Goal: Information Seeking & Learning: Check status

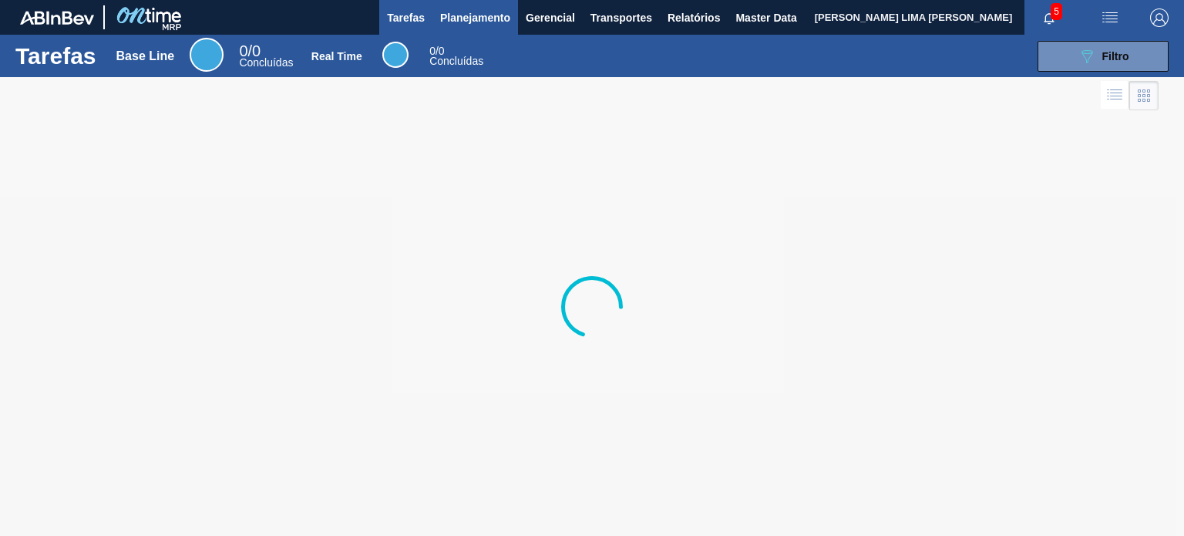
click at [451, 22] on span "Planejamento" at bounding box center [475, 17] width 70 height 19
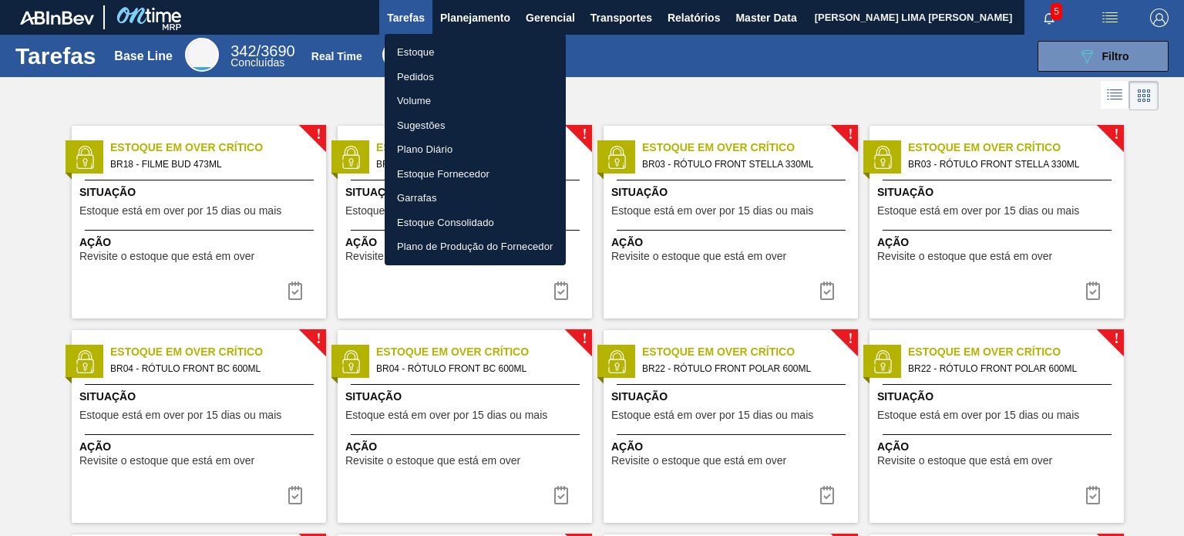
drag, startPoint x: 454, startPoint y: 49, endPoint x: 598, endPoint y: 62, distance: 144.7
click at [453, 49] on li "Estoque" at bounding box center [475, 52] width 181 height 25
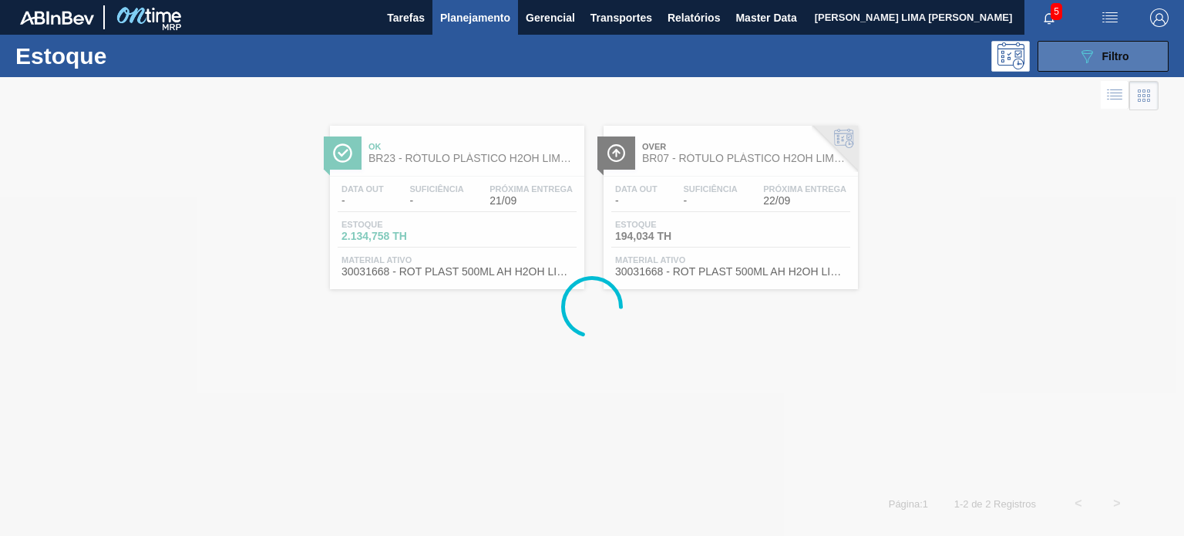
click at [1094, 55] on icon "089F7B8B-B2A5-4AFE-B5C0-19BA573D28AC" at bounding box center [1087, 56] width 19 height 19
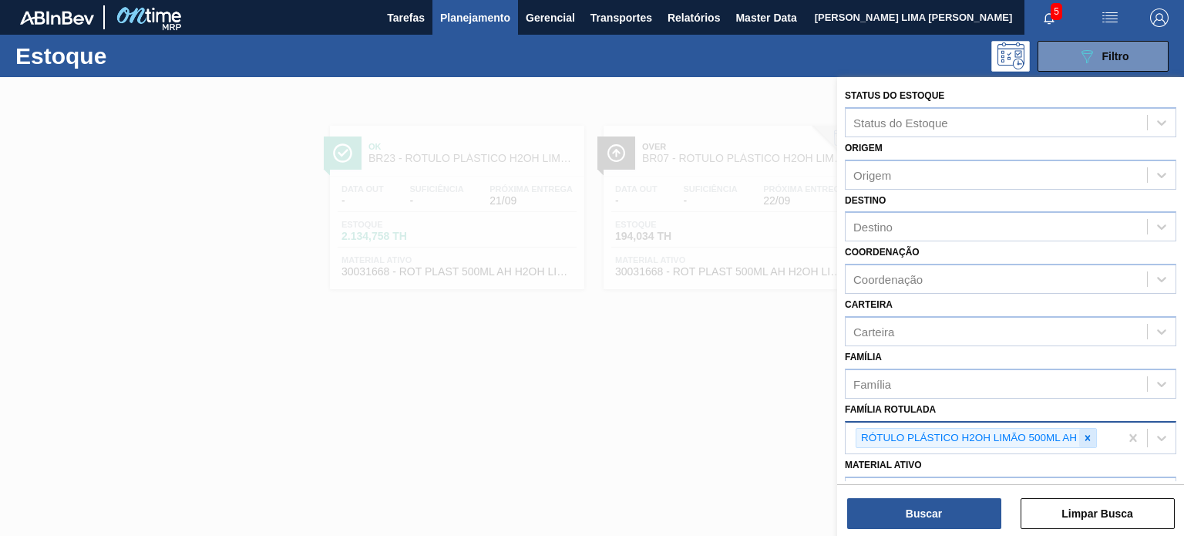
click at [1089, 433] on icon at bounding box center [1088, 438] width 11 height 11
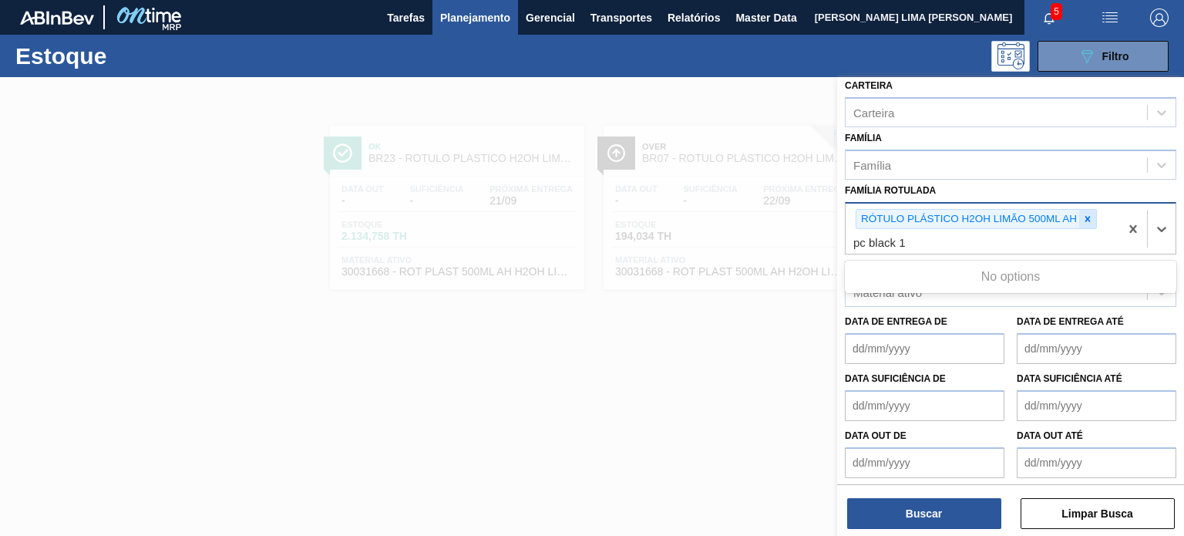
click at [1087, 214] on icon at bounding box center [1088, 219] width 11 height 11
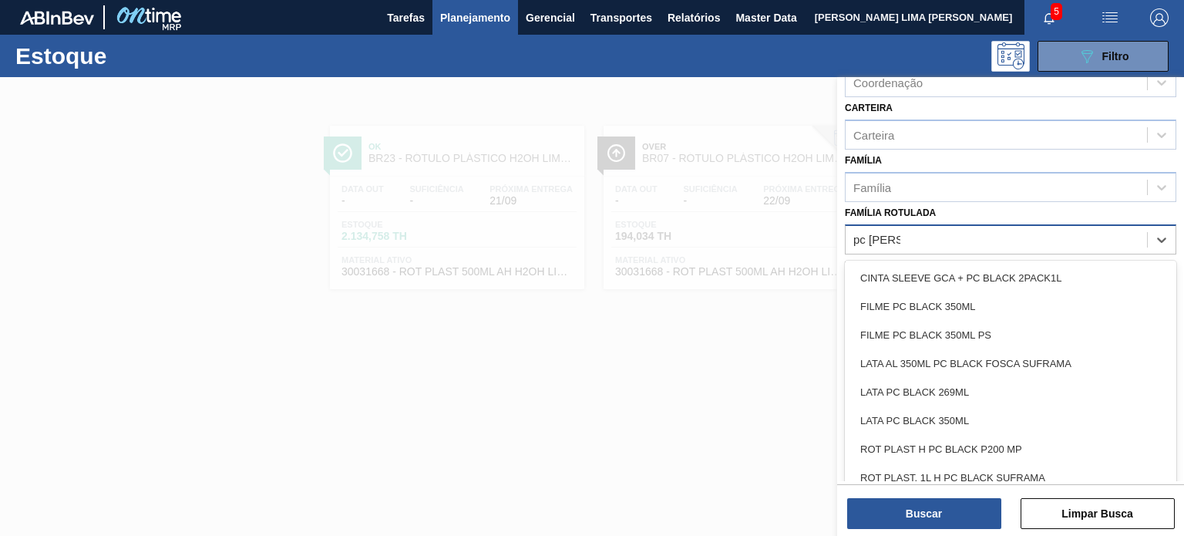
scroll to position [204, 0]
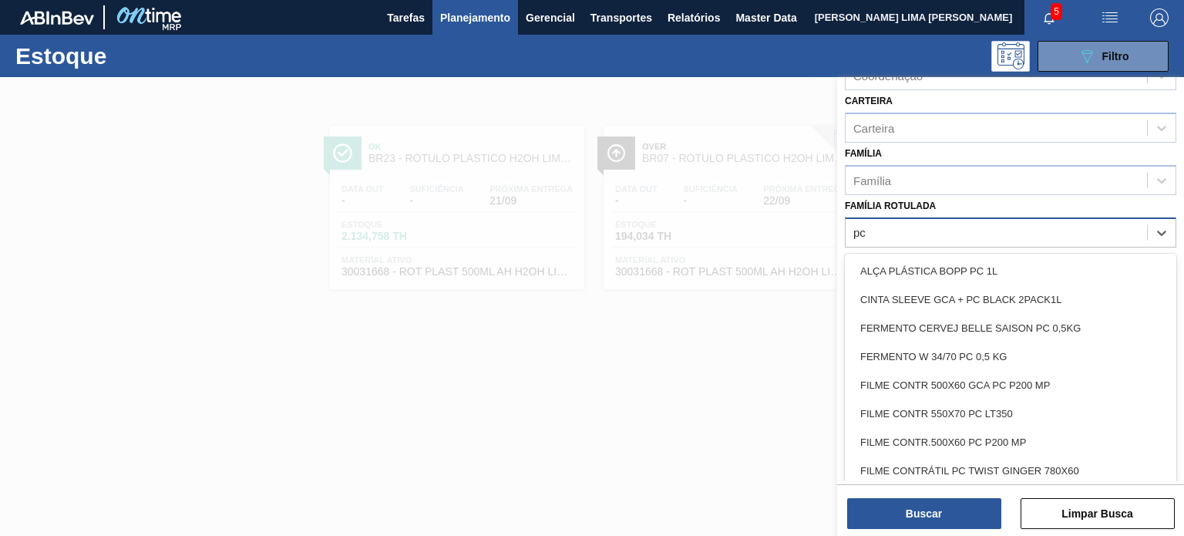
type Rotulada "p"
type Rotulada "b"
type Rotulada "rot"
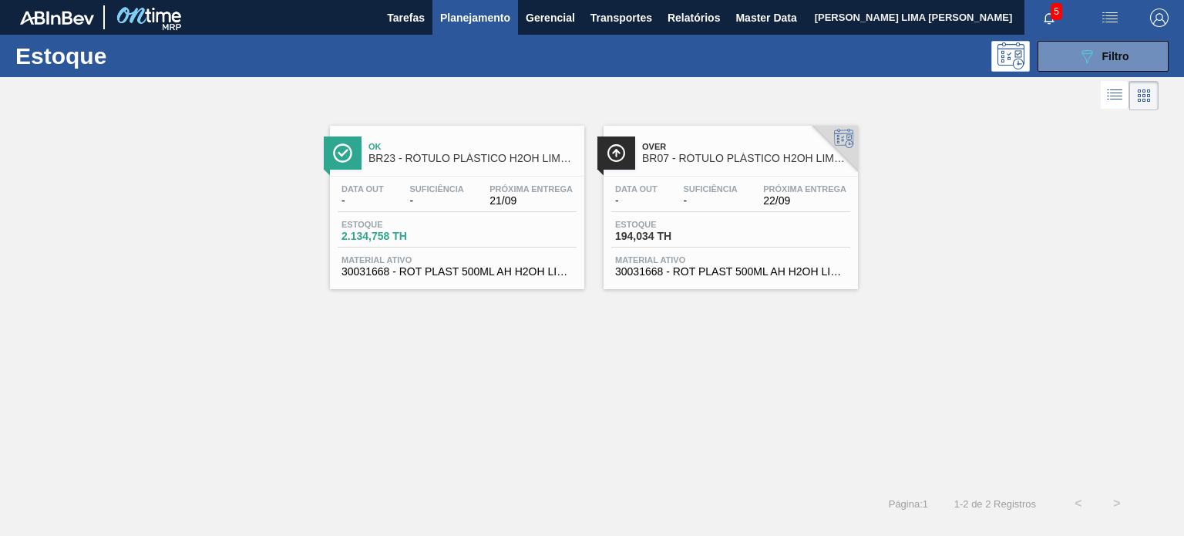
scroll to position [200, 0]
click at [1133, 54] on button "089F7B8B-B2A5-4AFE-B5C0-19BA573D28AC Filtro" at bounding box center [1103, 56] width 131 height 31
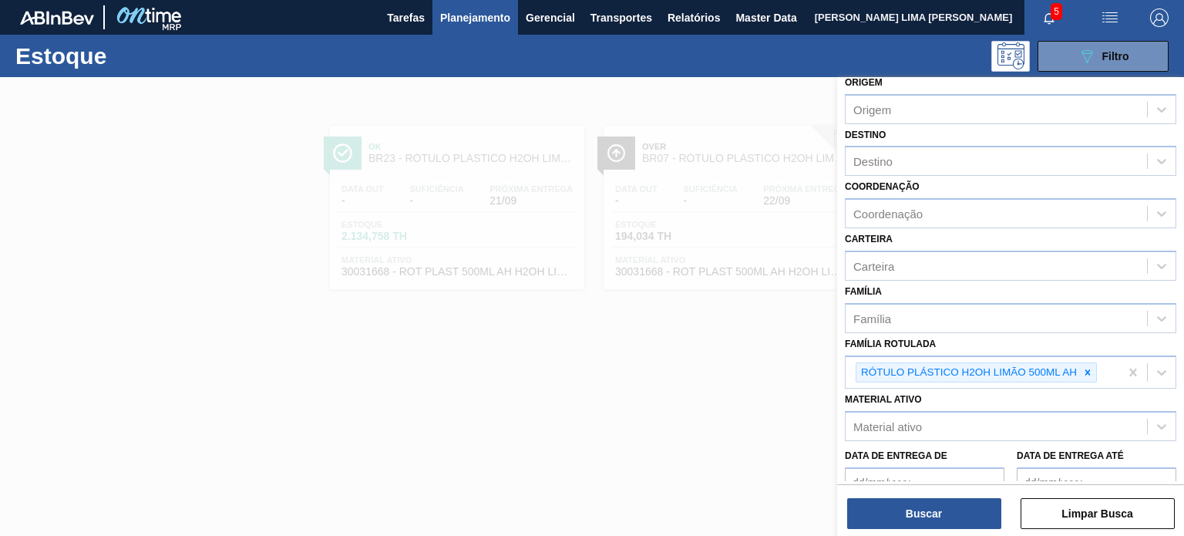
scroll to position [45, 0]
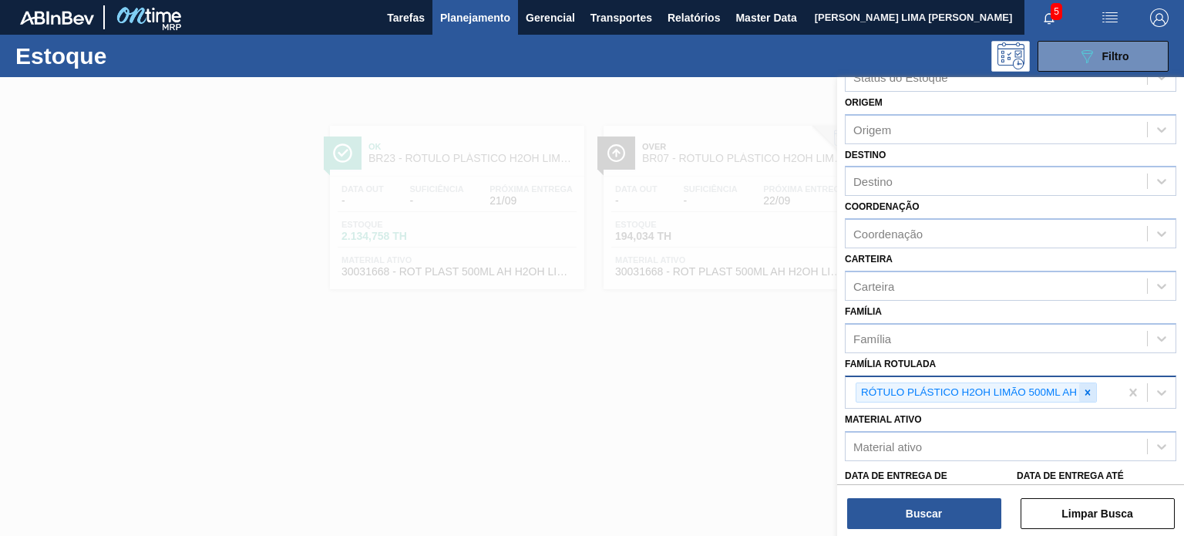
click at [1090, 387] on icon at bounding box center [1088, 392] width 11 height 11
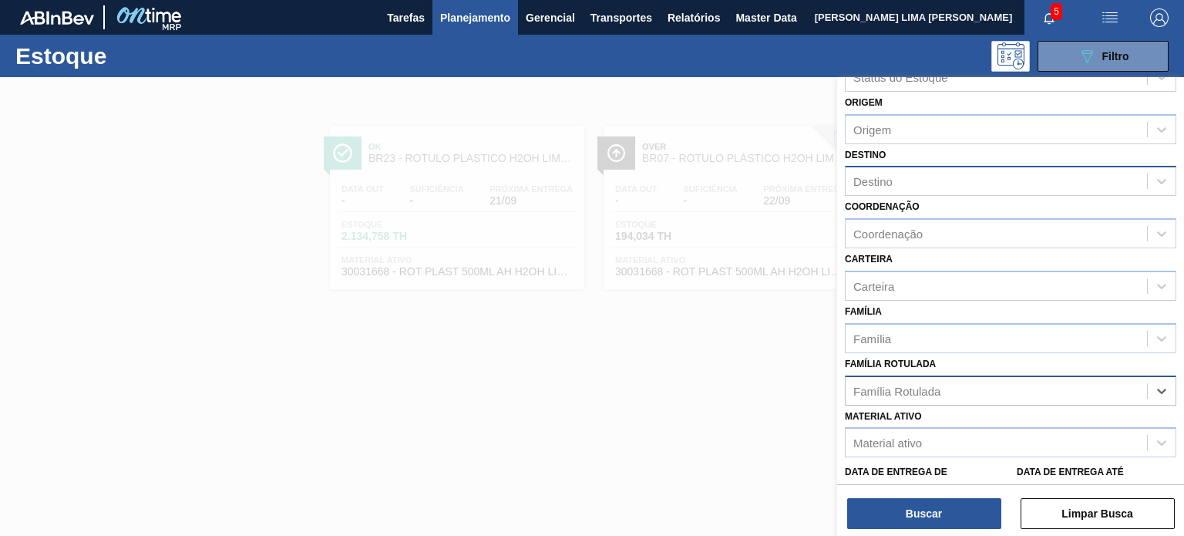
click at [910, 187] on div "Destino" at bounding box center [996, 181] width 301 height 22
type input "cebra"
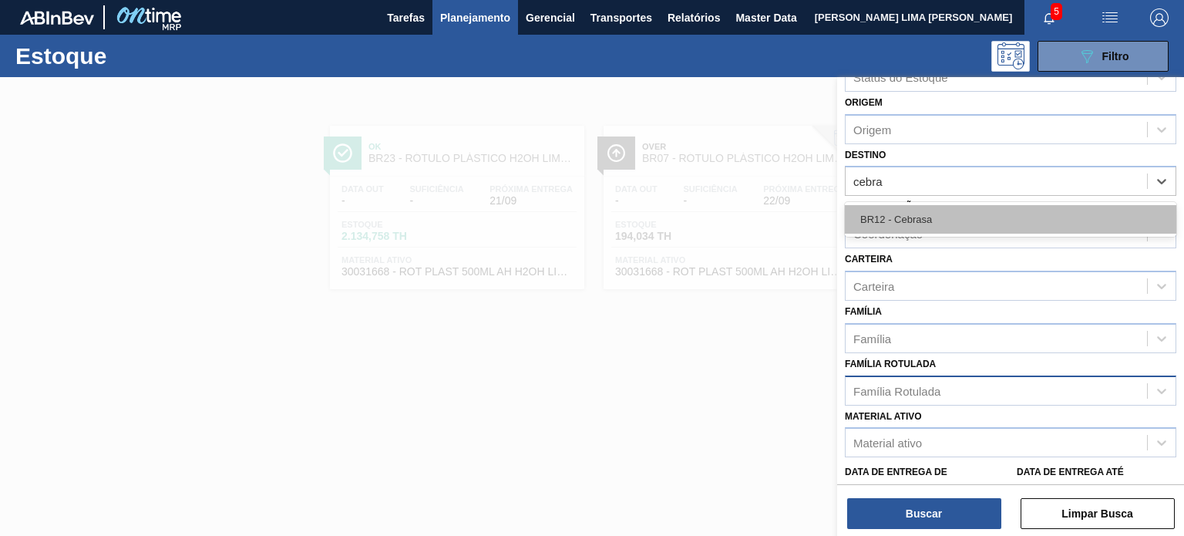
click at [923, 215] on div "BR12 - Cebrasa" at bounding box center [1011, 219] width 332 height 29
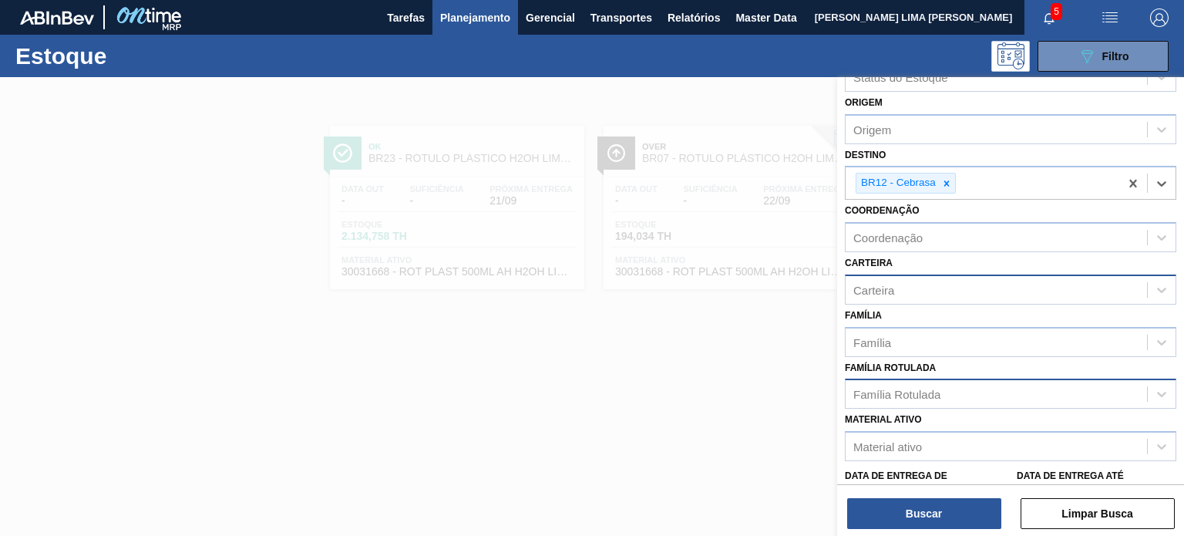
click at [921, 295] on div "Carteira" at bounding box center [996, 289] width 301 height 22
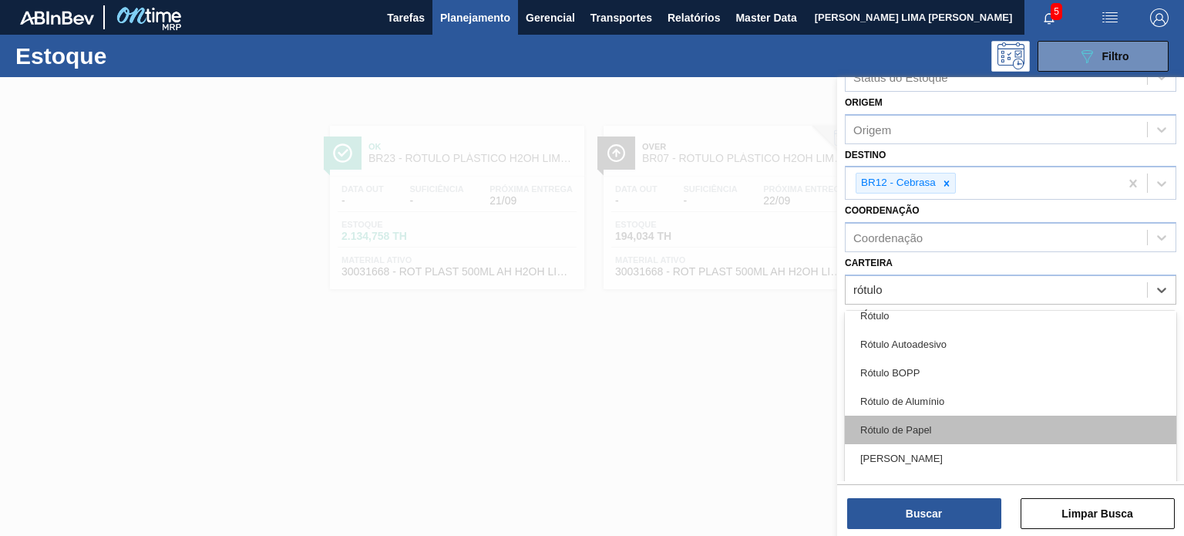
scroll to position [0, 0]
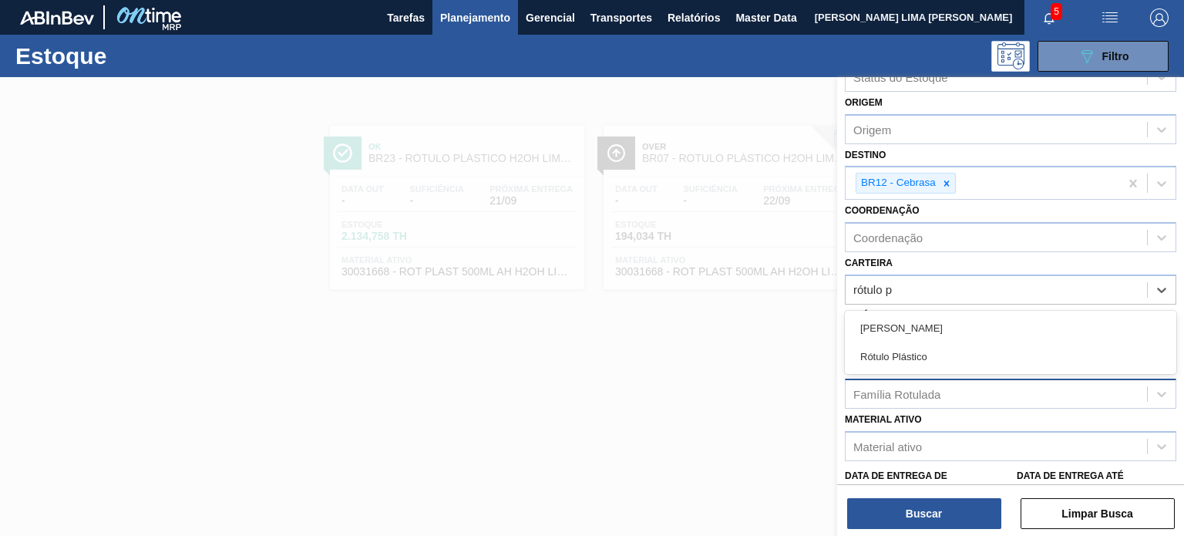
type input "rótulo pl"
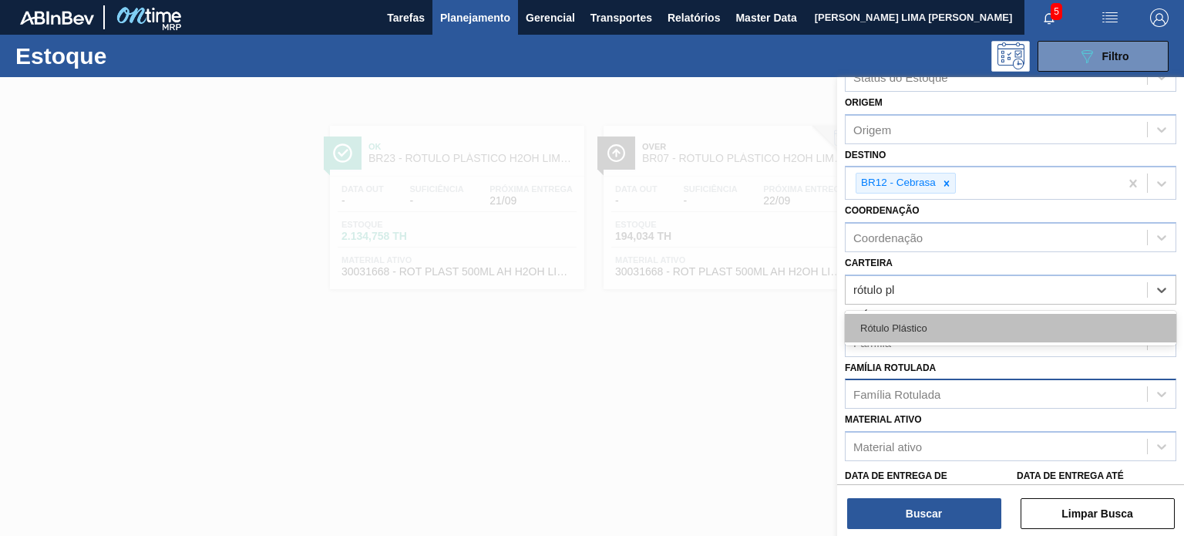
click at [921, 314] on div "Rótulo Plástico" at bounding box center [1011, 328] width 332 height 29
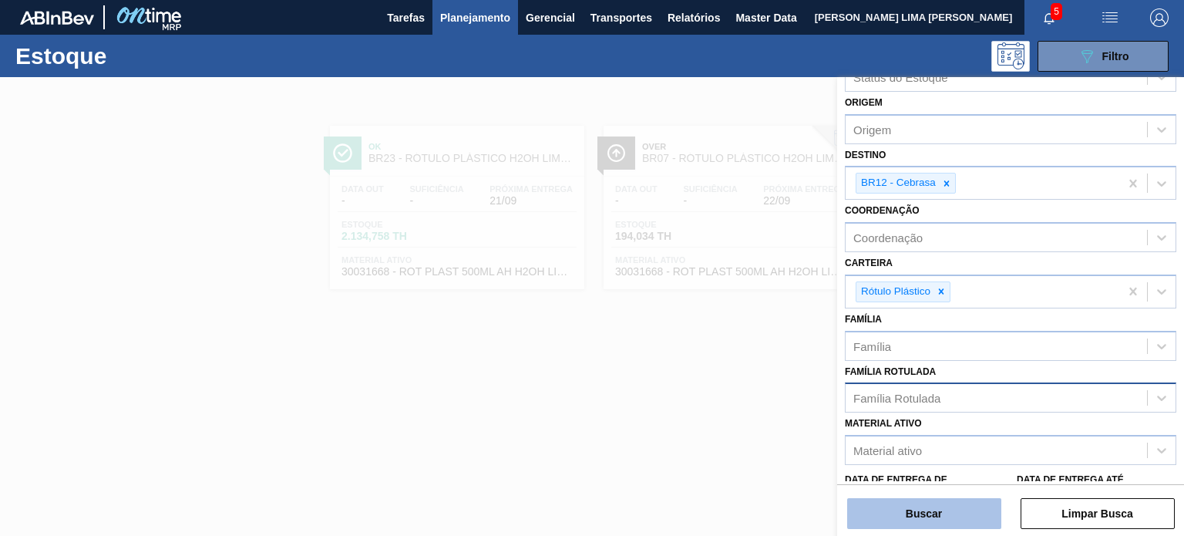
click at [962, 528] on button "Buscar" at bounding box center [924, 513] width 154 height 31
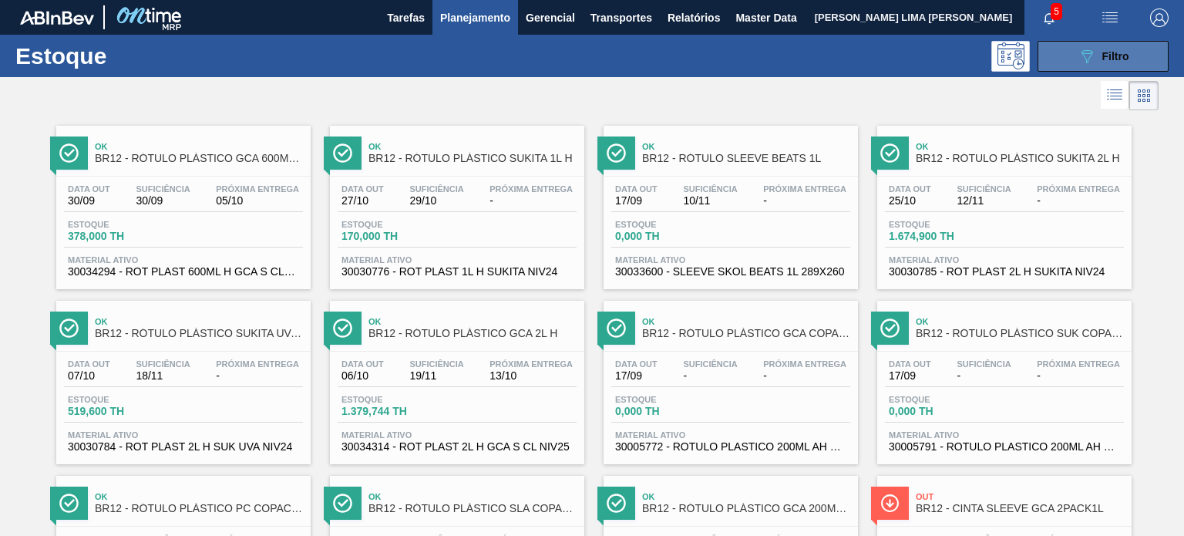
click at [1110, 58] on span "Filtro" at bounding box center [1116, 56] width 27 height 12
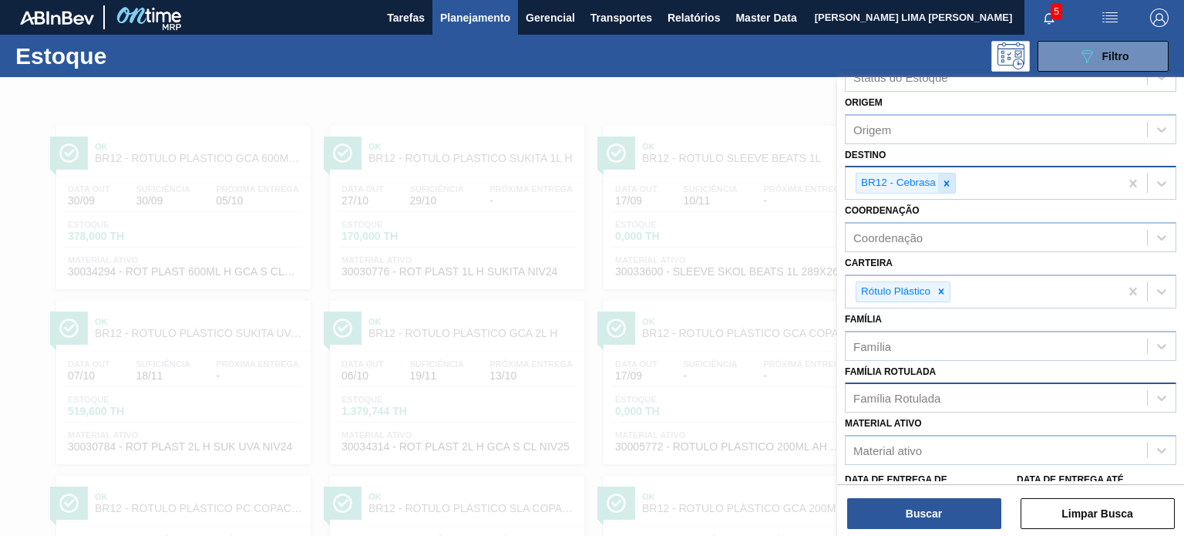
click at [947, 182] on icon at bounding box center [947, 182] width 5 height 5
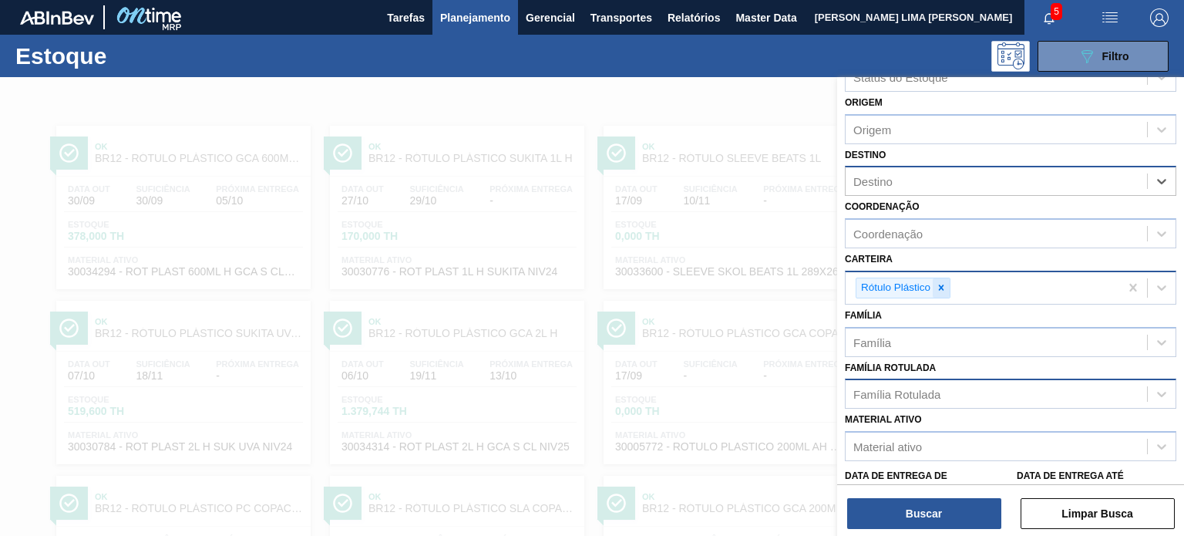
click at [940, 286] on icon at bounding box center [941, 287] width 5 height 5
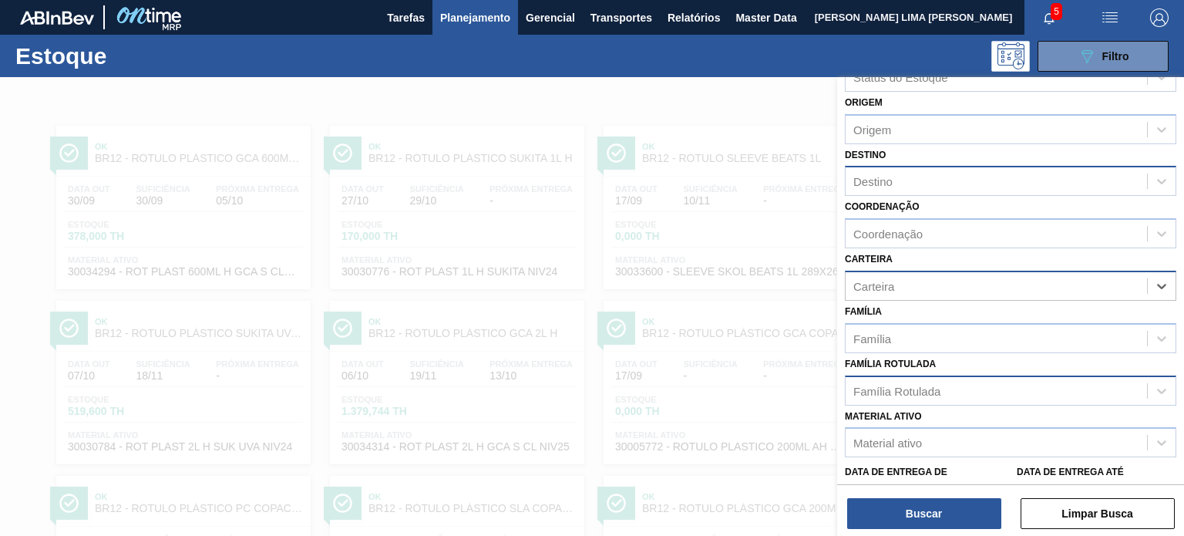
click at [925, 392] on div "Família Rotulada" at bounding box center [897, 390] width 87 height 13
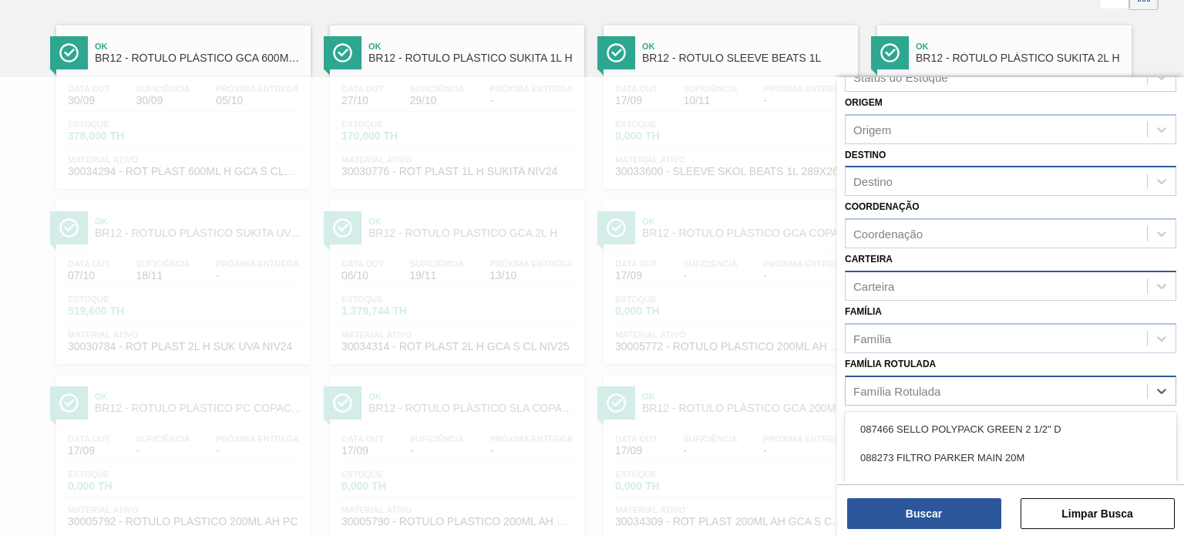
paste Rotulada "ROT PLAST. 1L H PC BLACK"
type Rotulada "ROT PLAST. 1L H PC BLACK"
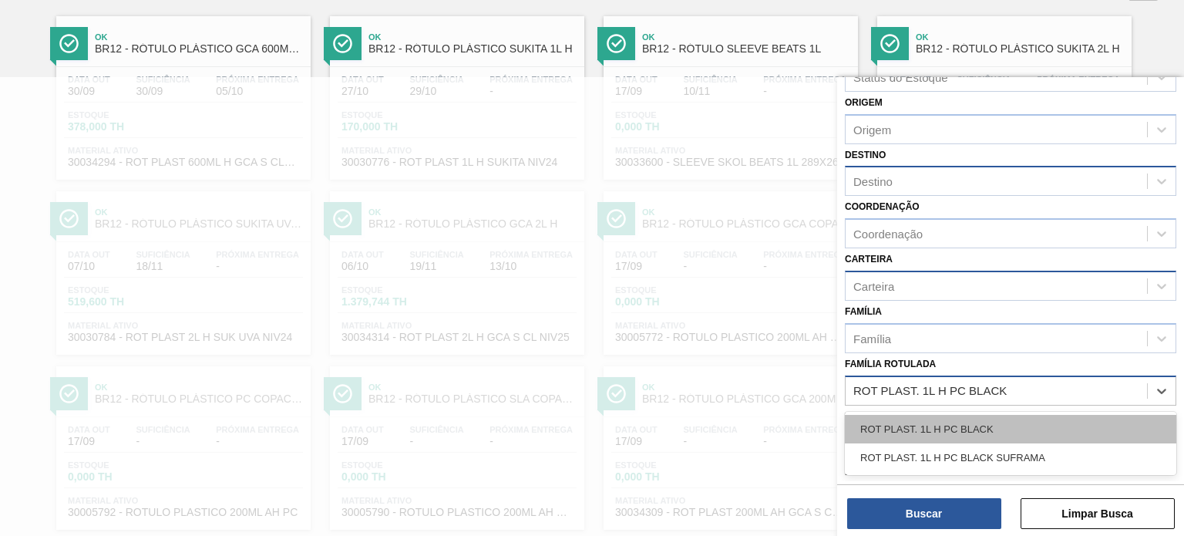
click at [925, 415] on div "ROT PLAST. 1L H PC BLACK" at bounding box center [1011, 429] width 332 height 29
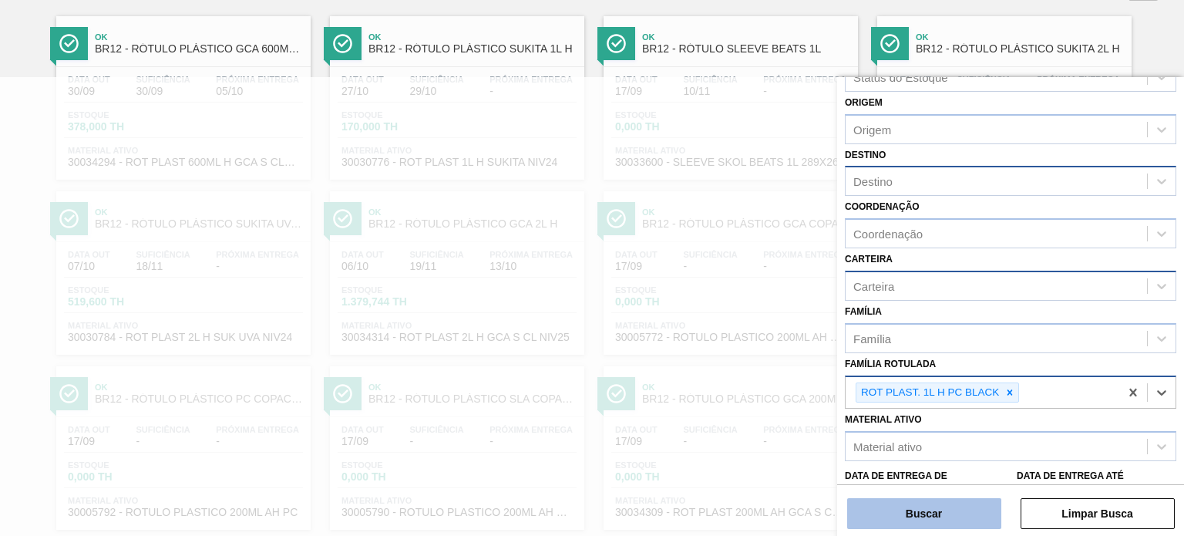
click at [938, 515] on button "Buscar" at bounding box center [924, 513] width 154 height 31
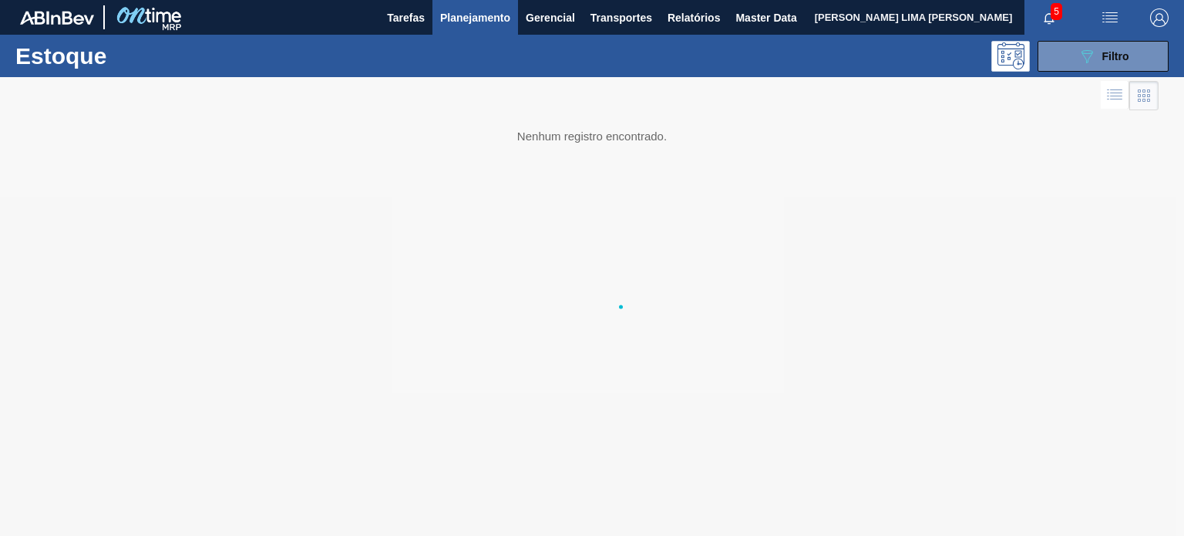
scroll to position [0, 0]
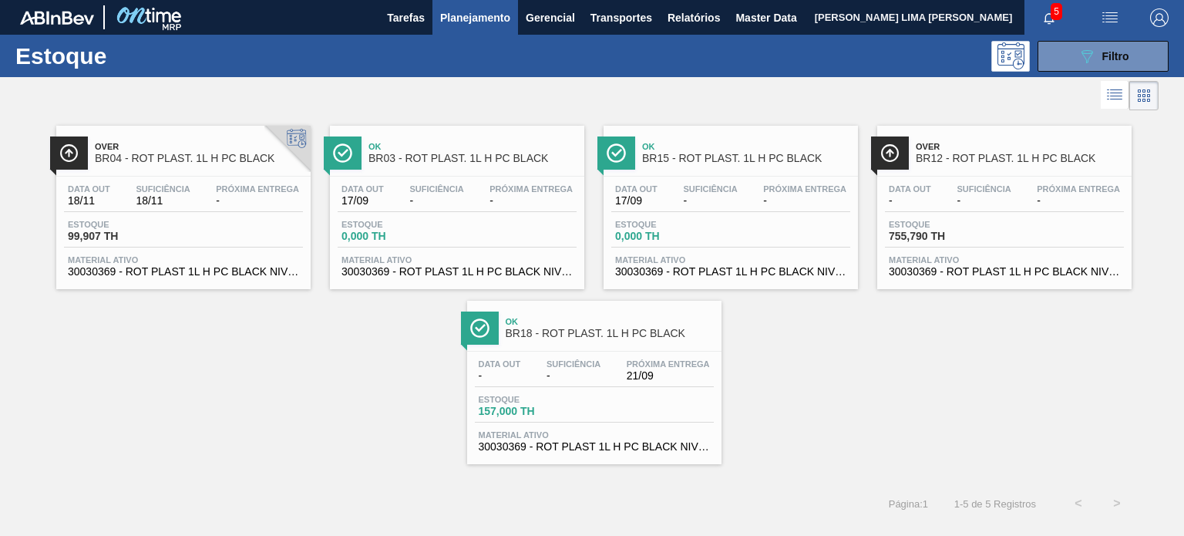
drag, startPoint x: 915, startPoint y: 200, endPoint x: 796, endPoint y: 298, distance: 155.0
click at [814, 314] on div "Over BR04 - ROT PLAST. 1L H PC BLACK Data out 18/11 Suficiência 18/11 Próxima E…" at bounding box center [592, 289] width 1184 height 350
click at [1078, 52] on icon "089F7B8B-B2A5-4AFE-B5C0-19BA573D28AC" at bounding box center [1087, 56] width 19 height 19
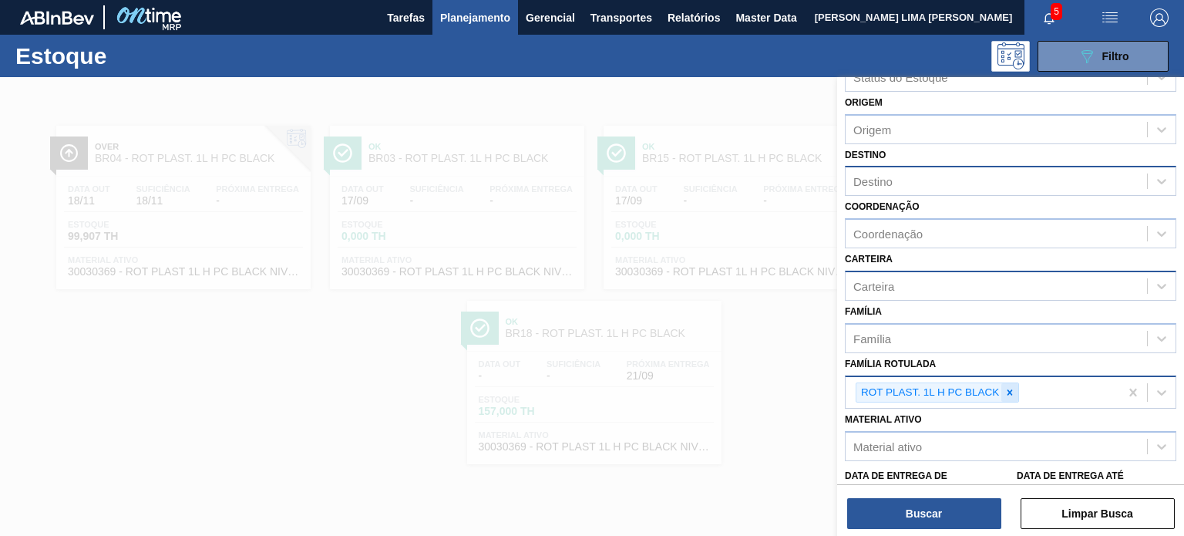
click at [1009, 389] on icon at bounding box center [1010, 391] width 5 height 5
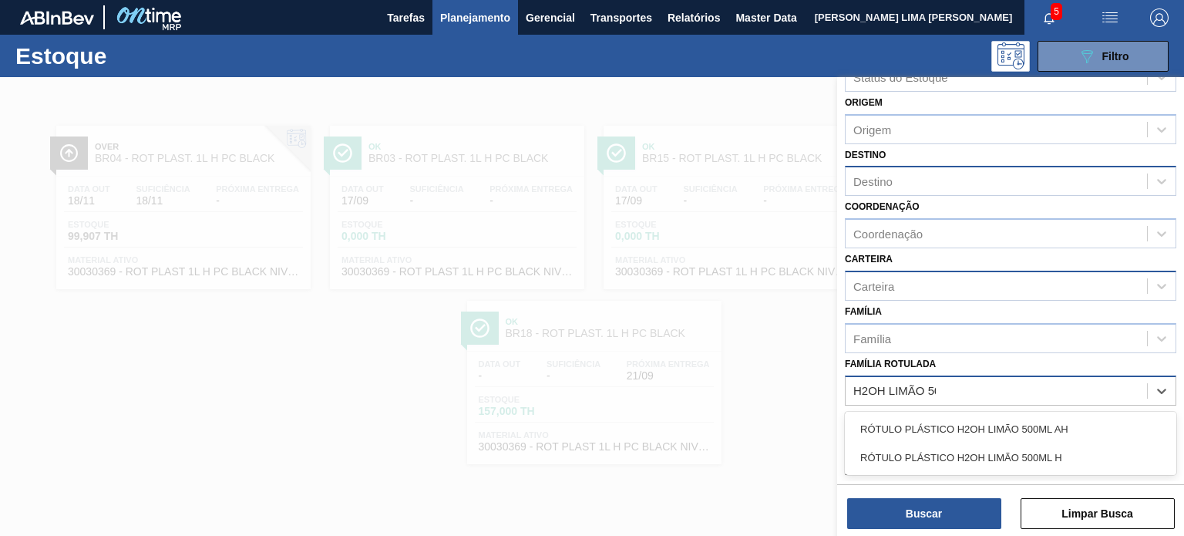
type Rotulada "H2OH LIMÃO 500"
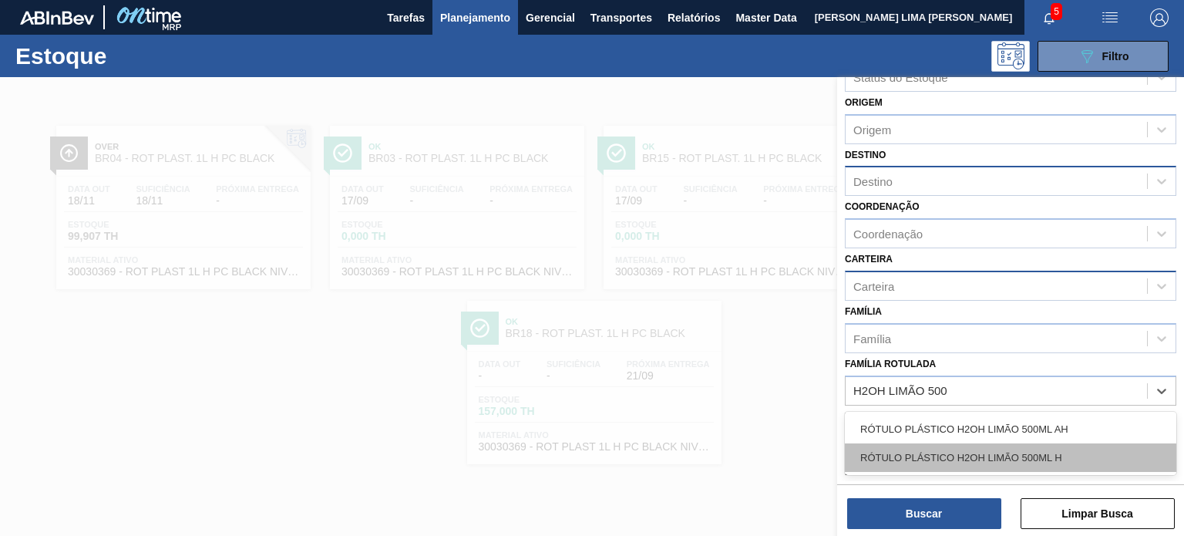
click at [969, 446] on div "RÓTULO PLÁSTICO H2OH LIMÃO 500ML H" at bounding box center [1011, 457] width 332 height 29
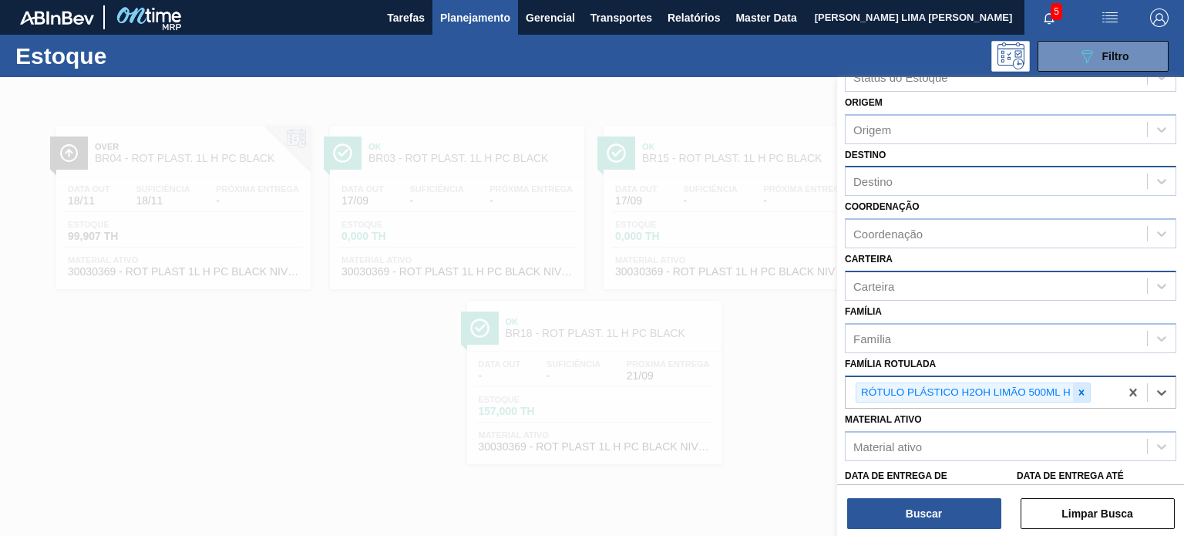
click at [1080, 383] on div at bounding box center [1081, 392] width 17 height 19
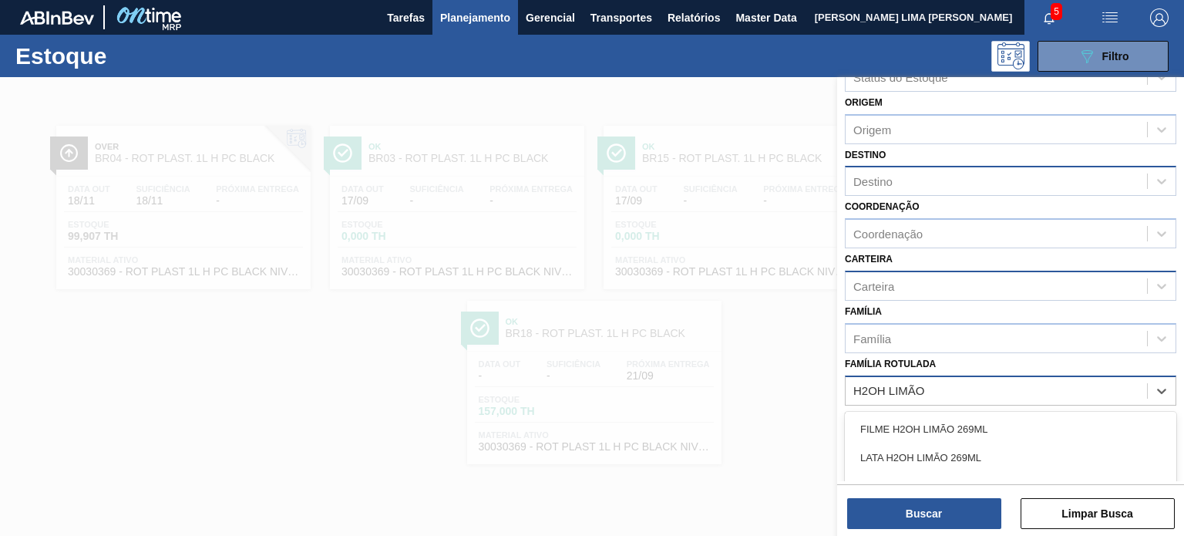
type Rotulada "H2OH LIMÃO"
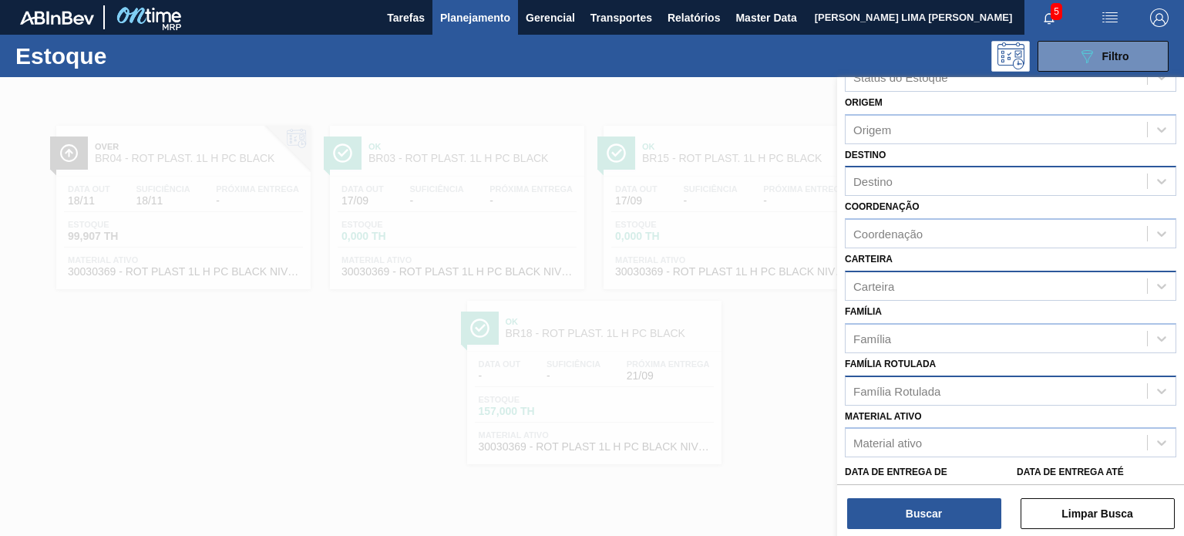
click at [992, 385] on div "Família Rotulada" at bounding box center [996, 390] width 301 height 22
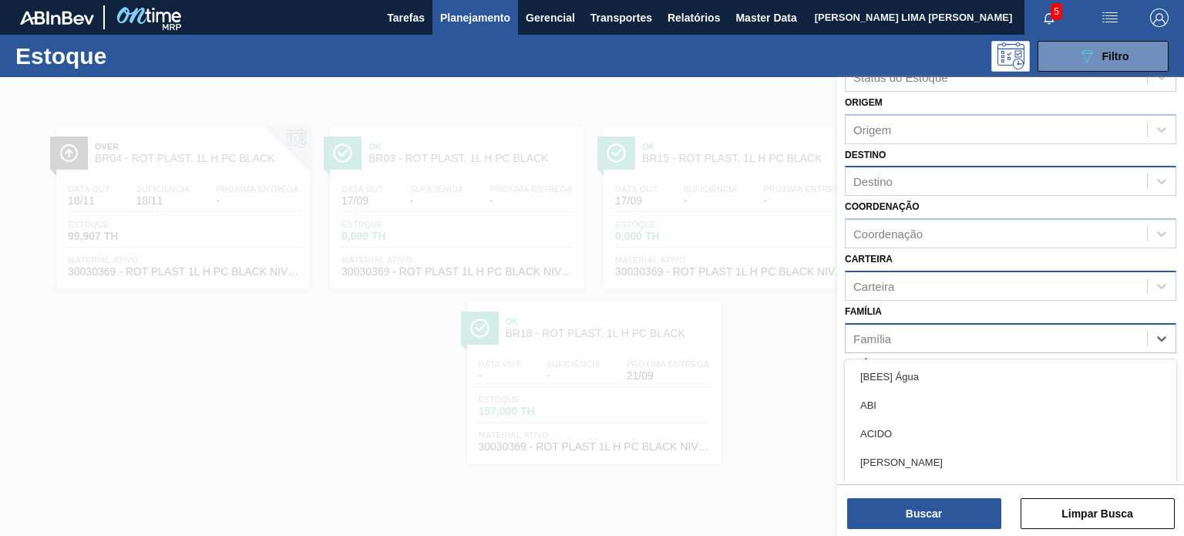
click at [948, 338] on div "Família" at bounding box center [996, 338] width 301 height 22
click at [925, 307] on div "Família option [BEES] Água focused, 1 of 101. 101 results available. Use Up and…" at bounding box center [1011, 327] width 332 height 52
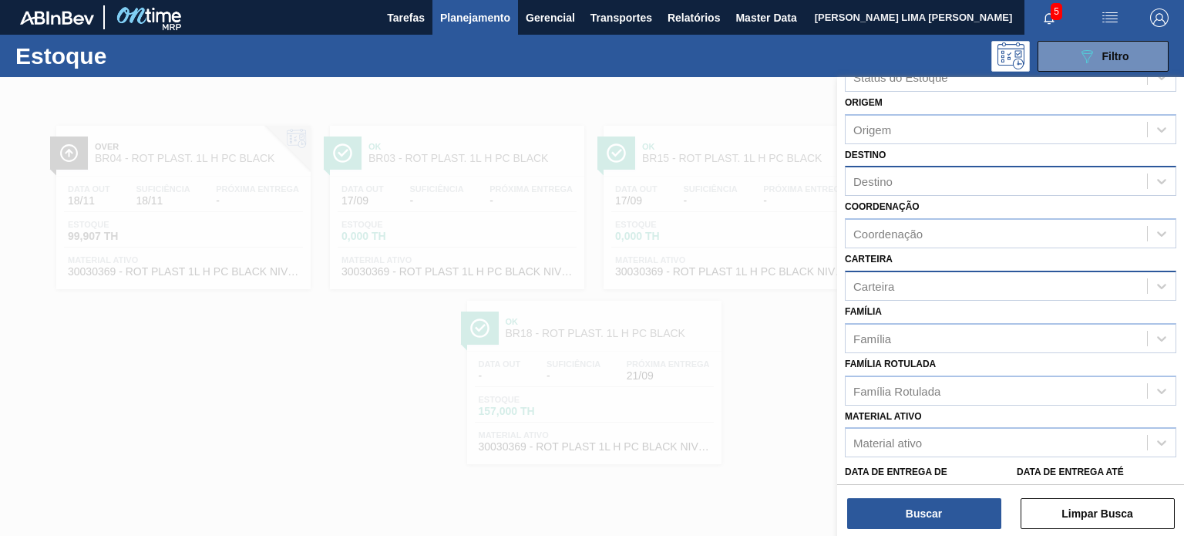
scroll to position [123, 0]
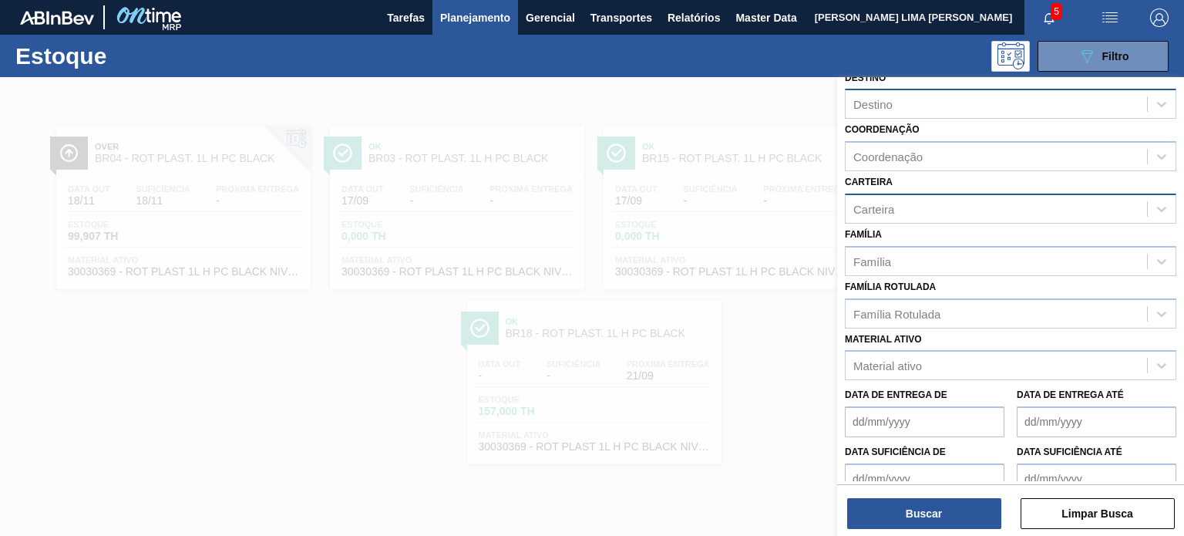
click at [925, 307] on div "Família Rotulada" at bounding box center [897, 313] width 87 height 13
click at [927, 286] on label "Família Rotulada" at bounding box center [890, 286] width 91 height 11
click at [855, 307] on Rotulada "Família Rotulada" at bounding box center [855, 313] width 2 height 13
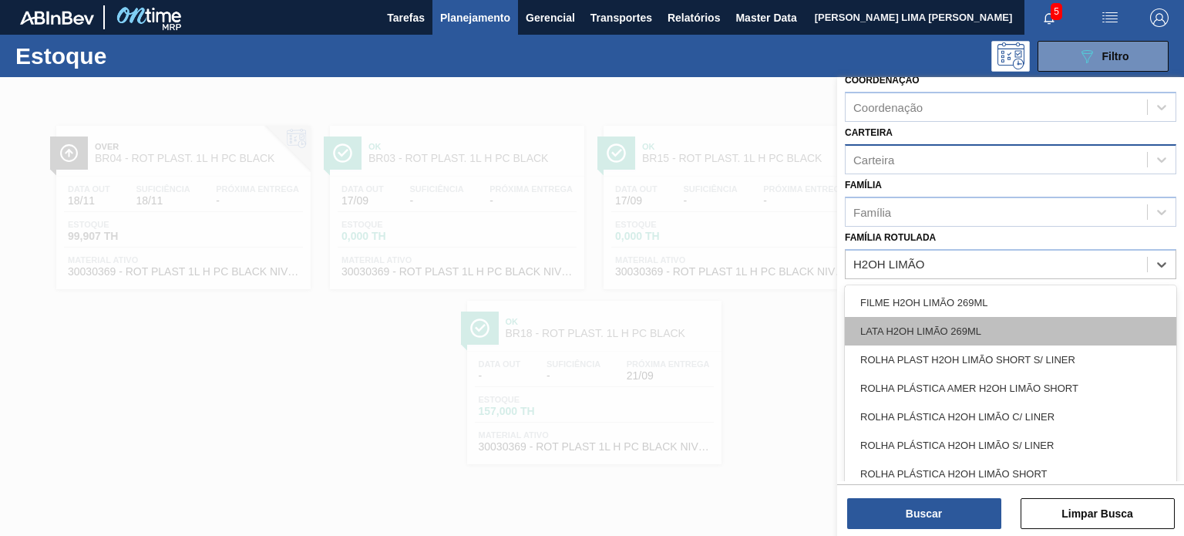
scroll to position [197, 0]
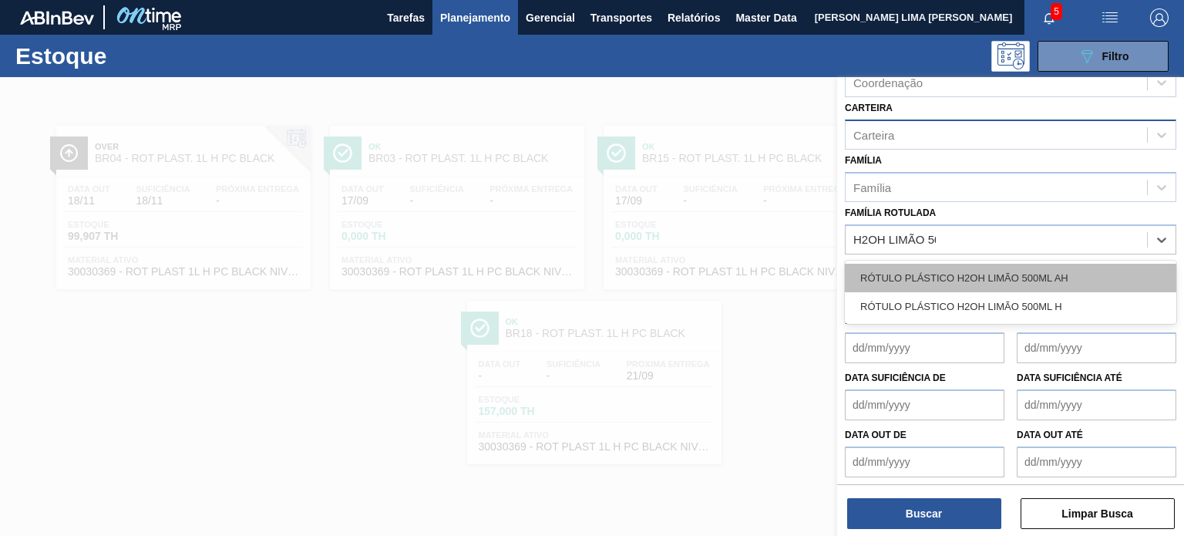
type Rotulada "H2OH LIMÃO 500"
click at [927, 285] on div "RÓTULO PLÁSTICO H2OH LIMÃO 500ML AH" at bounding box center [1011, 278] width 332 height 29
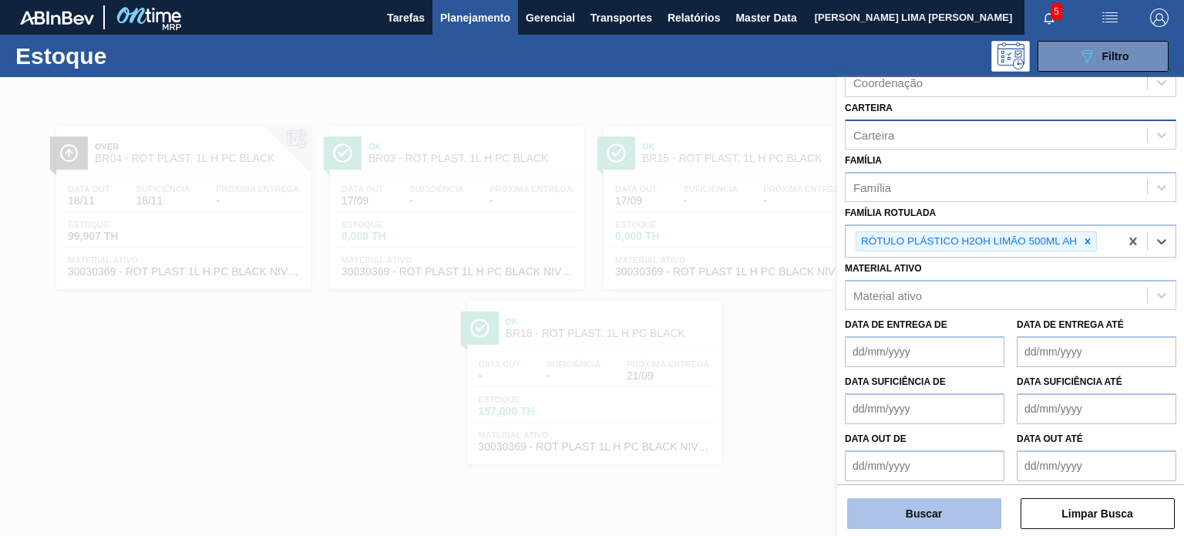
click at [928, 508] on button "Buscar" at bounding box center [924, 513] width 154 height 31
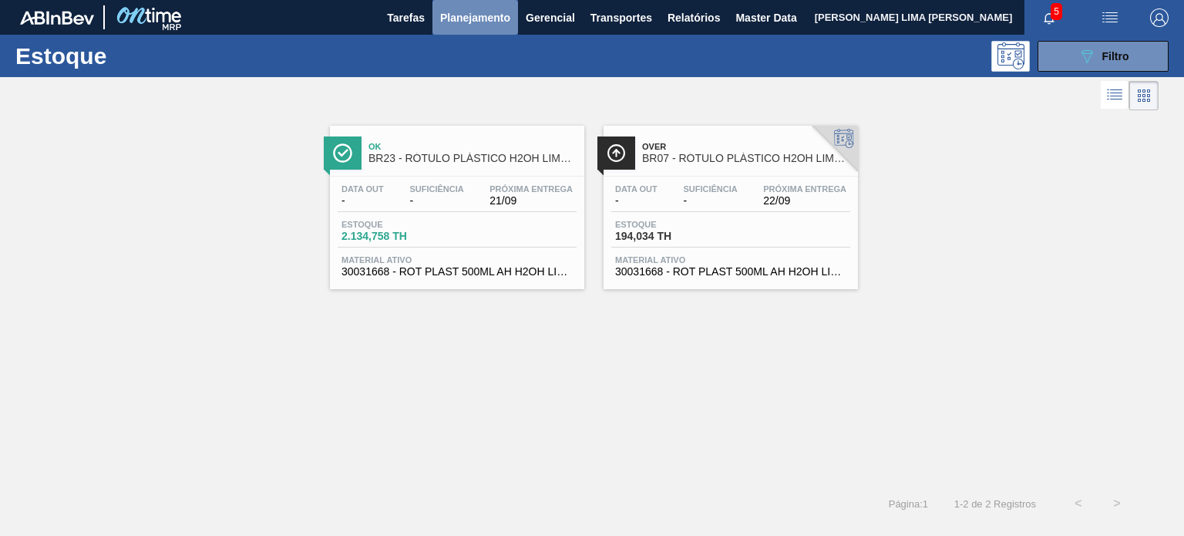
click at [507, 24] on span "Planejamento" at bounding box center [475, 17] width 70 height 19
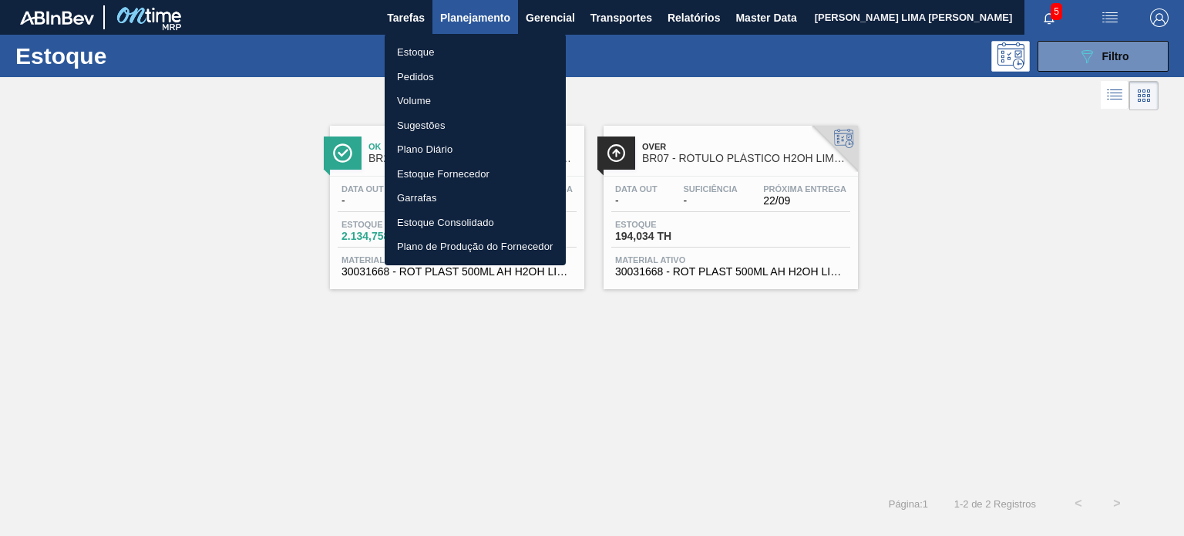
click at [444, 73] on li "Pedidos" at bounding box center [475, 77] width 181 height 25
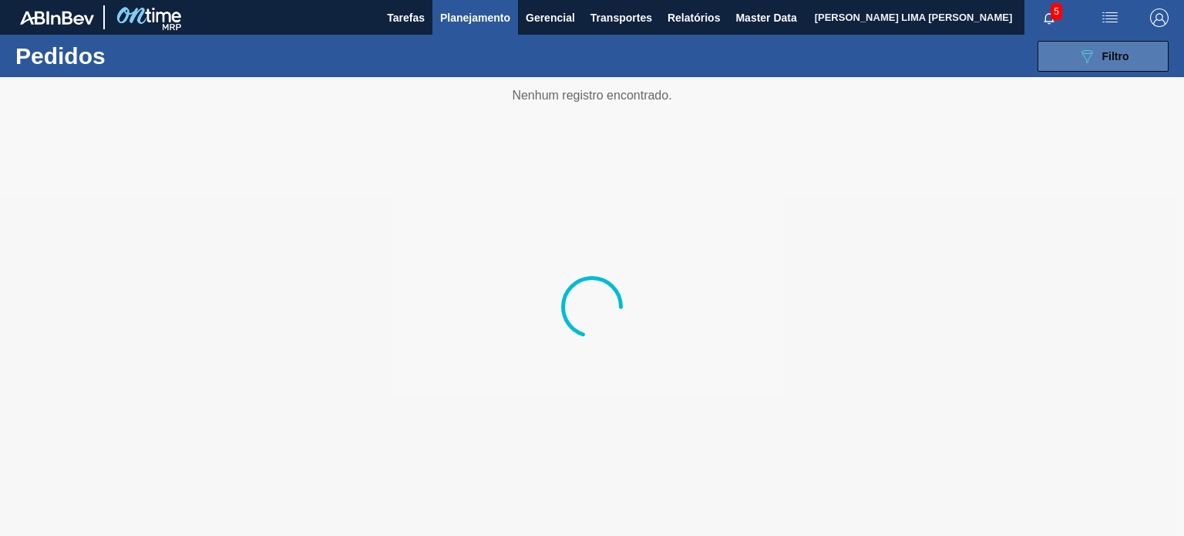
click at [1125, 47] on div "089F7B8B-B2A5-4AFE-B5C0-19BA573D28AC Filtro" at bounding box center [1104, 56] width 52 height 19
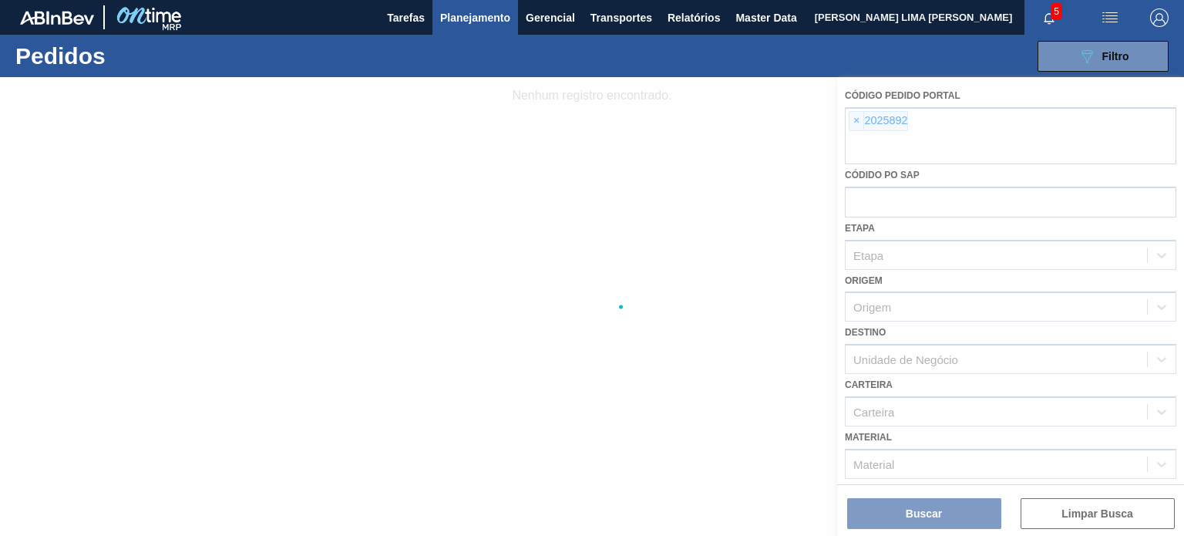
click at [859, 120] on div at bounding box center [592, 306] width 1184 height 459
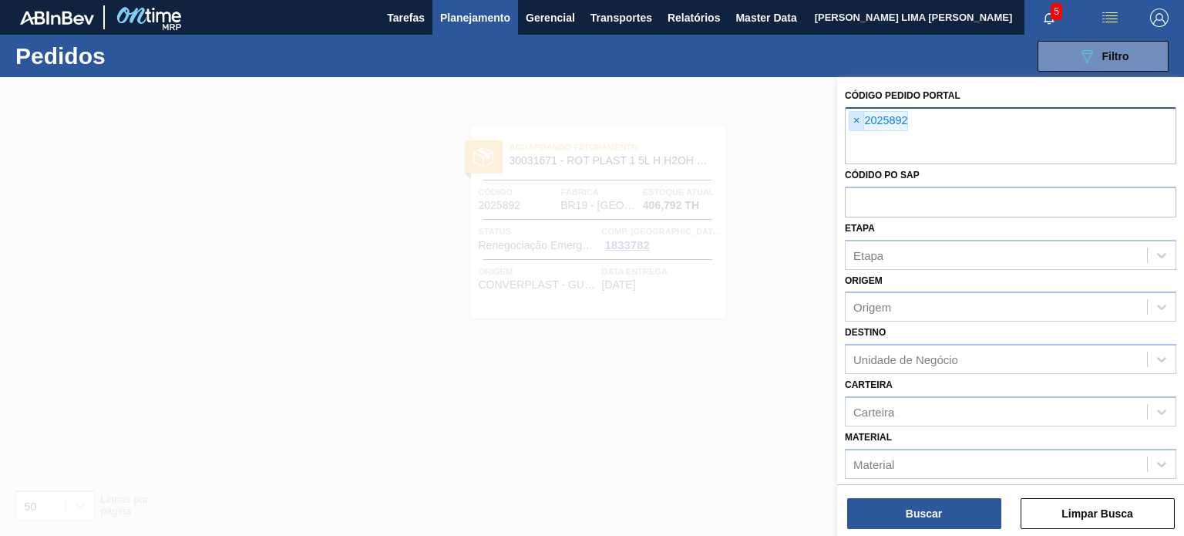
click at [858, 123] on span "×" at bounding box center [857, 121] width 15 height 19
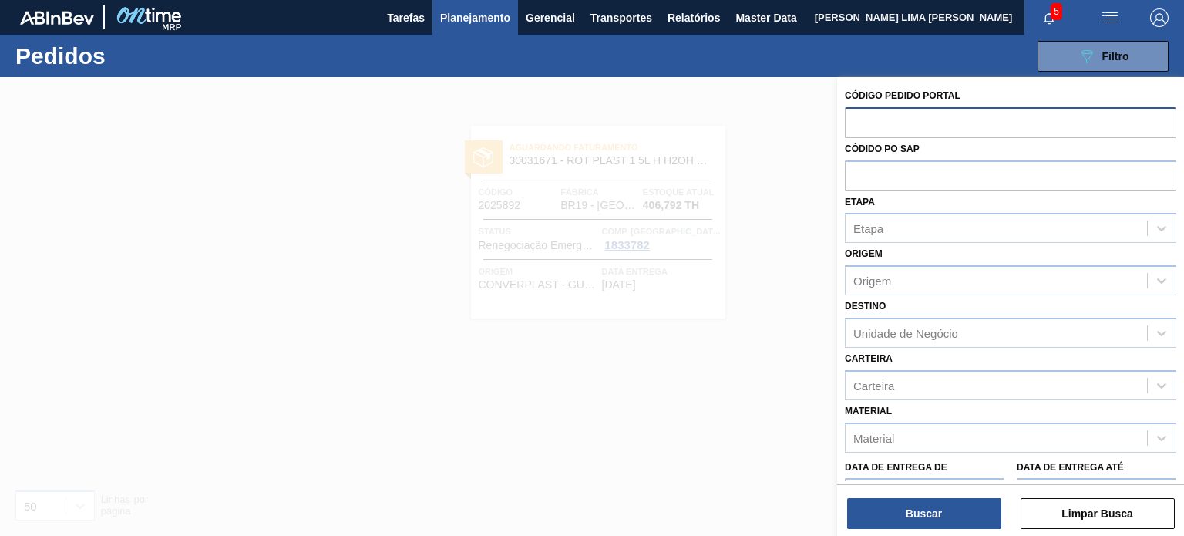
paste input "2027033"
type input "2027033"
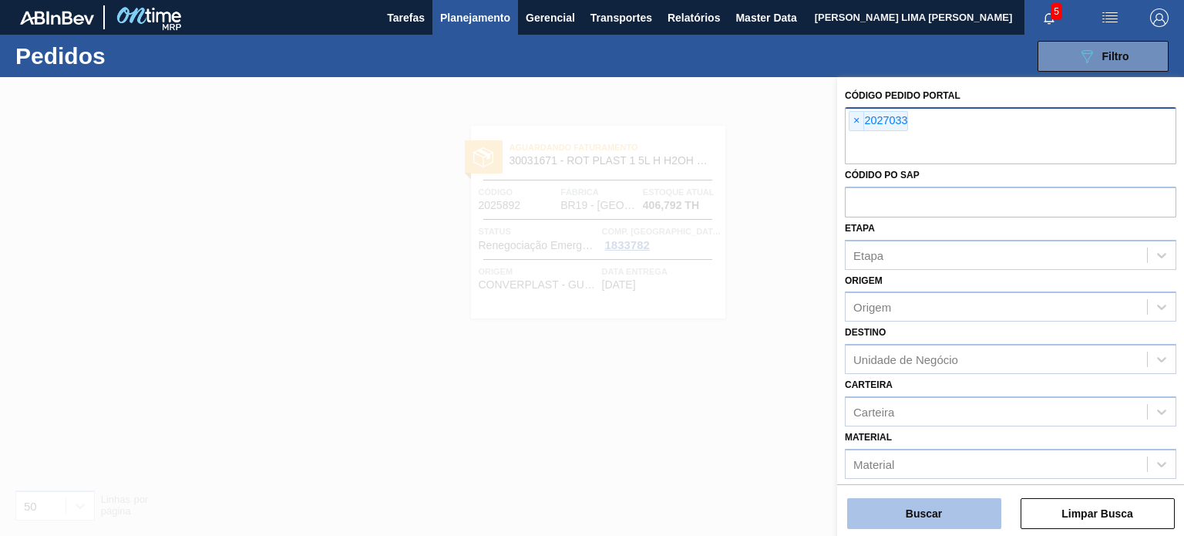
click at [943, 515] on button "Buscar" at bounding box center [924, 513] width 154 height 31
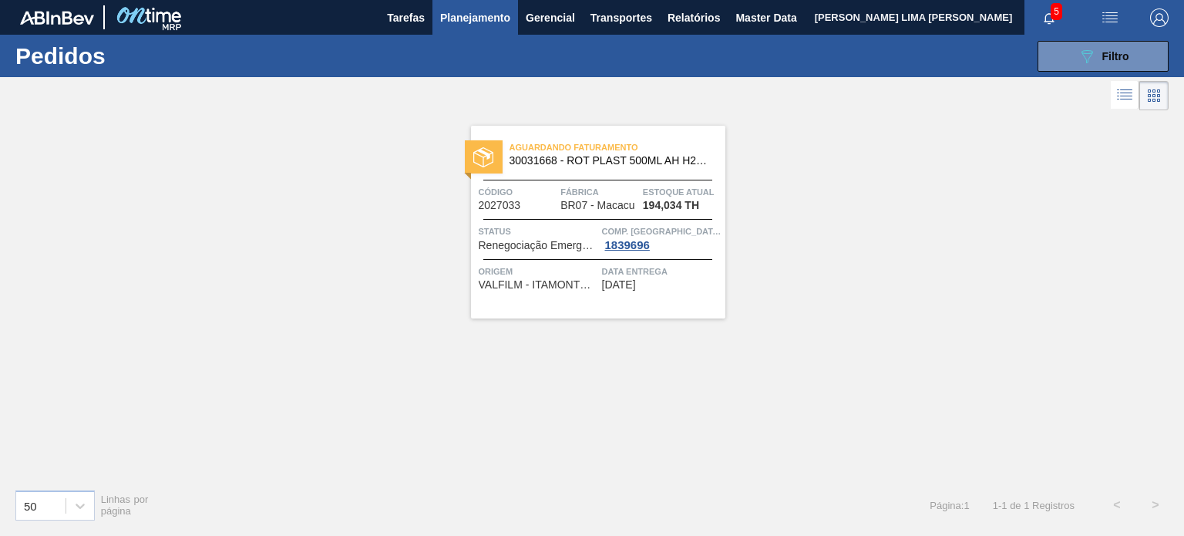
click at [629, 196] on span "Fábrica" at bounding box center [600, 191] width 79 height 15
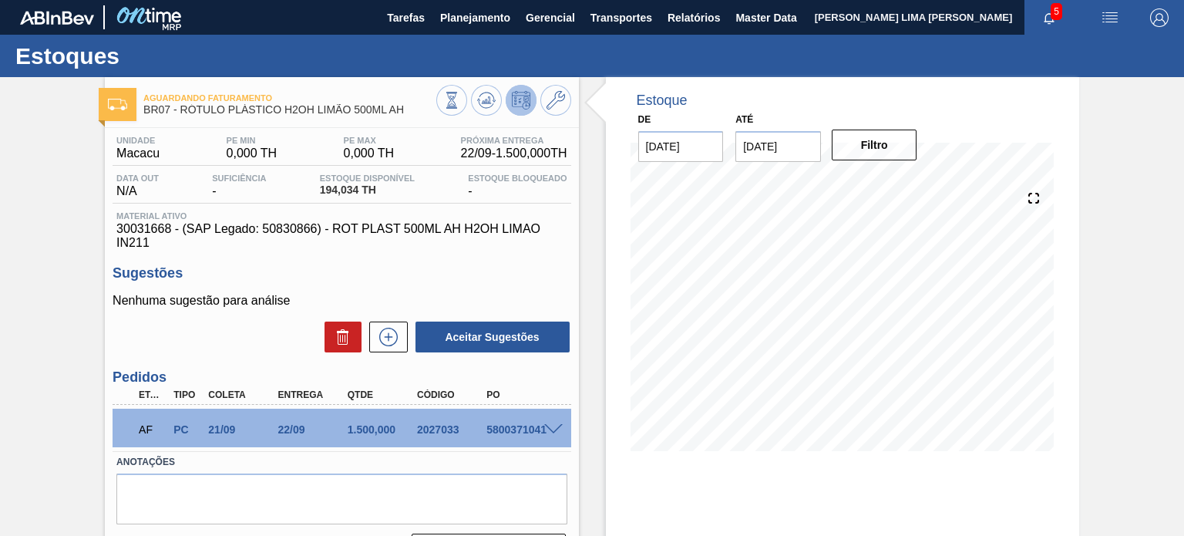
click at [561, 429] on div at bounding box center [555, 429] width 31 height 12
click at [561, 425] on div at bounding box center [555, 429] width 31 height 12
click at [557, 426] on span at bounding box center [553, 430] width 19 height 12
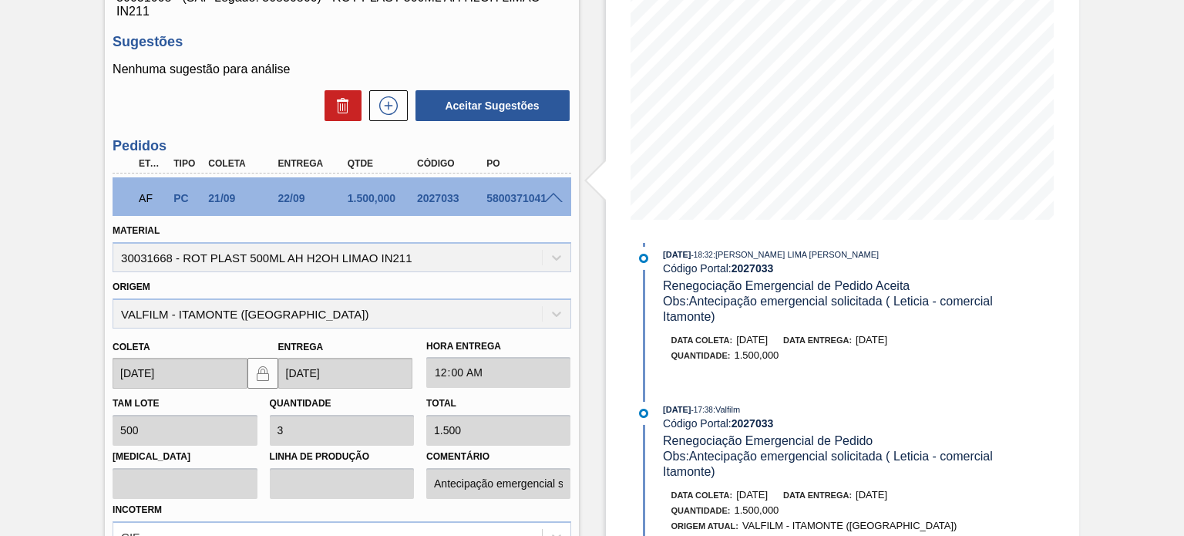
scroll to position [77, 0]
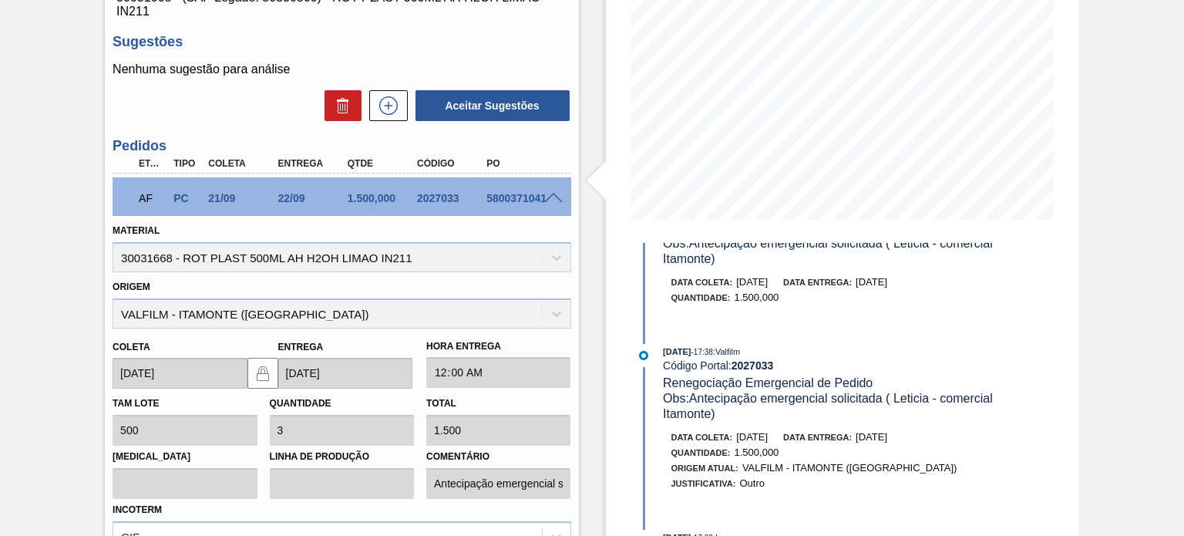
click at [885, 441] on span "22/09/2025" at bounding box center [872, 437] width 32 height 12
click at [748, 443] on span "21/09/2025" at bounding box center [752, 437] width 32 height 12
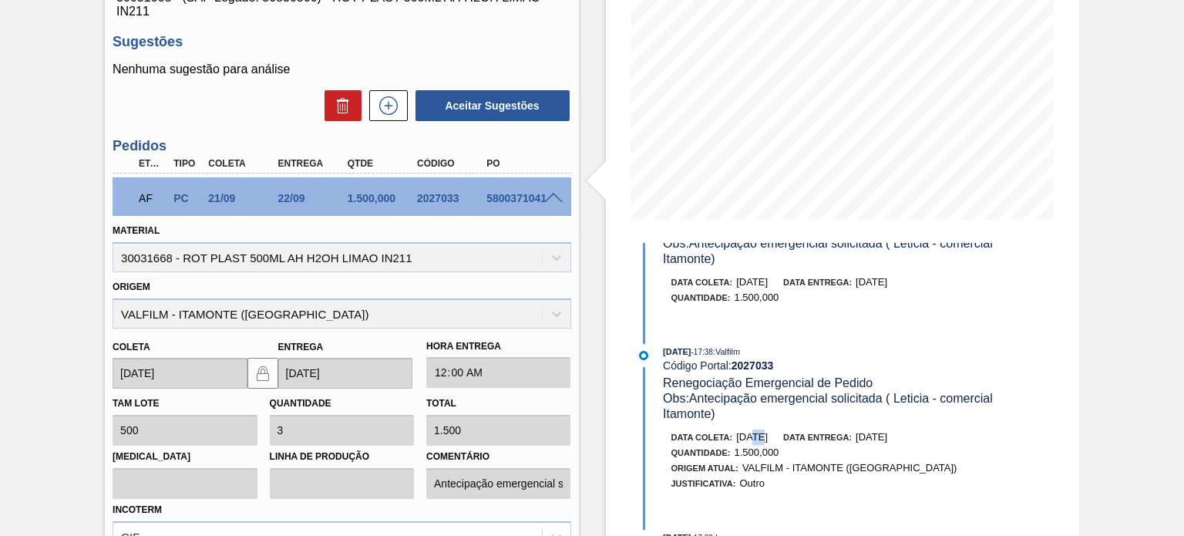
click at [748, 443] on span "21/09/2025" at bounding box center [752, 437] width 32 height 12
click at [768, 441] on span "21/09/2025" at bounding box center [752, 437] width 32 height 12
click at [870, 443] on div "Data entrega: 22/09/2025" at bounding box center [835, 436] width 104 height 15
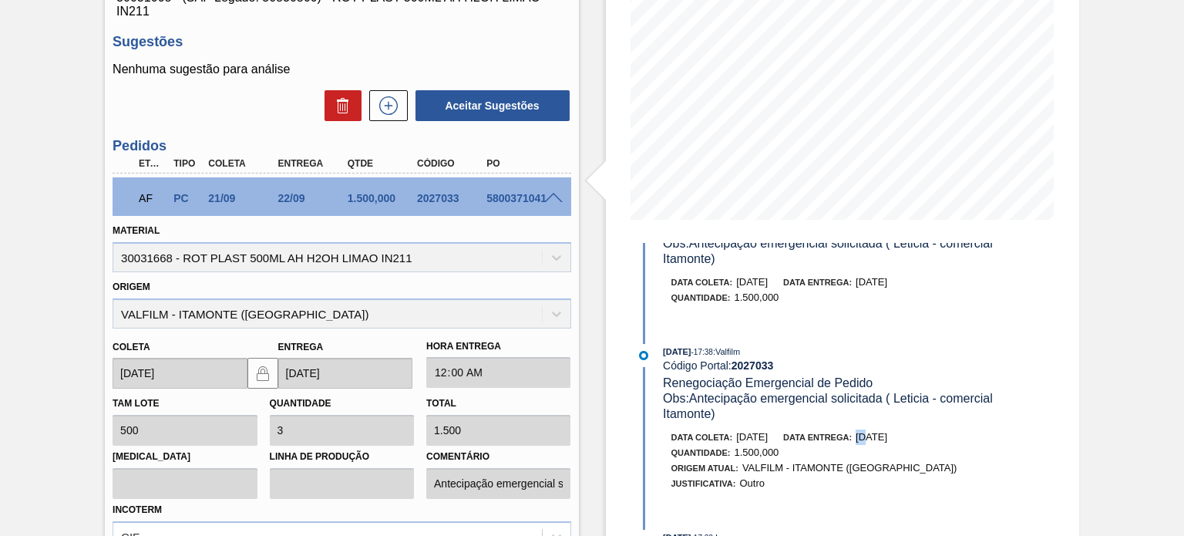
click at [870, 443] on div "Data entrega: 22/09/2025" at bounding box center [835, 436] width 104 height 15
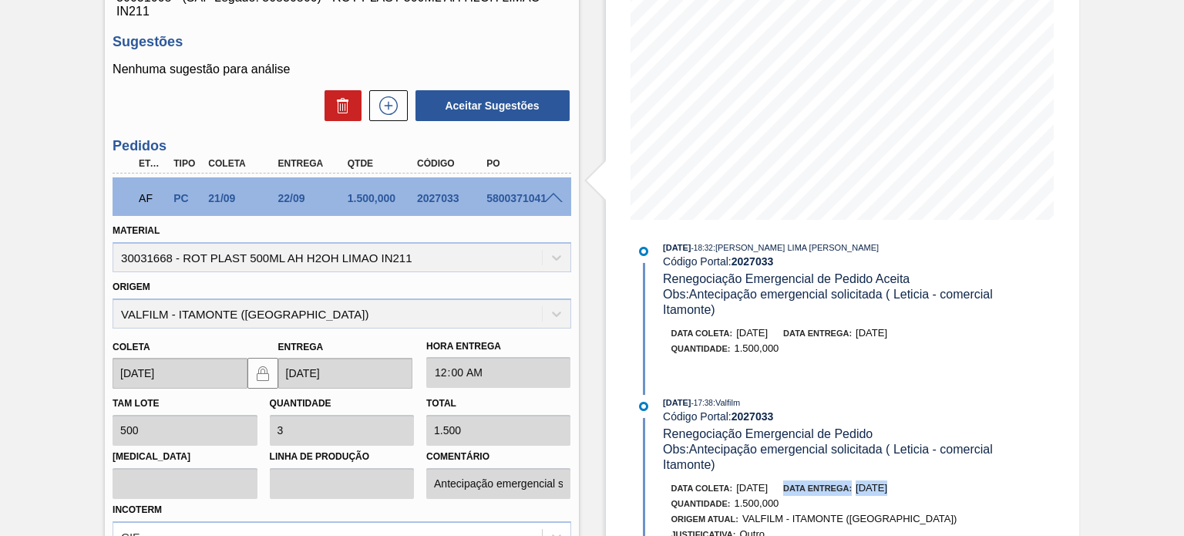
scroll to position [0, 0]
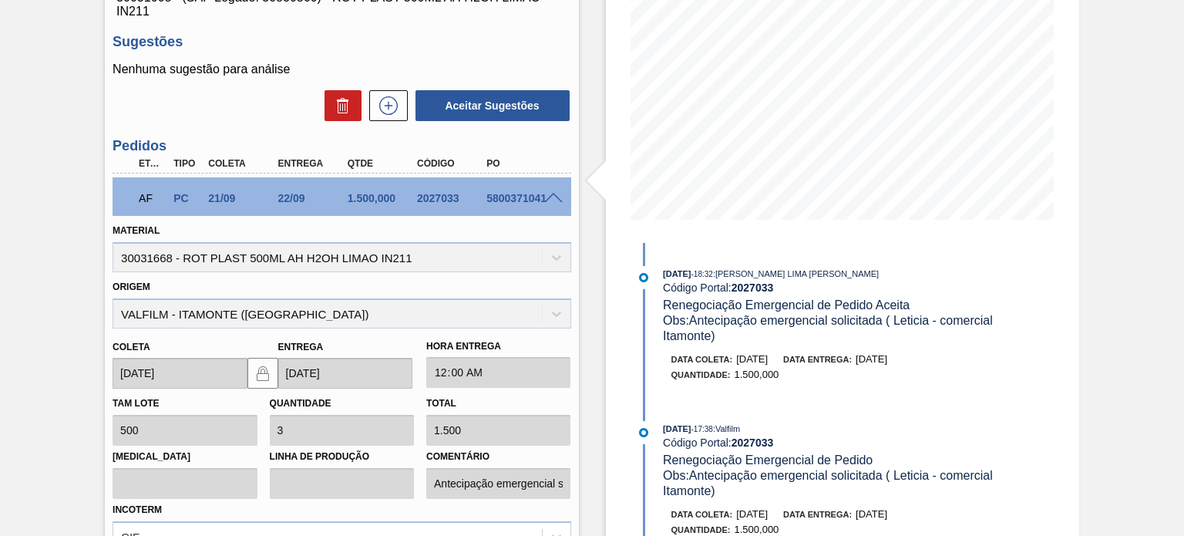
click at [1067, 298] on div "Estoque De 17/09/2025 Até 28/02/2026 Filtro 16/09/2025 - 18:32 : MATHEUS FARIA …" at bounding box center [842, 283] width 473 height 874
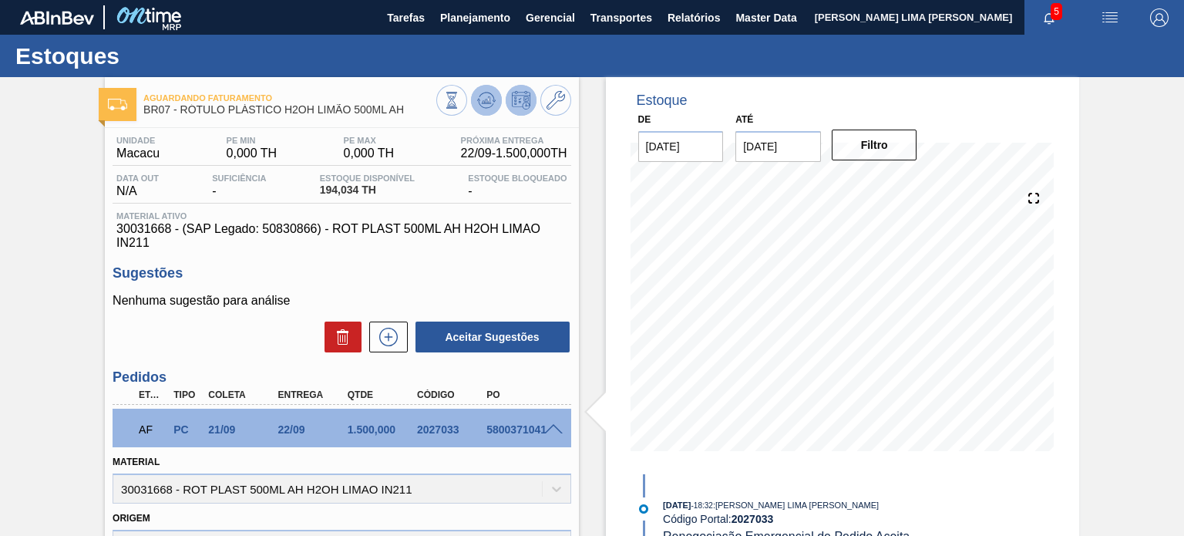
click at [480, 102] on icon at bounding box center [486, 100] width 19 height 19
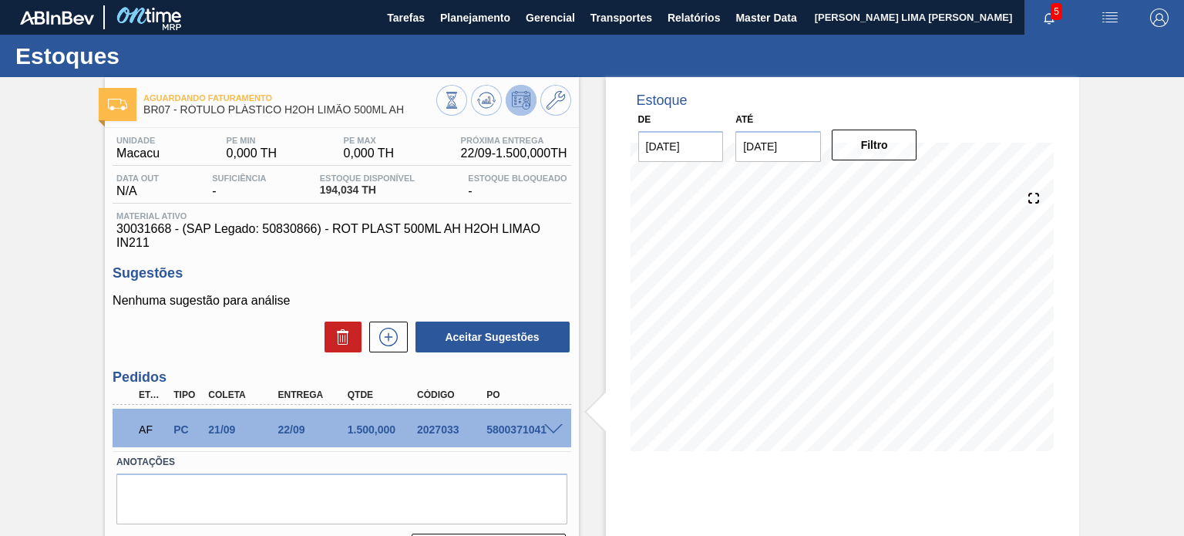
click at [614, 274] on div "Estoque De 17/09/2025 Até 28/02/2026 Filtro 17/09 Projeção de Estoque 194.034 N…" at bounding box center [842, 275] width 473 height 397
click at [491, 8] on span "Planejamento" at bounding box center [475, 17] width 70 height 19
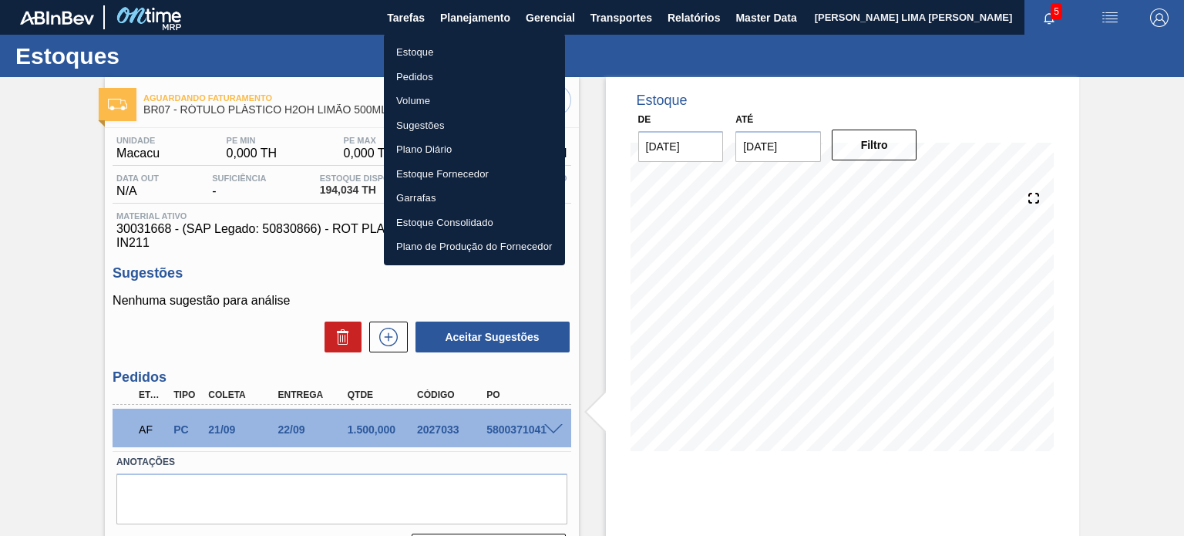
click at [426, 77] on li "Pedidos" at bounding box center [474, 77] width 181 height 25
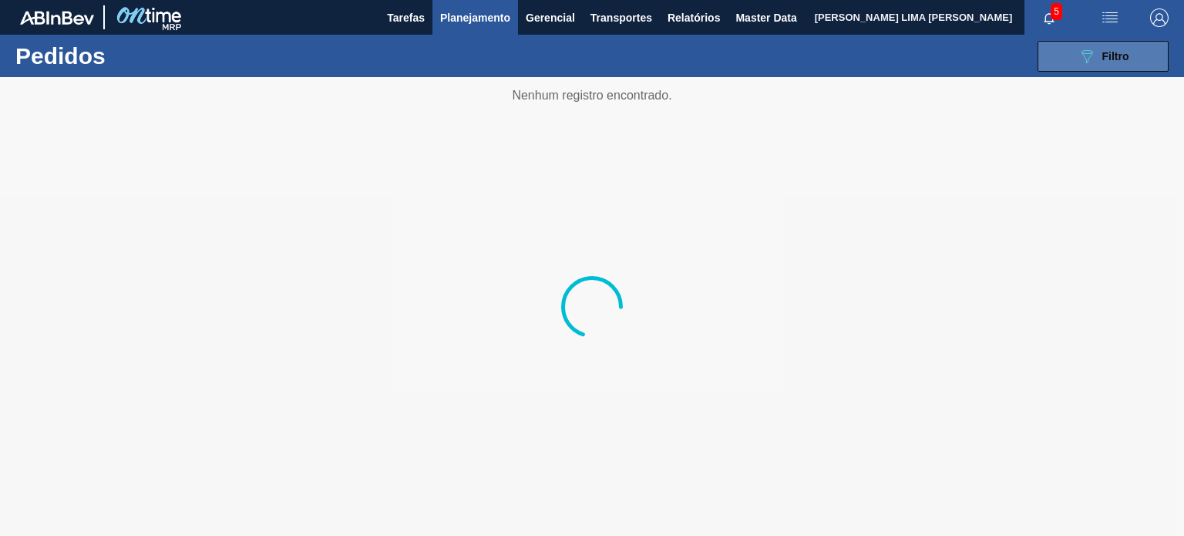
click at [1079, 63] on icon "089F7B8B-B2A5-4AFE-B5C0-19BA573D28AC" at bounding box center [1087, 56] width 19 height 19
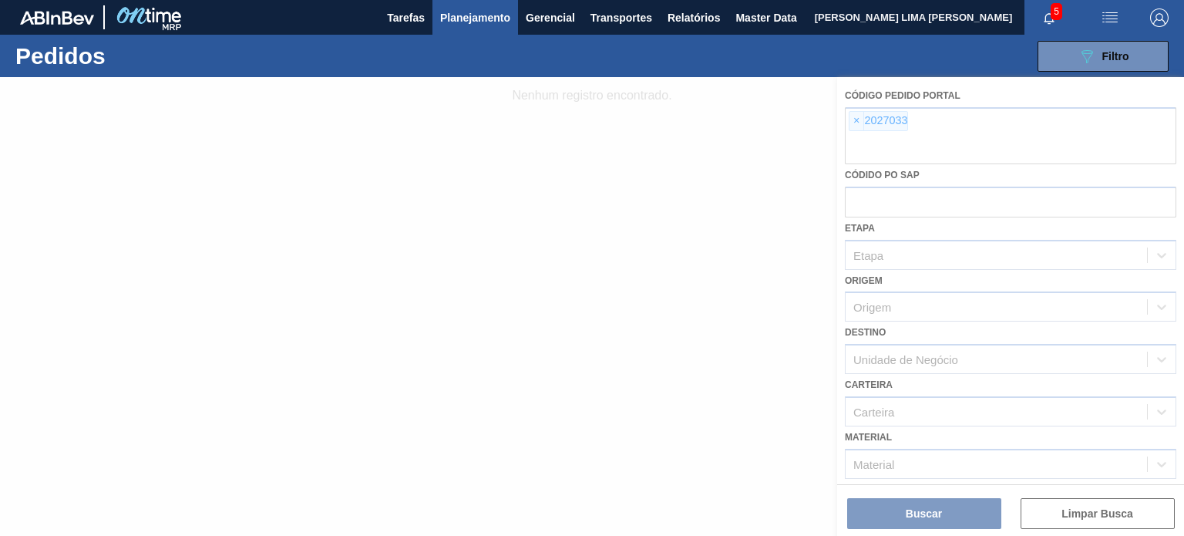
click at [868, 133] on div at bounding box center [592, 306] width 1184 height 459
click at [858, 124] on div at bounding box center [592, 306] width 1184 height 459
click at [854, 120] on div at bounding box center [592, 306] width 1184 height 459
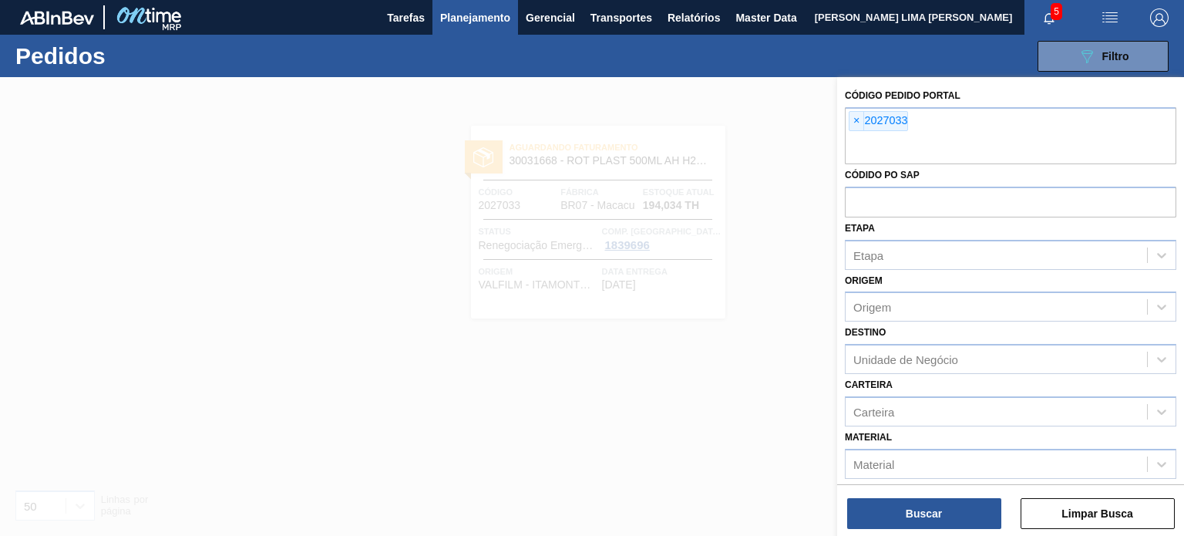
click at [855, 125] on span "×" at bounding box center [857, 121] width 15 height 19
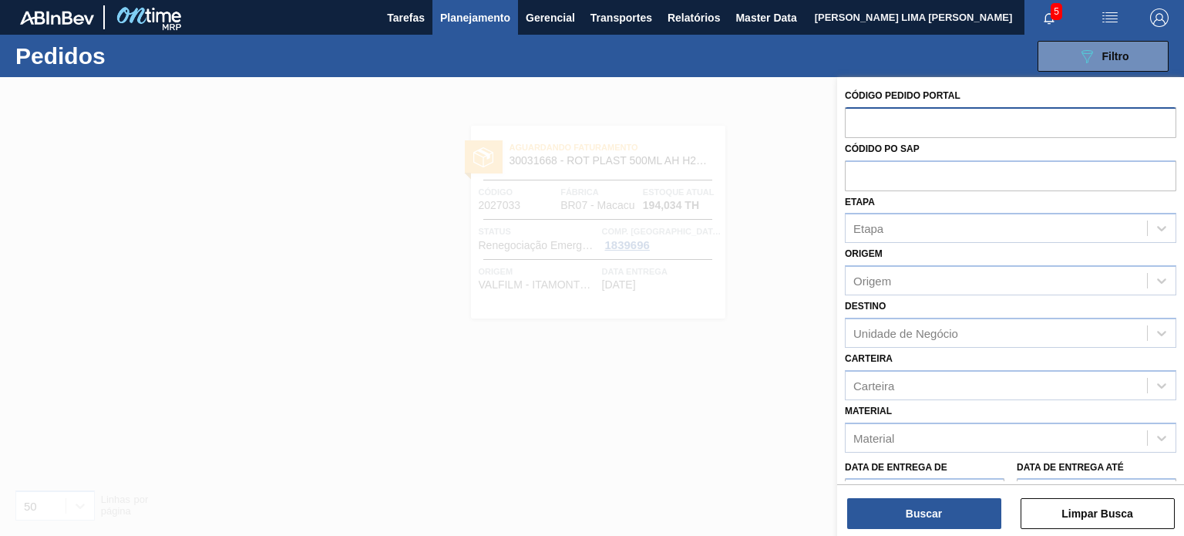
paste input "text"
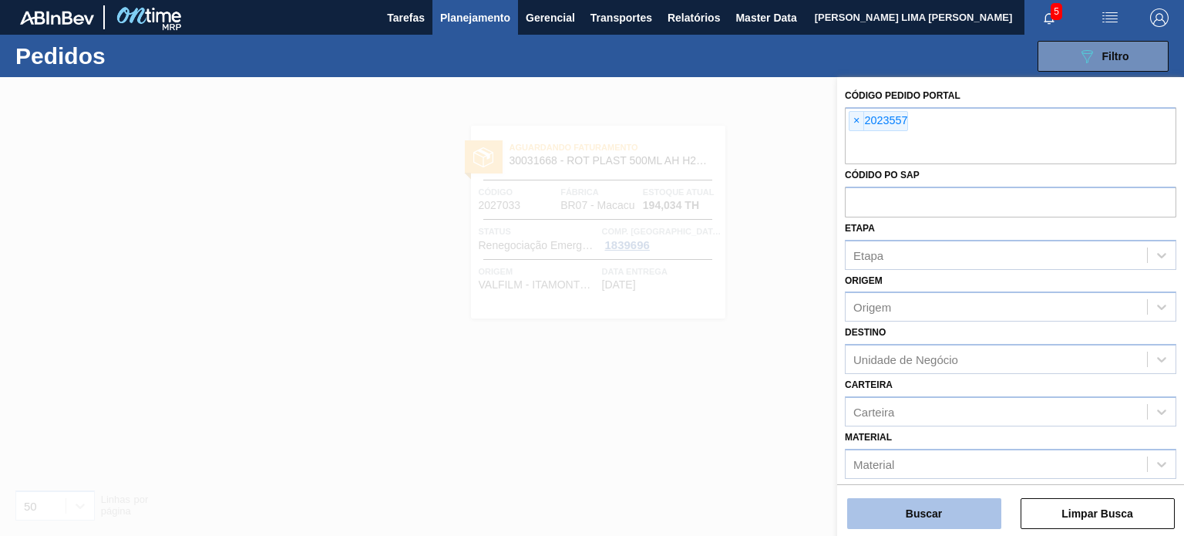
click at [941, 498] on button "Buscar" at bounding box center [924, 513] width 154 height 31
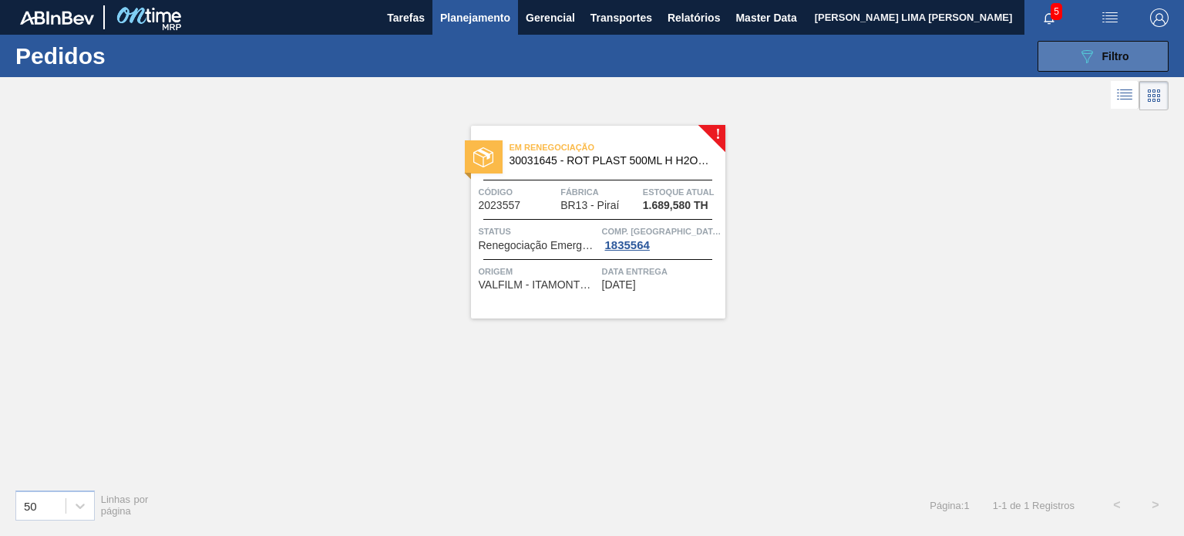
click at [1073, 58] on button "089F7B8B-B2A5-4AFE-B5C0-19BA573D28AC Filtro" at bounding box center [1103, 56] width 131 height 31
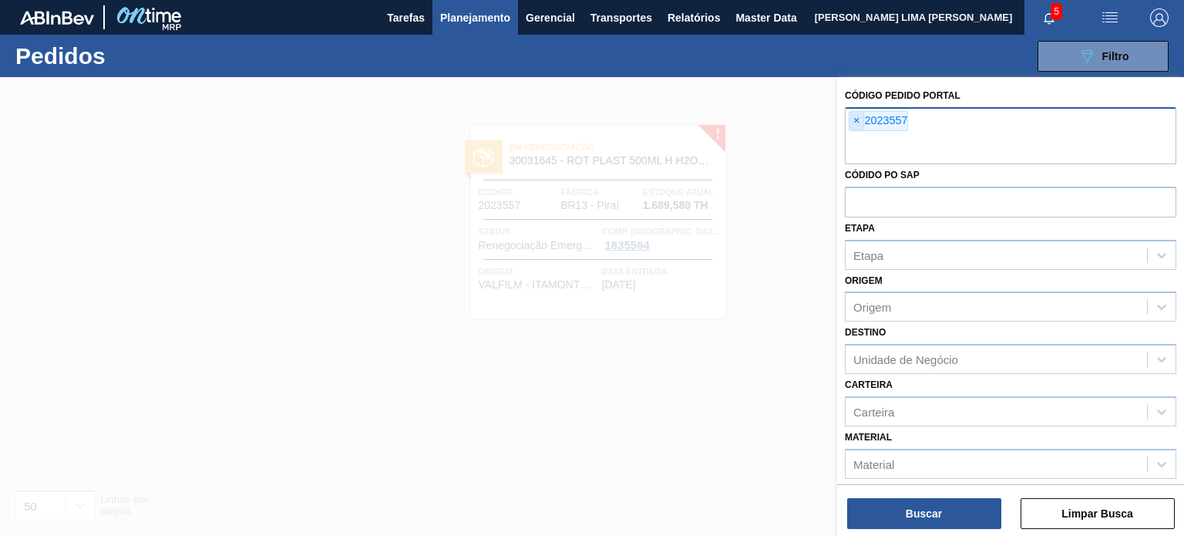
click at [854, 120] on span "×" at bounding box center [857, 121] width 15 height 19
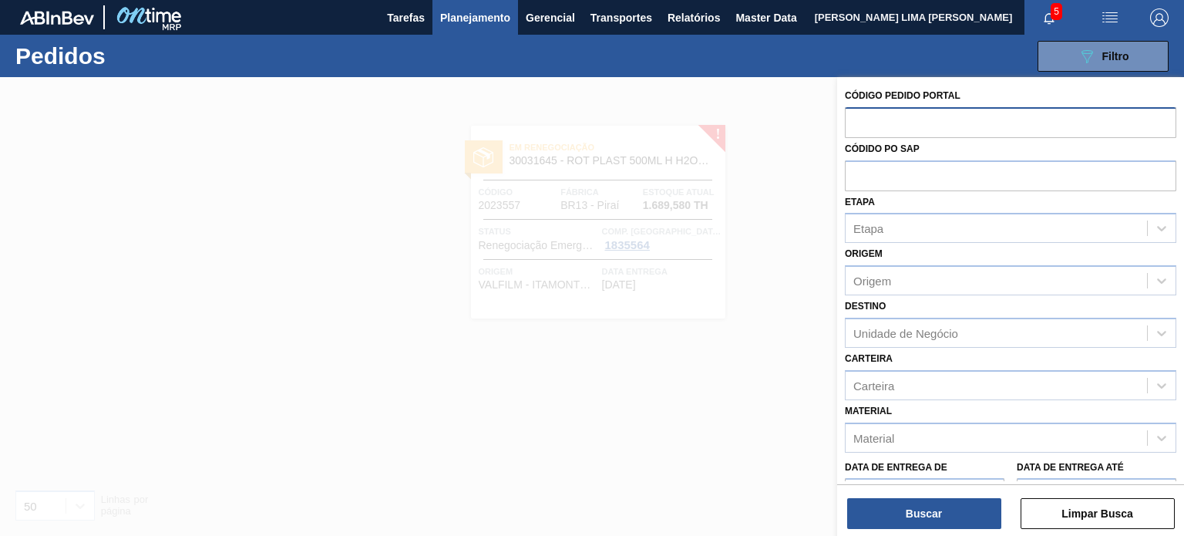
paste input "2012592"
type input "2012592"
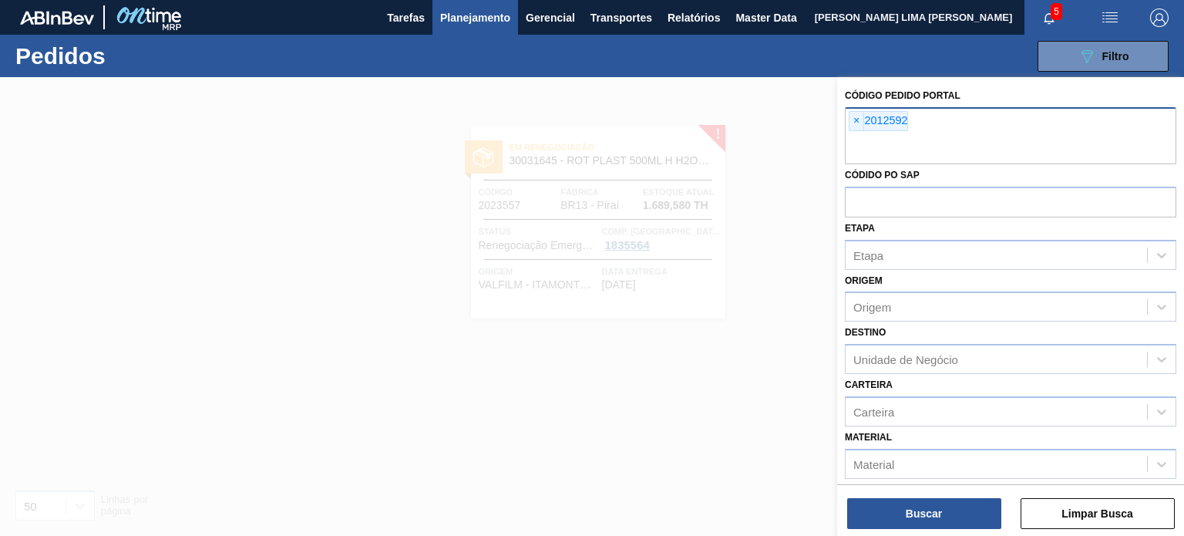
click at [903, 497] on div "Buscar Limpar Busca" at bounding box center [1010, 505] width 347 height 43
click at [904, 504] on button "Buscar" at bounding box center [924, 513] width 154 height 31
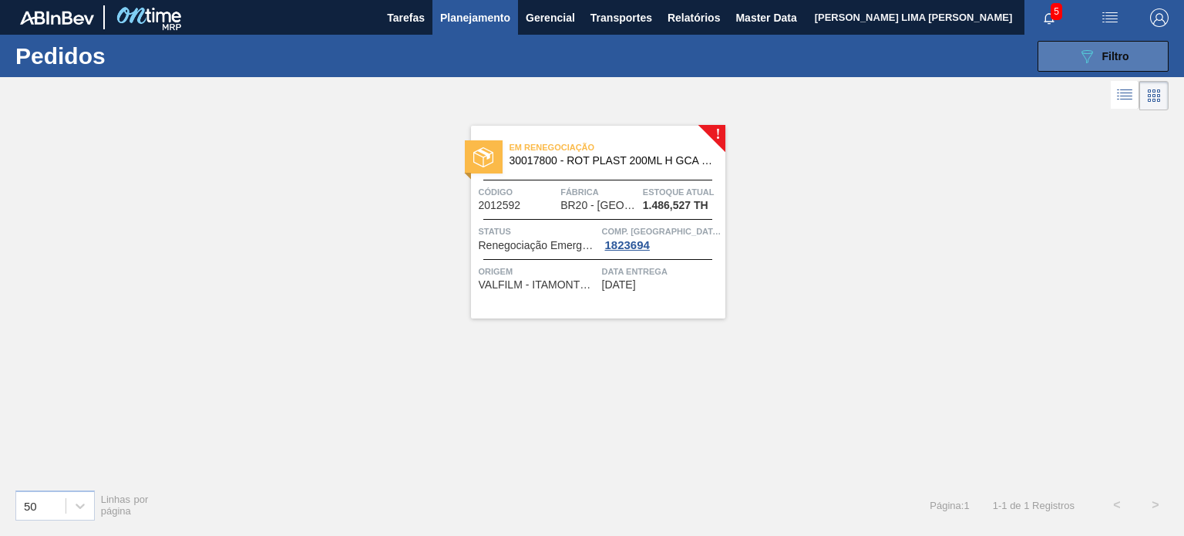
click at [1105, 50] on span "Filtro" at bounding box center [1116, 56] width 27 height 12
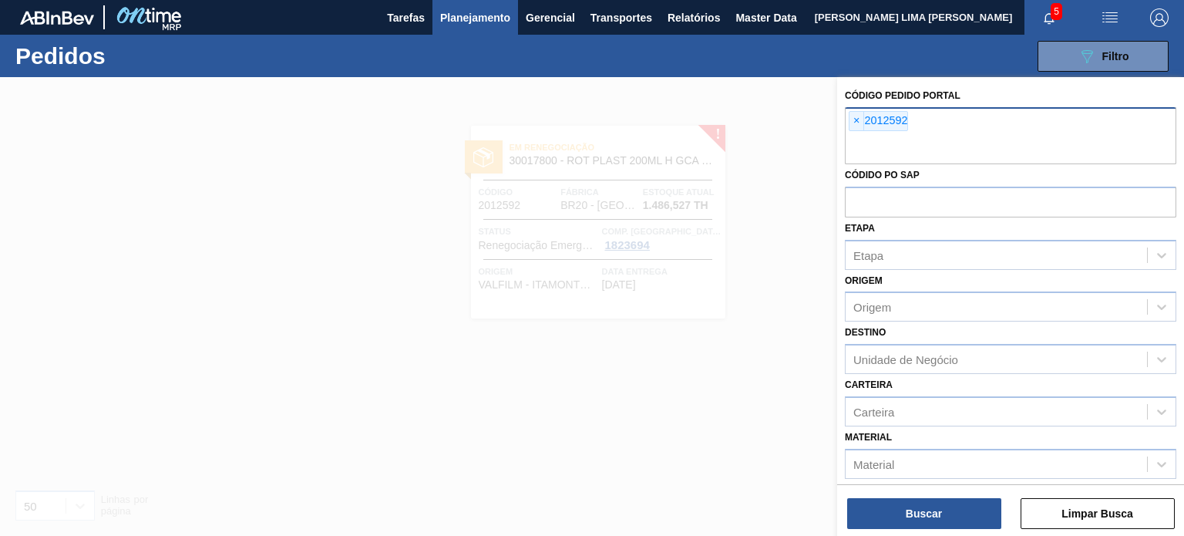
drag, startPoint x: 506, startPoint y: 157, endPoint x: 357, endPoint y: 58, distance: 178.6
click at [505, 157] on div at bounding box center [592, 345] width 1184 height 536
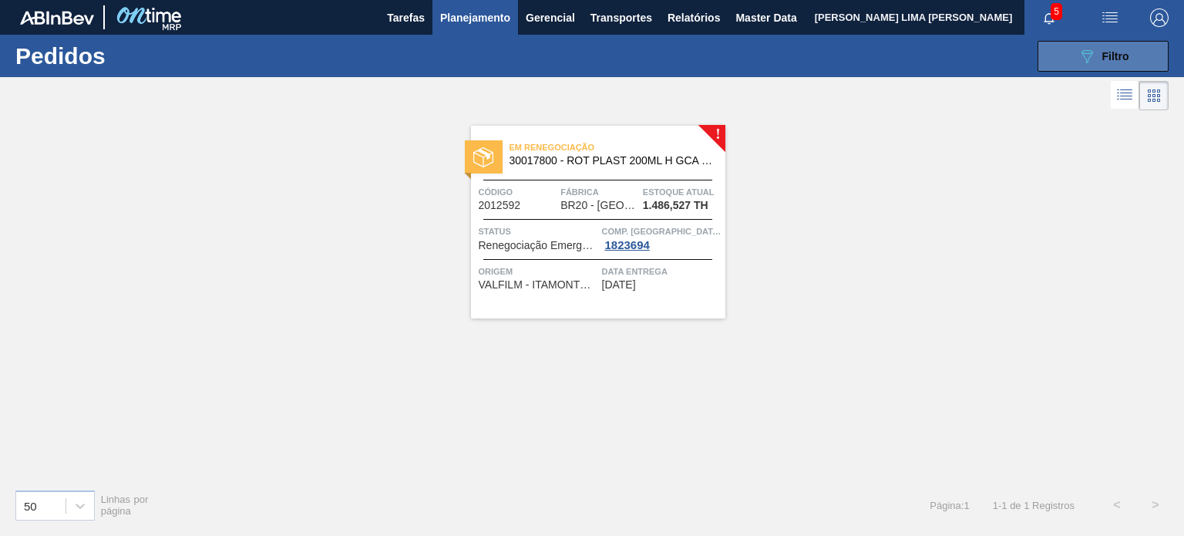
click at [1089, 59] on icon "089F7B8B-B2A5-4AFE-B5C0-19BA573D28AC" at bounding box center [1087, 56] width 19 height 19
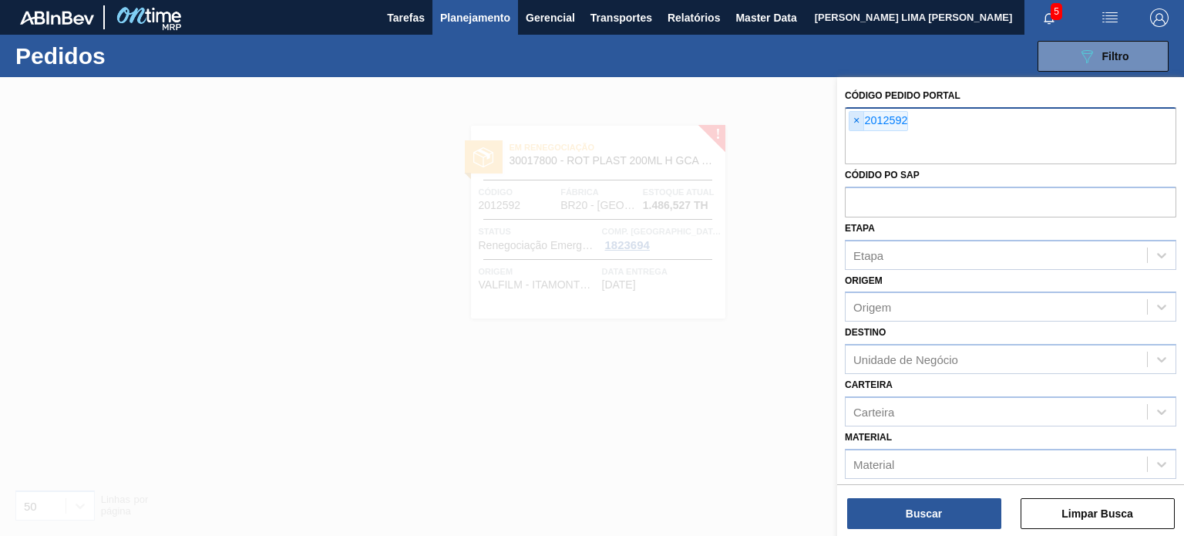
click at [856, 122] on span "×" at bounding box center [857, 121] width 15 height 19
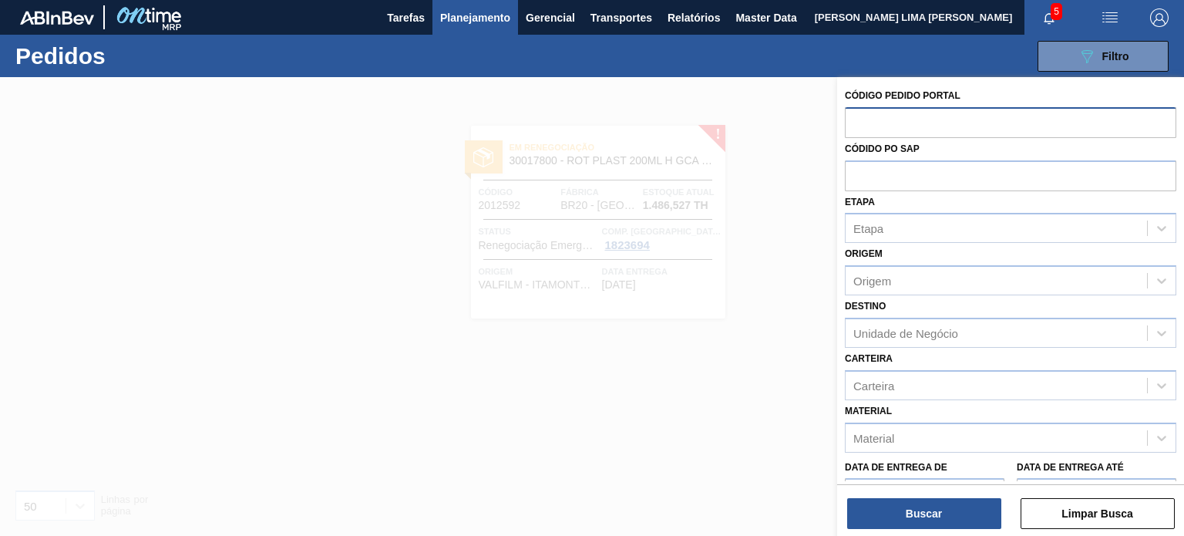
paste input "2027033"
type input "2027033"
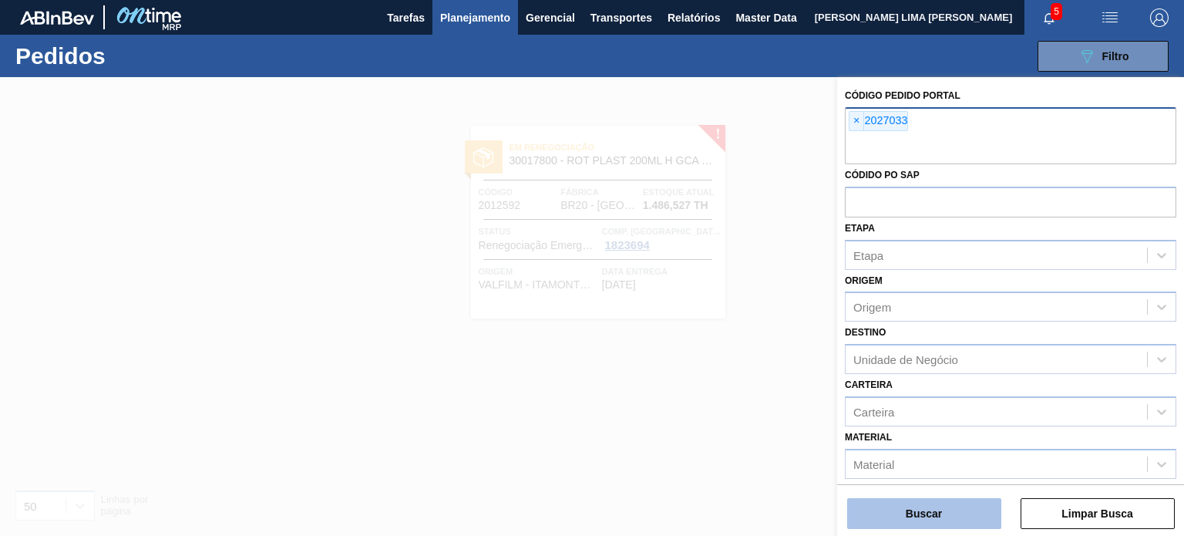
click at [960, 502] on button "Buscar" at bounding box center [924, 513] width 154 height 31
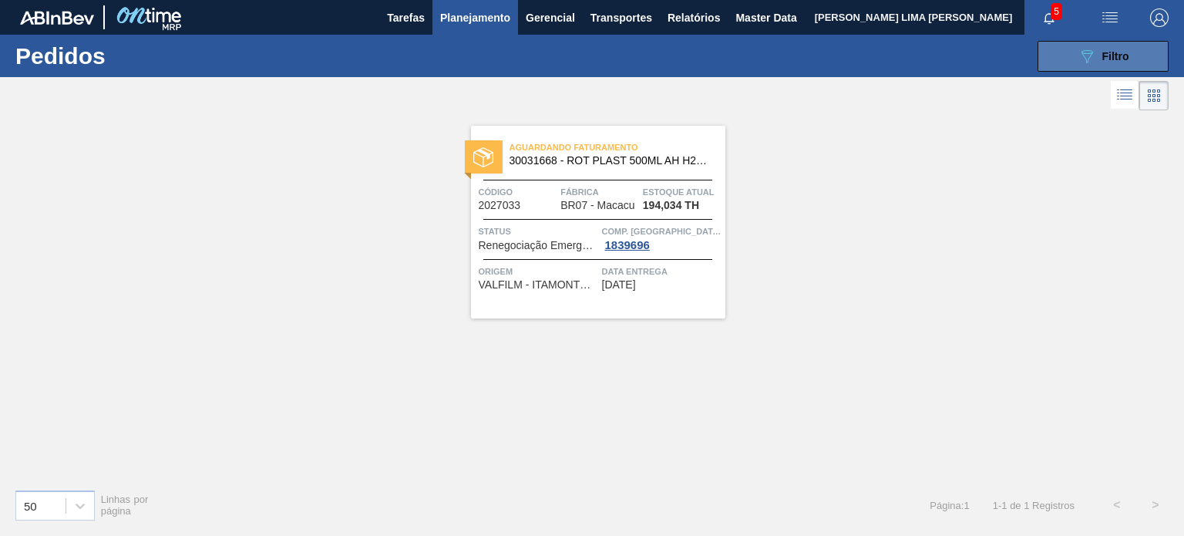
click at [1053, 60] on button "089F7B8B-B2A5-4AFE-B5C0-19BA573D28AC Filtro" at bounding box center [1103, 56] width 131 height 31
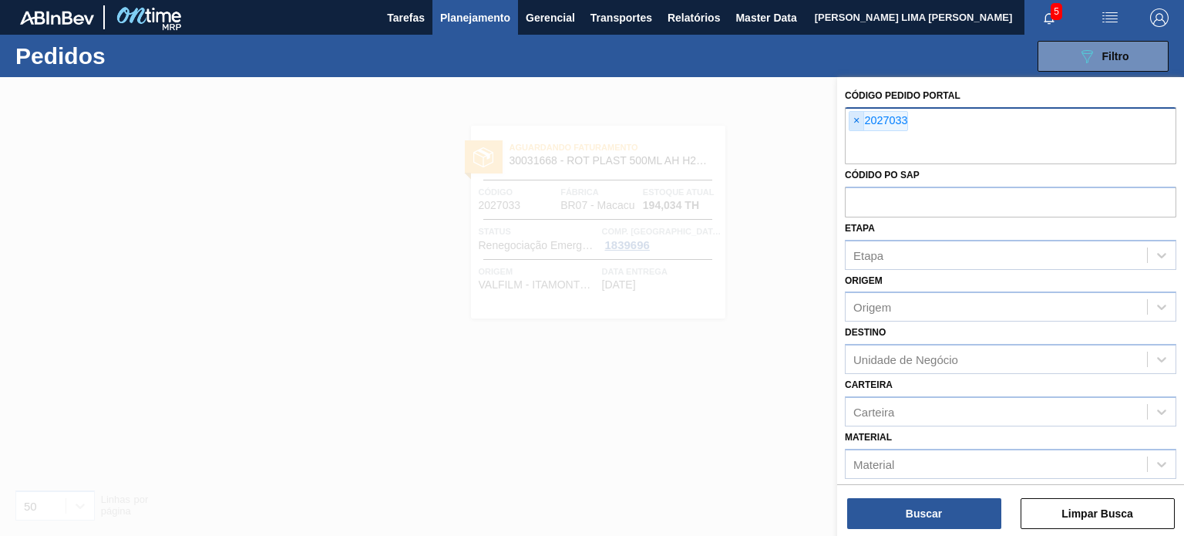
click at [857, 125] on span "×" at bounding box center [857, 121] width 15 height 19
paste input "2023542"
type input "2023542"
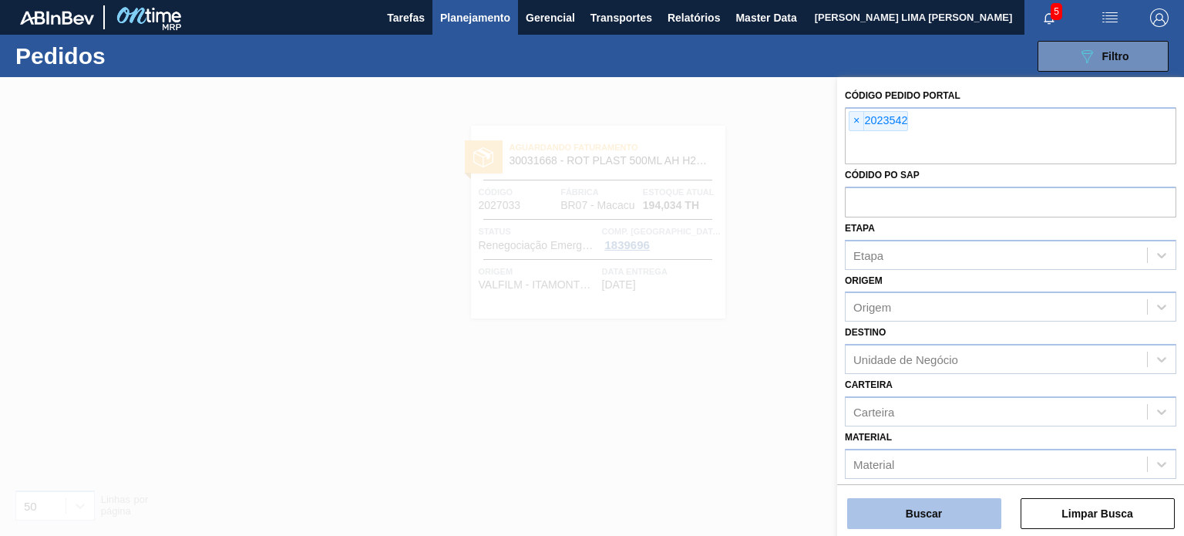
drag, startPoint x: 881, startPoint y: 497, endPoint x: 881, endPoint y: 512, distance: 15.4
click at [885, 511] on div "Buscar Limpar Busca" at bounding box center [1010, 505] width 347 height 43
click at [882, 520] on button "Buscar" at bounding box center [924, 513] width 154 height 31
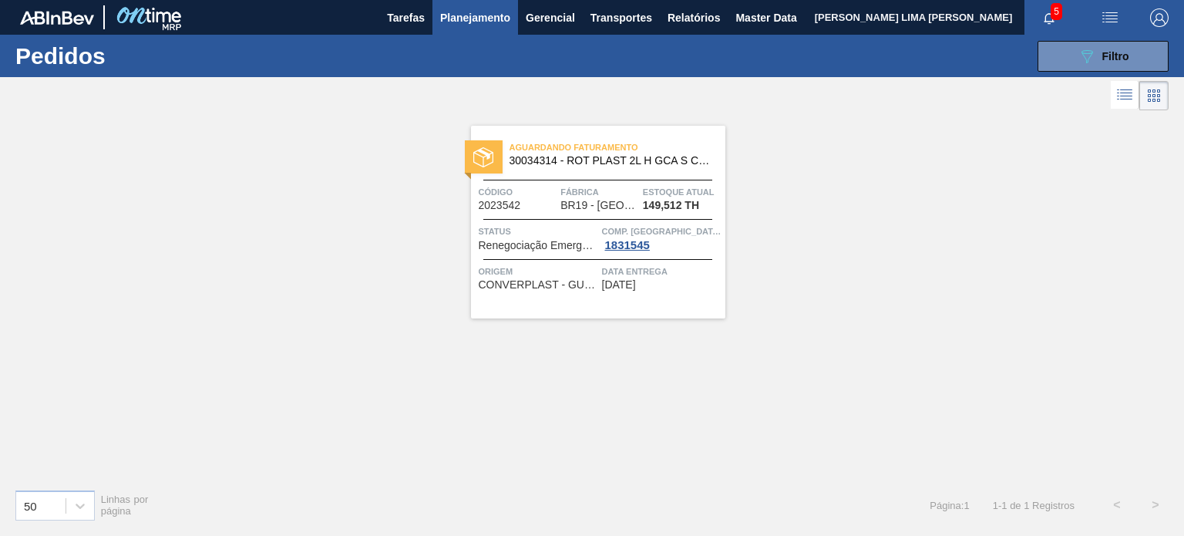
click at [1055, 72] on div "089F7B8B-B2A5-4AFE-B5C0-19BA573D28AC Filtro Código Pedido Portal × 2023542 Códi…" at bounding box center [707, 56] width 940 height 46
click at [1047, 58] on button "089F7B8B-B2A5-4AFE-B5C0-19BA573D28AC Filtro" at bounding box center [1103, 56] width 131 height 31
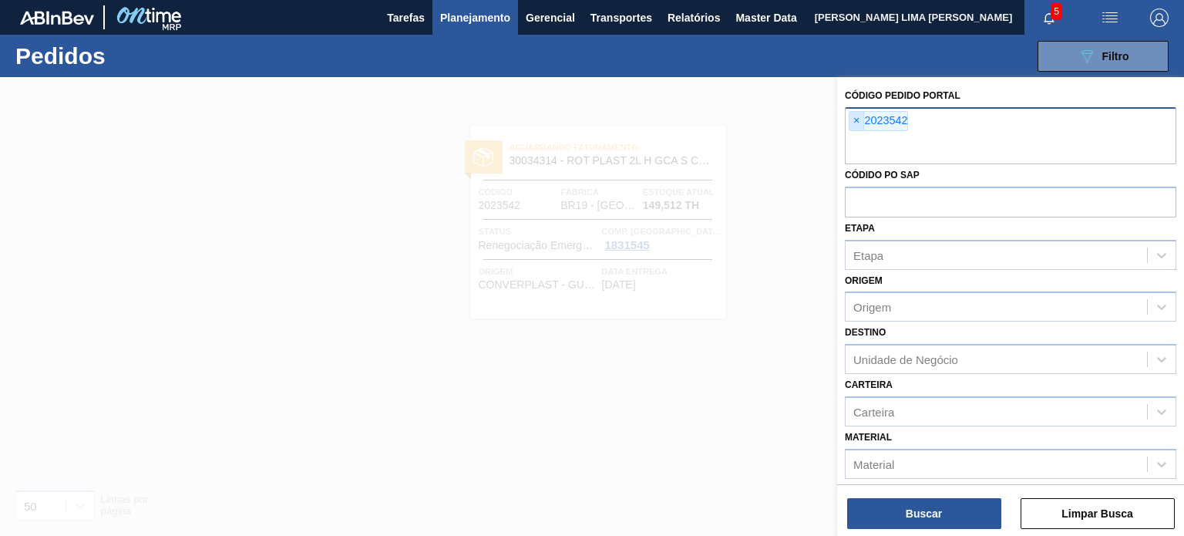
click at [859, 121] on span "×" at bounding box center [857, 121] width 15 height 19
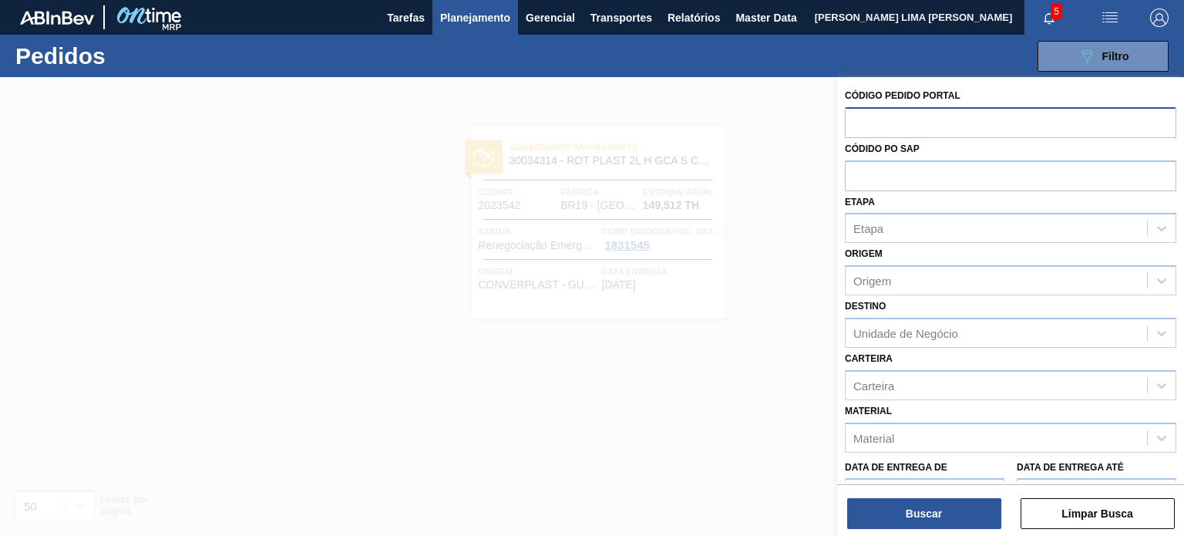
paste input "text"
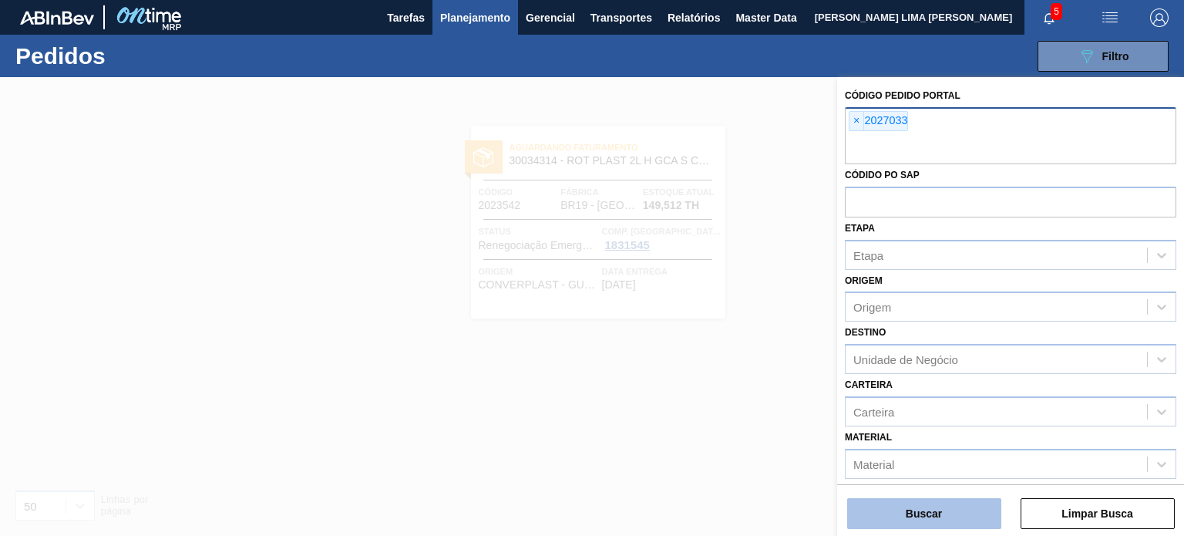
click at [962, 511] on button "Buscar" at bounding box center [924, 513] width 154 height 31
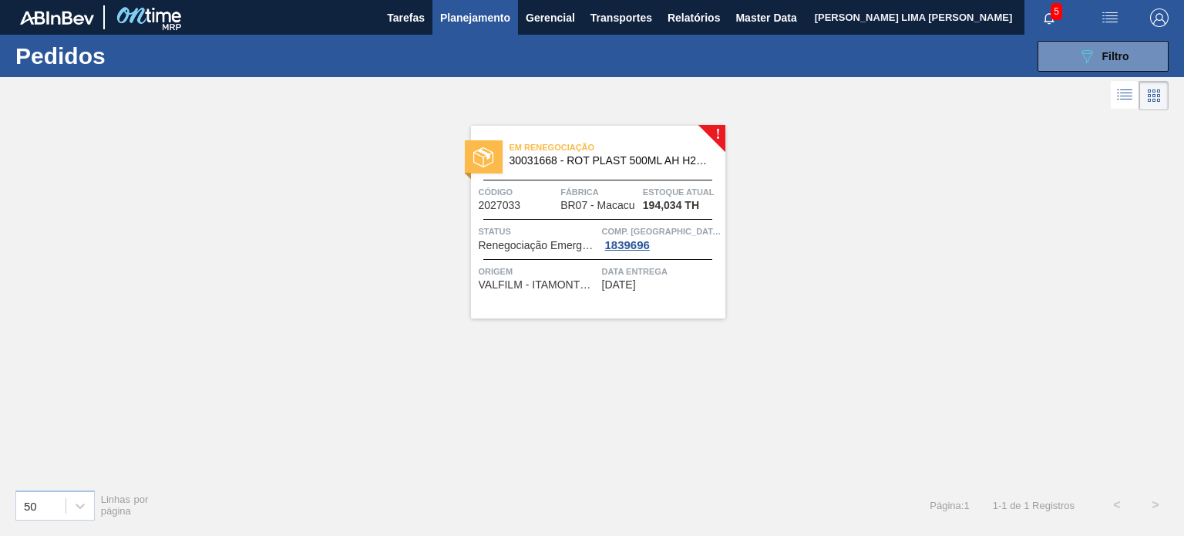
click at [480, 14] on span "Planejamento" at bounding box center [475, 17] width 70 height 19
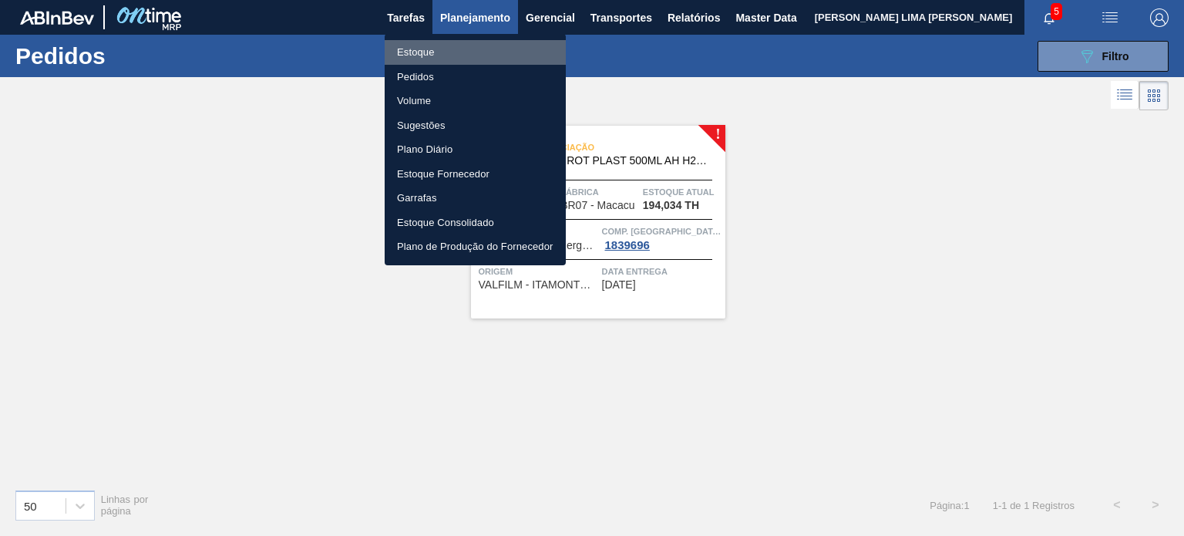
click at [446, 45] on li "Estoque" at bounding box center [475, 52] width 181 height 25
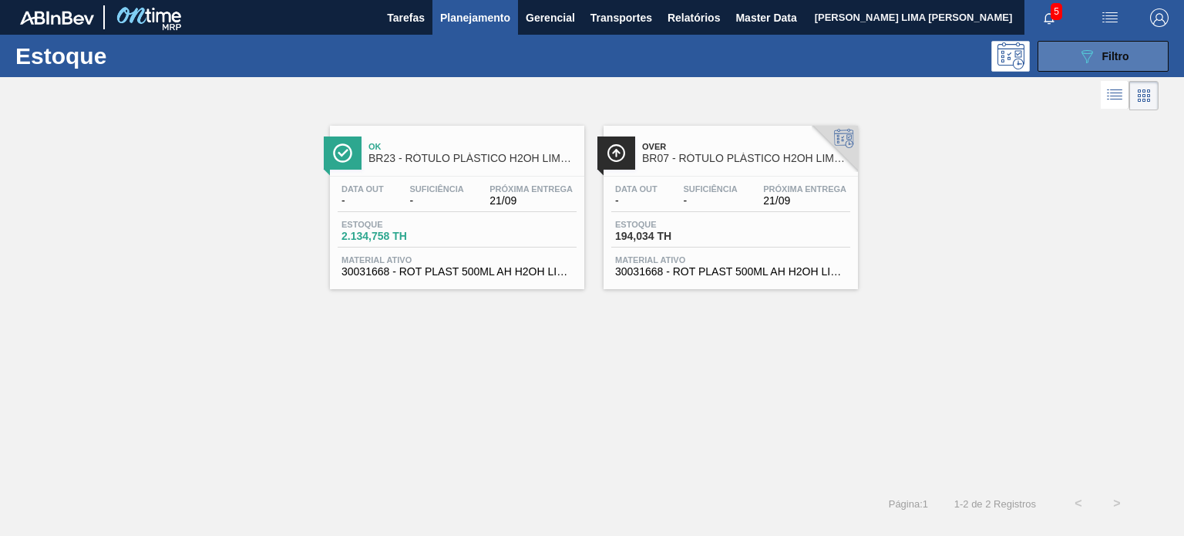
click at [1082, 62] on icon "089F7B8B-B2A5-4AFE-B5C0-19BA573D28AC" at bounding box center [1087, 56] width 19 height 19
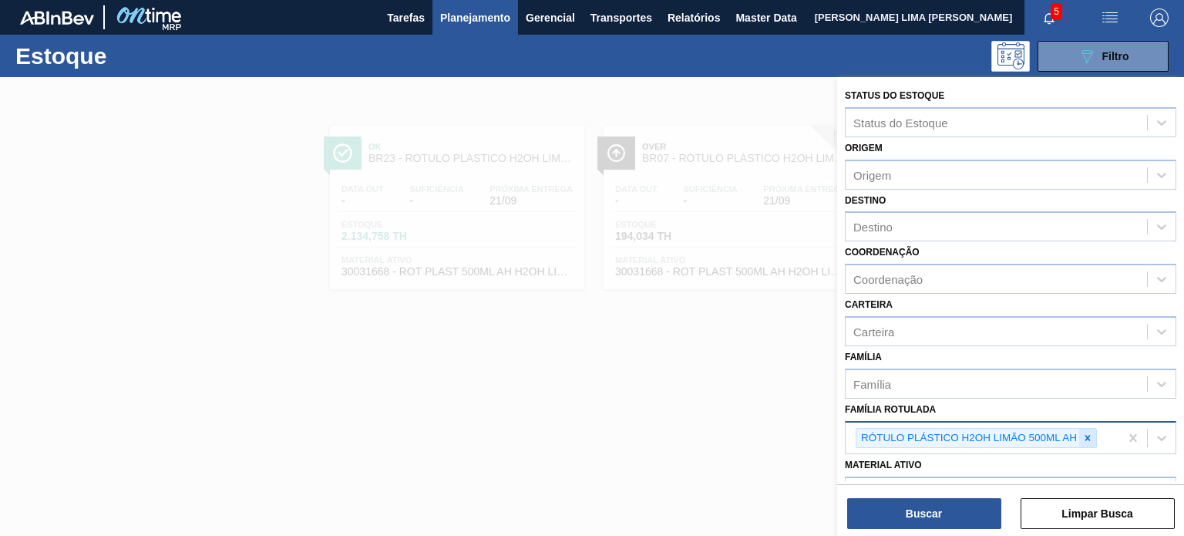
click at [1086, 440] on div at bounding box center [1087, 438] width 17 height 19
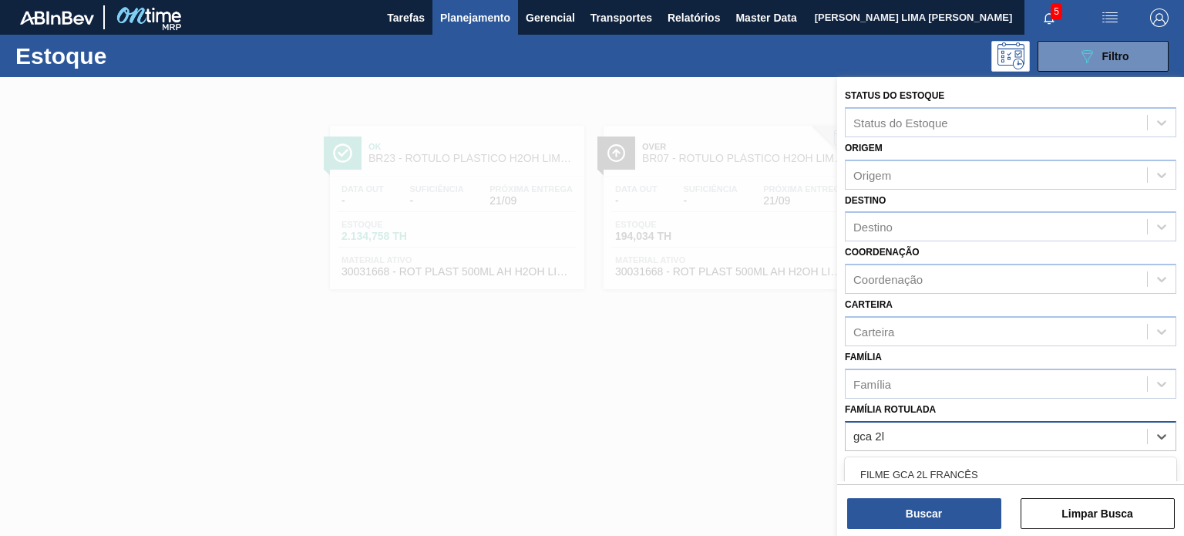
type Rotulada "gca 2l h"
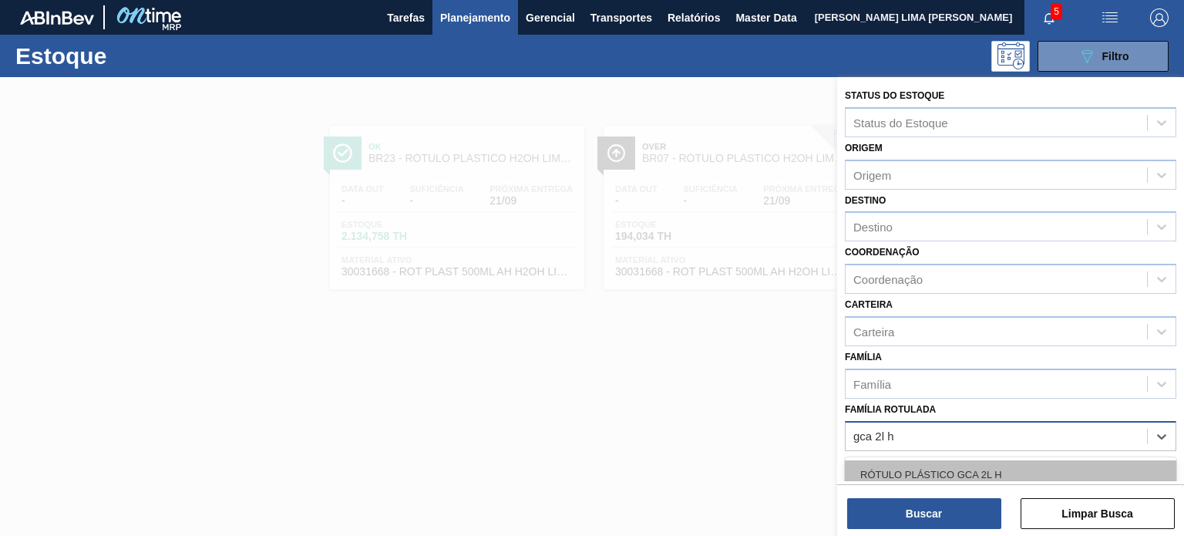
click at [1002, 460] on div "RÓTULO PLÁSTICO GCA 2L H" at bounding box center [1011, 474] width 332 height 29
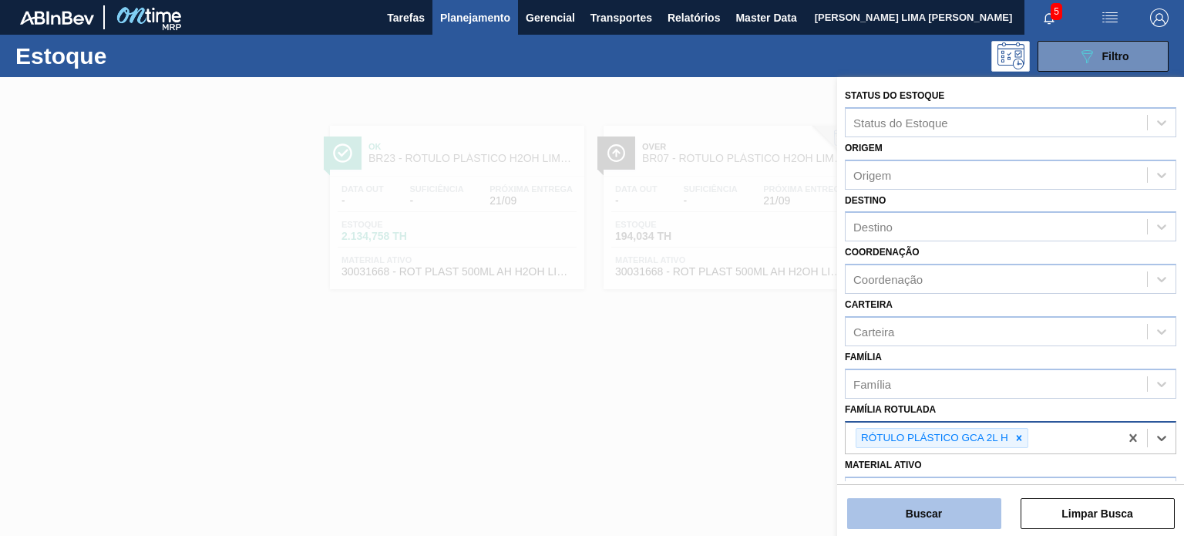
click at [968, 511] on button "Buscar" at bounding box center [924, 513] width 154 height 31
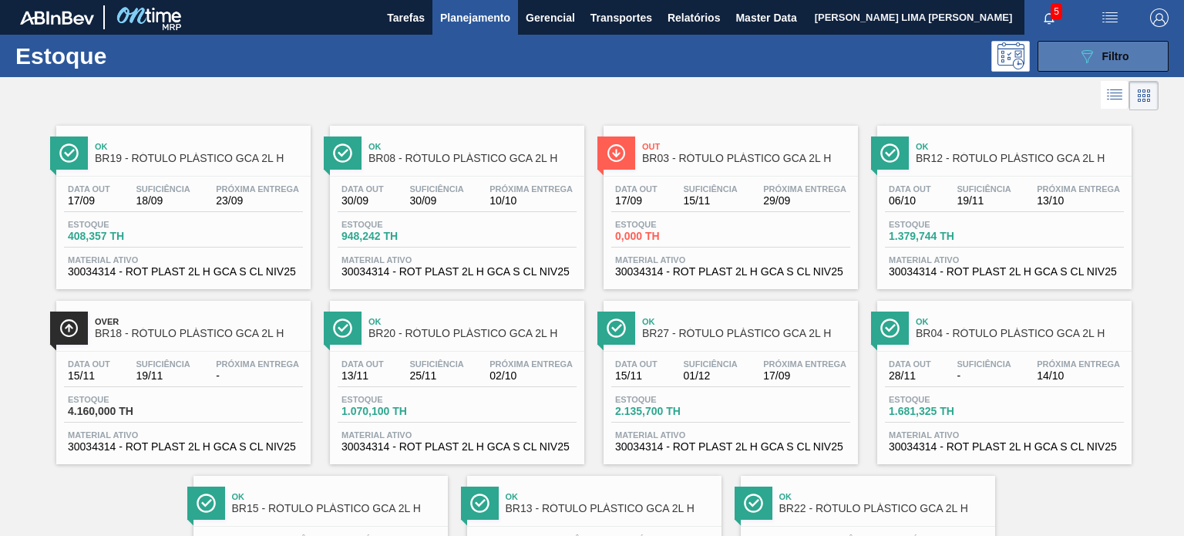
click at [1054, 58] on button "089F7B8B-B2A5-4AFE-B5C0-19BA573D28AC Filtro" at bounding box center [1103, 56] width 131 height 31
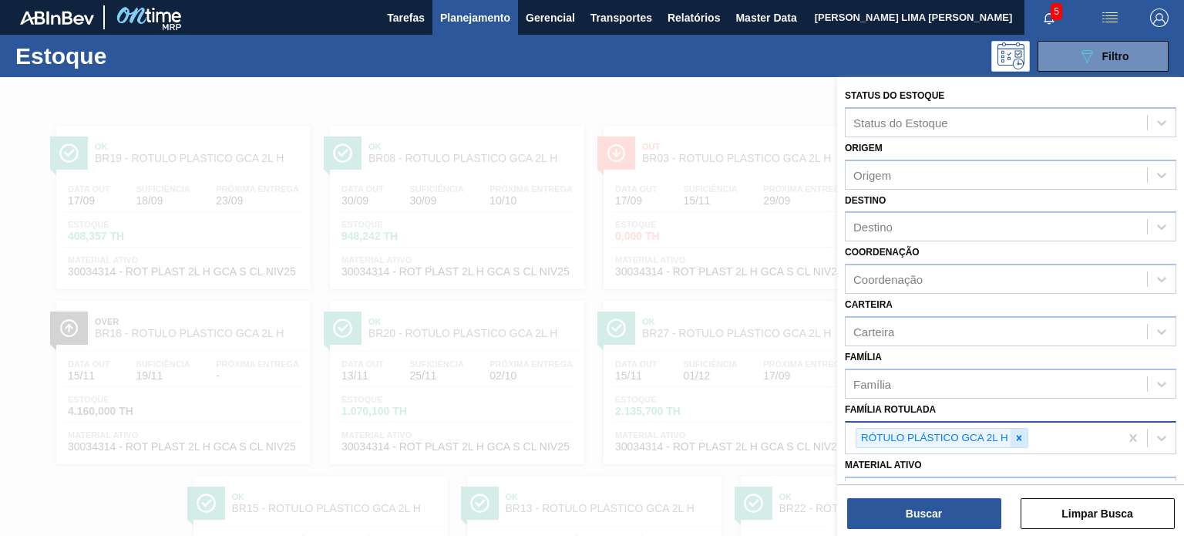
click at [1021, 439] on icon at bounding box center [1019, 438] width 11 height 11
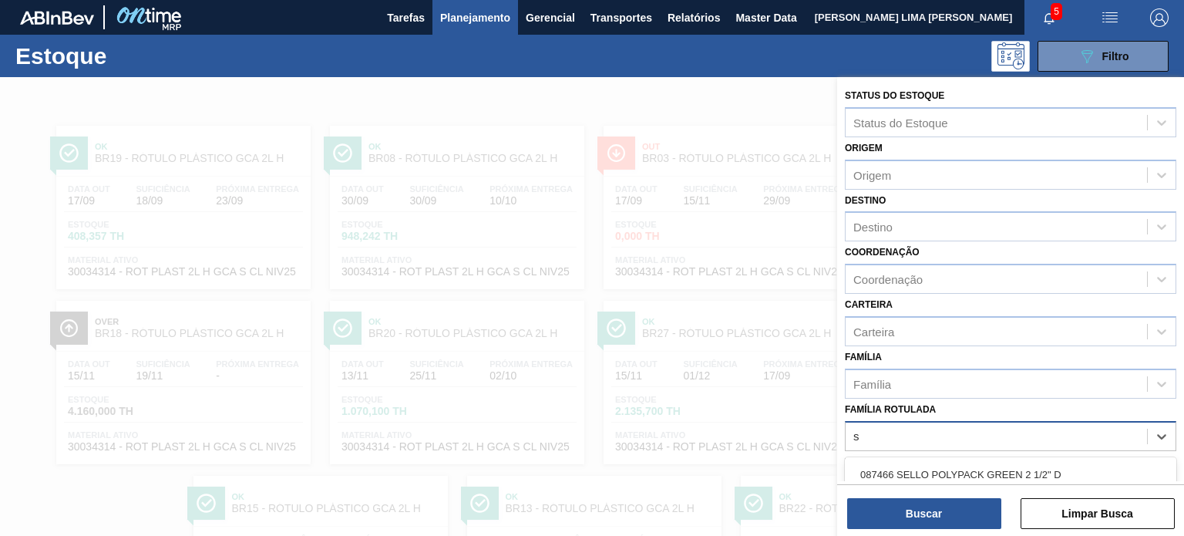
scroll to position [140, 0]
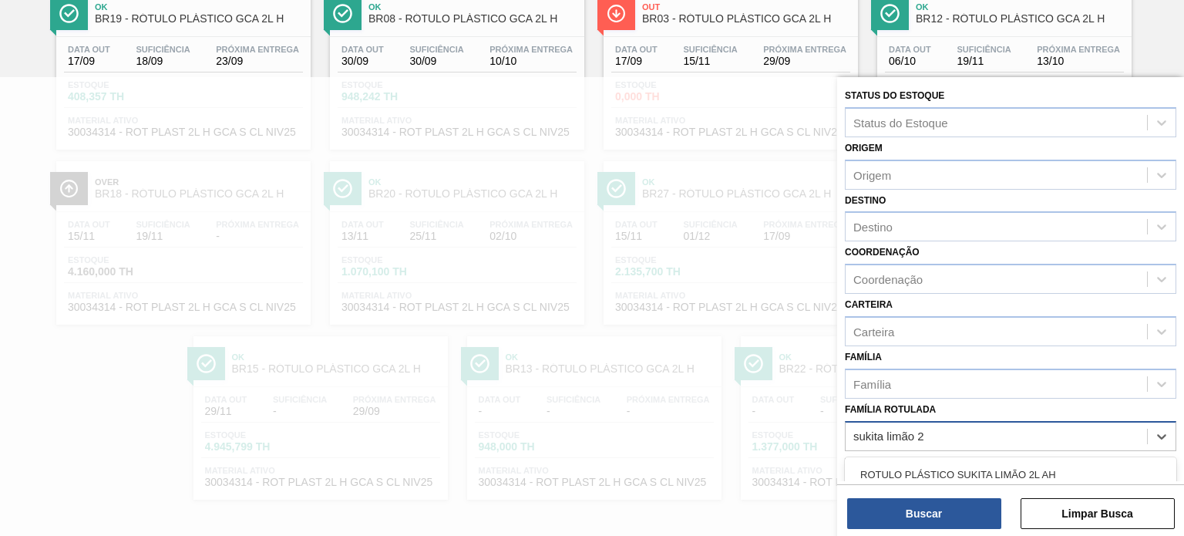
type Rotulada "sukita limão 2l"
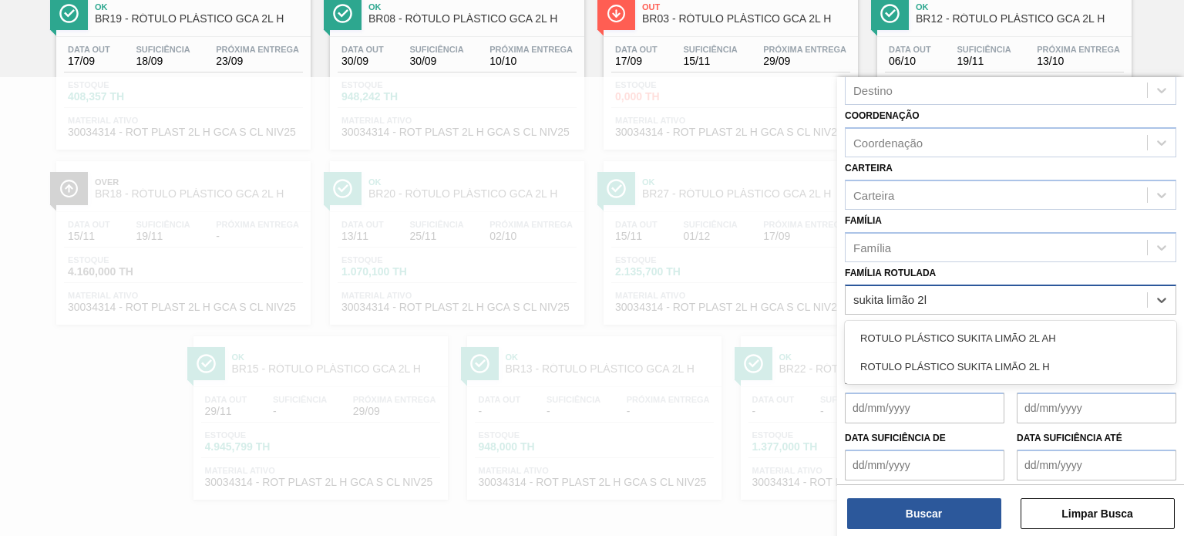
scroll to position [154, 0]
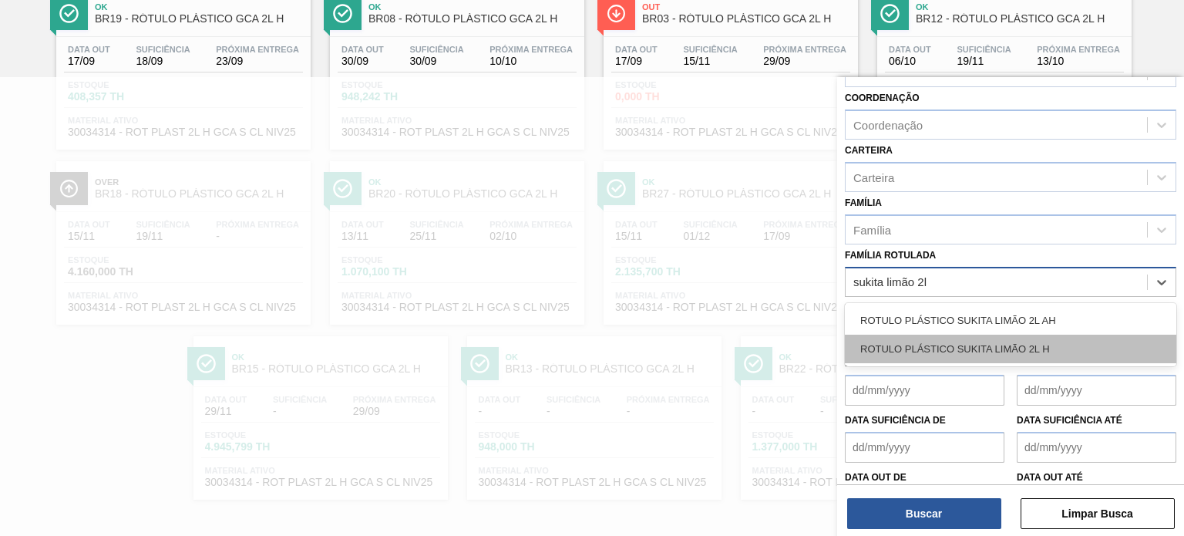
click at [1032, 348] on div "ROTULO PLÁSTICO SUKITA LIMÃO 2L H" at bounding box center [1011, 349] width 332 height 29
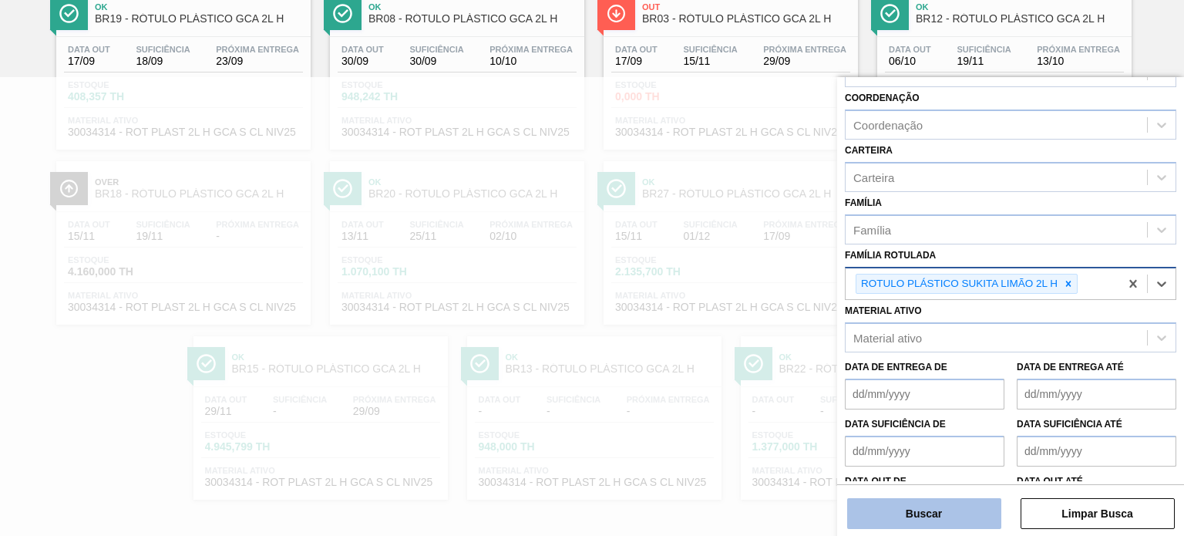
click at [947, 519] on button "Buscar" at bounding box center [924, 513] width 154 height 31
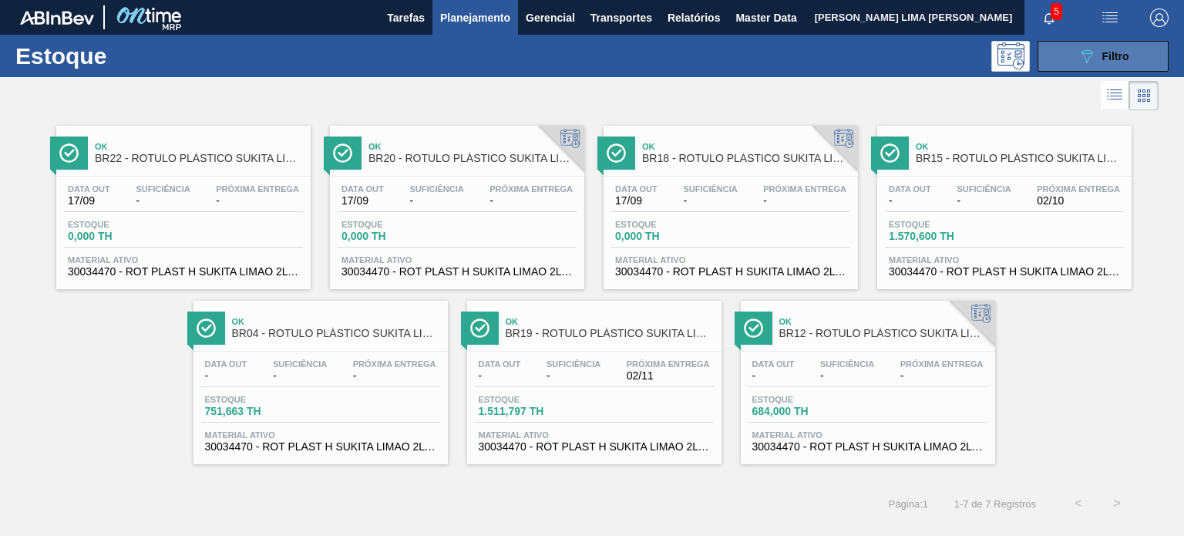
click at [1113, 60] on span "Filtro" at bounding box center [1116, 56] width 27 height 12
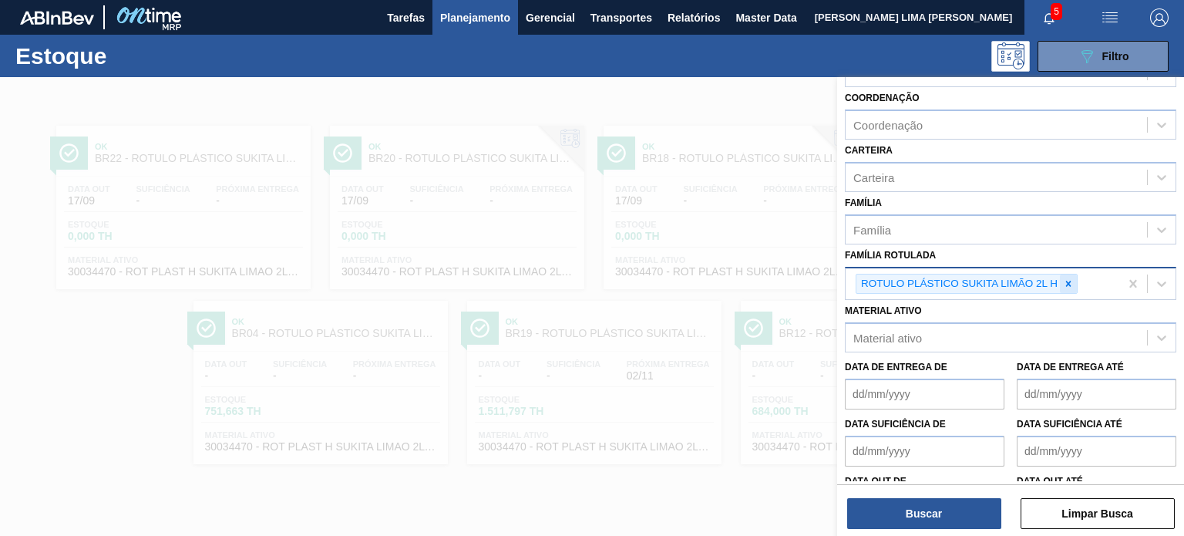
click at [1070, 278] on icon at bounding box center [1068, 283] width 11 height 11
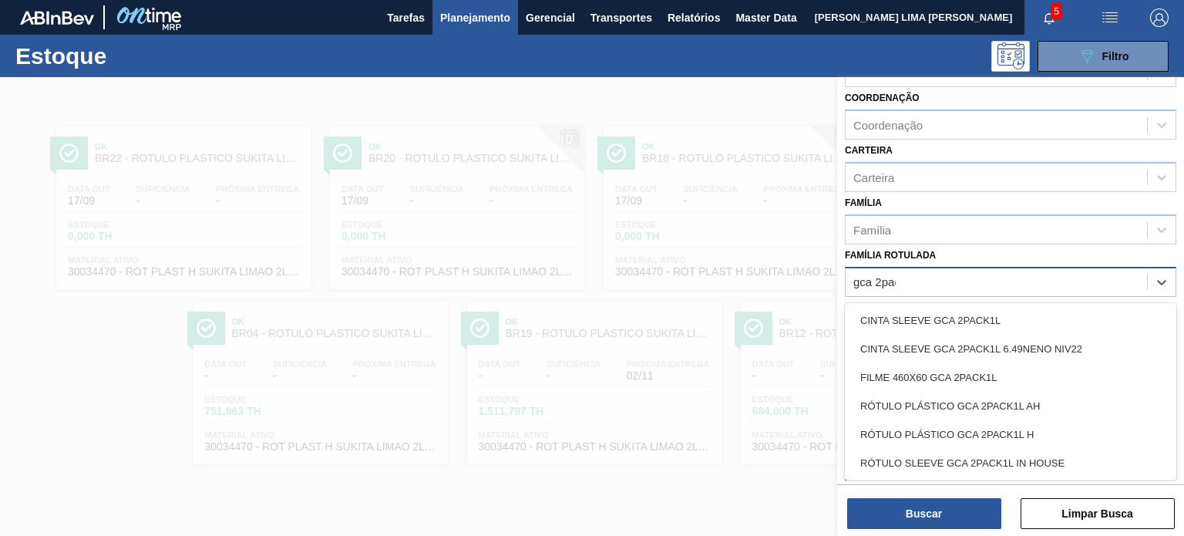
type Rotulada "gca 2pack"
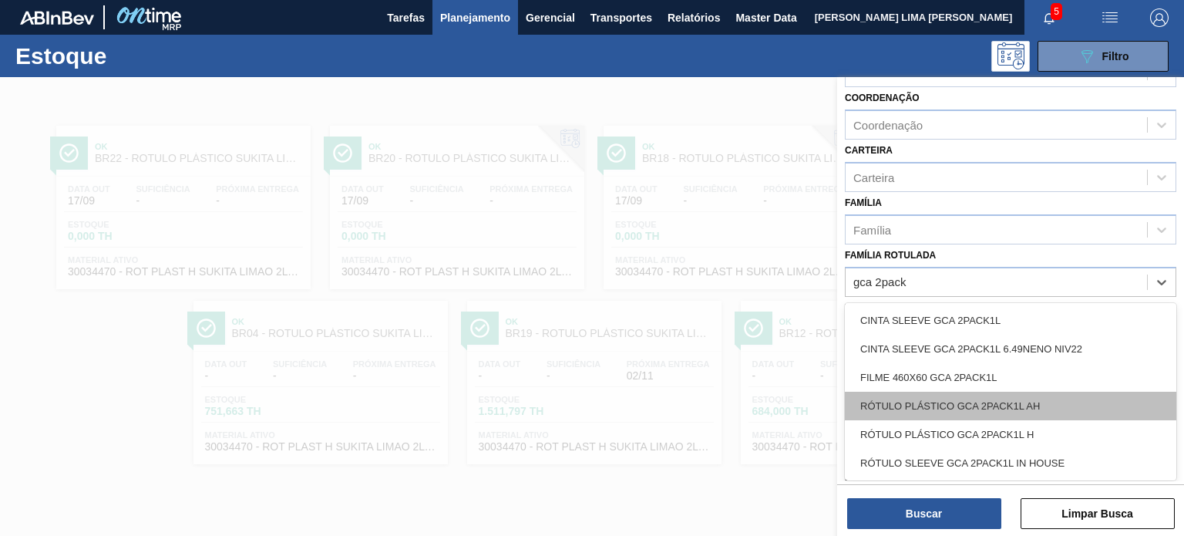
click at [1046, 392] on div "RÓTULO PLÁSTICO GCA 2PACK1L AH" at bounding box center [1011, 406] width 332 height 29
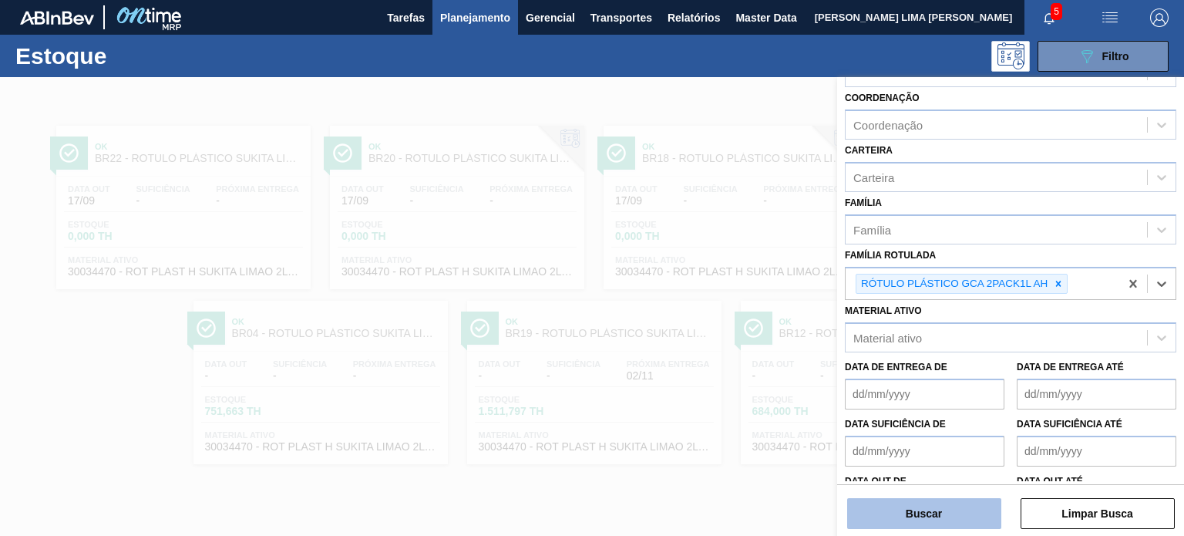
click at [962, 511] on button "Buscar" at bounding box center [924, 513] width 154 height 31
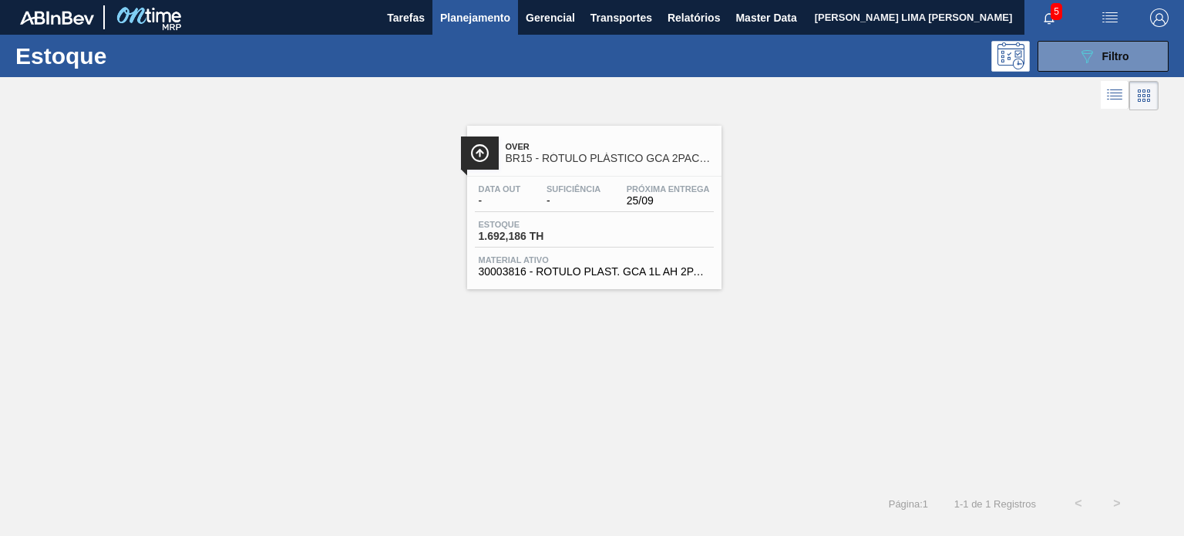
click at [1082, 73] on div "Estoque 089F7B8B-B2A5-4AFE-B5C0-19BA573D28AC Filtro" at bounding box center [592, 56] width 1184 height 42
click at [1054, 49] on button "089F7B8B-B2A5-4AFE-B5C0-19BA573D28AC Filtro" at bounding box center [1103, 56] width 131 height 31
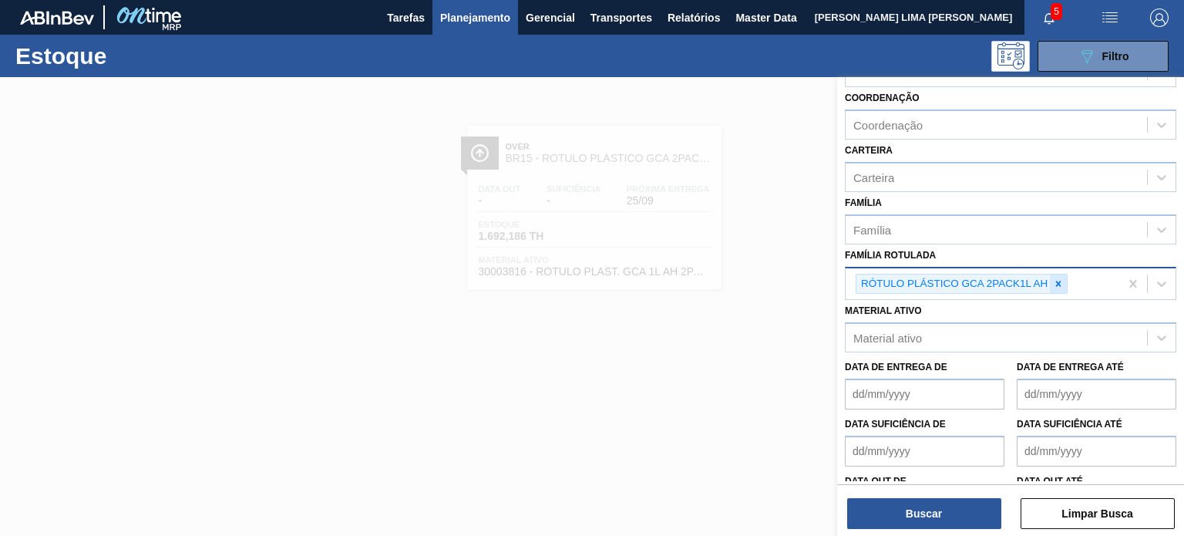
click at [1055, 278] on icon at bounding box center [1058, 283] width 11 height 11
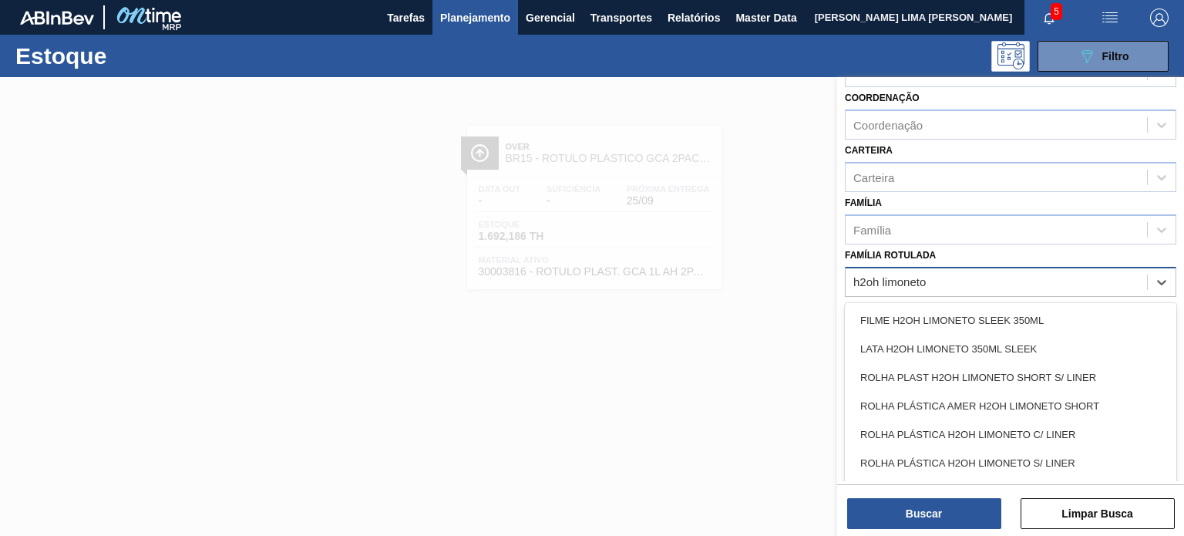
type Rotulada "h2oh limoneto 1"
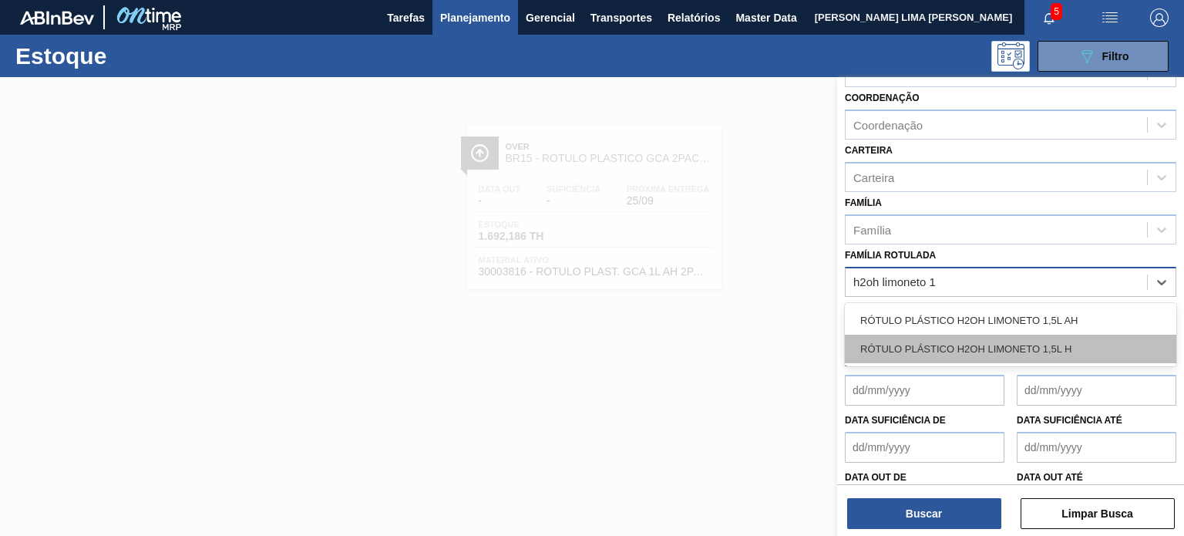
click at [1061, 335] on div "RÓTULO PLÁSTICO H2OH LIMONETO 1,5L H" at bounding box center [1011, 349] width 332 height 29
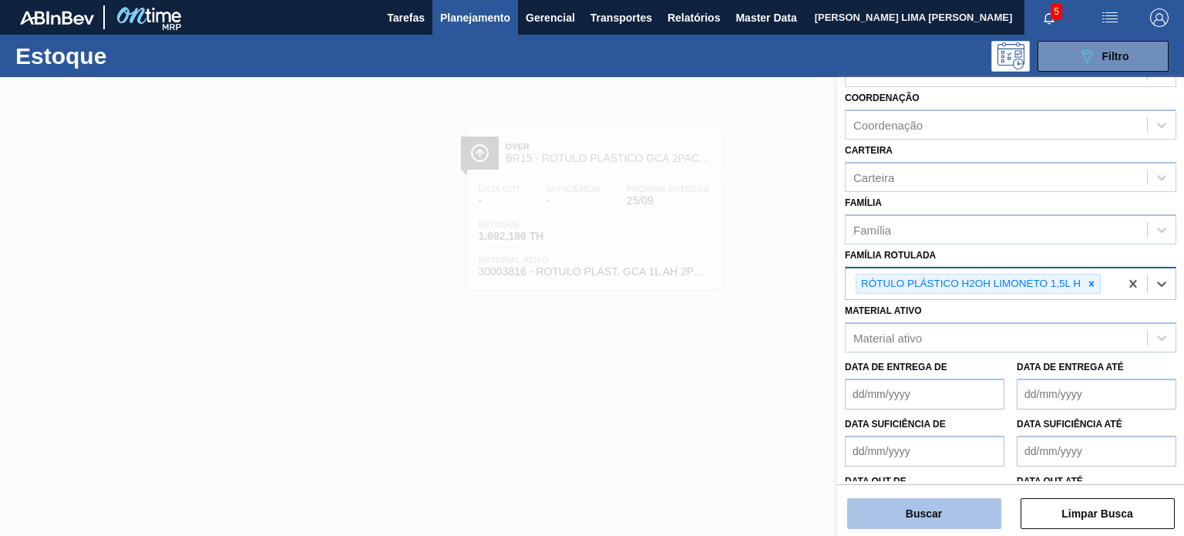
click at [970, 510] on button "Buscar" at bounding box center [924, 513] width 154 height 31
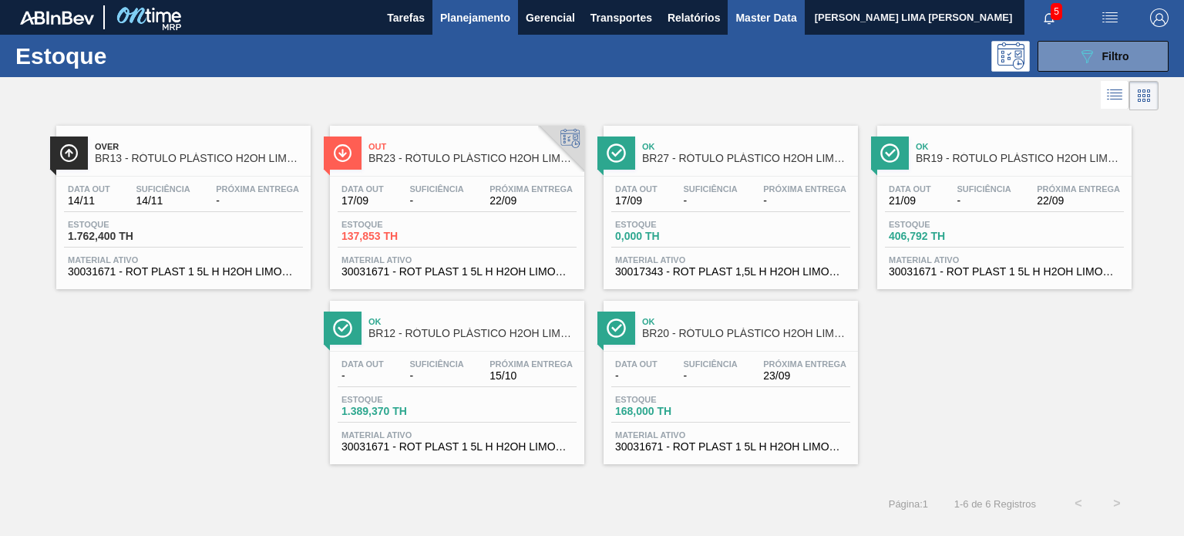
click at [766, 15] on span "Master Data" at bounding box center [766, 17] width 61 height 19
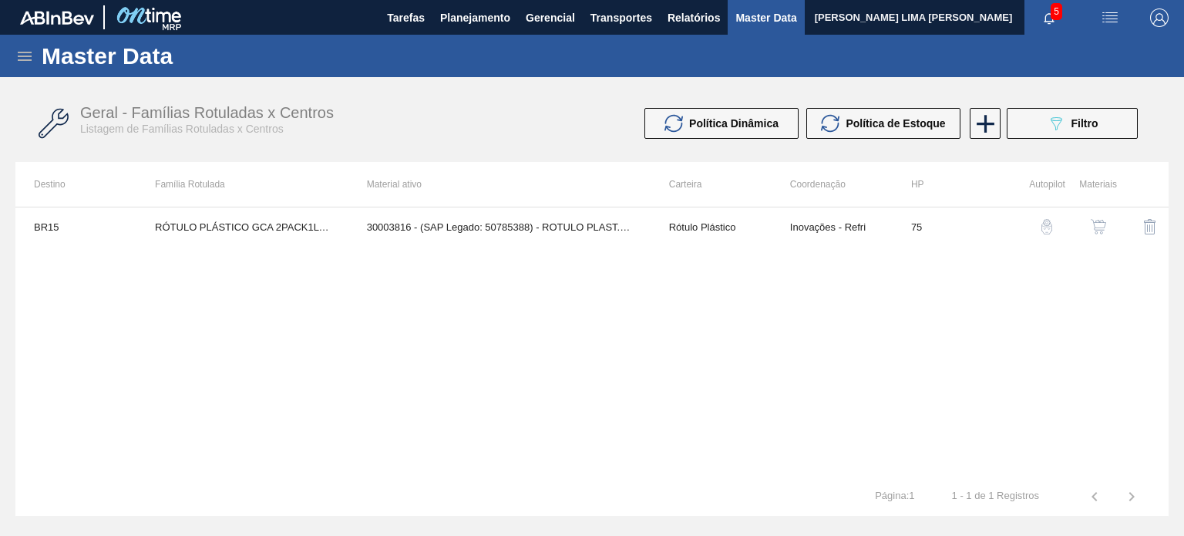
click at [759, 15] on span "Master Data" at bounding box center [766, 17] width 61 height 19
click at [22, 52] on icon at bounding box center [25, 56] width 14 height 9
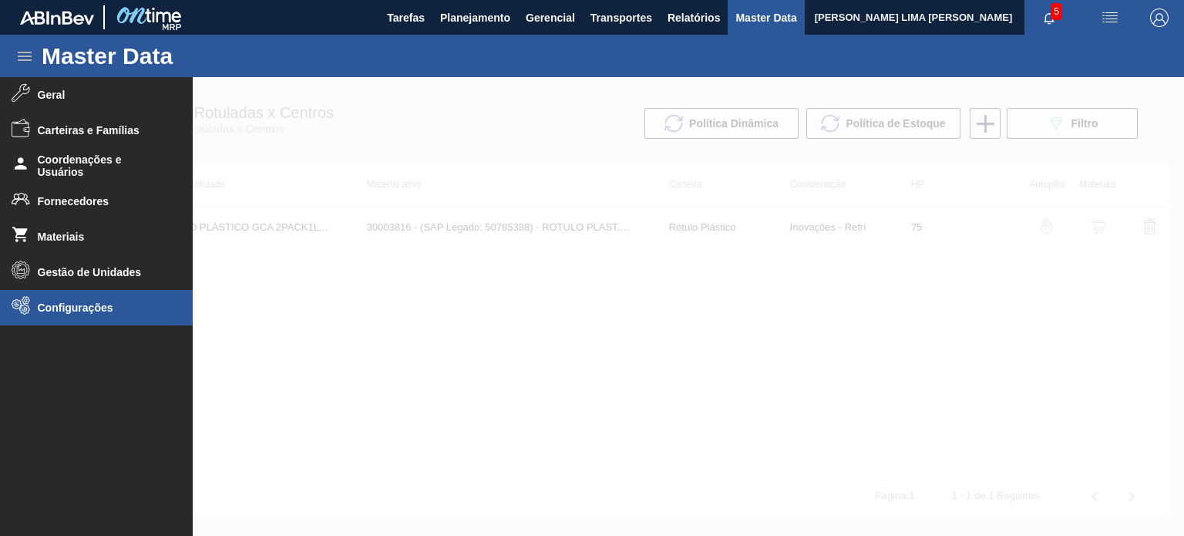
click at [76, 304] on span "Configurações" at bounding box center [101, 307] width 127 height 12
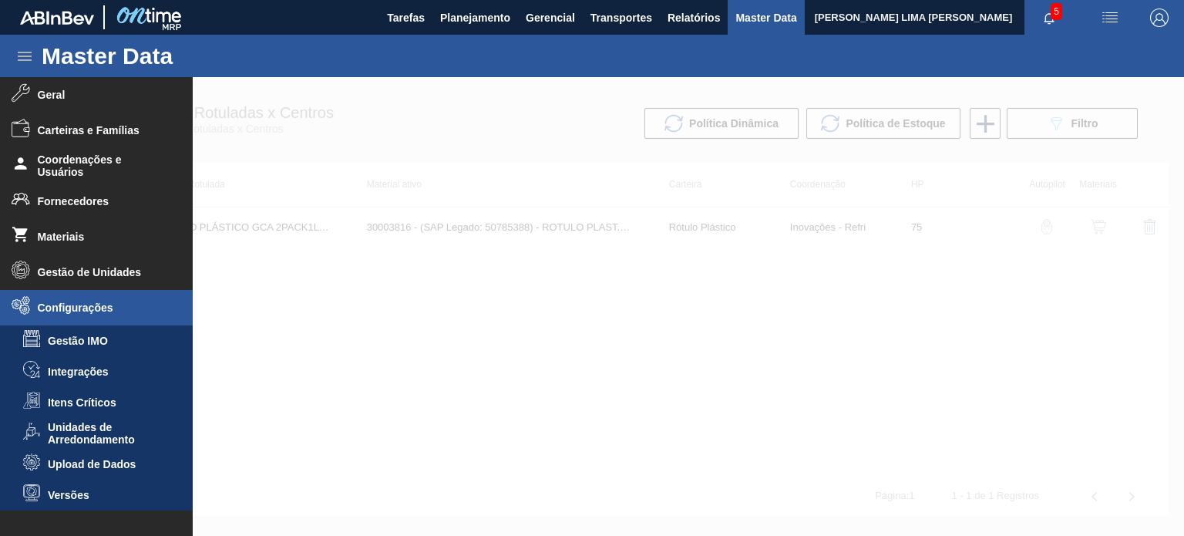
click at [96, 456] on li "Upload de Dados" at bounding box center [96, 464] width 193 height 31
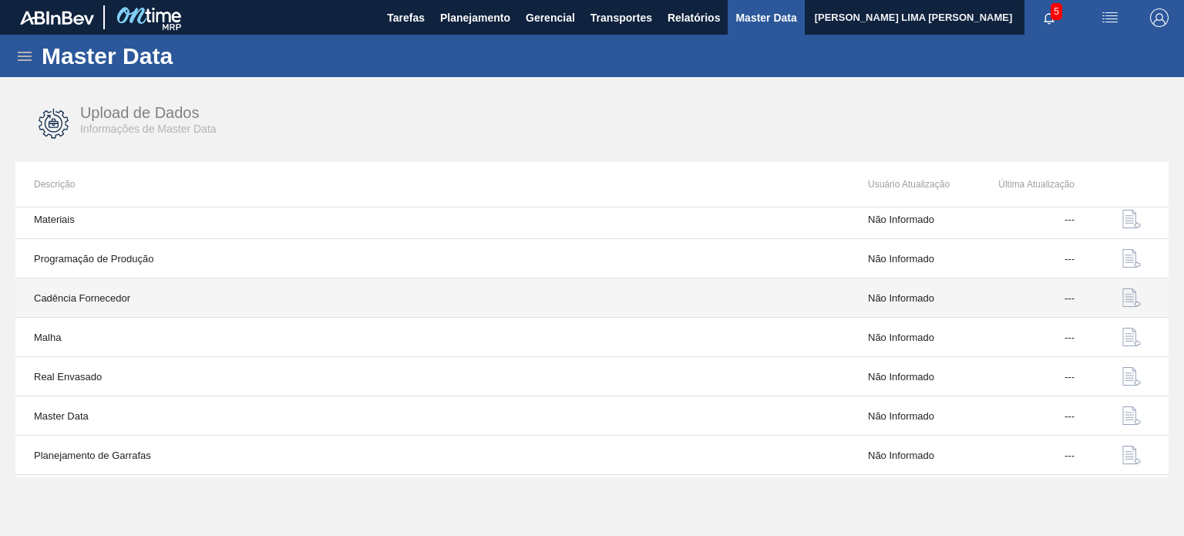
scroll to position [160, 0]
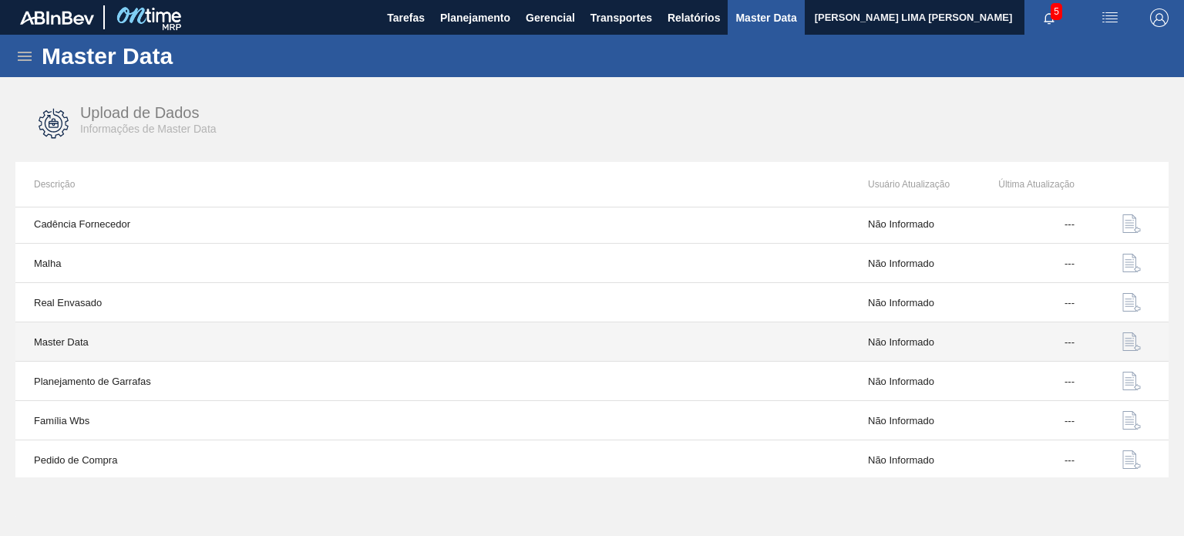
click at [1040, 338] on td "---" at bounding box center [1029, 341] width 130 height 39
click at [1128, 333] on img "button" at bounding box center [1132, 341] width 19 height 19
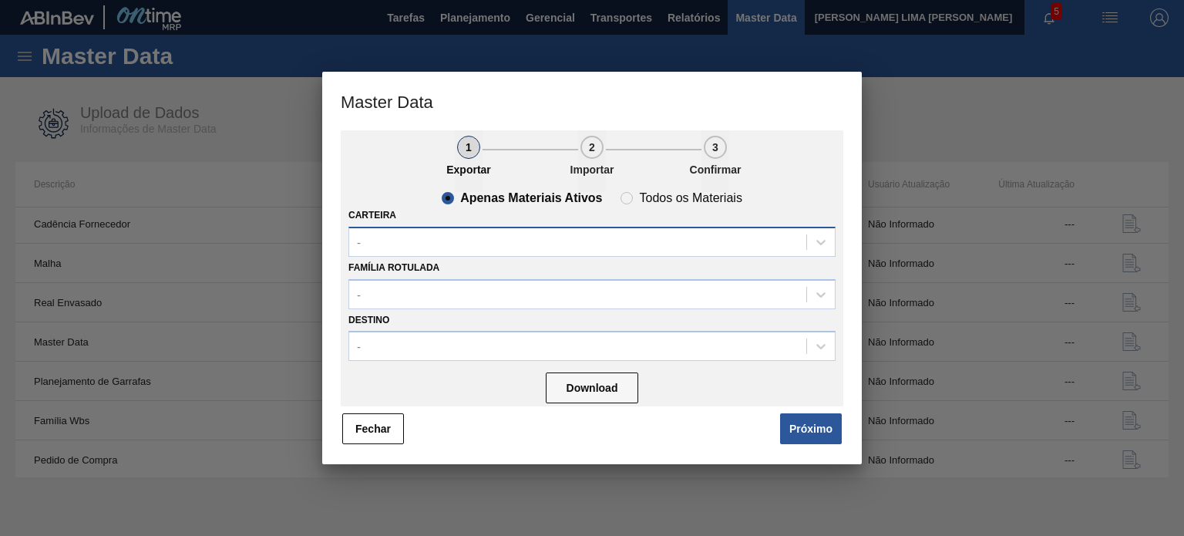
click at [476, 246] on div "-" at bounding box center [577, 242] width 457 height 22
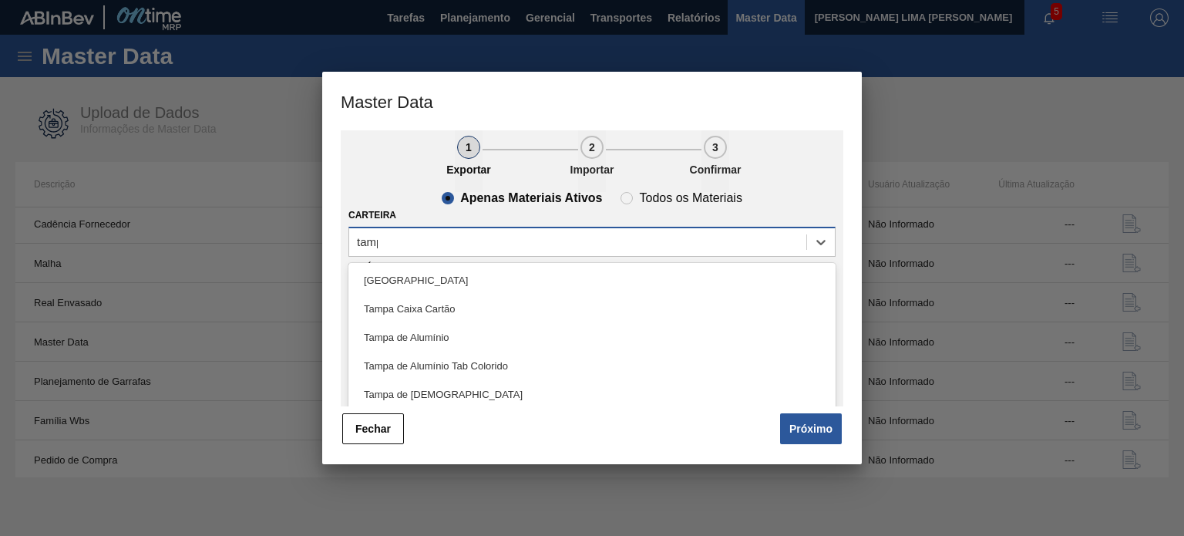
type input "tampa"
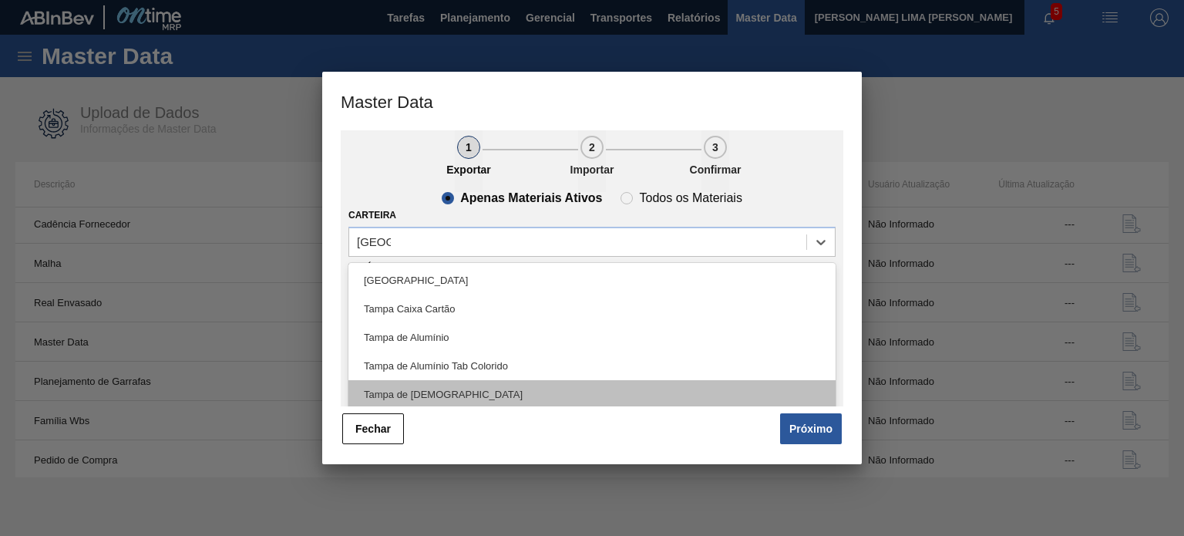
click at [440, 382] on div "Tampa de Lata" at bounding box center [592, 394] width 487 height 29
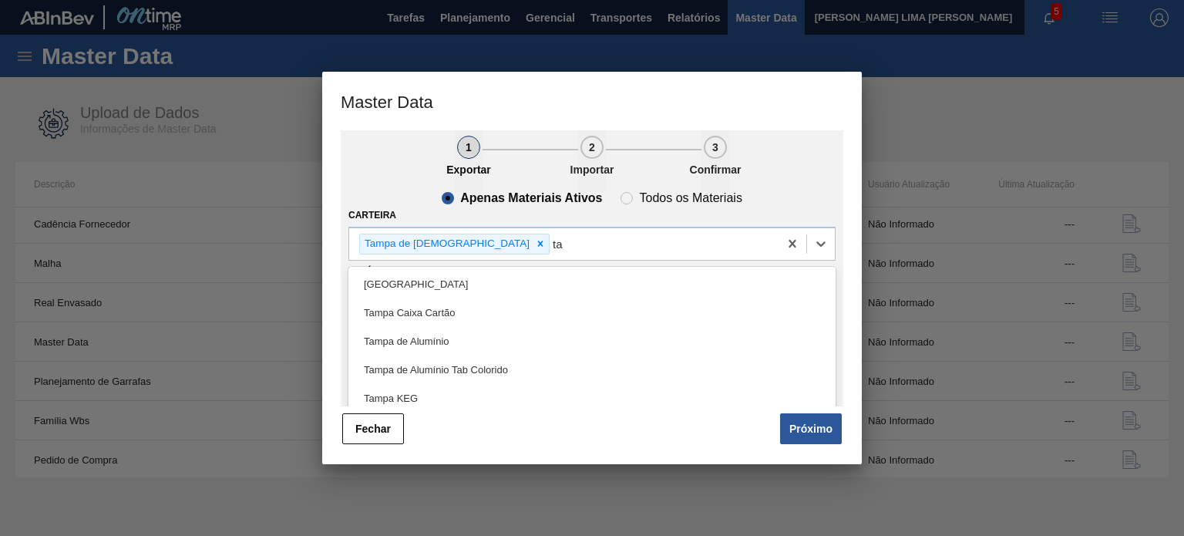
type input "t"
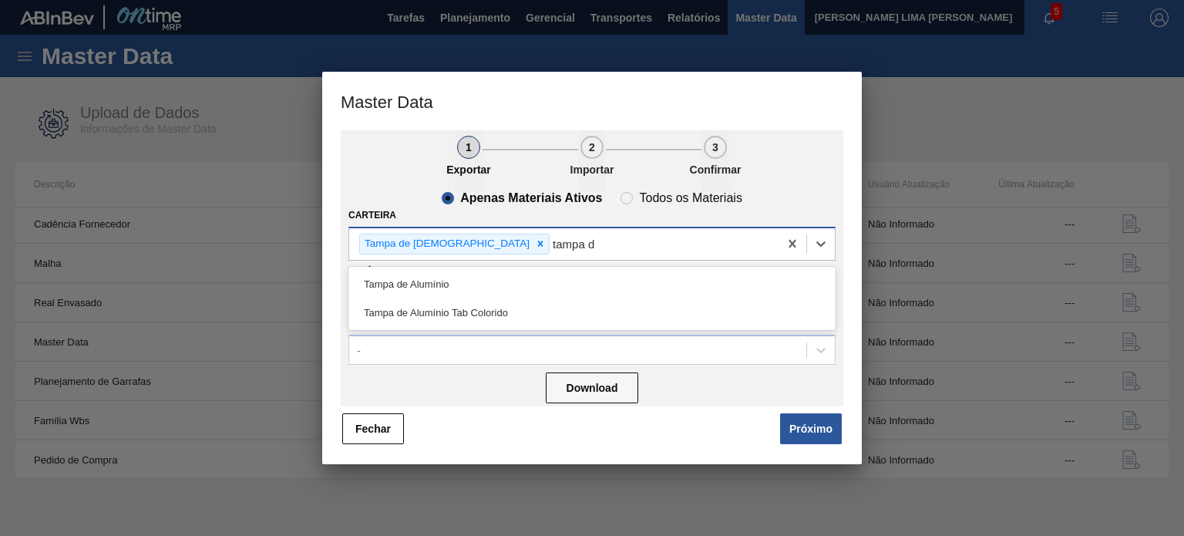
type input "tampa de"
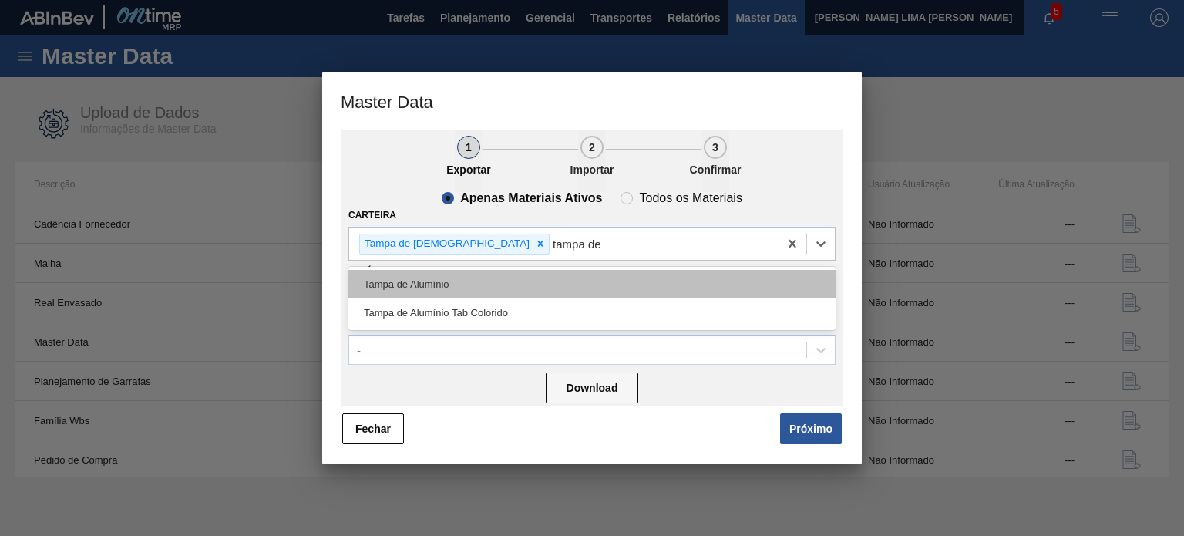
click at [472, 281] on div "Tampa de Alumínio" at bounding box center [592, 284] width 487 height 29
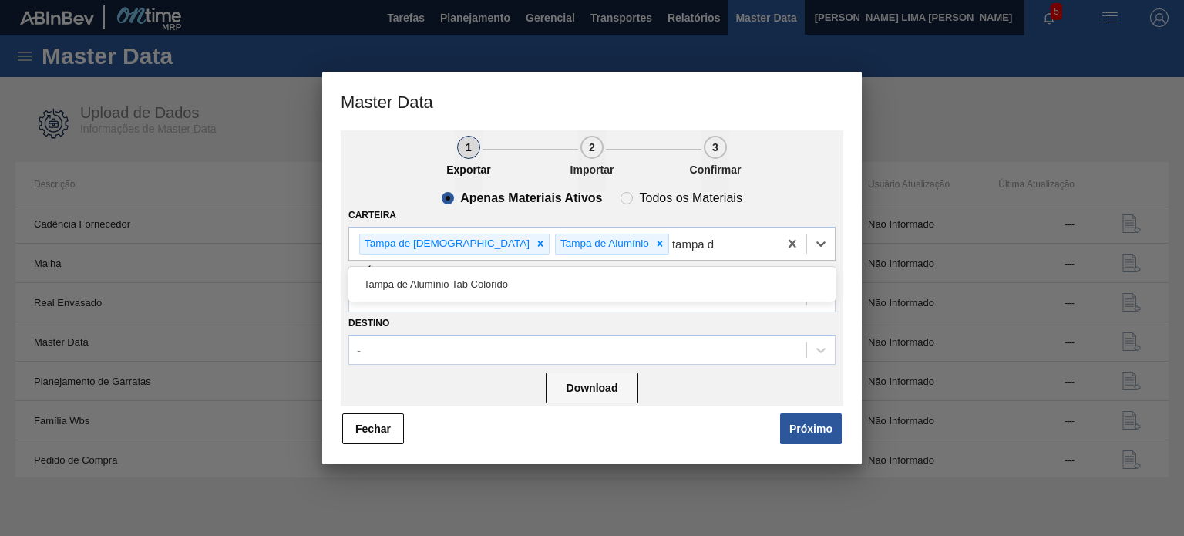
type input "tampa de"
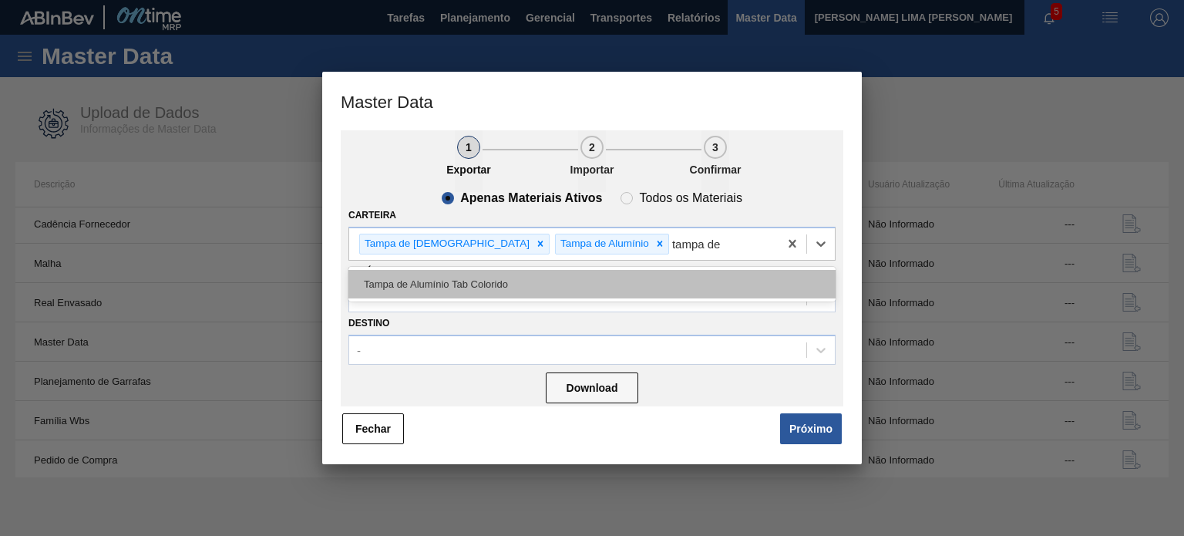
click at [518, 288] on div "Tampa de Alumínio Tab Colorido" at bounding box center [592, 284] width 487 height 29
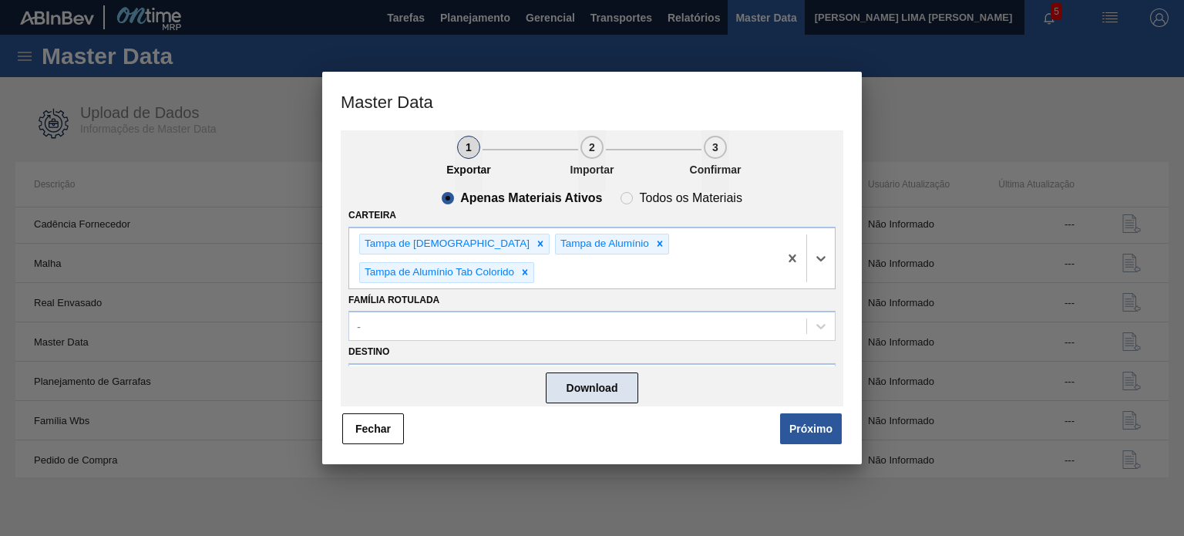
click at [637, 393] on button "Download" at bounding box center [592, 387] width 93 height 31
click at [375, 416] on button "Fechar" at bounding box center [373, 428] width 62 height 31
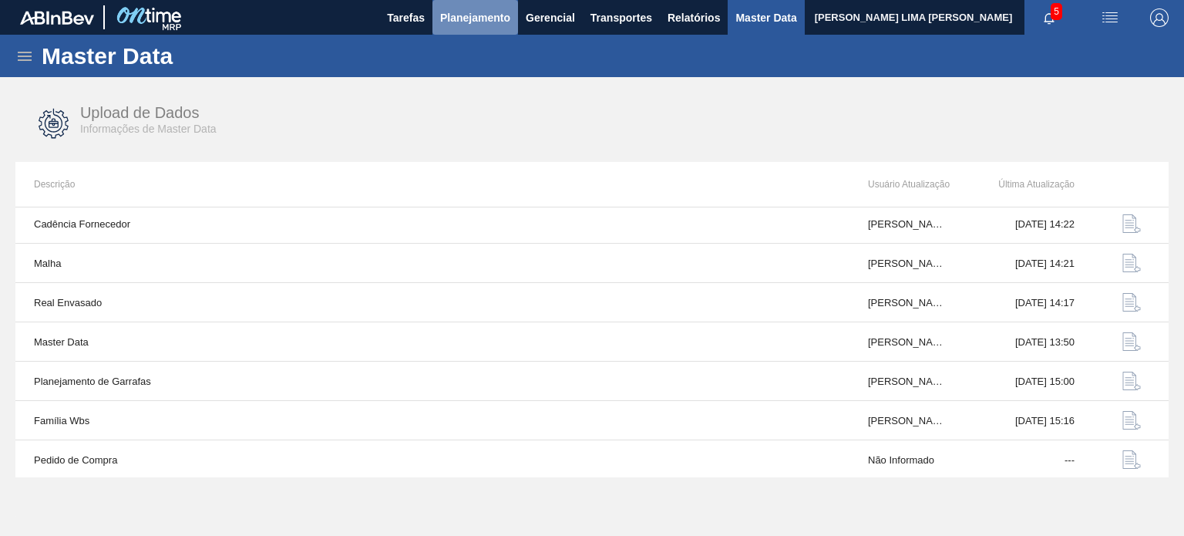
click at [471, 19] on span "Planejamento" at bounding box center [475, 17] width 70 height 19
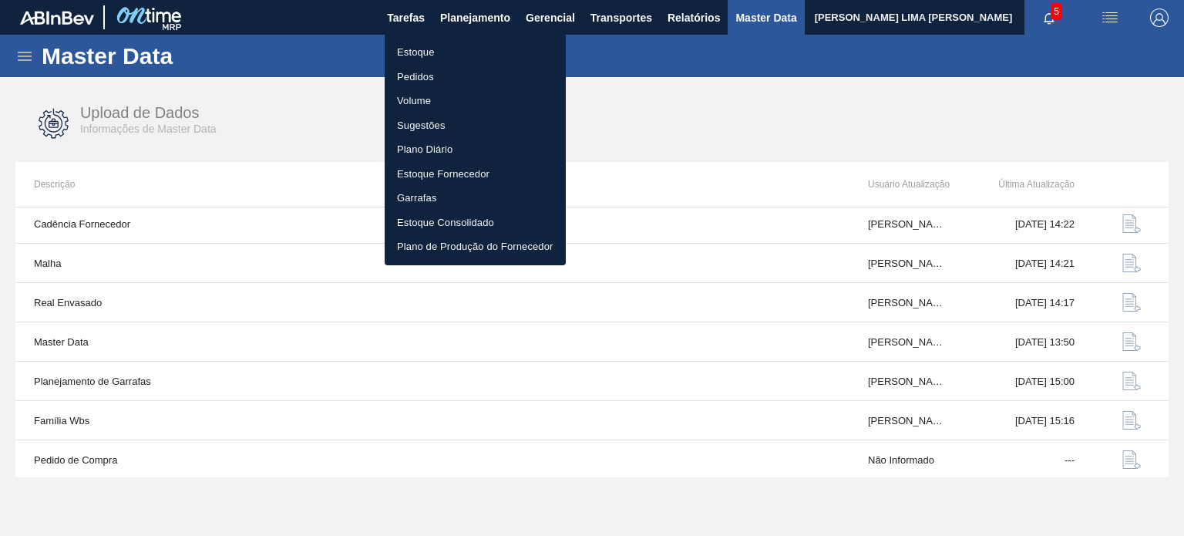
click at [456, 43] on li "Estoque" at bounding box center [475, 52] width 181 height 25
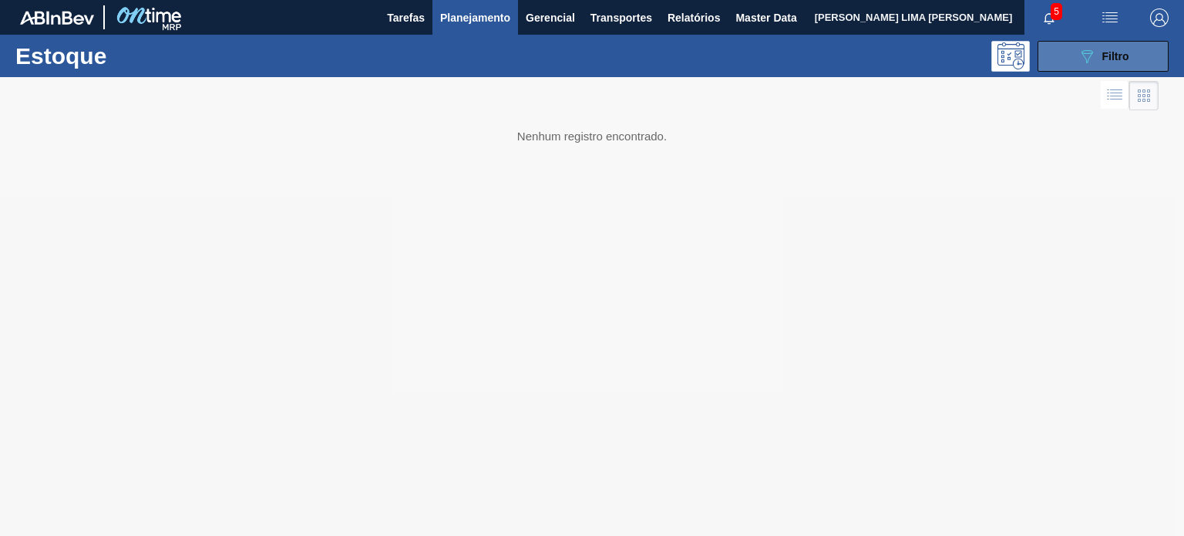
click at [1082, 54] on icon "089F7B8B-B2A5-4AFE-B5C0-19BA573D28AC" at bounding box center [1087, 56] width 19 height 19
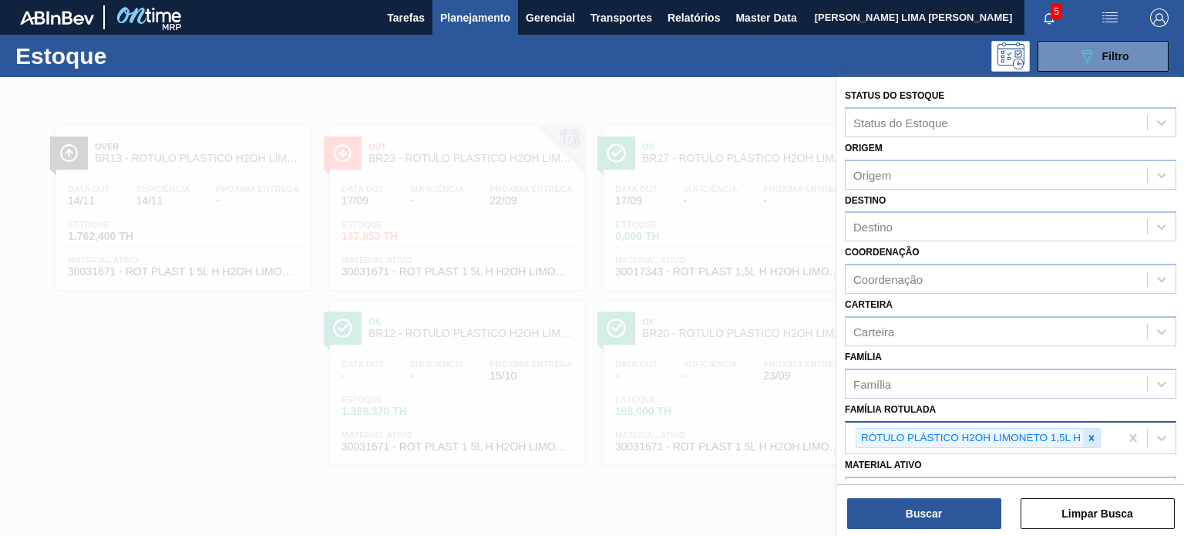
click at [1091, 439] on icon at bounding box center [1091, 438] width 11 height 11
paste Rotulada "BR07TAMPA DE ALUMÍNIO DOURADA TAB DOURADO ARDAGH"
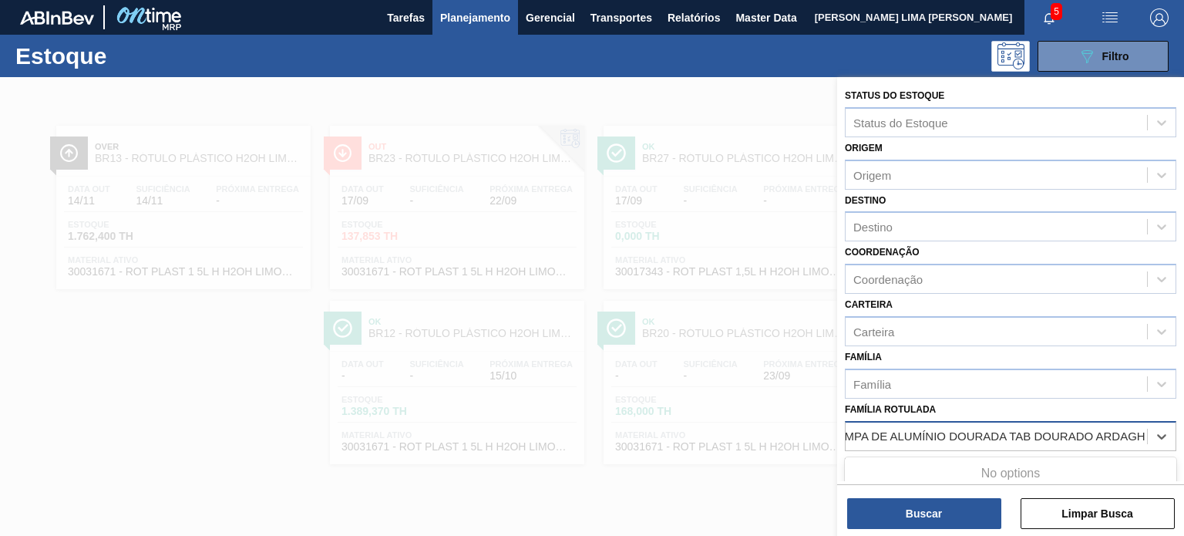
click at [882, 435] on Rotulada "BR07TAMPA DE ALUMÍNIO DOURADA TAB DOURADO ARDAGH" at bounding box center [974, 435] width 345 height 13
click at [876, 430] on Rotulada "BR07TAMPA DE ALUMÍNIO DOURADA TAB DOURADO ARDAGH" at bounding box center [1018, 435] width 345 height 13
type Rotulada "TAMPA DE ALUMÍNIO DOURADA TAB DOURADO ARDAGH"
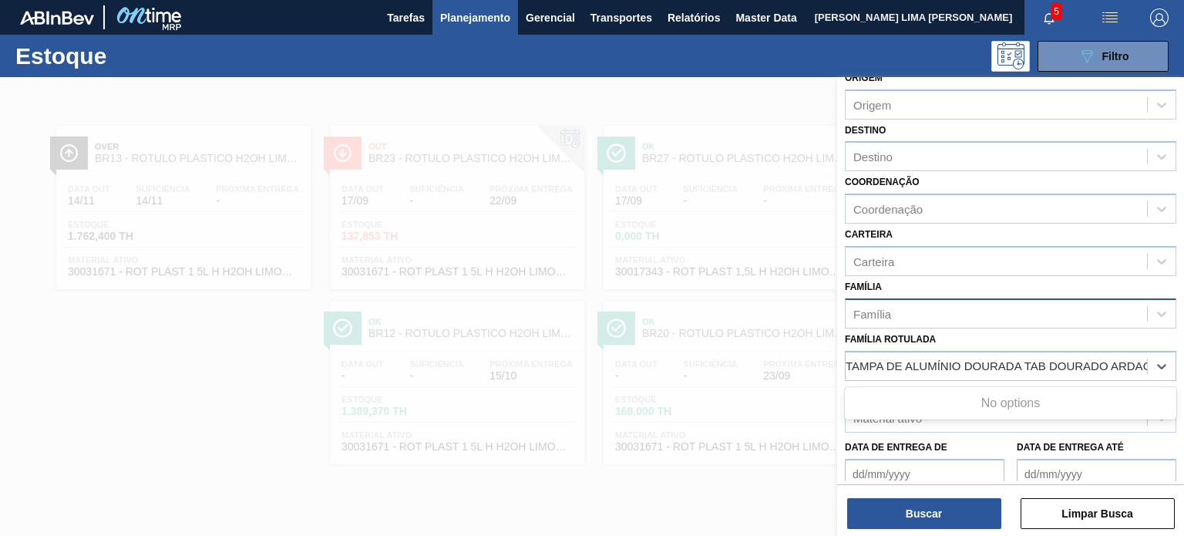
scroll to position [154, 0]
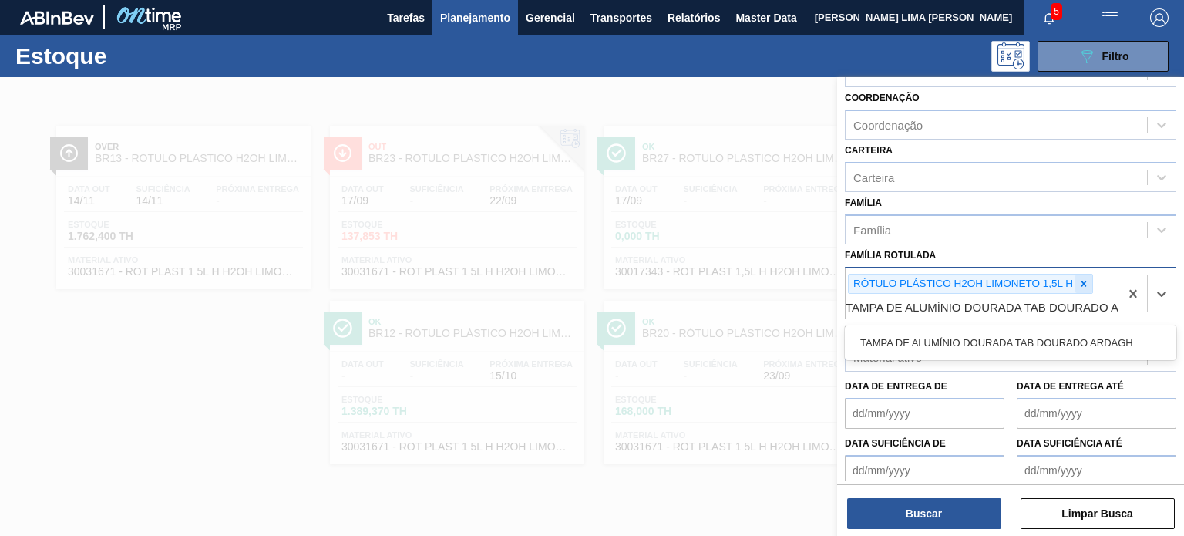
click at [1083, 281] on icon at bounding box center [1084, 283] width 5 height 5
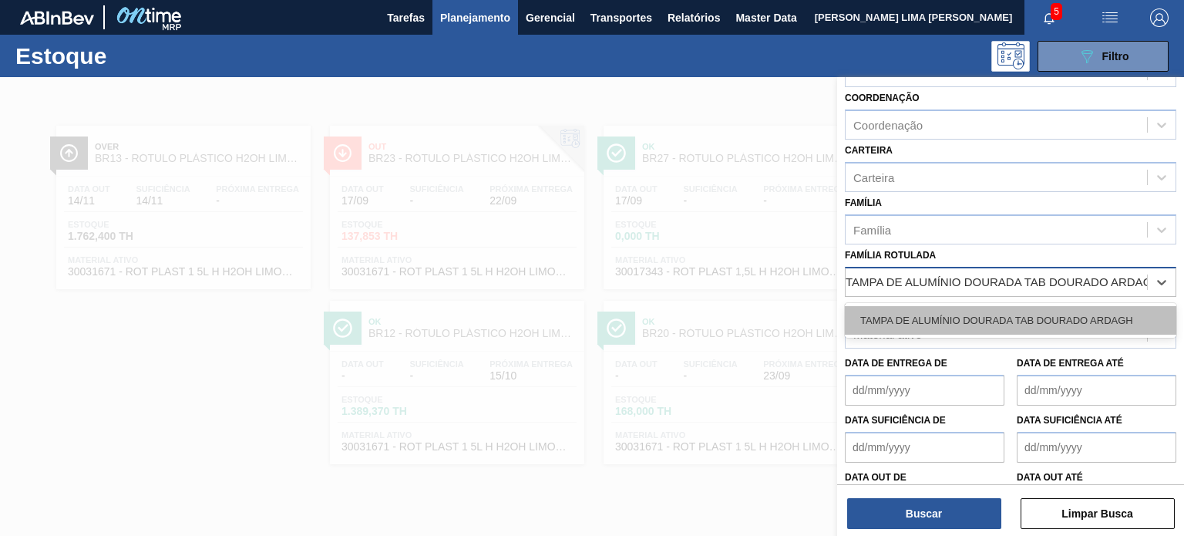
click at [1072, 309] on div "TAMPA DE ALUMÍNIO DOURADA TAB DOURADO ARDAGH" at bounding box center [1011, 320] width 332 height 29
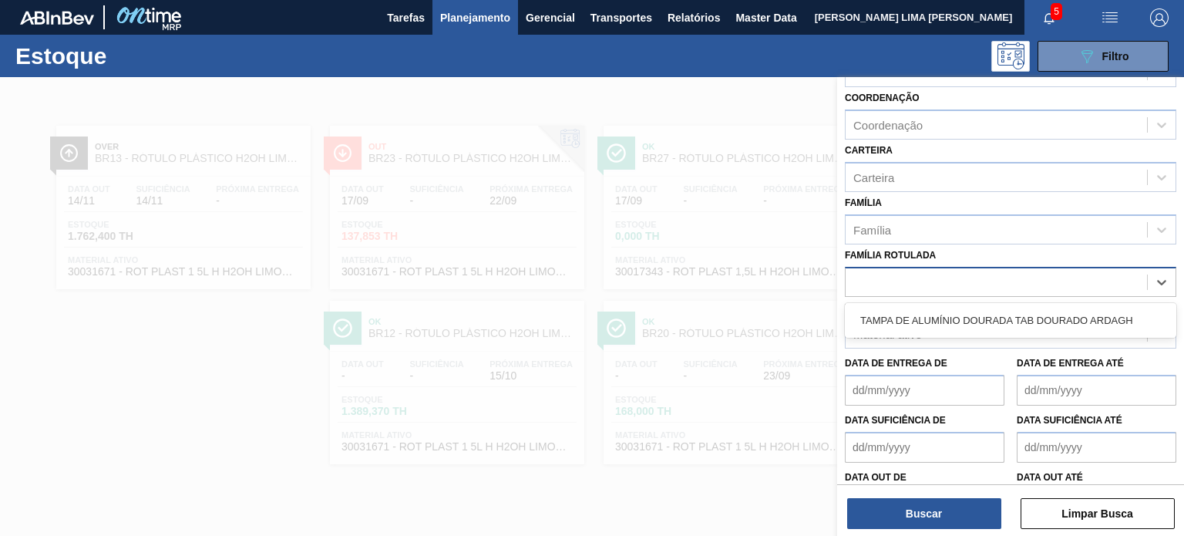
scroll to position [0, 0]
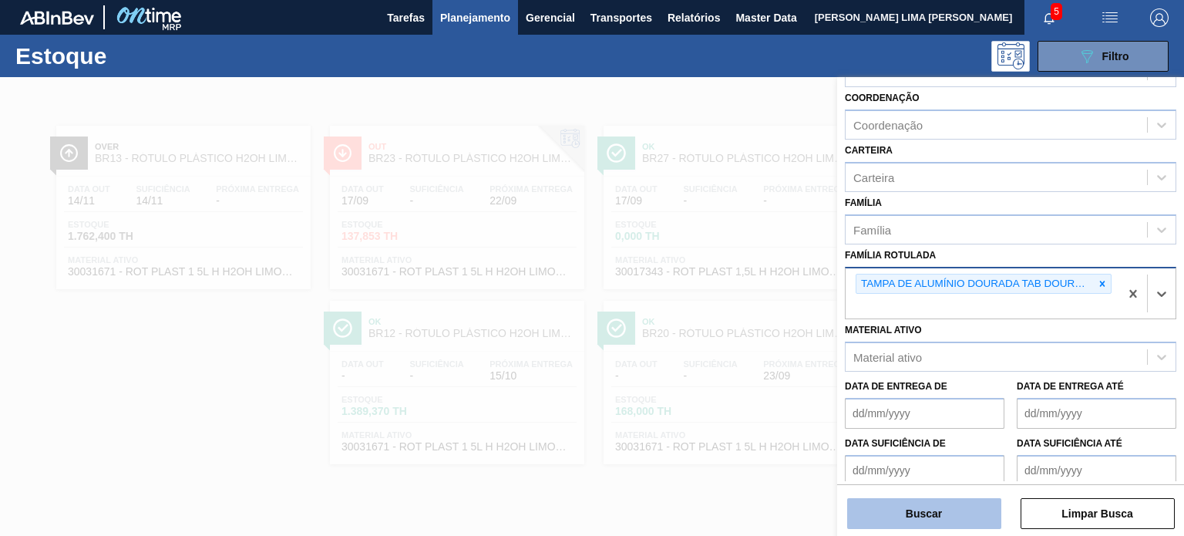
click at [941, 499] on button "Buscar" at bounding box center [924, 513] width 154 height 31
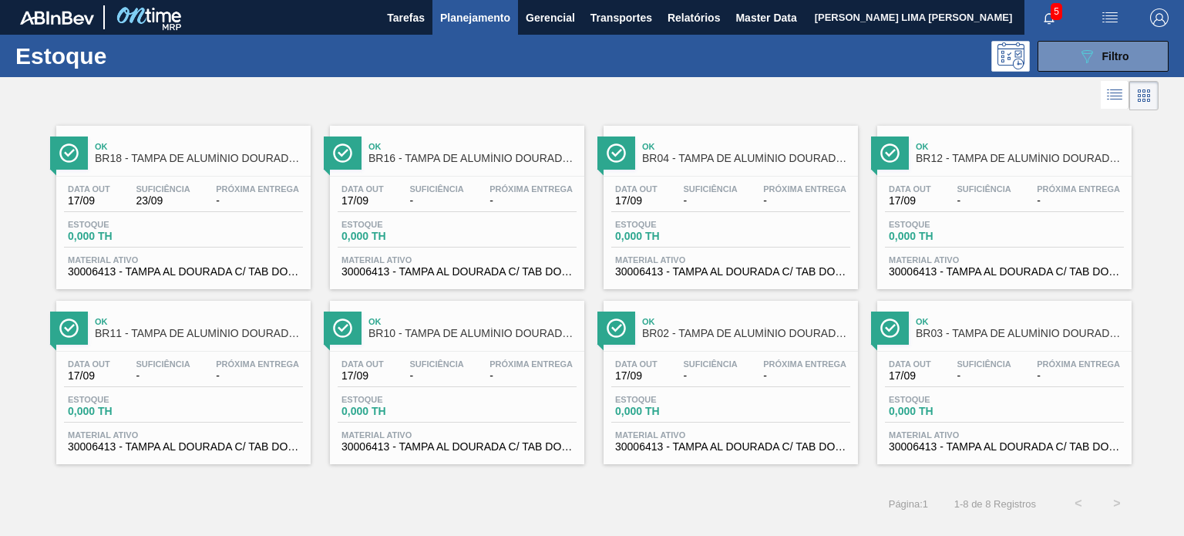
click at [454, 21] on span "Planejamento" at bounding box center [475, 17] width 70 height 19
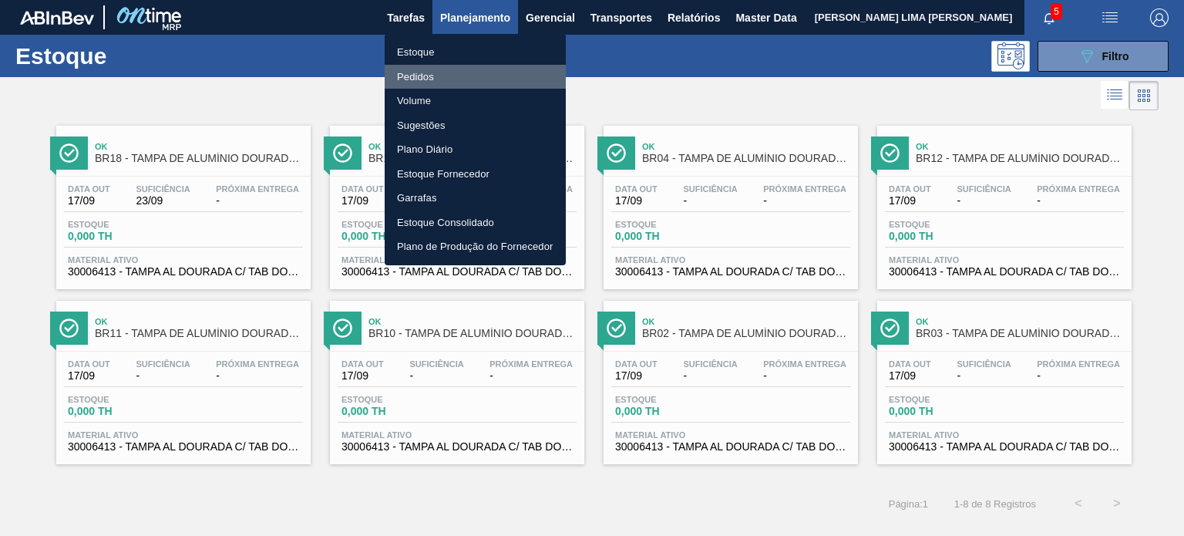
click at [411, 78] on li "Pedidos" at bounding box center [475, 77] width 181 height 25
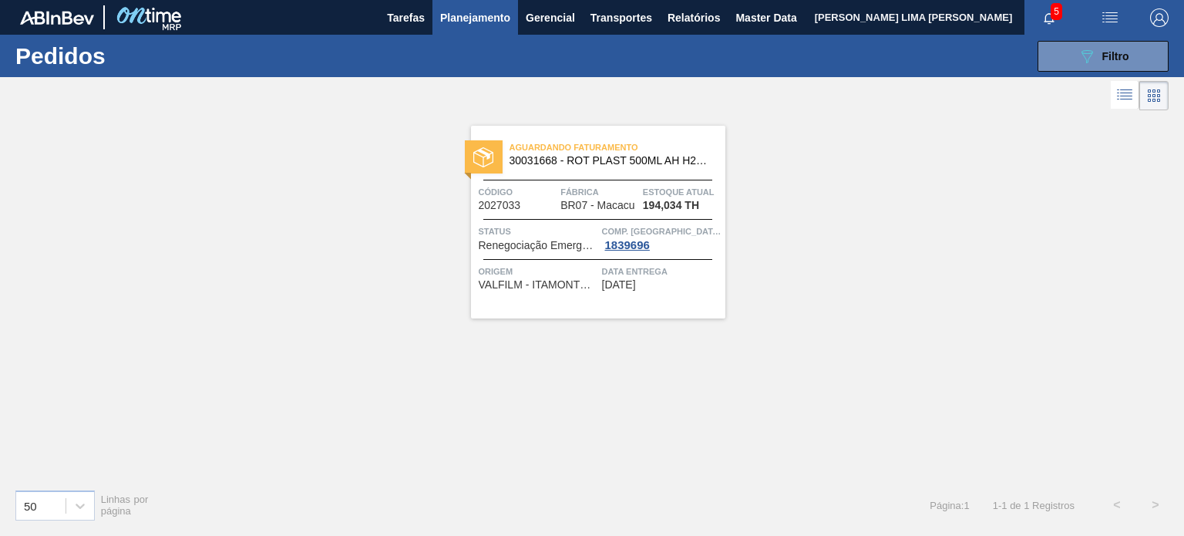
click at [1076, 30] on div "5" at bounding box center [1055, 17] width 61 height 35
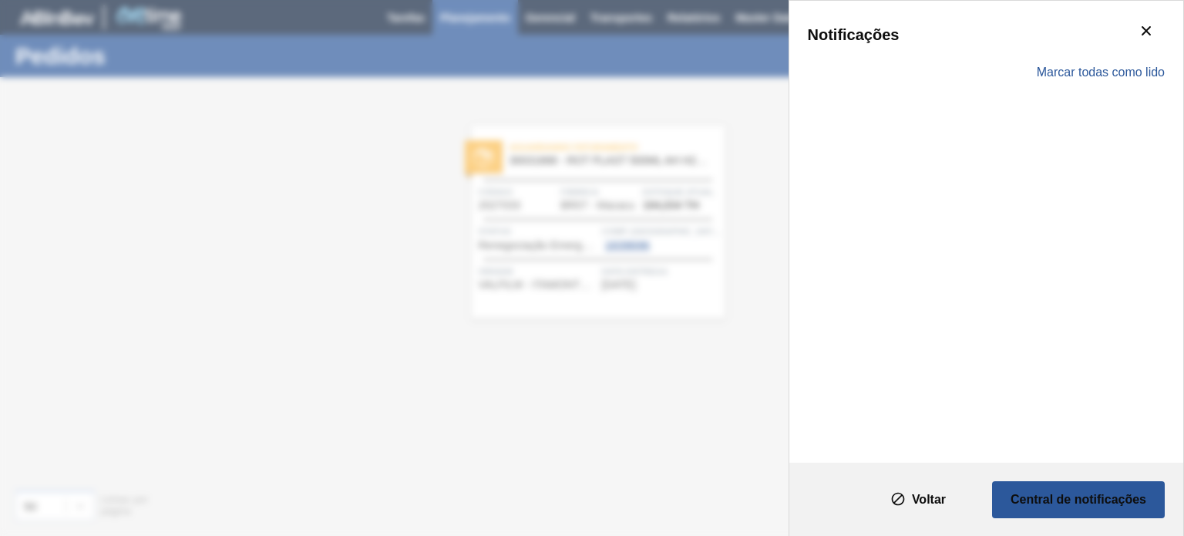
click at [1071, 59] on div "Marcar todas como lido" at bounding box center [986, 72] width 357 height 45
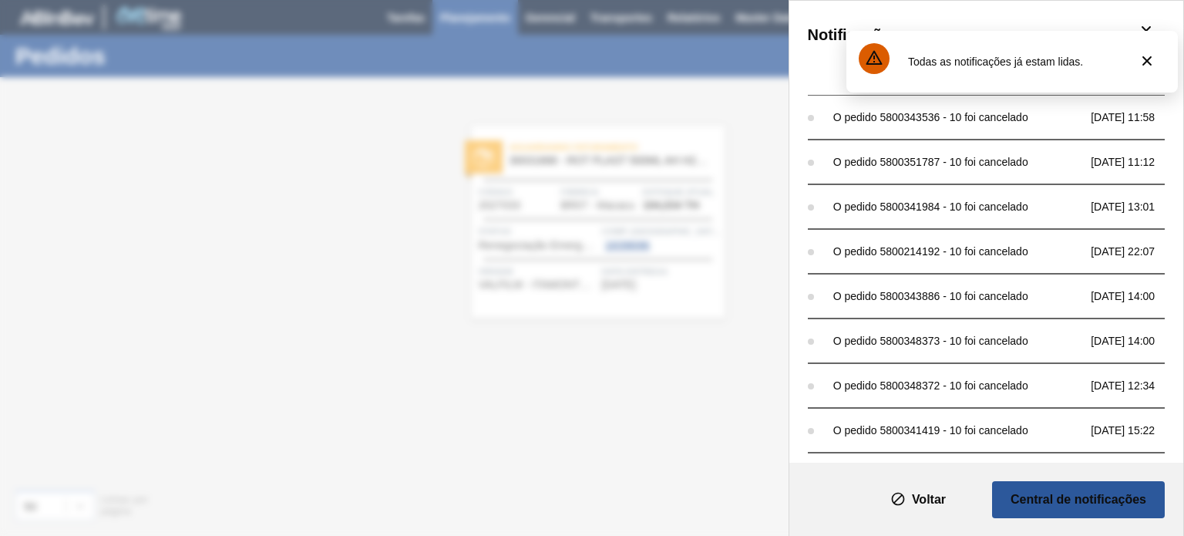
click at [834, 180] on div "O pedido 5800351787 - 10 foi cancelado 22/08 11:12" at bounding box center [986, 162] width 357 height 45
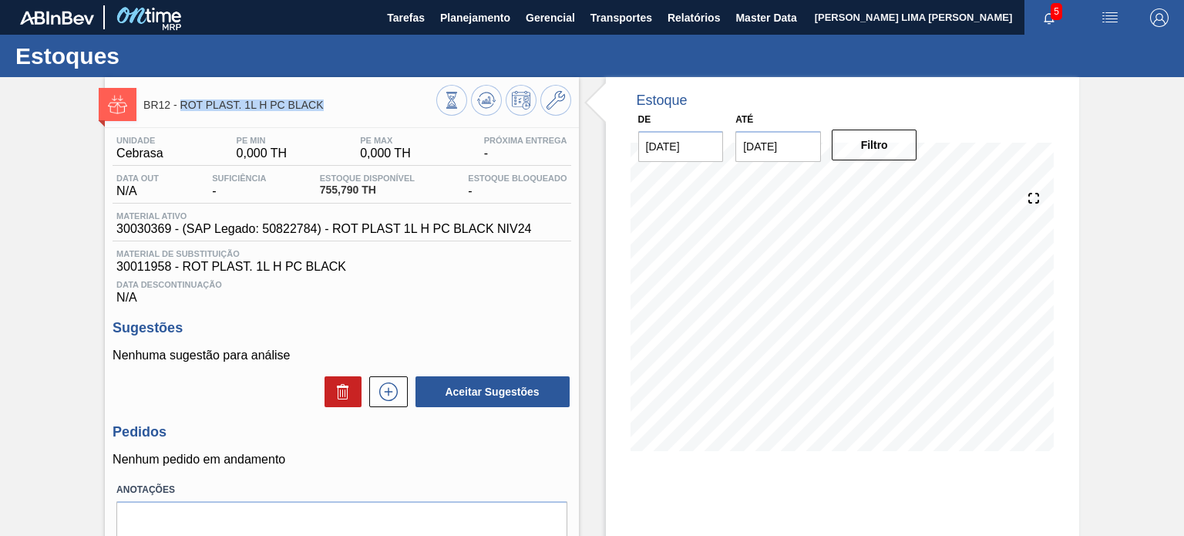
drag, startPoint x: 330, startPoint y: 109, endPoint x: 182, endPoint y: 101, distance: 148.2
click at [182, 101] on span "BR12 - ROT PLAST. 1L H PC BLACK" at bounding box center [289, 105] width 292 height 12
copy span "ROT PLAST. 1L H PC BLACK"
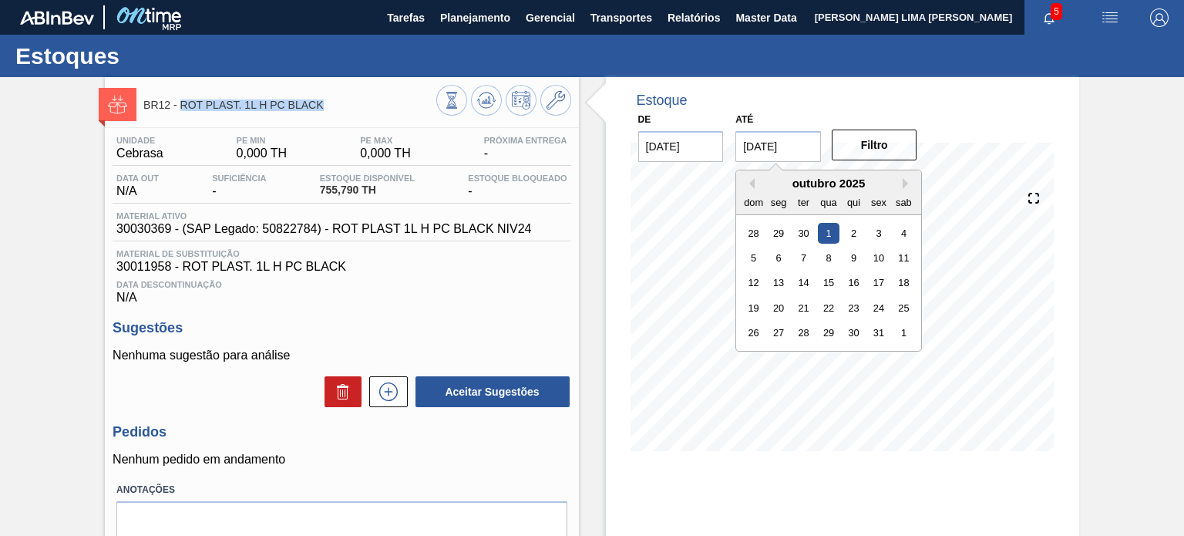
click at [793, 144] on input "01/10/2025" at bounding box center [779, 146] width 86 height 31
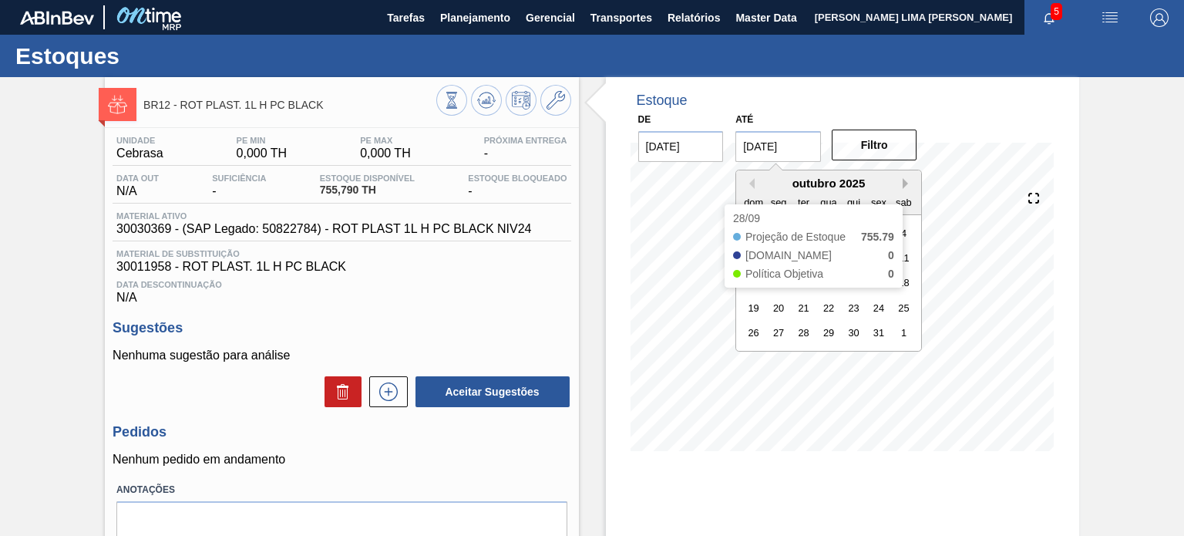
click at [904, 184] on button "Next Month" at bounding box center [908, 183] width 11 height 11
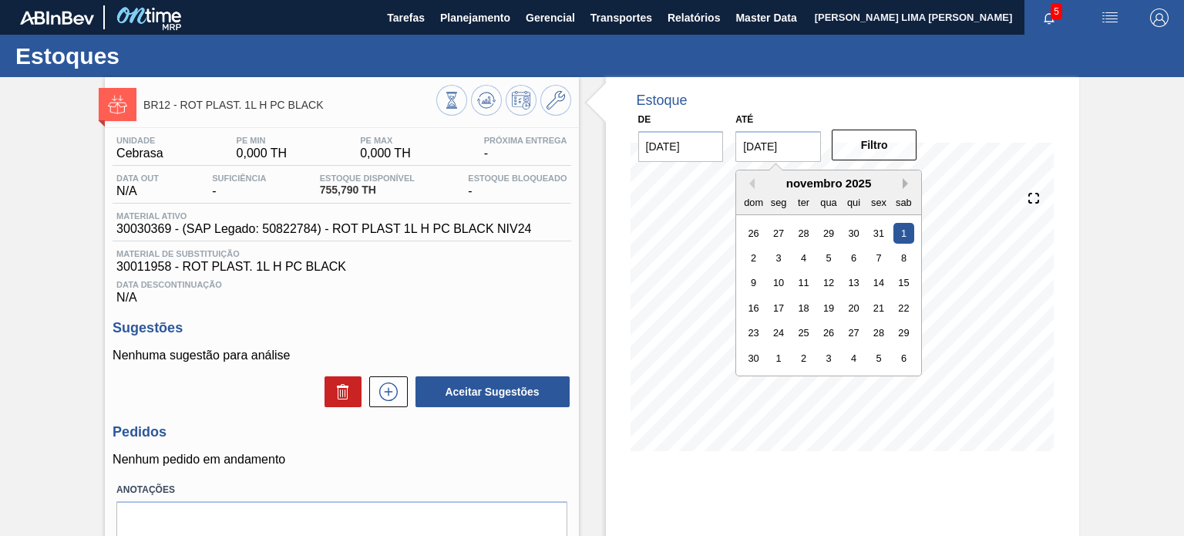
click at [904, 184] on button "Next Month" at bounding box center [908, 183] width 11 height 11
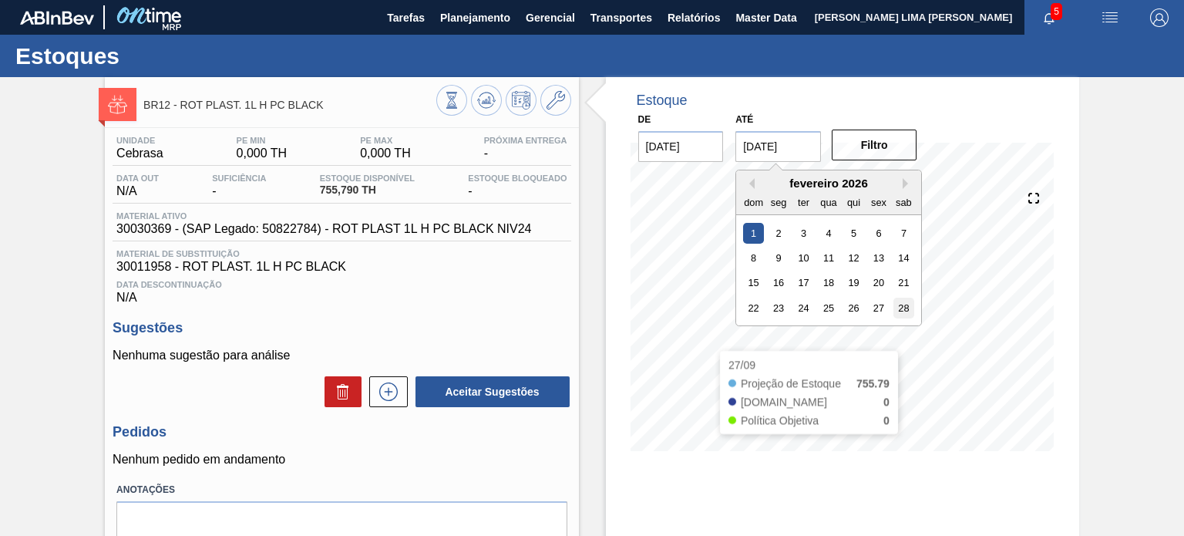
click at [908, 317] on div "28" at bounding box center [904, 308] width 21 height 21
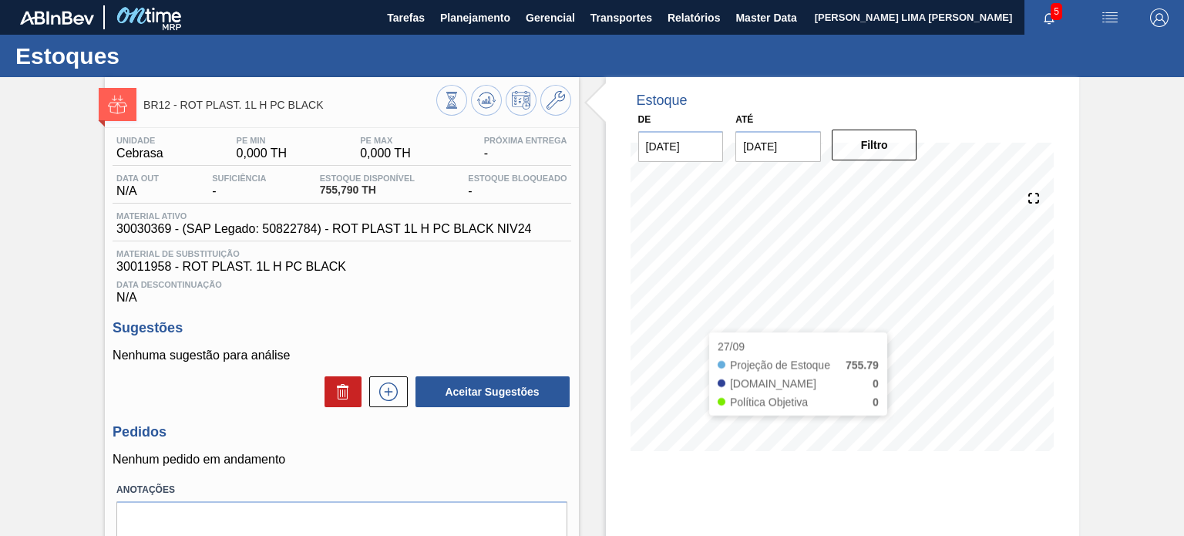
type input "28/02/2026"
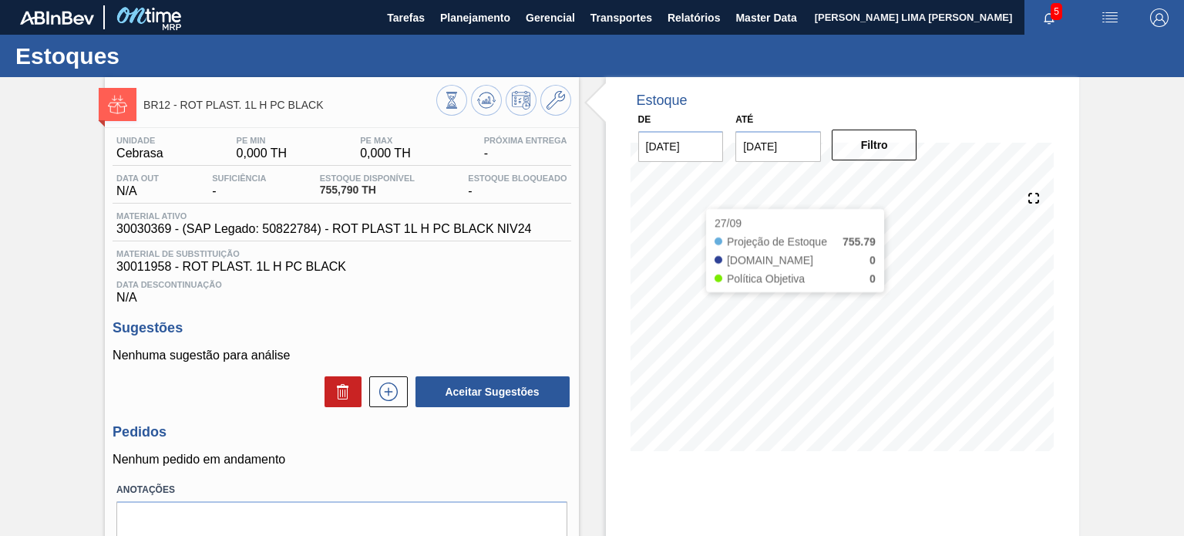
click at [901, 126] on div "De 17/09/2025 Até 28/02/2026 Filtro" at bounding box center [779, 135] width 308 height 53
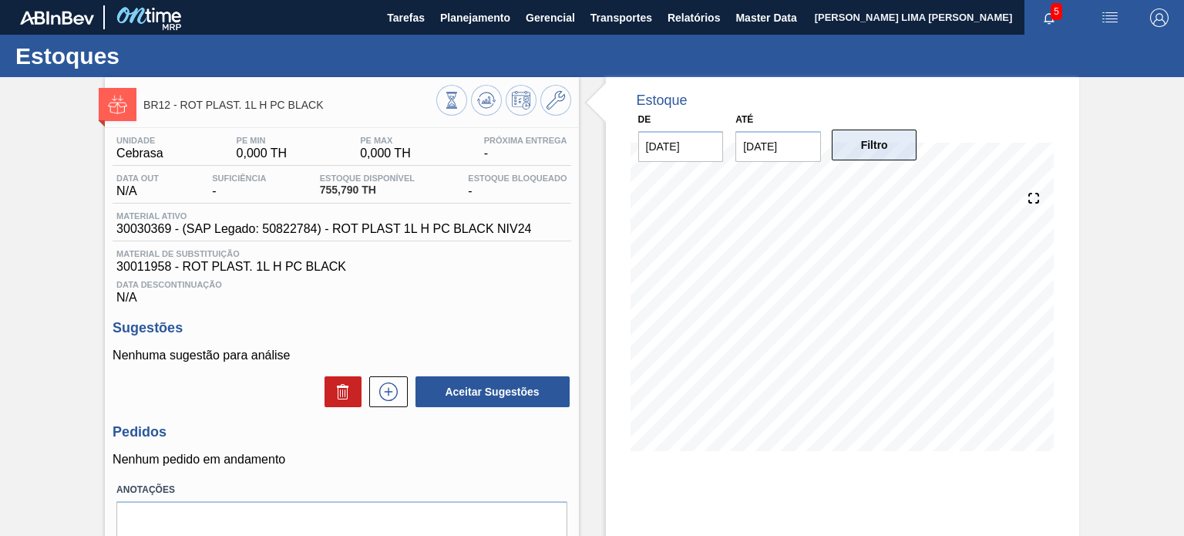
click at [897, 138] on button "Filtro" at bounding box center [875, 145] width 86 height 31
click at [486, 97] on icon at bounding box center [486, 100] width 19 height 19
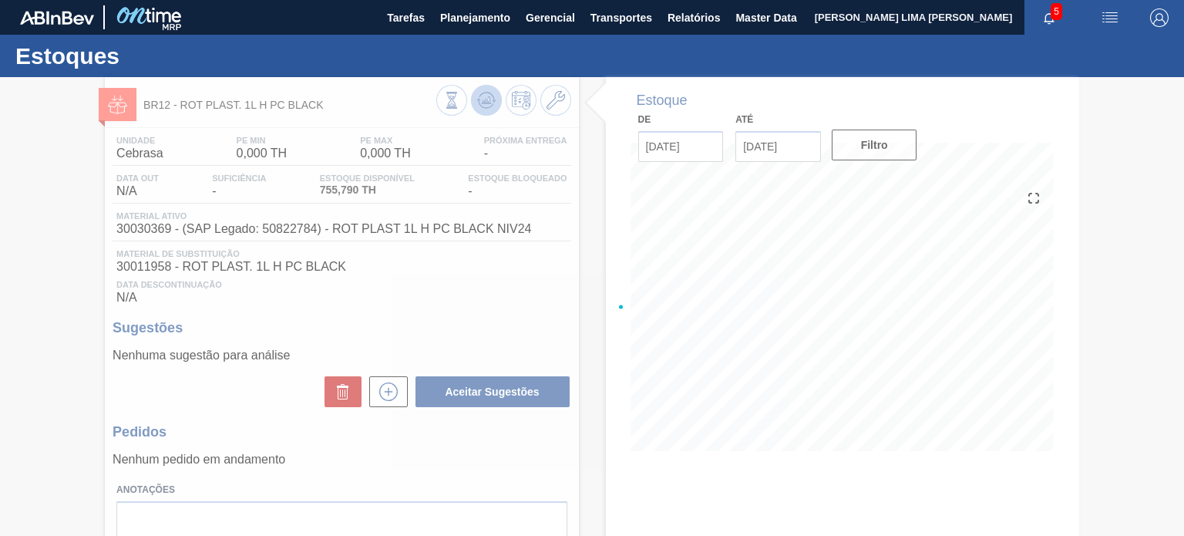
click at [486, 97] on div at bounding box center [592, 306] width 1184 height 459
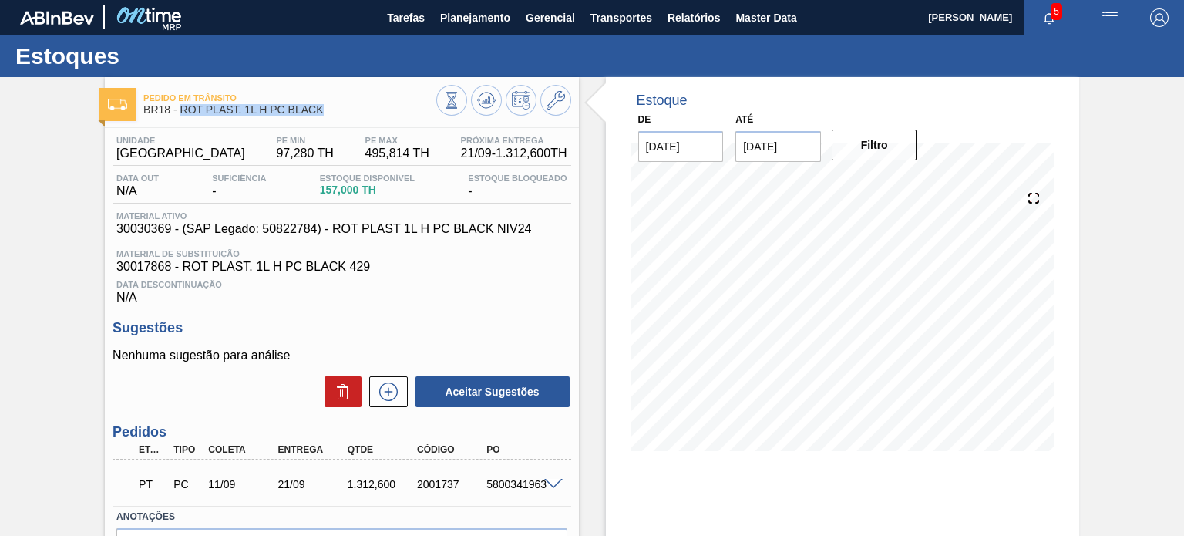
drag, startPoint x: 314, startPoint y: 113, endPoint x: 182, endPoint y: 114, distance: 131.8
click at [182, 114] on span "BR18 - ROT PLAST. 1L H PC BLACK" at bounding box center [289, 110] width 292 height 12
copy span "ROT PLAST. 1L H PC BLACK"
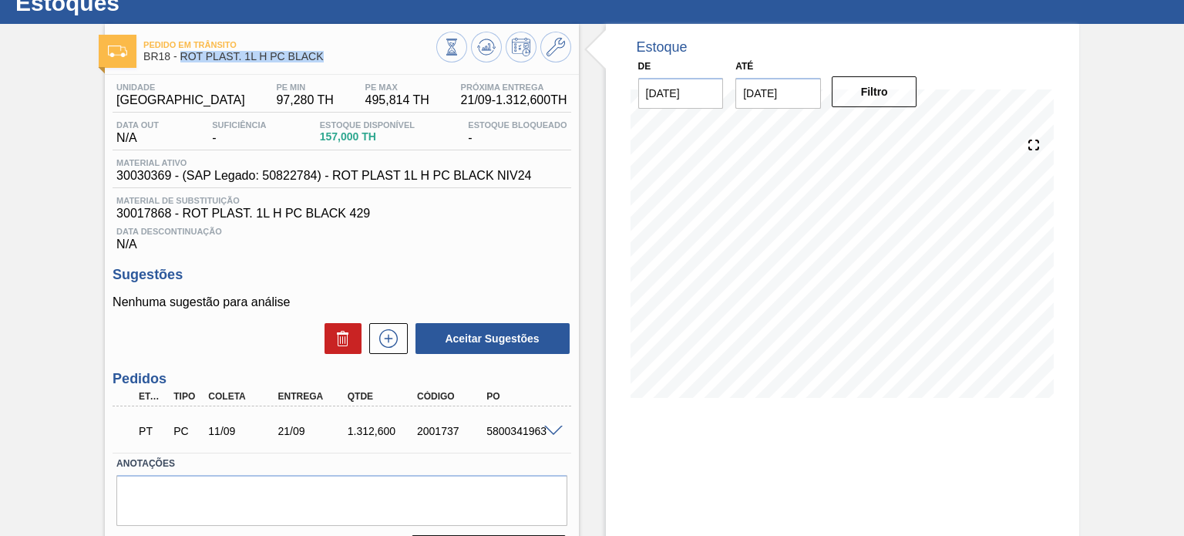
scroll to position [77, 0]
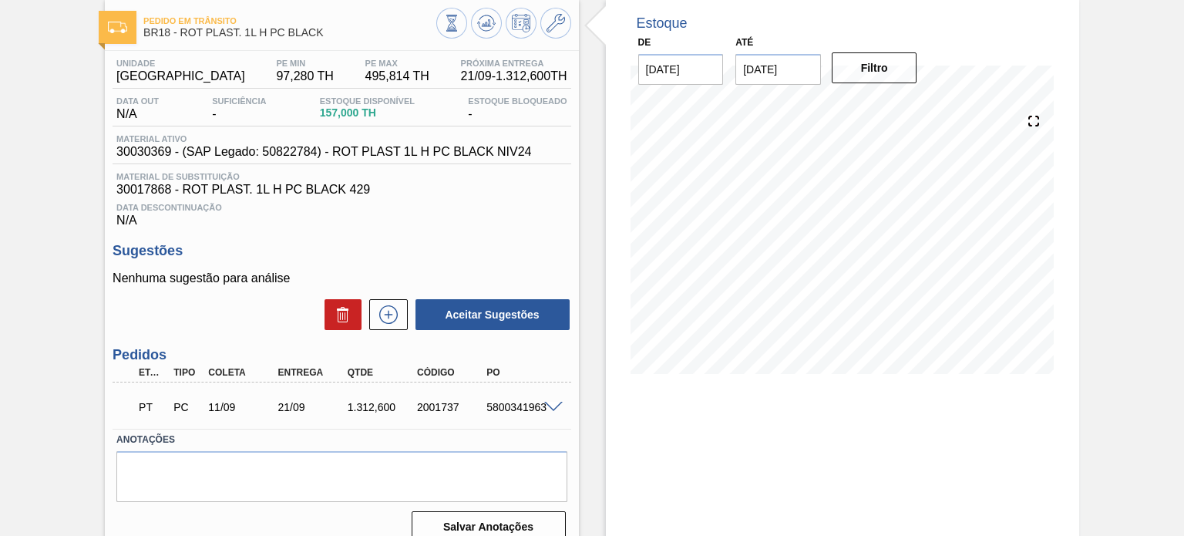
click at [284, 408] on div "21/09" at bounding box center [312, 407] width 76 height 12
click at [544, 409] on span at bounding box center [553, 408] width 19 height 12
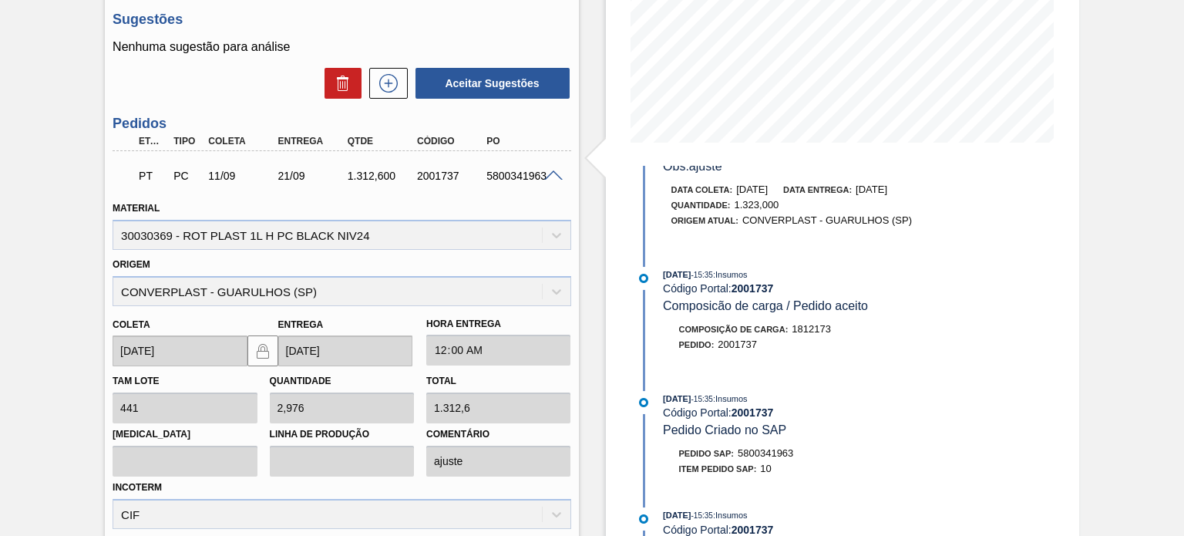
scroll to position [540, 0]
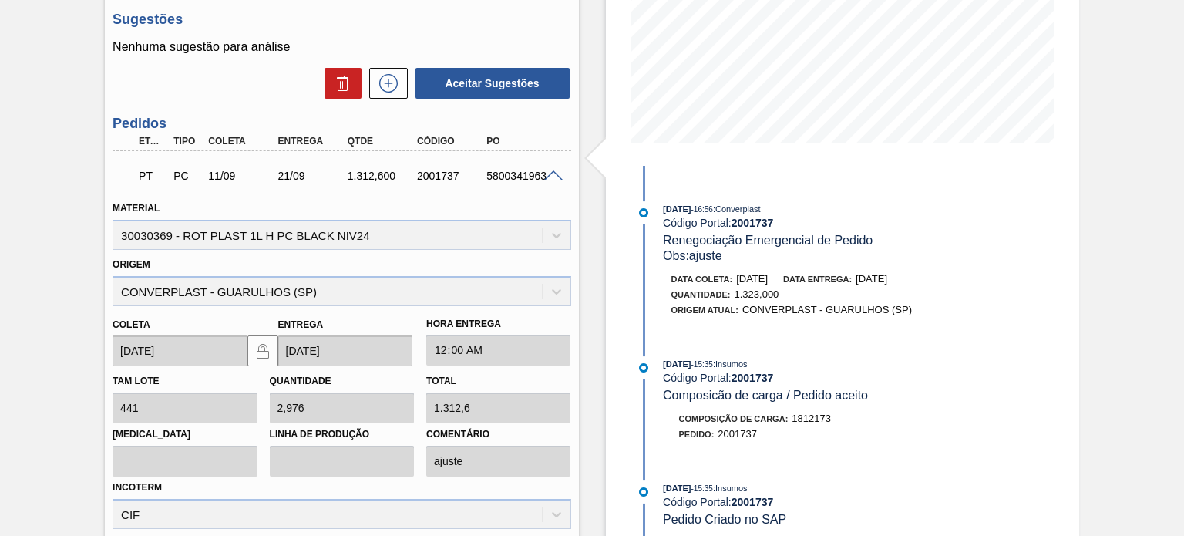
click at [884, 283] on span "25/09/2025" at bounding box center [872, 279] width 32 height 12
click at [885, 283] on span "25/09/2025" at bounding box center [872, 279] width 32 height 12
click at [296, 182] on div "21/09" at bounding box center [312, 176] width 76 height 12
click at [291, 177] on div "21/09" at bounding box center [312, 176] width 76 height 12
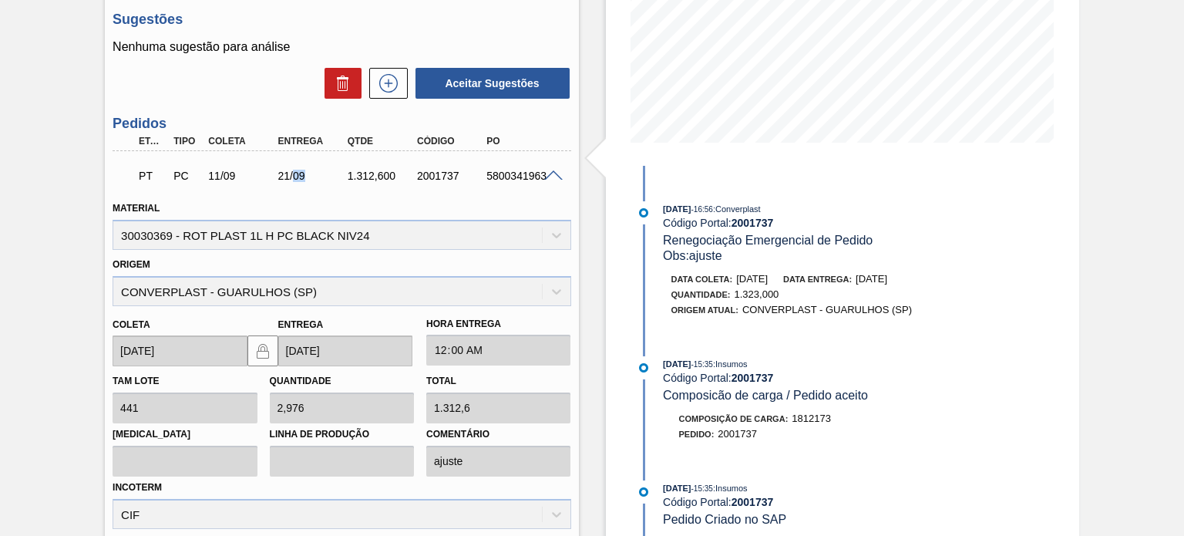
click at [291, 177] on div "21/09" at bounding box center [312, 176] width 76 height 12
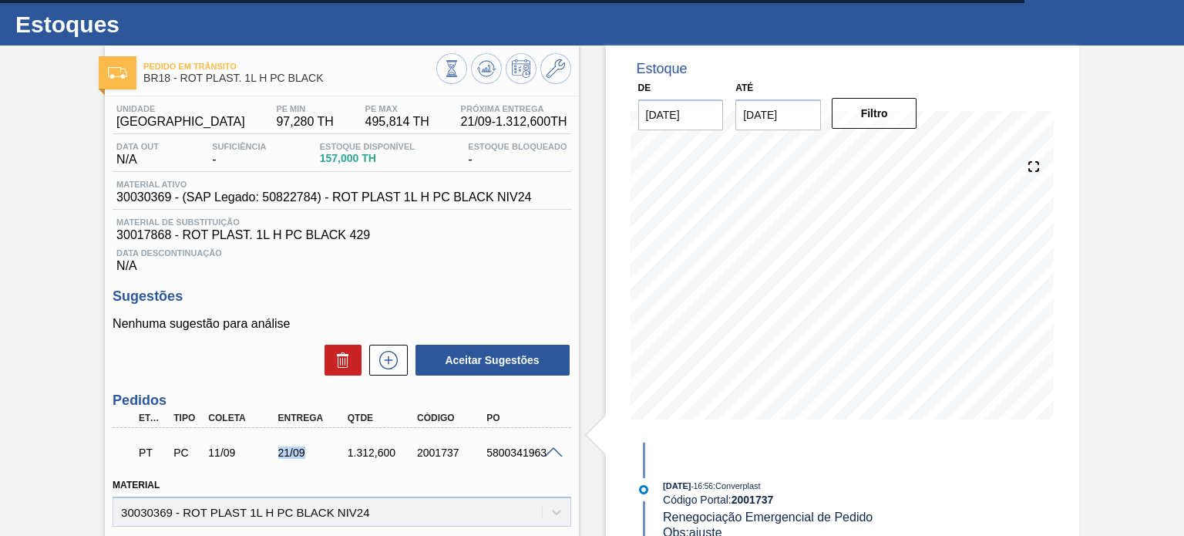
scroll to position [0, 0]
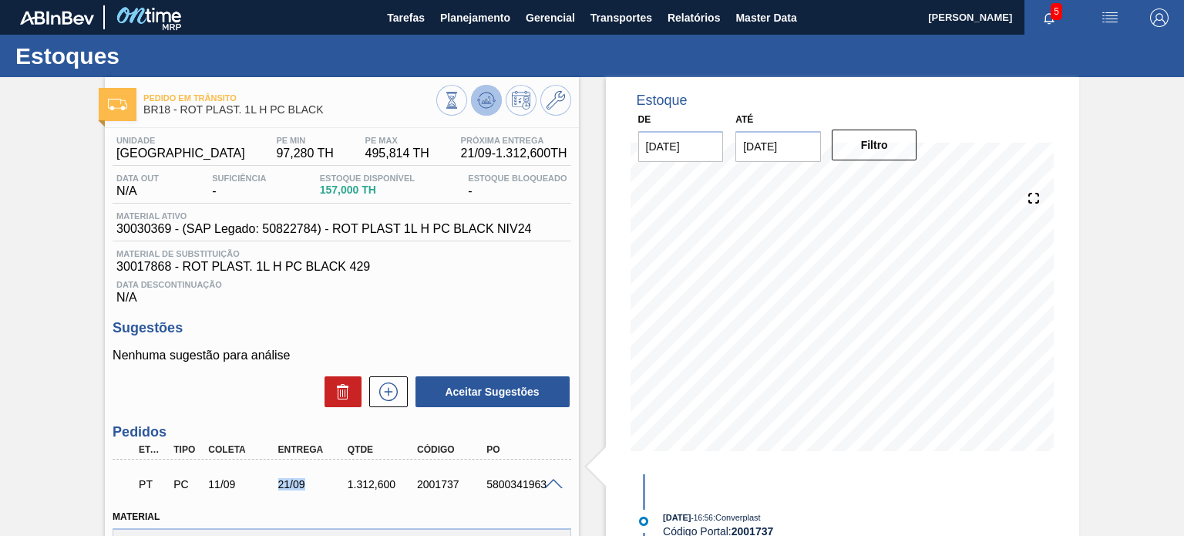
click at [486, 95] on icon at bounding box center [486, 100] width 19 height 19
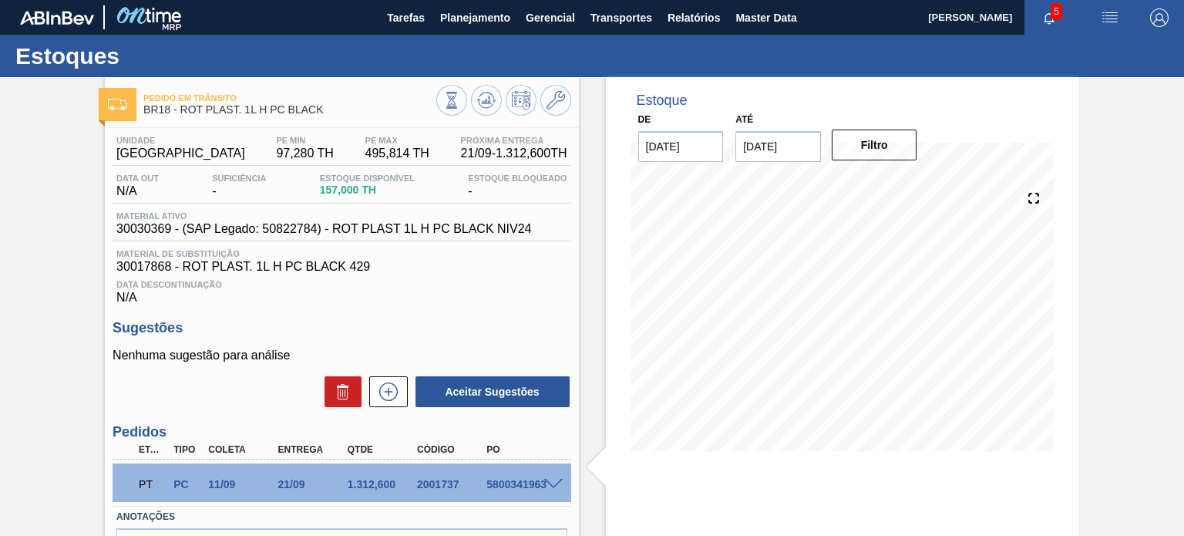
click at [370, 478] on div "1.312,600" at bounding box center [382, 484] width 76 height 12
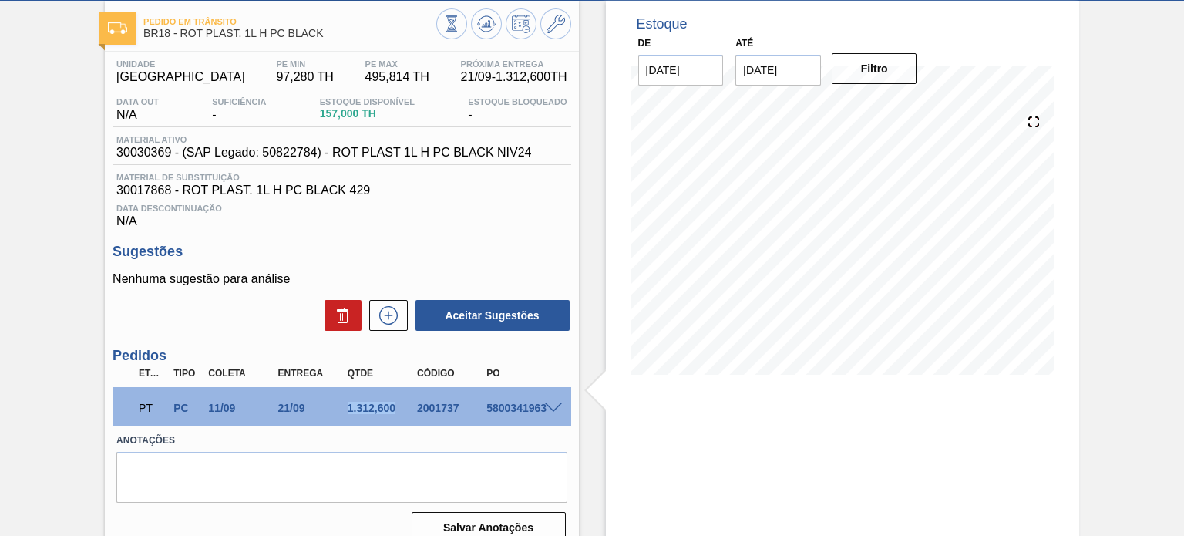
scroll to position [77, 0]
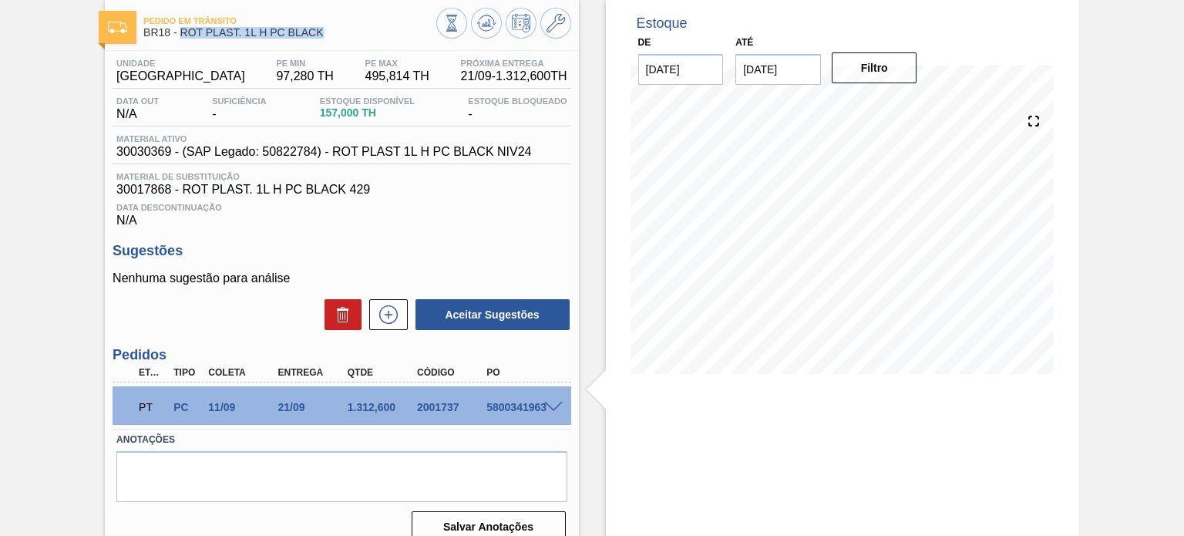
drag, startPoint x: 316, startPoint y: 35, endPoint x: 182, endPoint y: 38, distance: 134.2
click at [182, 38] on span "BR18 - ROT PLAST. 1L H PC BLACK" at bounding box center [289, 33] width 292 height 12
copy span "ROT PLAST. 1L H PC BLACK"
click at [466, 97] on div "Estoque Bloqueado -" at bounding box center [517, 108] width 106 height 25
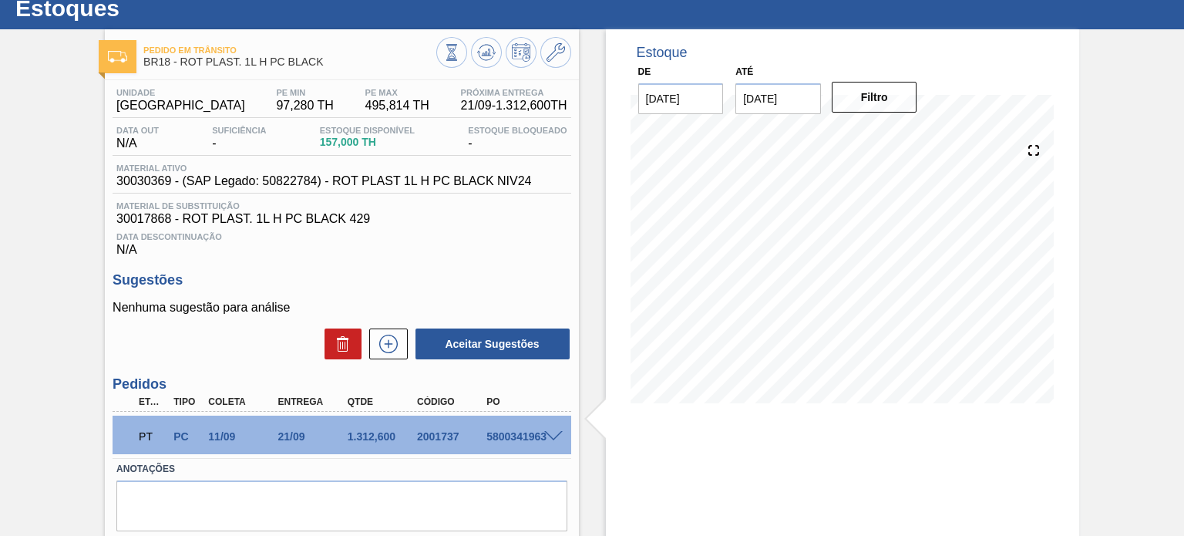
scroll to position [0, 0]
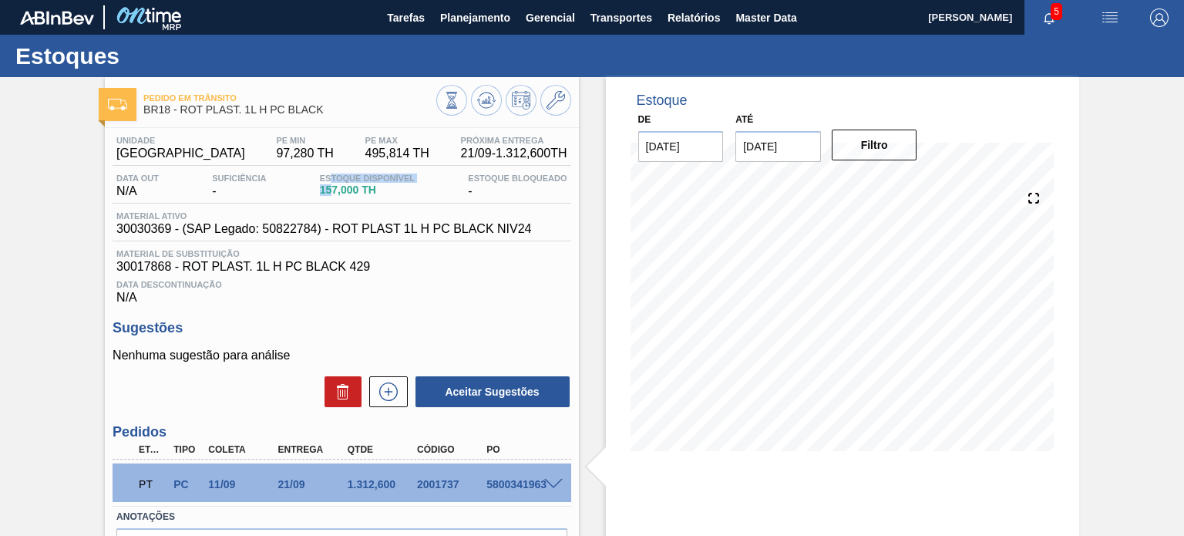
drag, startPoint x: 332, startPoint y: 181, endPoint x: 332, endPoint y: 199, distance: 17.7
click at [332, 199] on div "Data out N/A Suficiência - Estoque Disponível 157,000 TH Estoque Bloqueado -" at bounding box center [342, 188] width 458 height 30
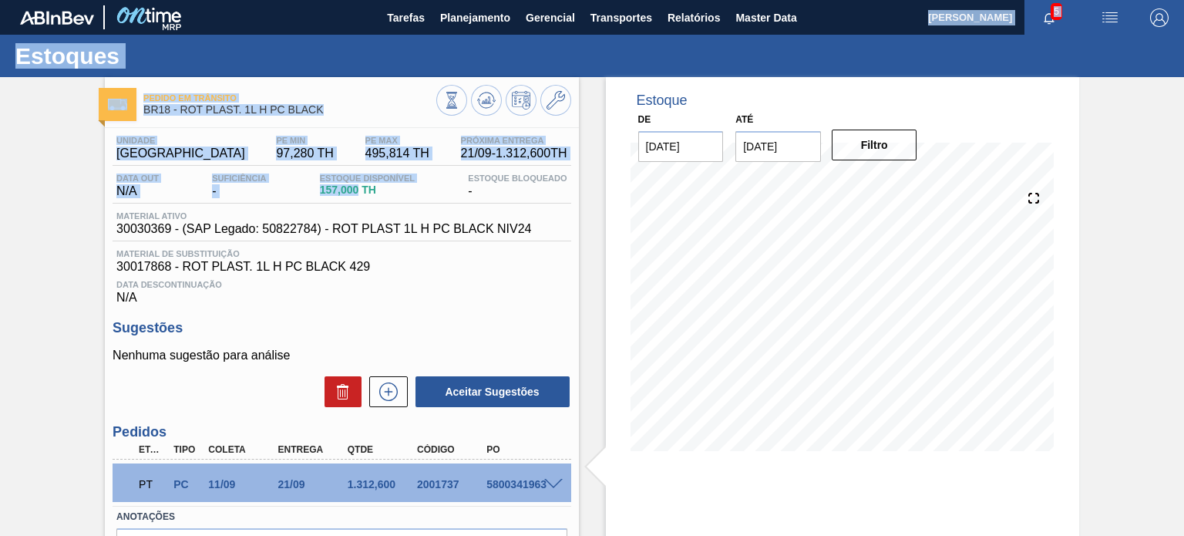
drag, startPoint x: 332, startPoint y: 199, endPoint x: 423, endPoint y: -13, distance: 231.0
click at [423, 0] on html "Tarefas Planejamento Gerencial Transportes Relatórios Master Data MATHEUS FARIA…" at bounding box center [592, 0] width 1184 height 0
click at [0, 189] on div "Pedido em Trânsito BR18 - ROT PLAST. 1L H PC BLACK Unidade Pernambuco PE MIN 97…" at bounding box center [592, 370] width 1184 height 586
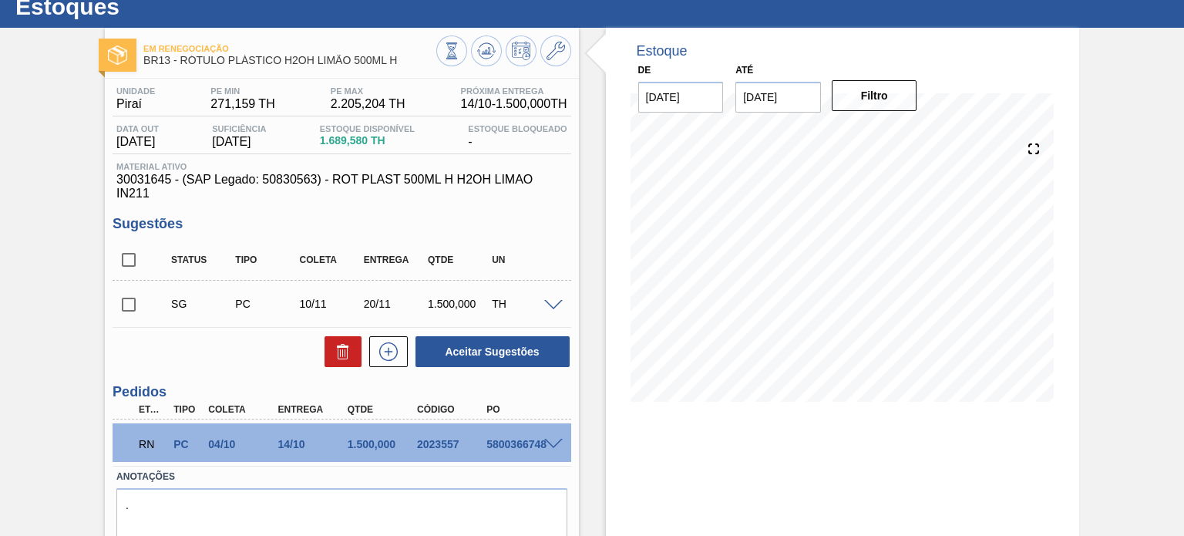
scroll to position [77, 0]
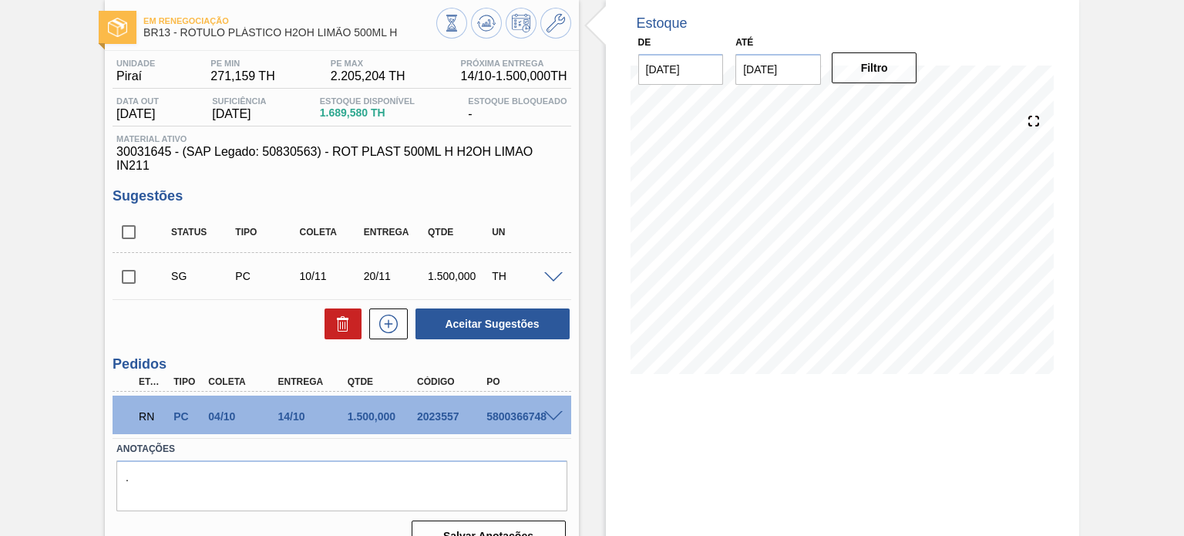
click at [555, 416] on span at bounding box center [553, 417] width 19 height 12
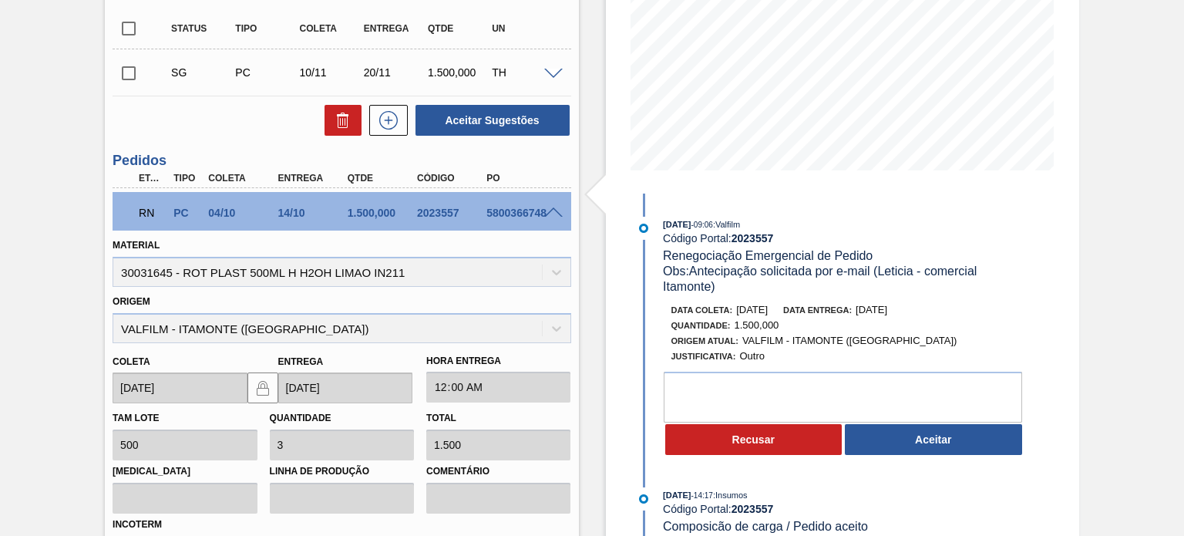
scroll to position [386, 0]
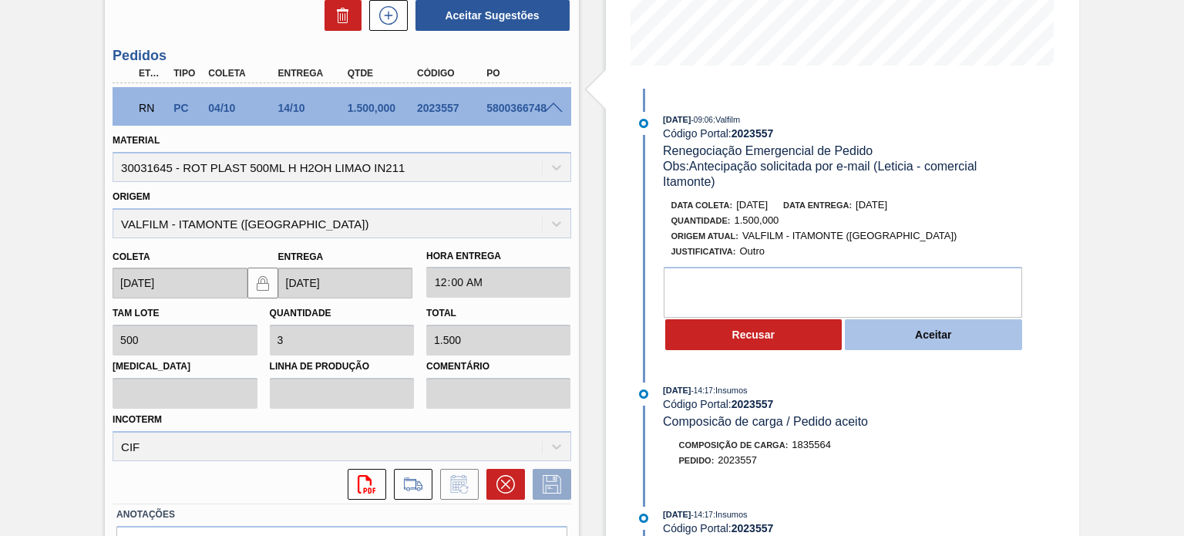
click at [906, 333] on button "Aceitar" at bounding box center [933, 334] width 177 height 31
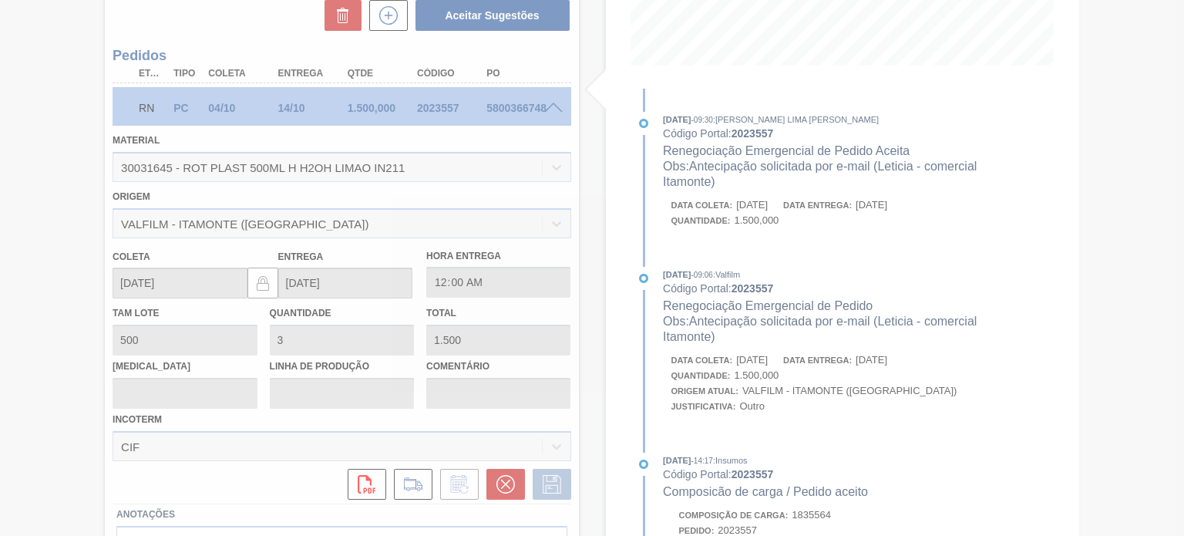
type input "Antecipação solicitada por e-mail (Leticia - comercial Itamonte)"
type input "02/10/2025"
type input "03/10/2025"
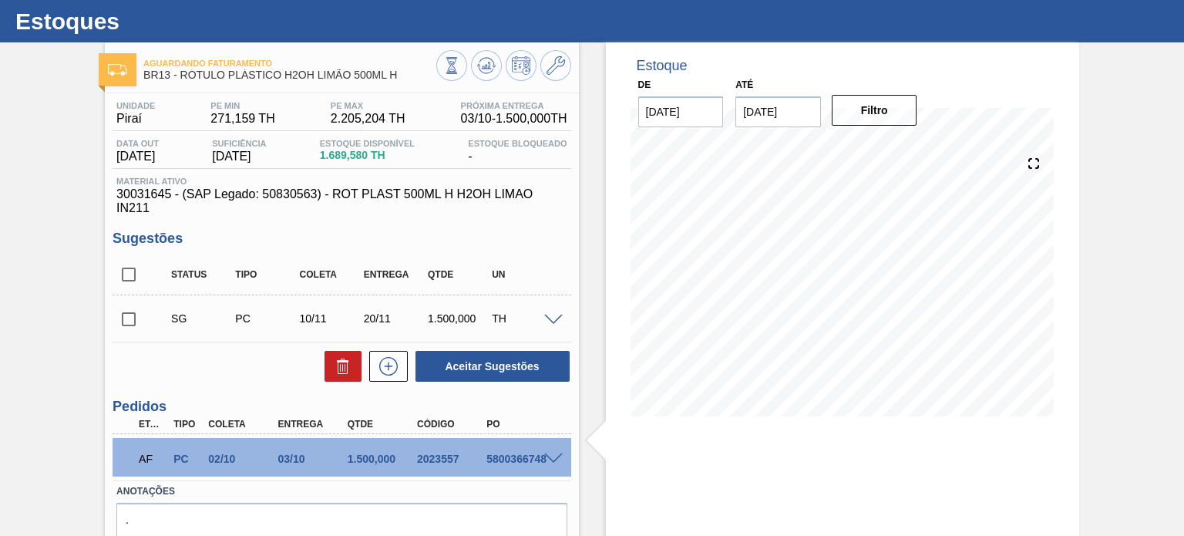
scroll to position [0, 0]
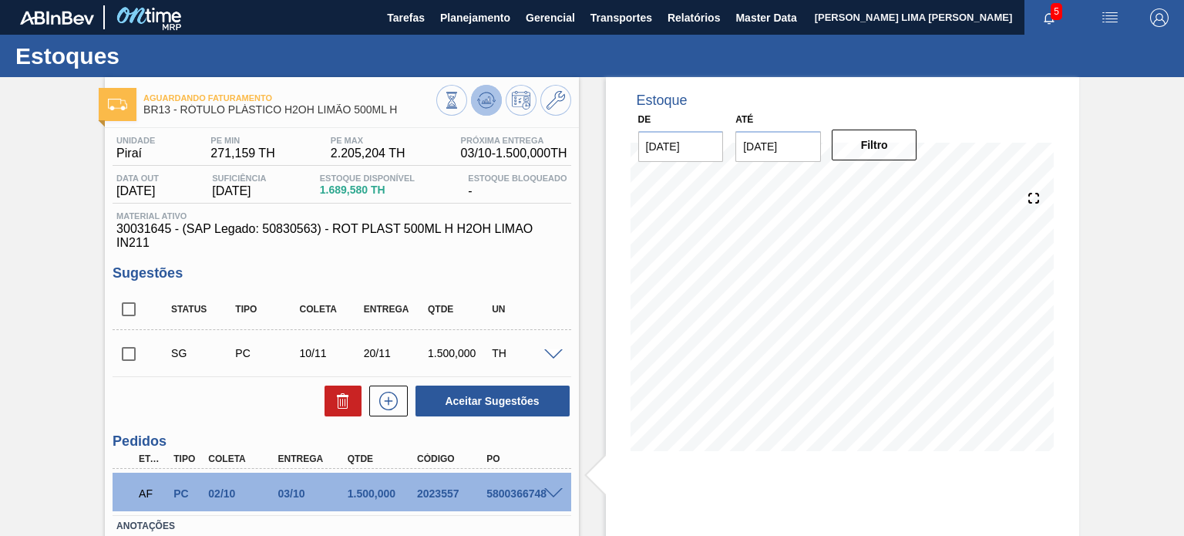
click at [487, 106] on icon at bounding box center [486, 100] width 19 height 19
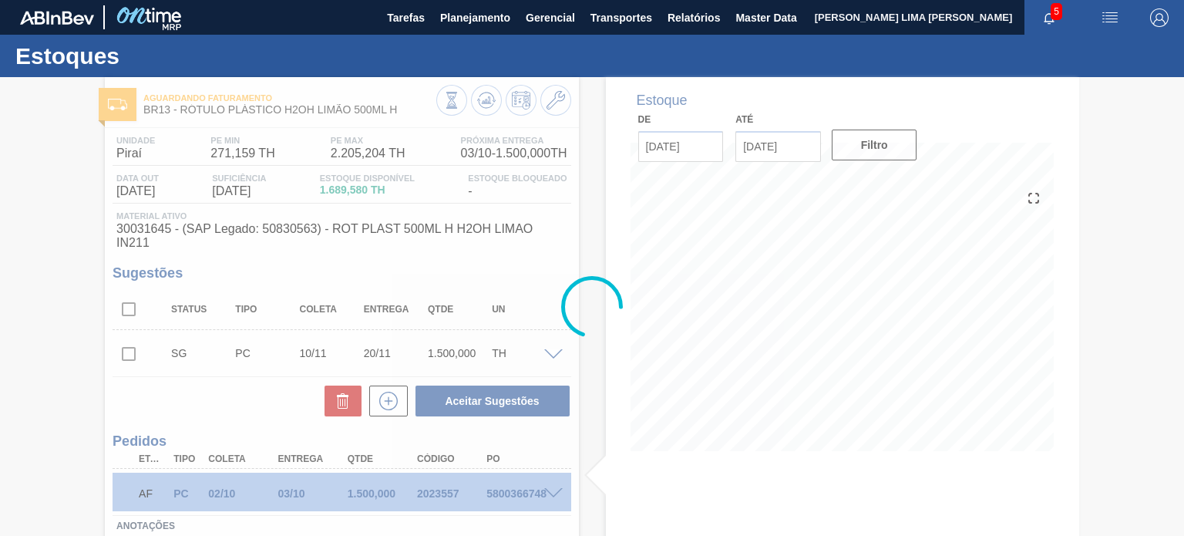
click at [443, 499] on div at bounding box center [592, 306] width 1184 height 459
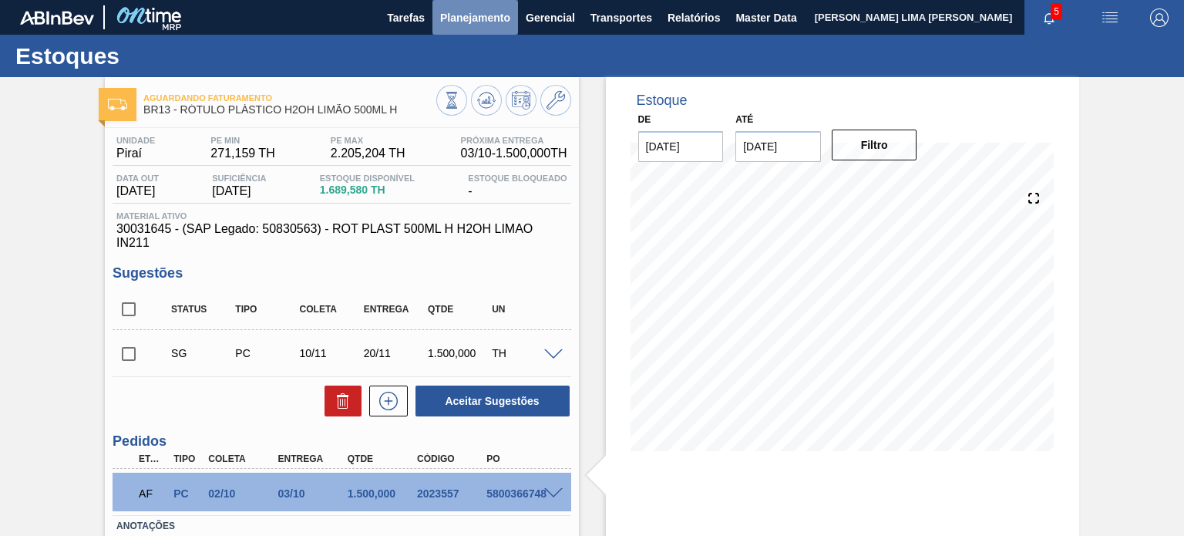
click at [479, 24] on span "Planejamento" at bounding box center [475, 17] width 70 height 19
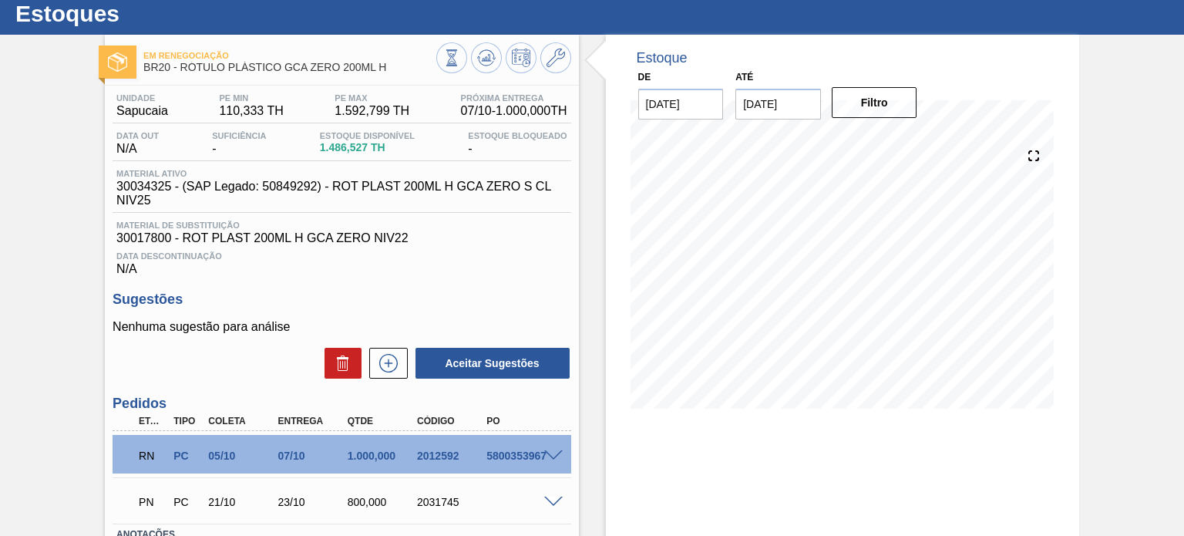
scroll to position [154, 0]
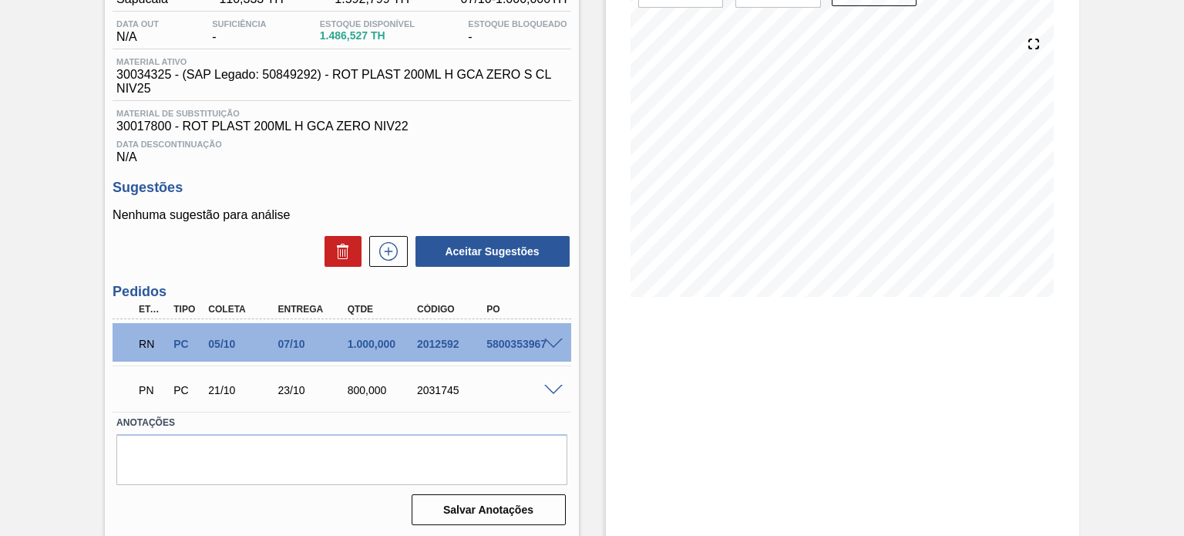
click at [556, 344] on span at bounding box center [553, 344] width 19 height 12
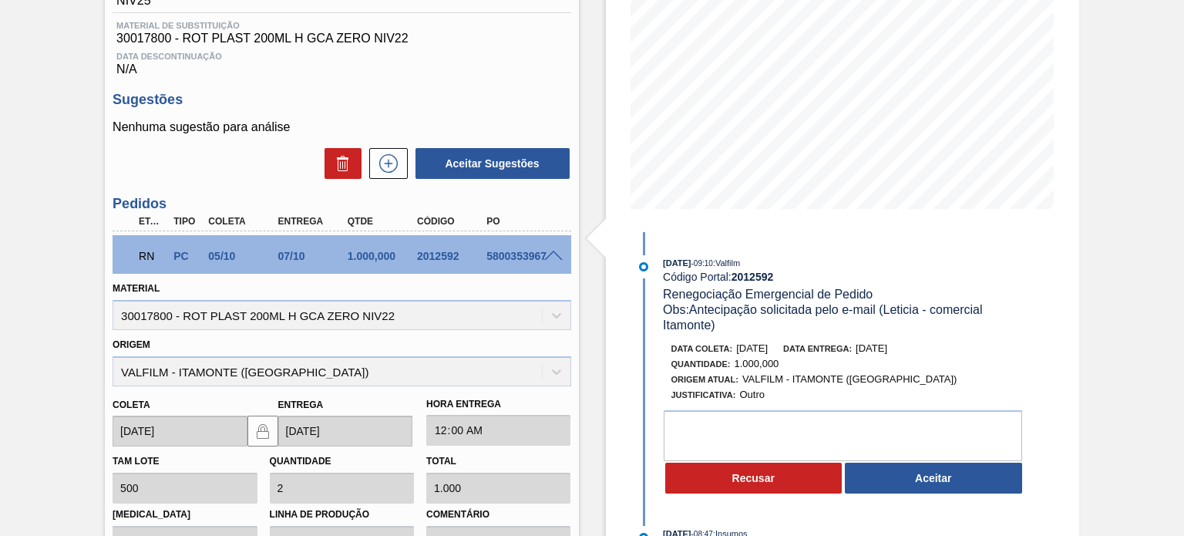
scroll to position [308, 0]
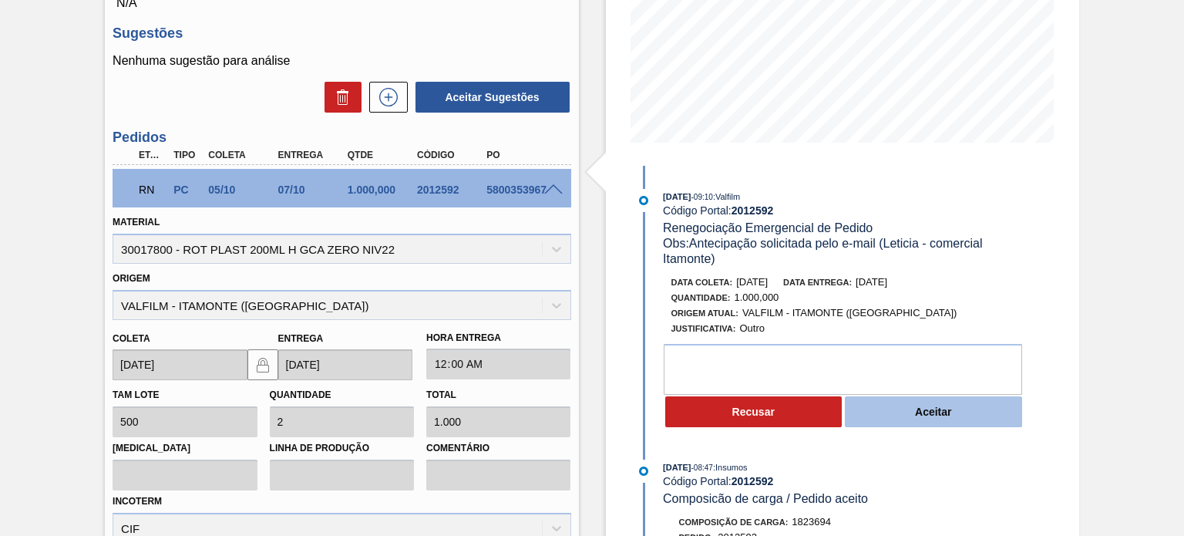
click at [888, 413] on button "Aceitar" at bounding box center [933, 411] width 177 height 31
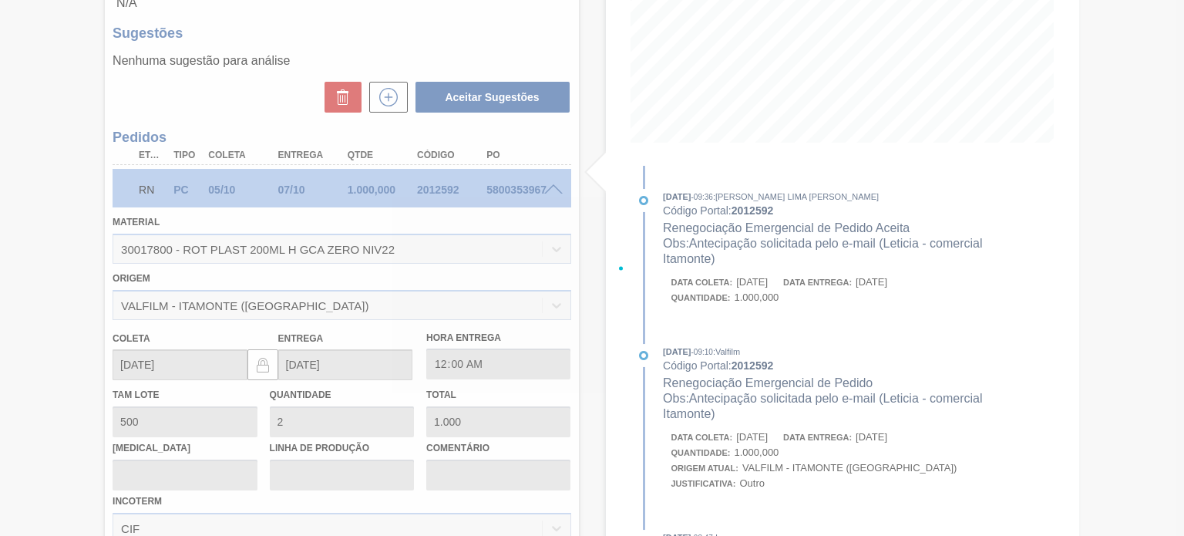
type input "Antecipação solicitada pelo e-mail (Leticia - comercial Itamonte)"
type input "29/09/2025"
type input "30/09/2025"
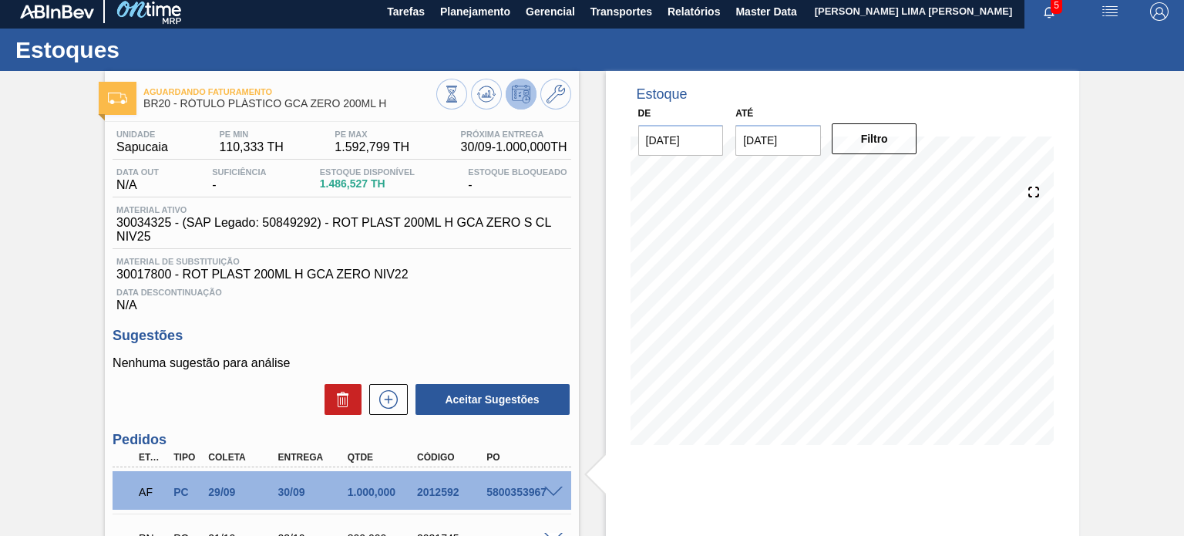
scroll to position [0, 0]
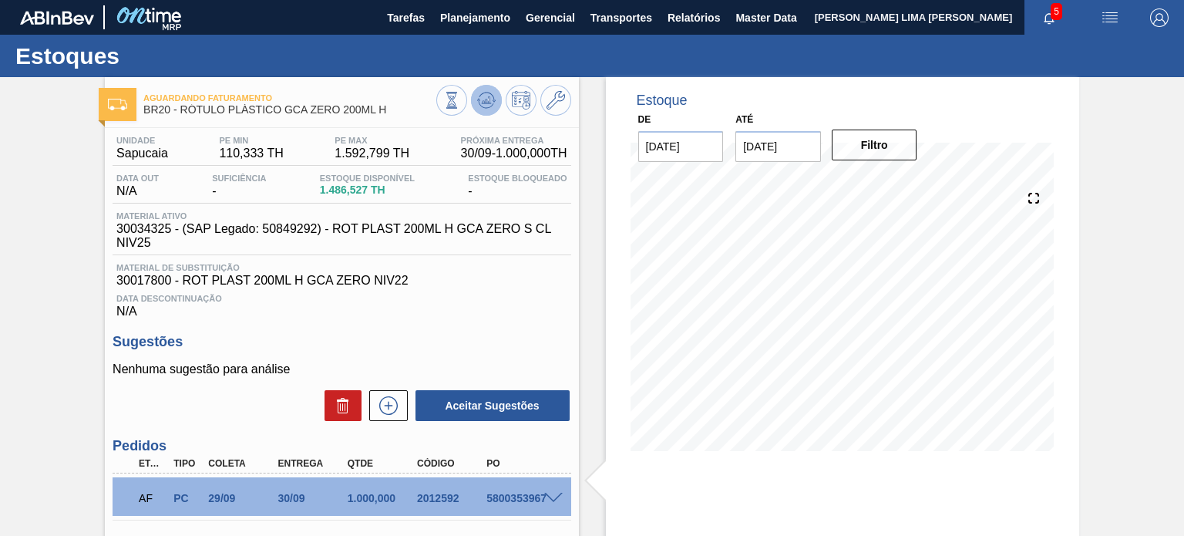
click at [490, 106] on icon at bounding box center [485, 104] width 15 height 8
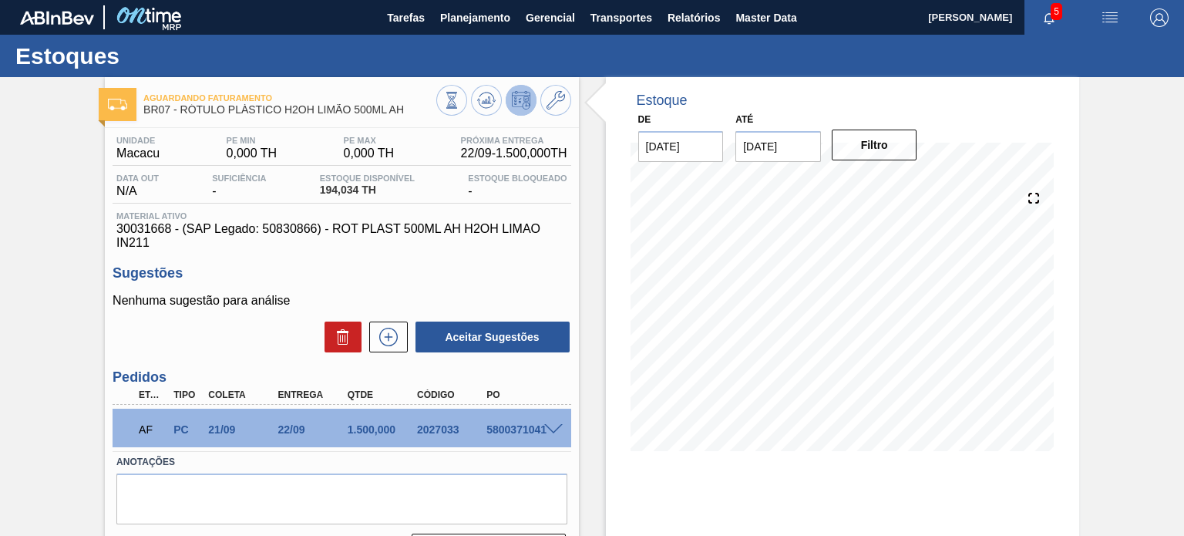
click at [768, 525] on div "Estoque De [DATE] Até [DATE] Filtro 25/09 Projeção de Estoque 1,214.034 [DOMAIN…" at bounding box center [842, 370] width 473 height 586
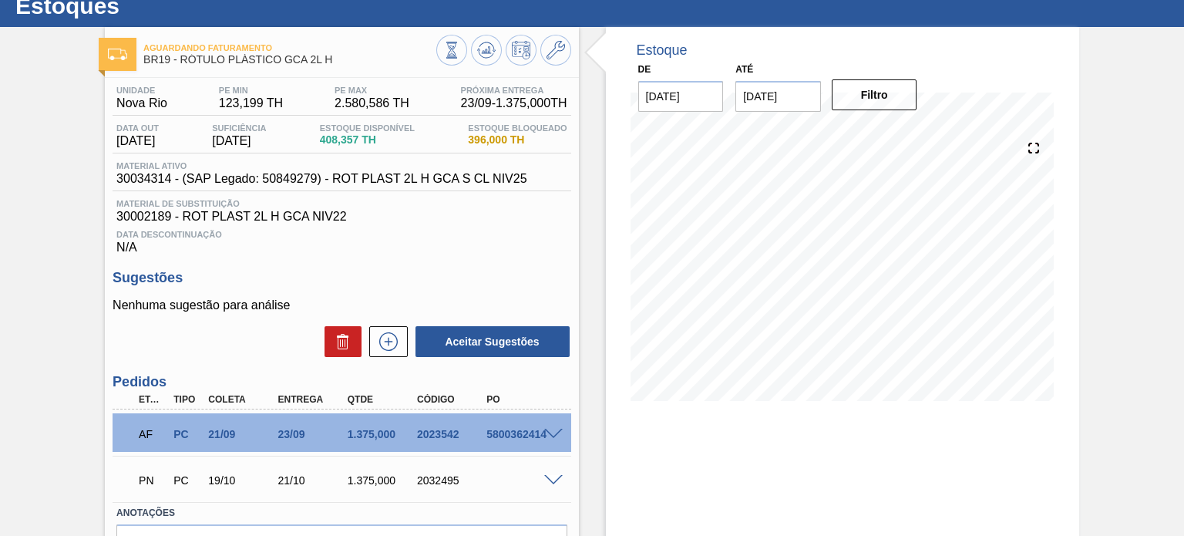
scroll to position [77, 0]
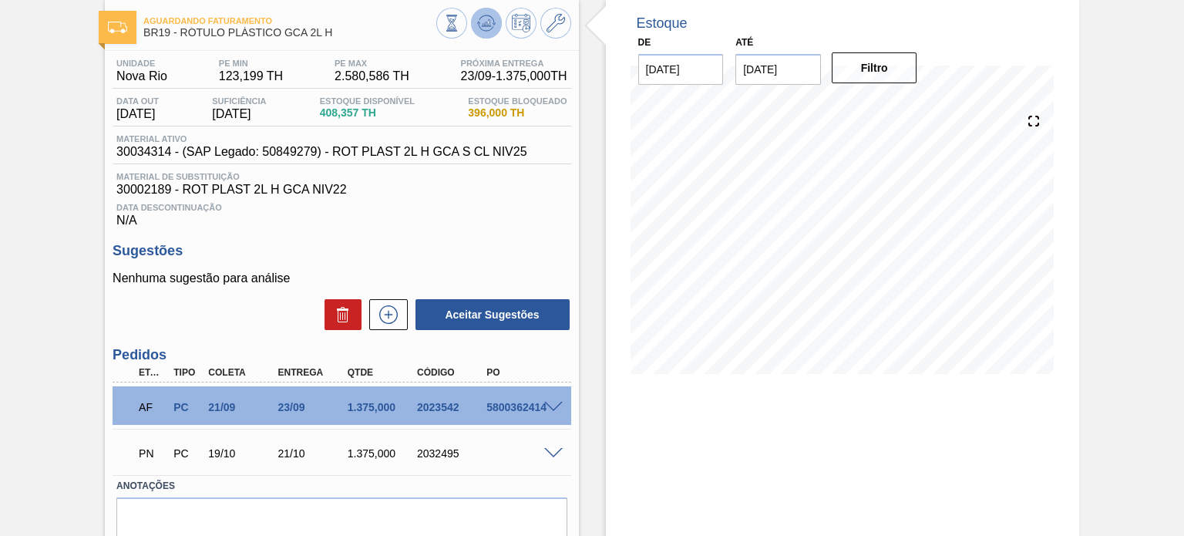
click at [495, 16] on button at bounding box center [486, 23] width 31 height 31
drag, startPoint x: 359, startPoint y: 33, endPoint x: 177, endPoint y: 39, distance: 182.1
click at [179, 39] on div "Aguardando Faturamento BR19 - RÓTULO PLÁSTICO GCA 2L H" at bounding box center [289, 27] width 292 height 35
copy span "RÓTULO PLÁSTICO GCA 2L H"
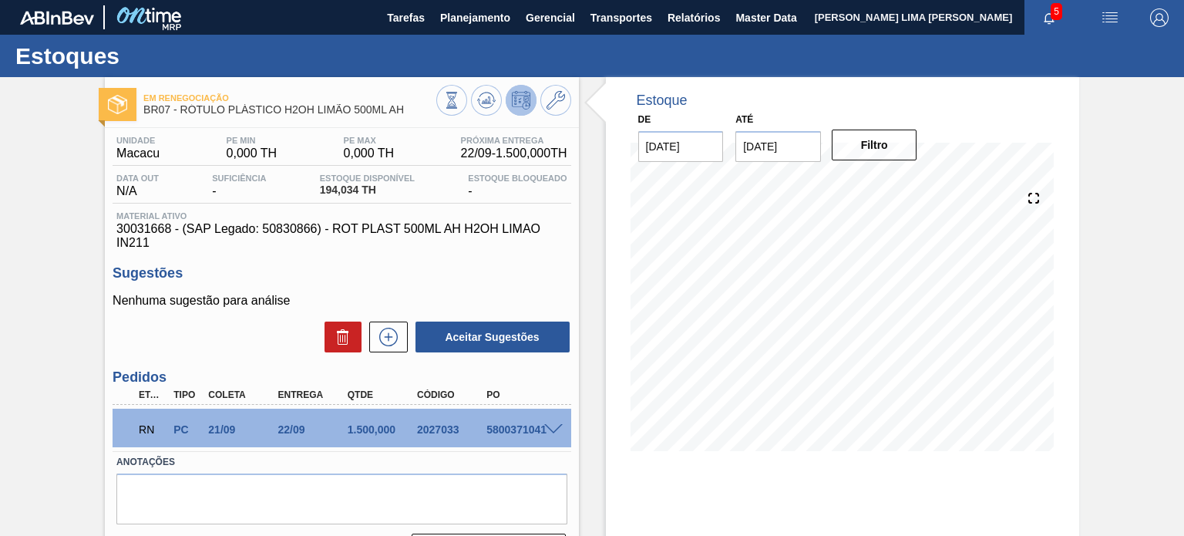
click at [549, 436] on div "5800371041" at bounding box center [521, 429] width 76 height 12
click at [551, 426] on span at bounding box center [553, 430] width 19 height 12
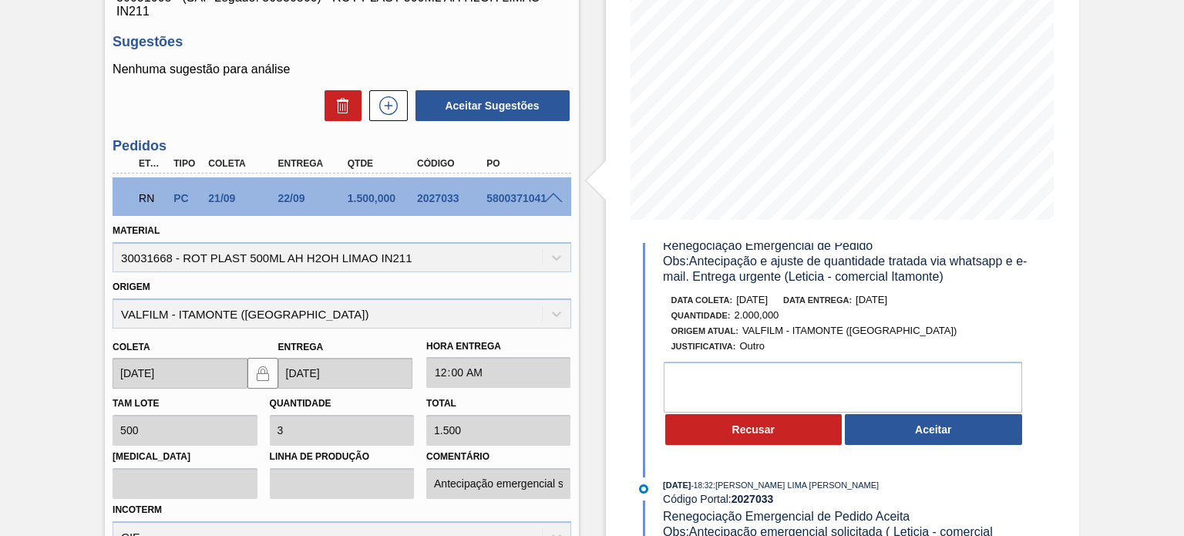
scroll to position [77, 0]
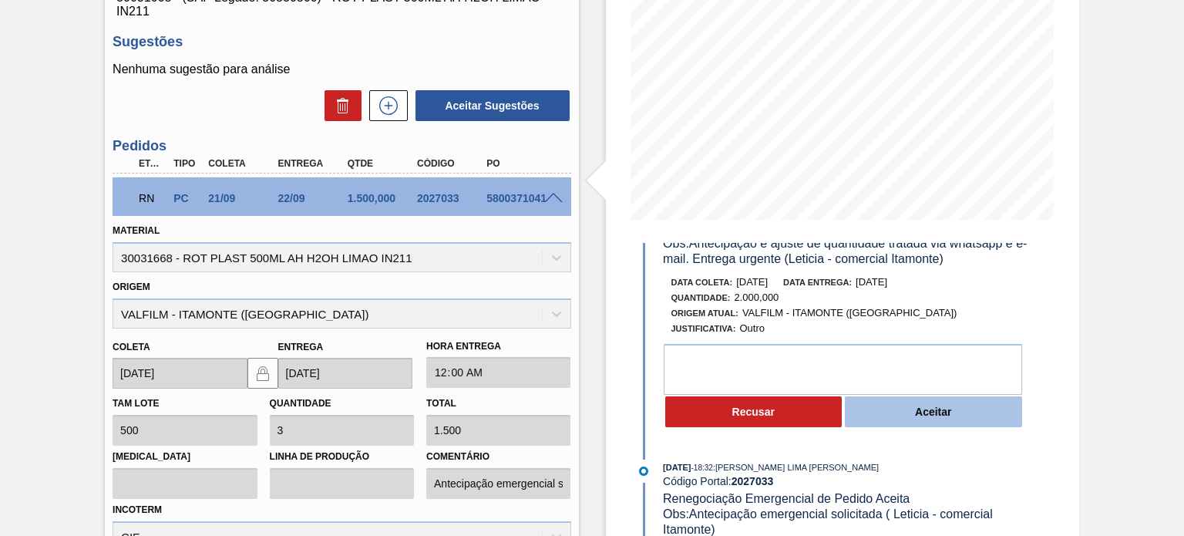
click at [904, 419] on button "Aceitar" at bounding box center [933, 411] width 177 height 31
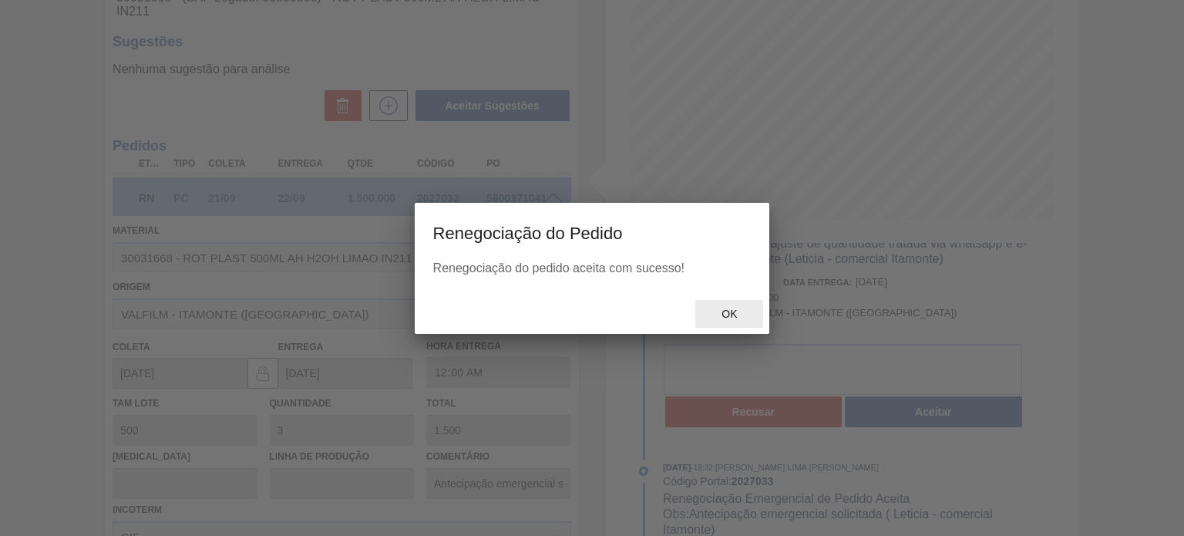
type input "4"
type input "2.000"
type input "Antecipação e ajuste de quantidade tratada via whatsapp e e-mail. Entrega urgen…"
click at [740, 314] on span "Ok" at bounding box center [729, 314] width 40 height 12
type input "21/09/2025"
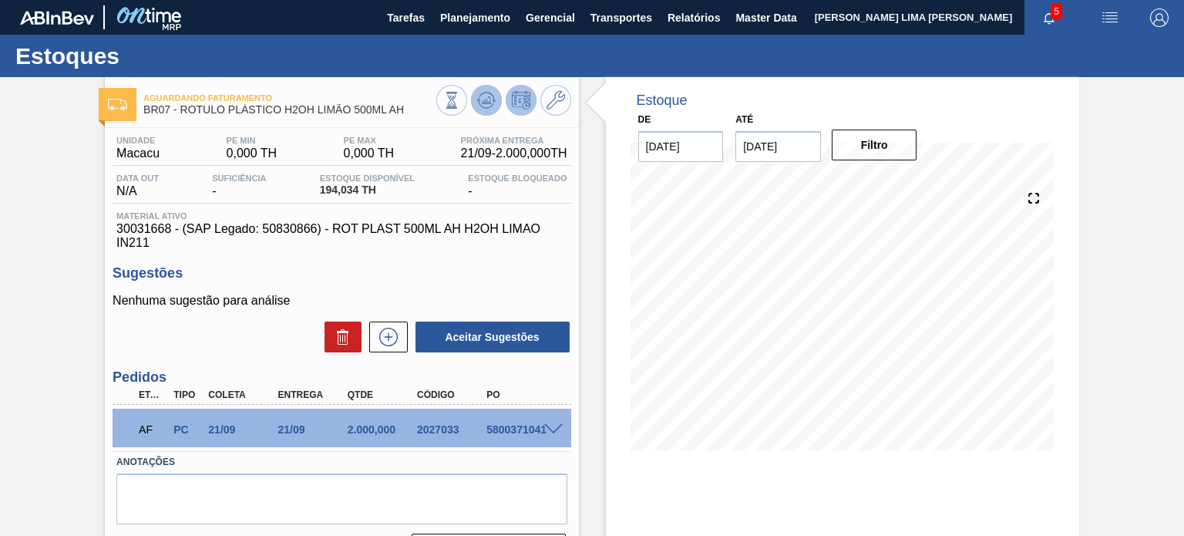
click at [480, 109] on button at bounding box center [486, 100] width 31 height 31
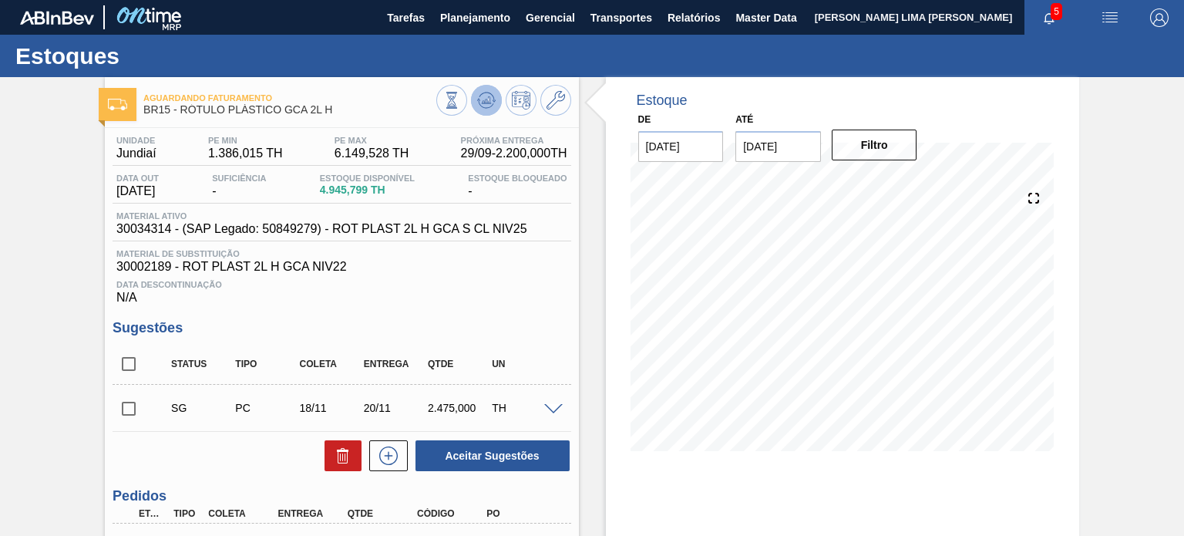
click at [477, 96] on icon at bounding box center [486, 100] width 19 height 19
click at [439, 104] on button at bounding box center [451, 100] width 31 height 31
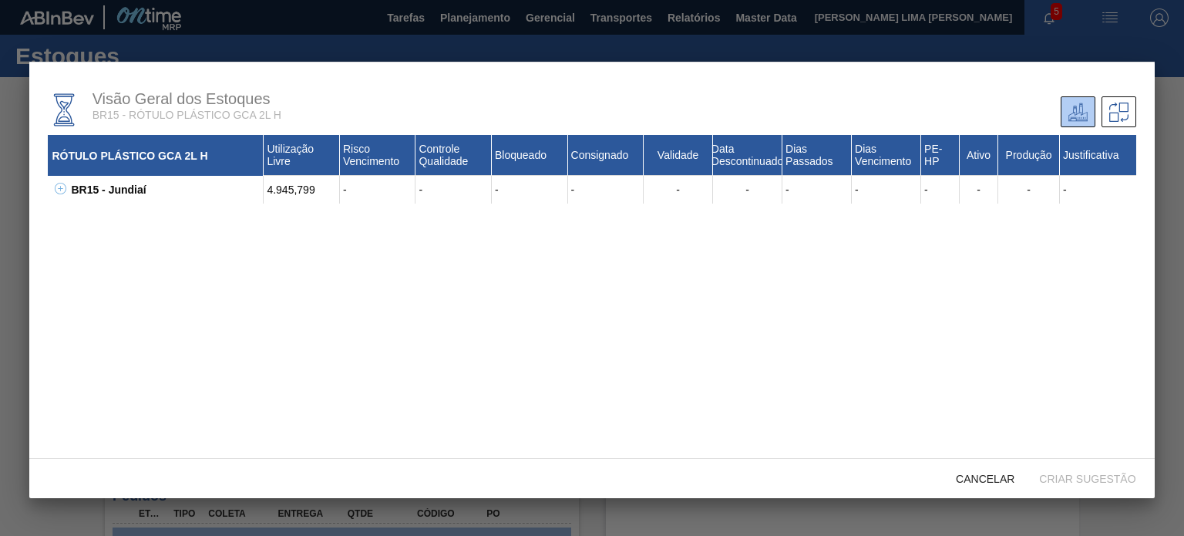
click at [62, 185] on icon at bounding box center [61, 189] width 12 height 12
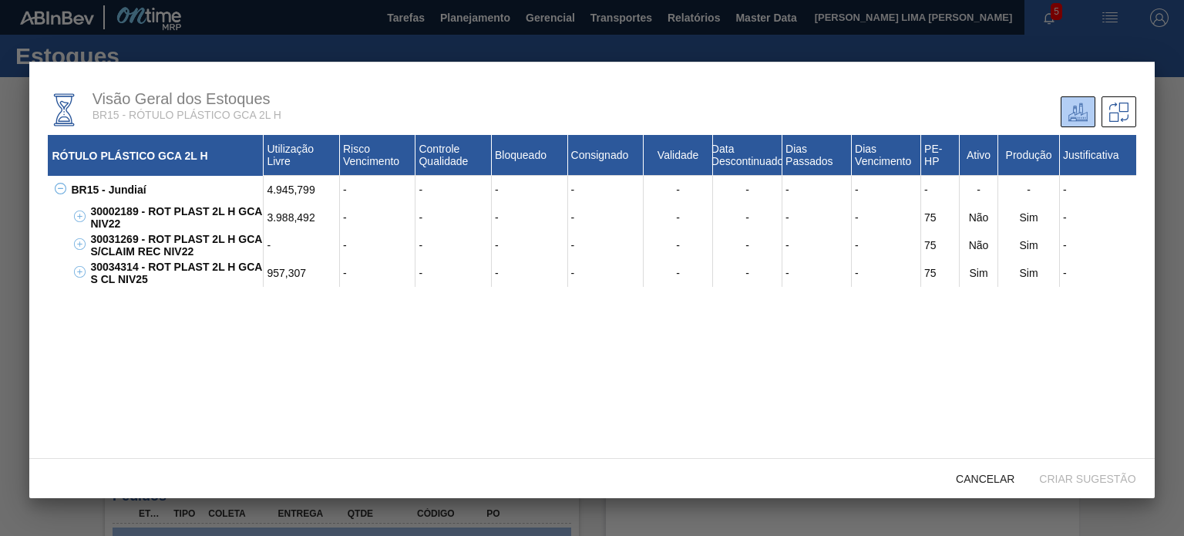
click at [211, 212] on div "30002189 - ROT PLAST 2L H GCA NIV22" at bounding box center [174, 218] width 177 height 28
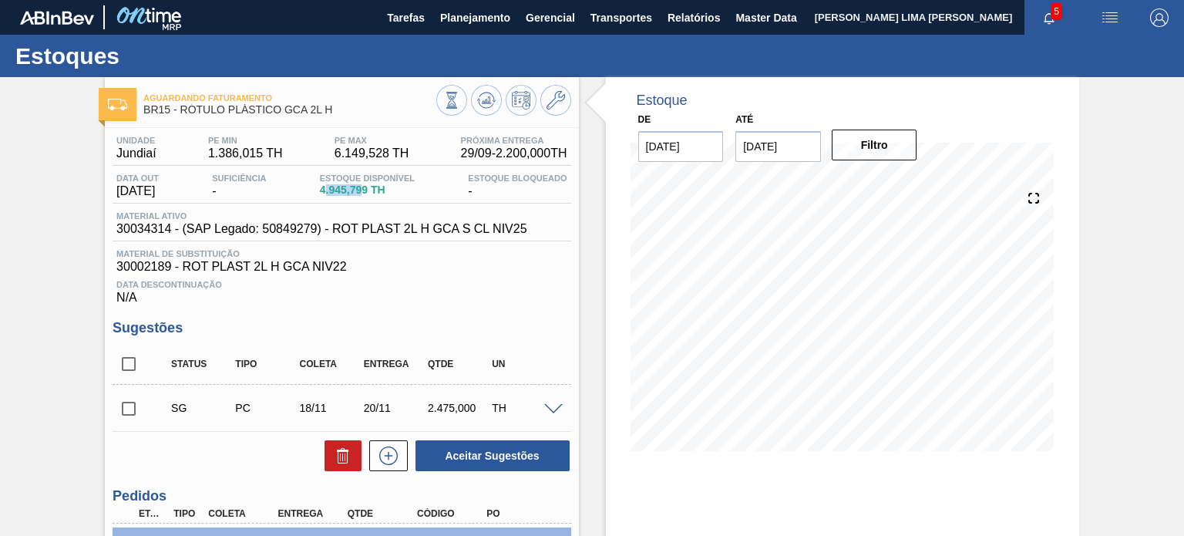
drag, startPoint x: 369, startPoint y: 189, endPoint x: 327, endPoint y: 190, distance: 41.6
click at [328, 190] on span "4.945,799 TH" at bounding box center [367, 190] width 95 height 12
click at [325, 189] on span "4.945,799 TH" at bounding box center [367, 190] width 95 height 12
drag, startPoint x: 325, startPoint y: 189, endPoint x: 359, endPoint y: 187, distance: 34.0
click at [359, 187] on span "4.945,799 TH" at bounding box center [367, 190] width 95 height 12
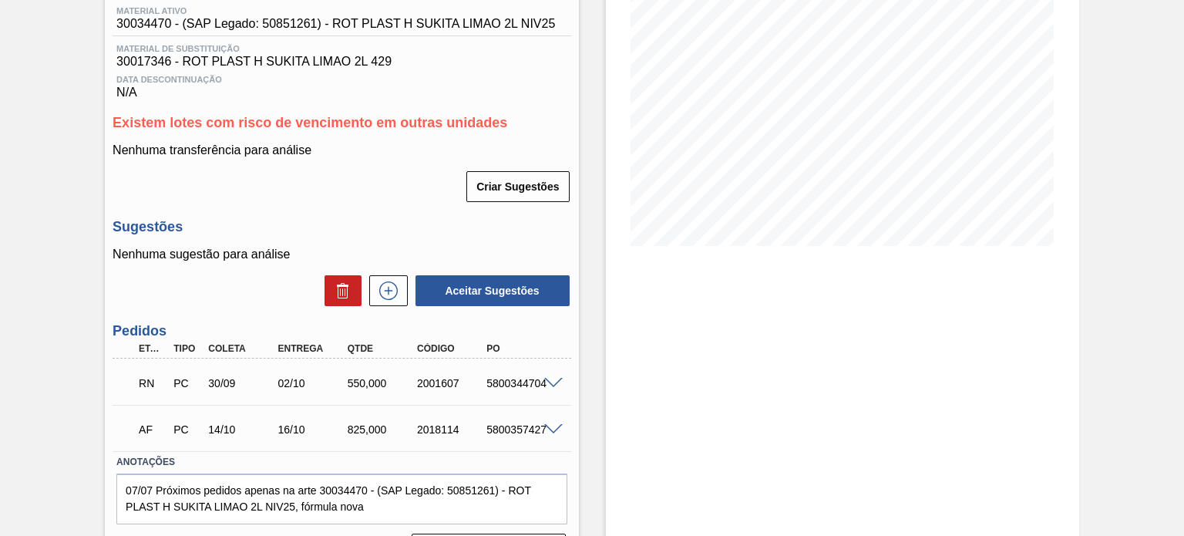
scroll to position [231, 0]
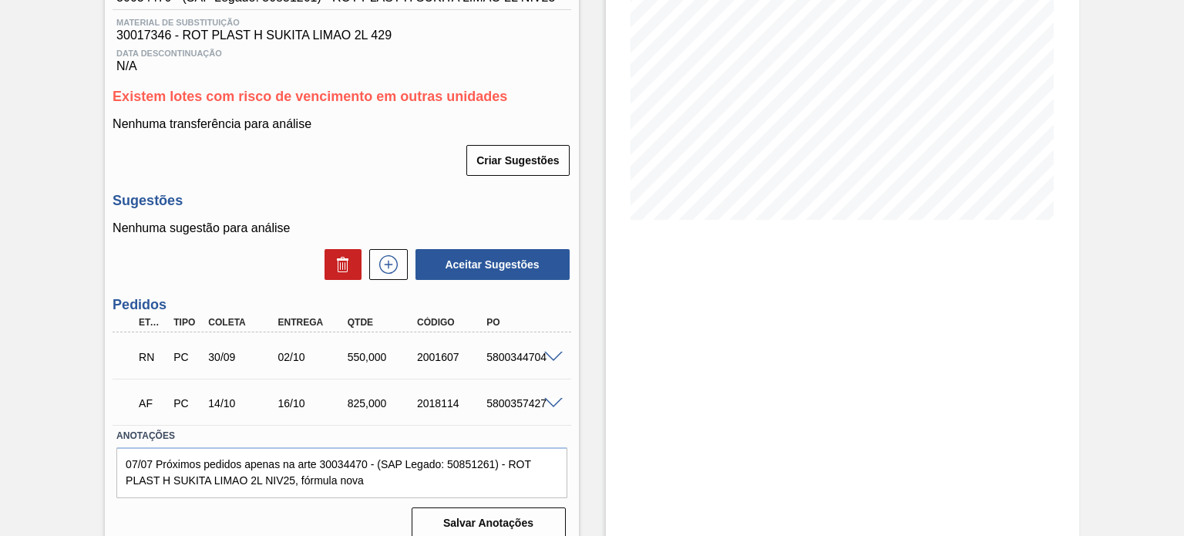
click at [545, 356] on span at bounding box center [553, 358] width 19 height 12
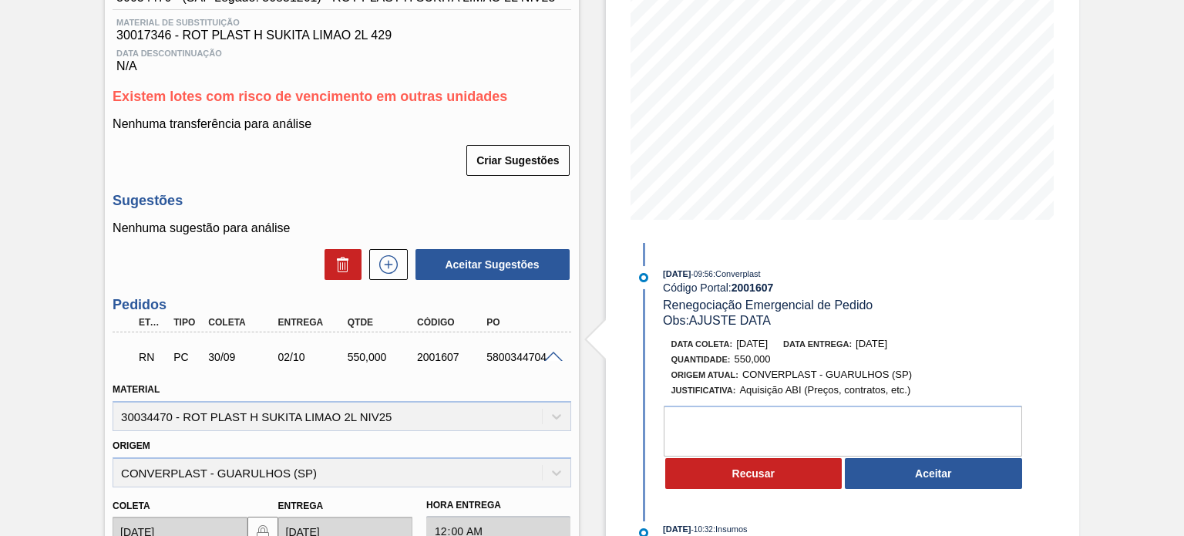
click at [688, 274] on span "[DATE]" at bounding box center [677, 273] width 28 height 9
click at [690, 274] on span "[DATE]" at bounding box center [677, 273] width 28 height 9
click at [878, 348] on span "19/09/2025" at bounding box center [872, 344] width 32 height 12
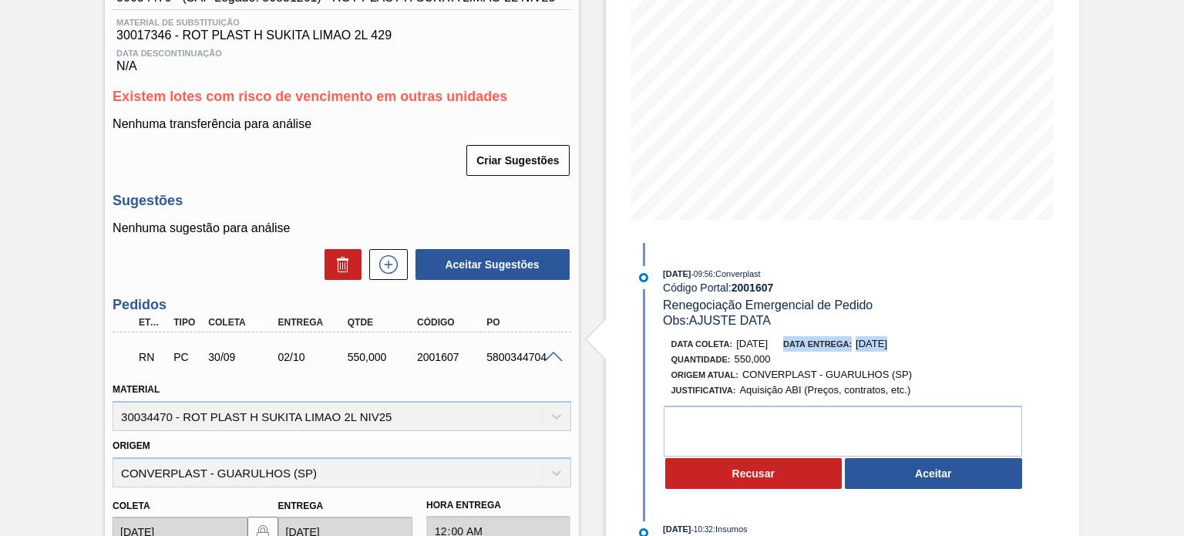
click at [878, 348] on span "19/09/2025" at bounding box center [872, 344] width 32 height 12
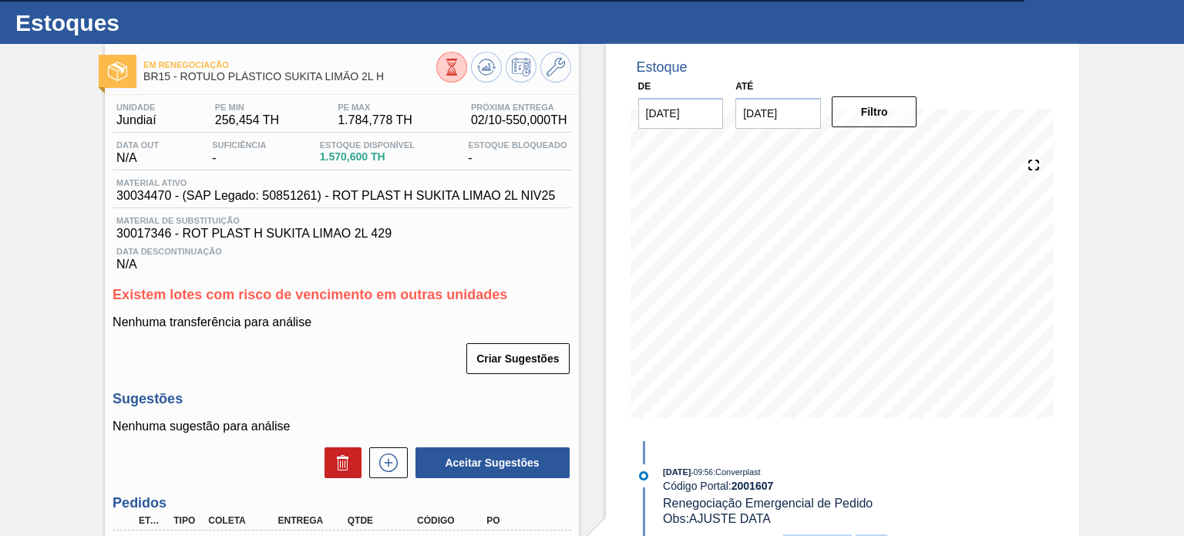
scroll to position [0, 0]
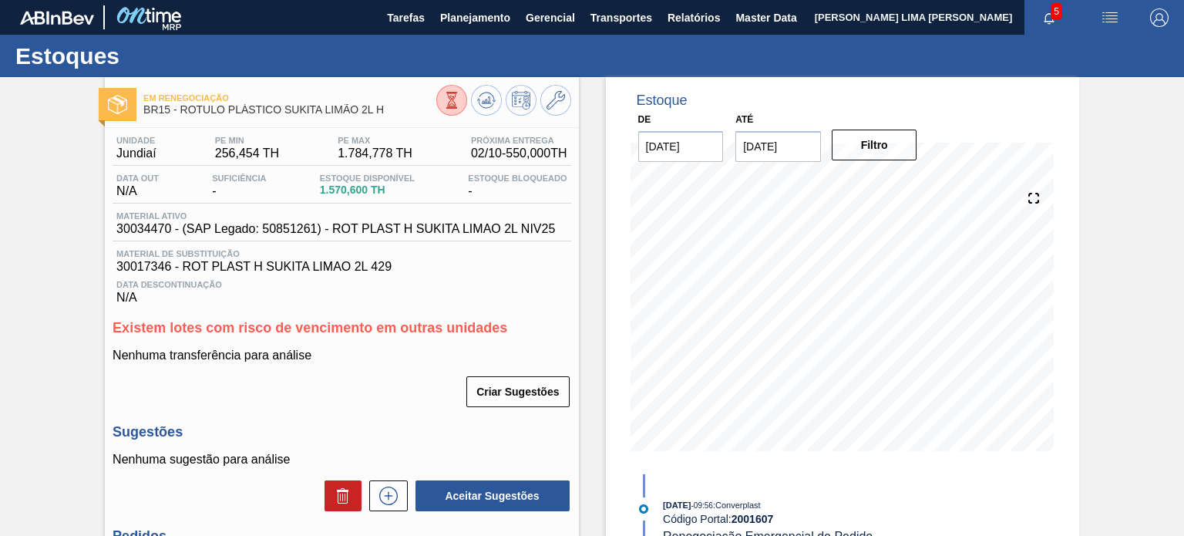
click at [443, 105] on icon at bounding box center [451, 100] width 17 height 17
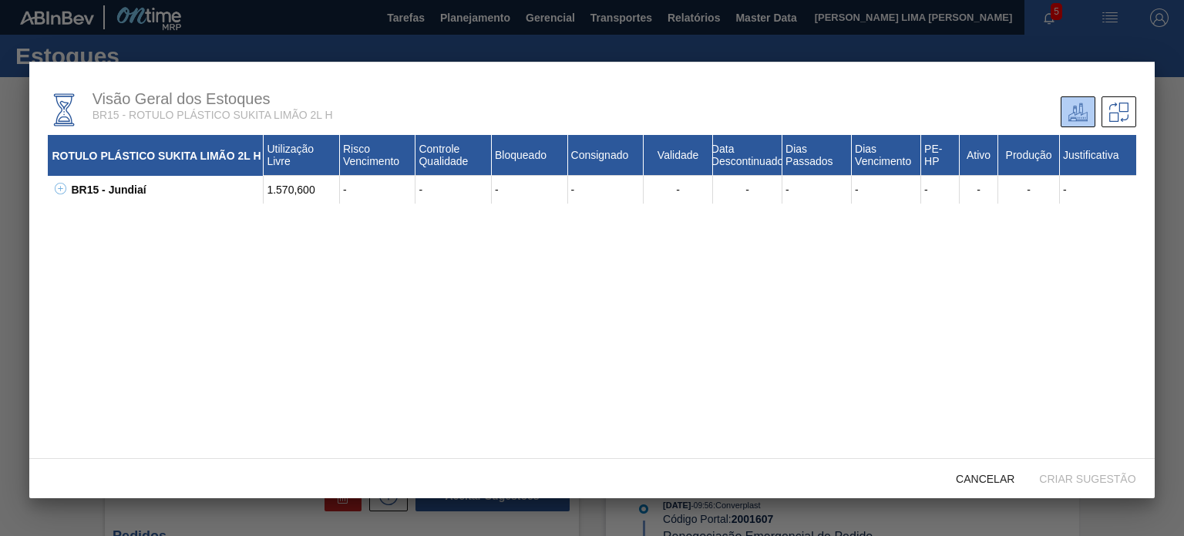
click at [60, 190] on icon at bounding box center [61, 189] width 12 height 12
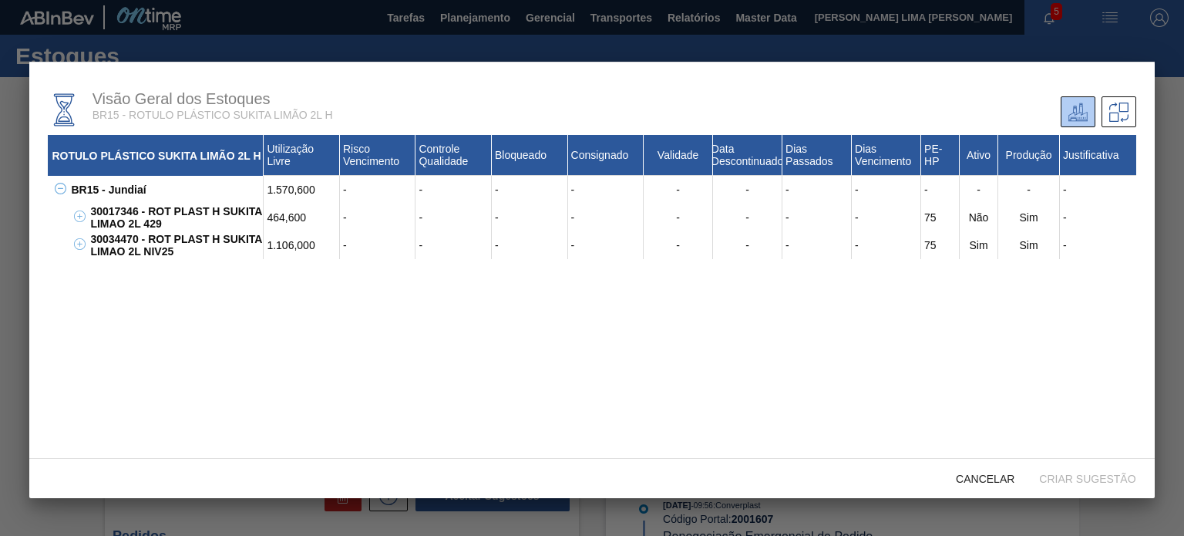
drag, startPoint x: 307, startPoint y: 204, endPoint x: 284, endPoint y: 204, distance: 23.1
click at [284, 204] on div "464,600" at bounding box center [302, 218] width 76 height 28
click at [305, 245] on div "1.106,000" at bounding box center [302, 245] width 76 height 28
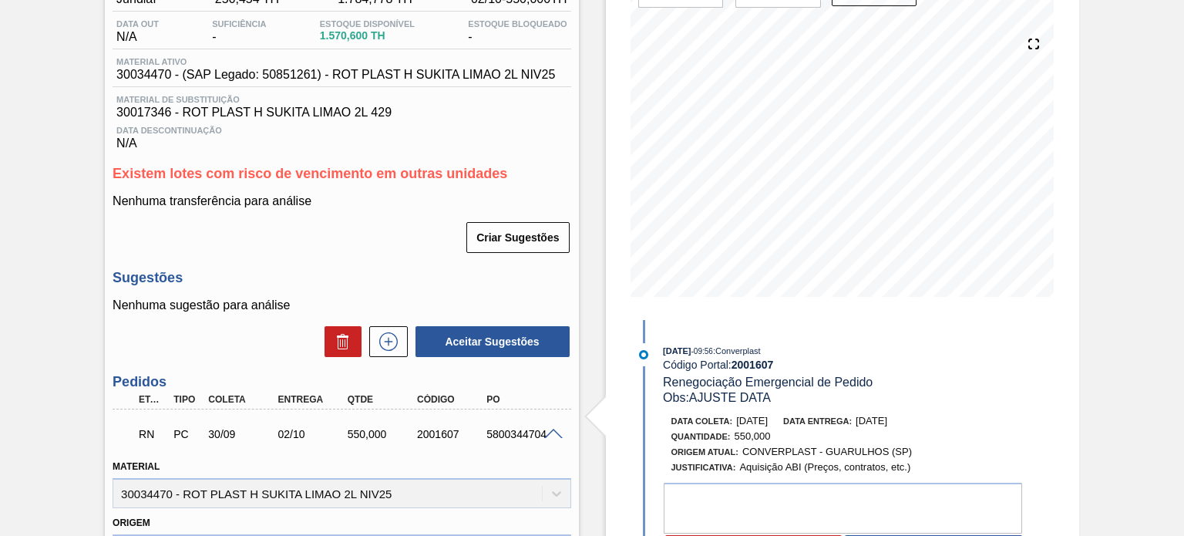
scroll to position [231, 0]
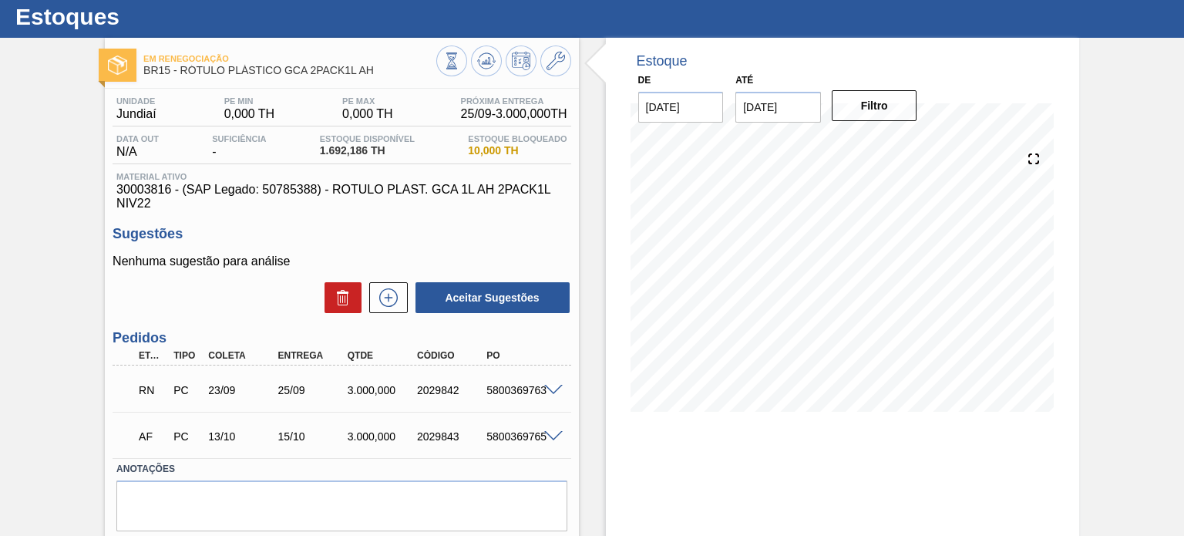
scroll to position [77, 0]
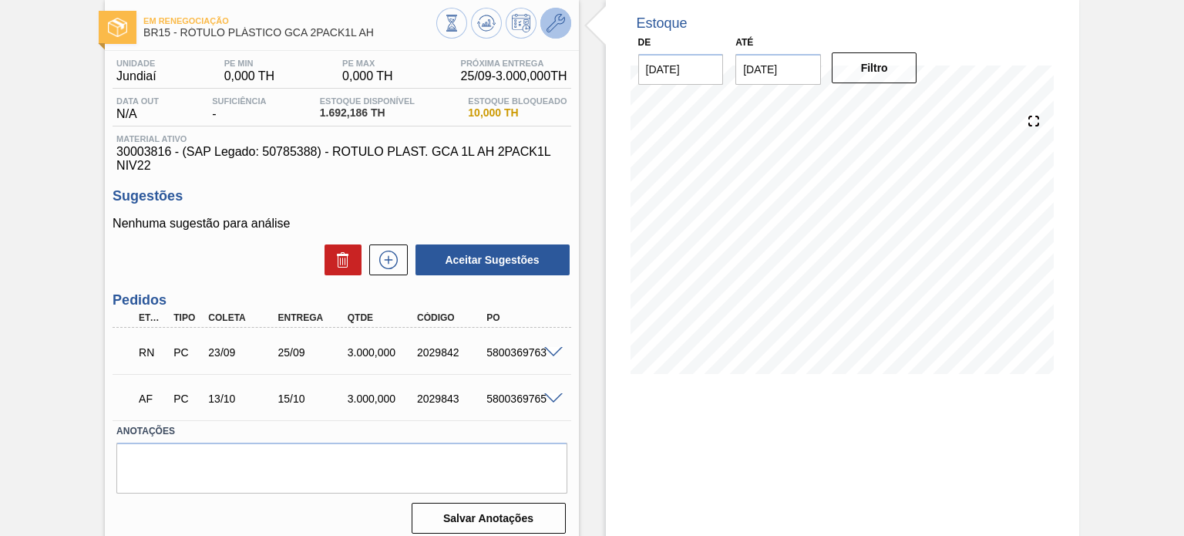
click at [559, 35] on button at bounding box center [555, 23] width 31 height 31
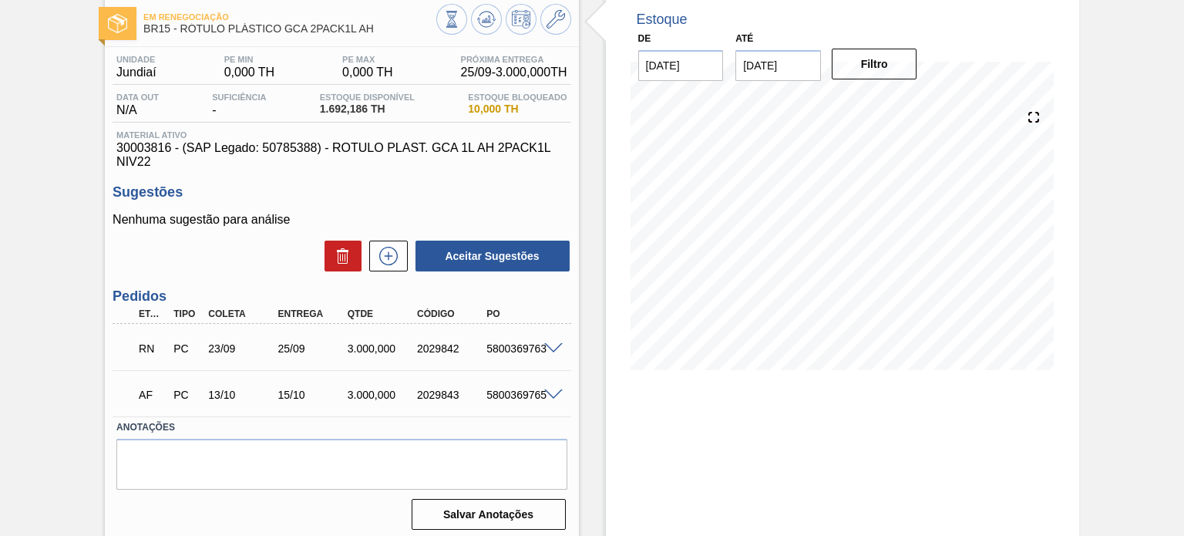
scroll to position [126, 0]
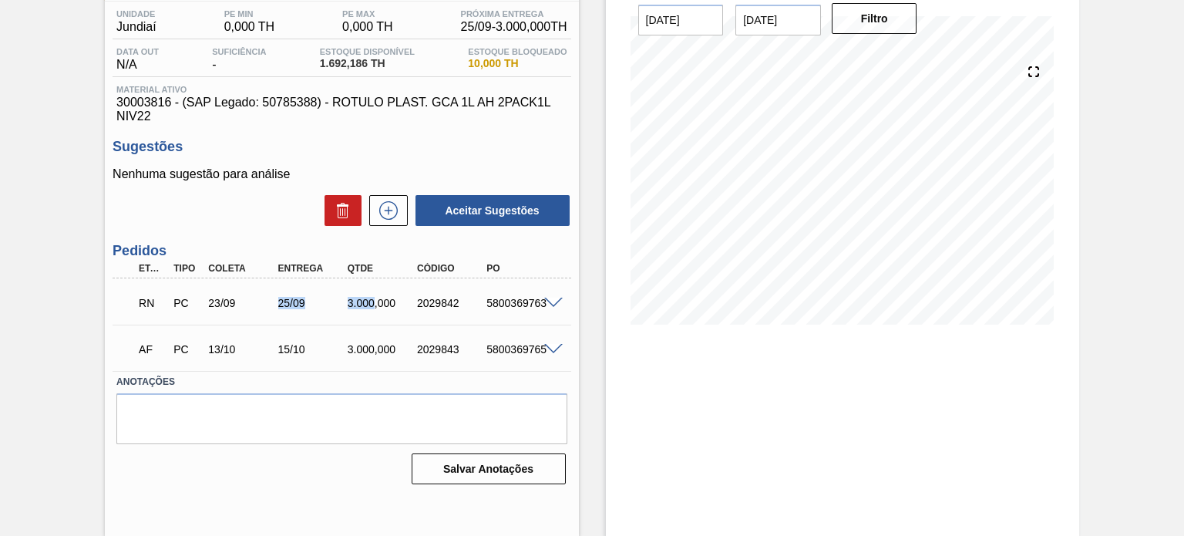
drag, startPoint x: 261, startPoint y: 302, endPoint x: 392, endPoint y: 295, distance: 130.5
click at [389, 295] on div "RN PC 23/09 25/09 3.000,000 2029842 5800369763" at bounding box center [337, 301] width 417 height 31
click at [392, 295] on div "RN PC 23/09 25/09 3.000,000 2029842 5800369763" at bounding box center [337, 301] width 417 height 31
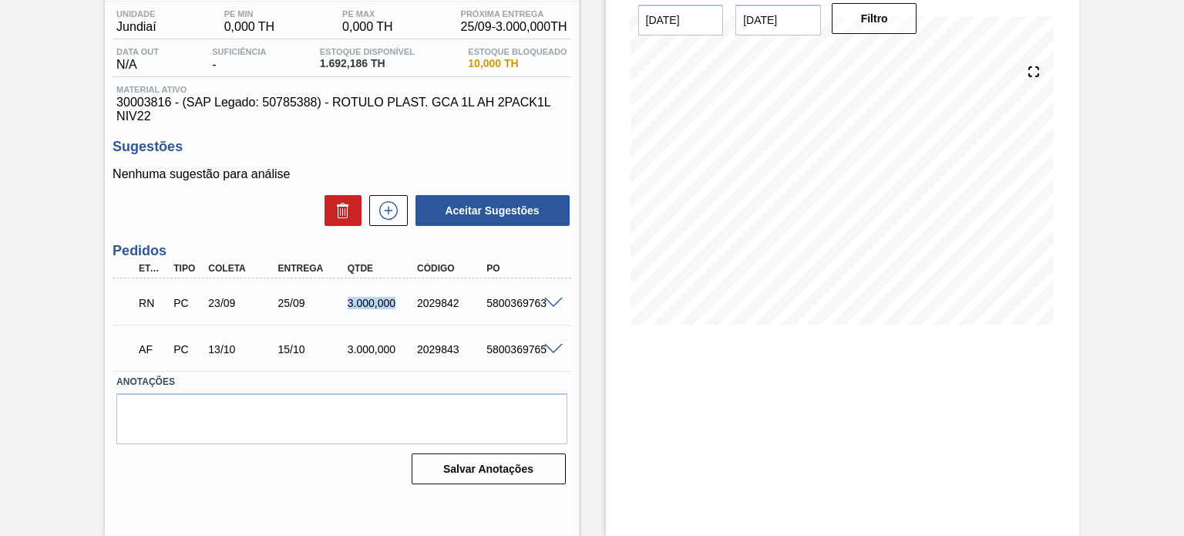
click at [546, 298] on span at bounding box center [553, 304] width 19 height 12
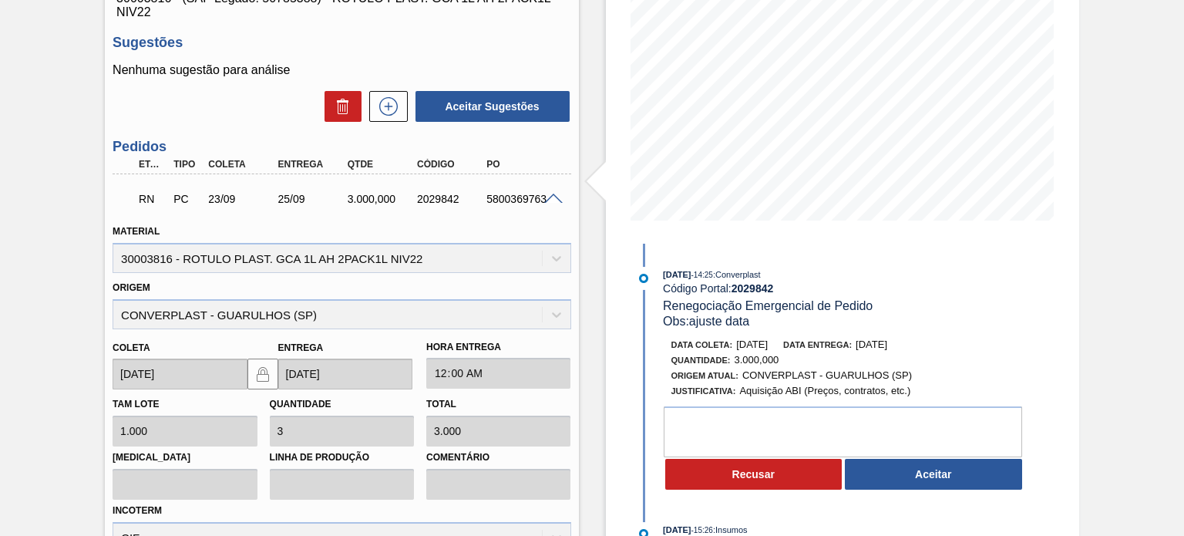
scroll to position [204, 0]
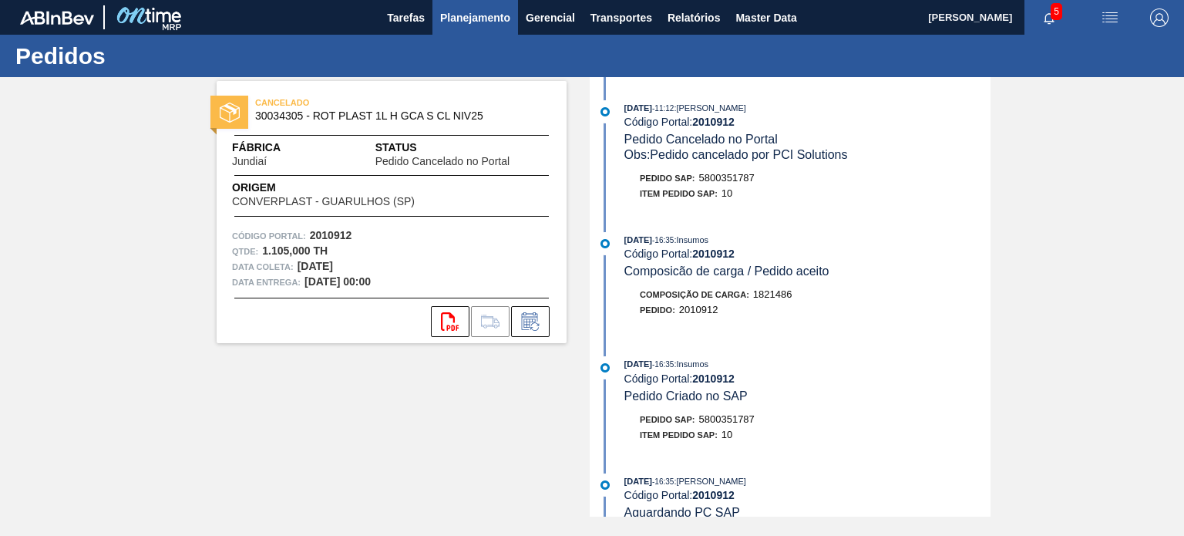
click at [476, 19] on span "Planejamento" at bounding box center [475, 17] width 70 height 19
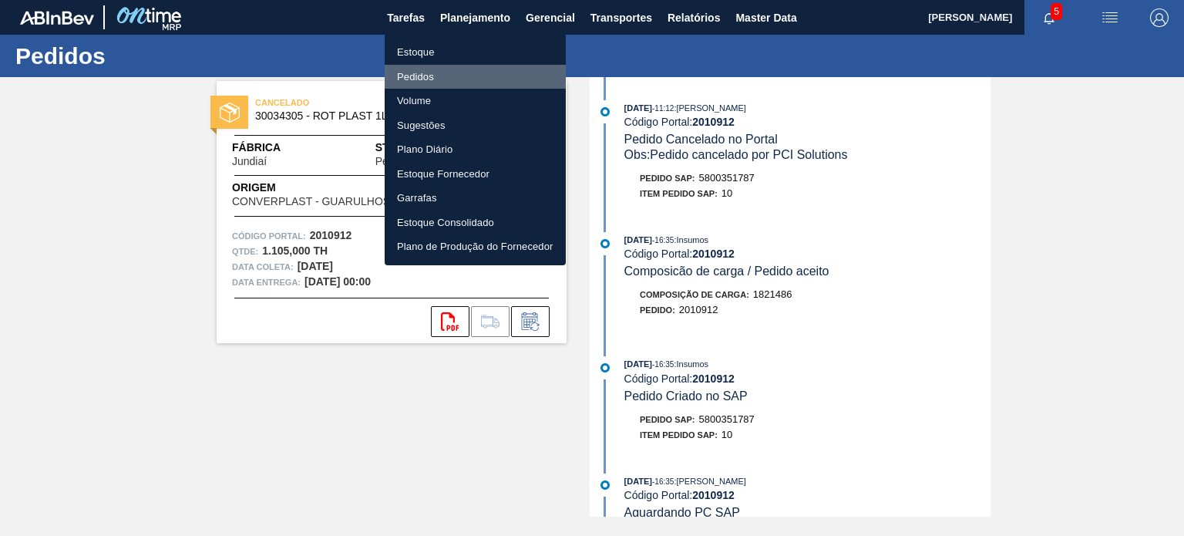
click at [433, 68] on li "Pedidos" at bounding box center [475, 77] width 181 height 25
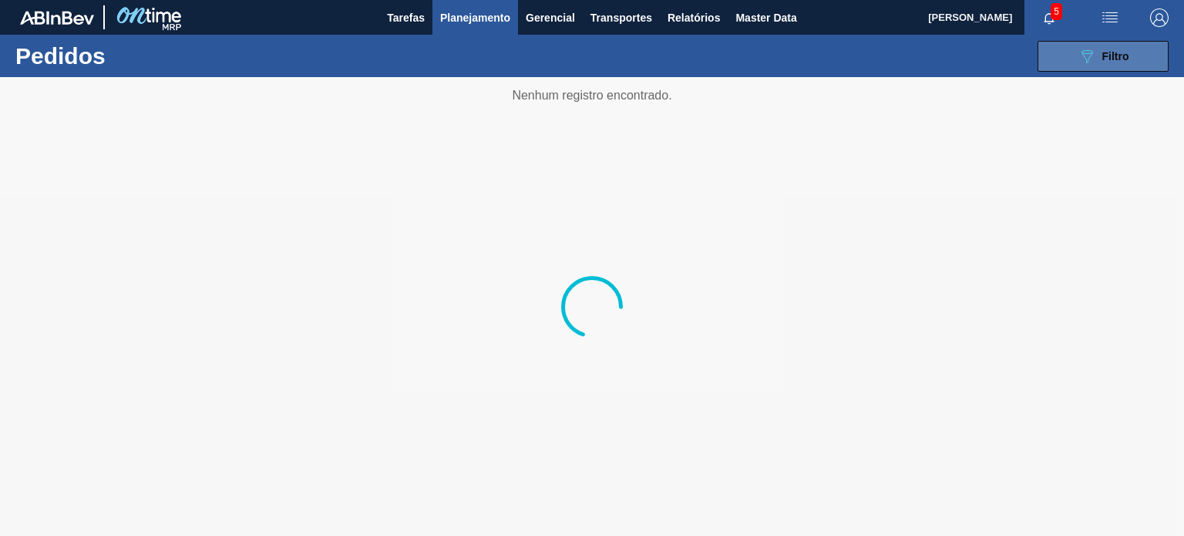
click at [1046, 58] on button "089F7B8B-B2A5-4AFE-B5C0-19BA573D28AC Filtro" at bounding box center [1103, 56] width 131 height 31
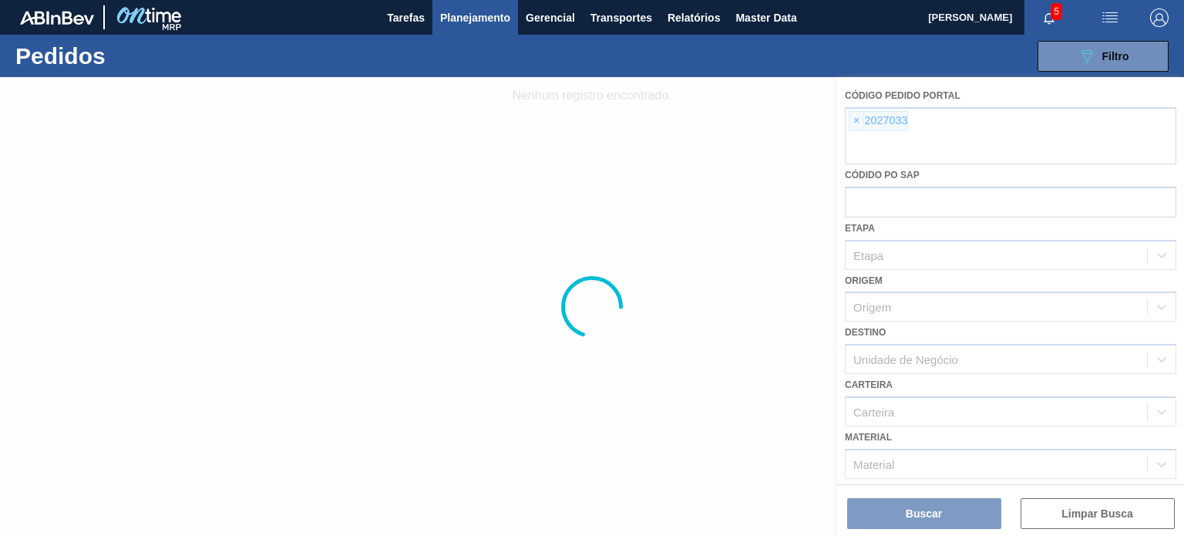
click at [854, 126] on div at bounding box center [592, 306] width 1184 height 459
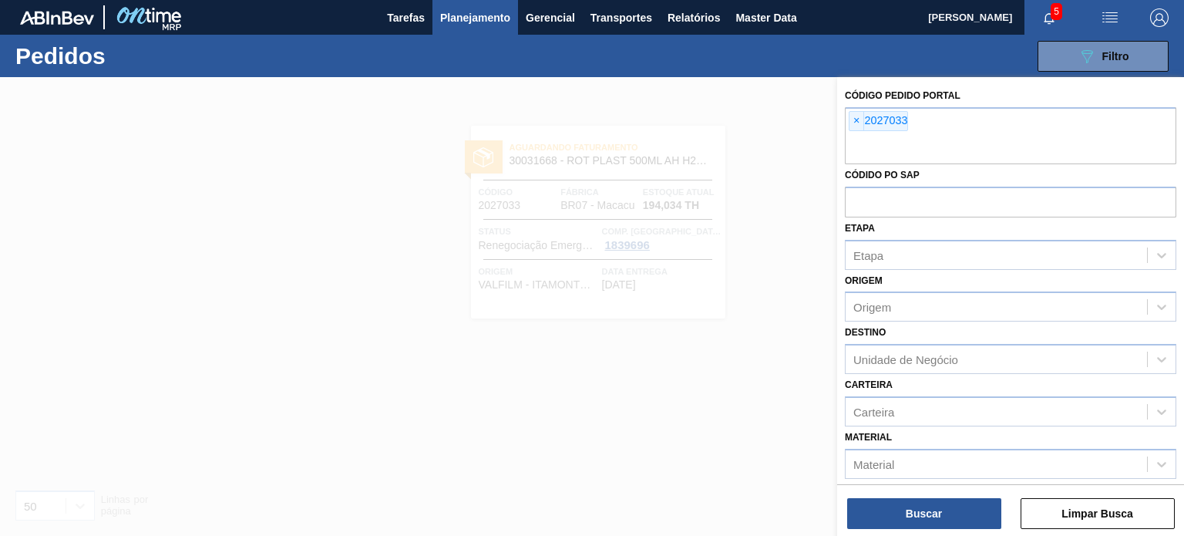
click at [854, 126] on span "×" at bounding box center [857, 121] width 15 height 19
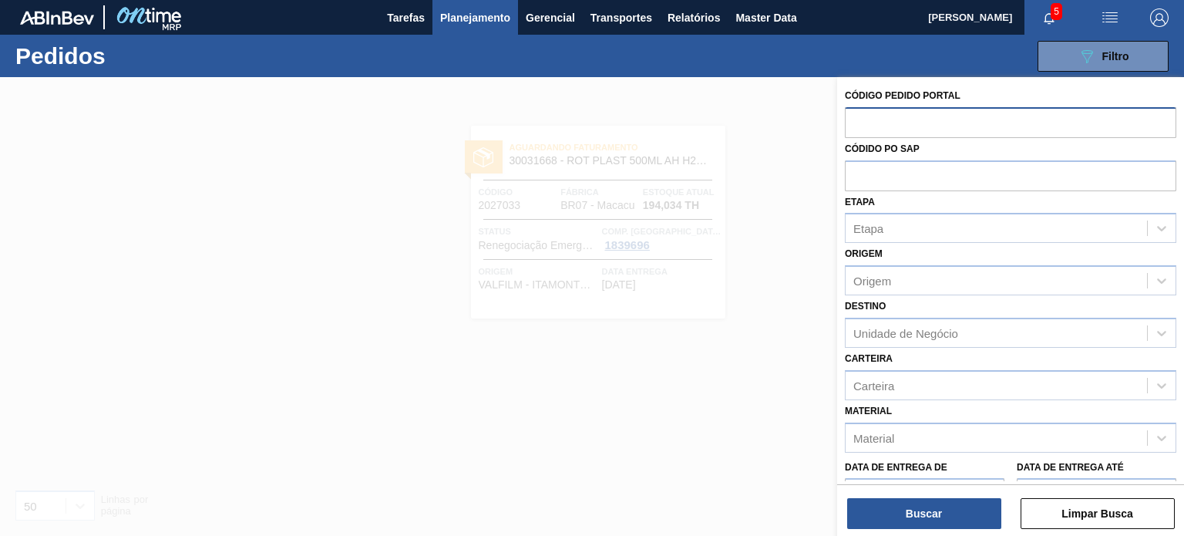
click at [908, 118] on input "text" at bounding box center [1011, 121] width 332 height 29
paste input "text"
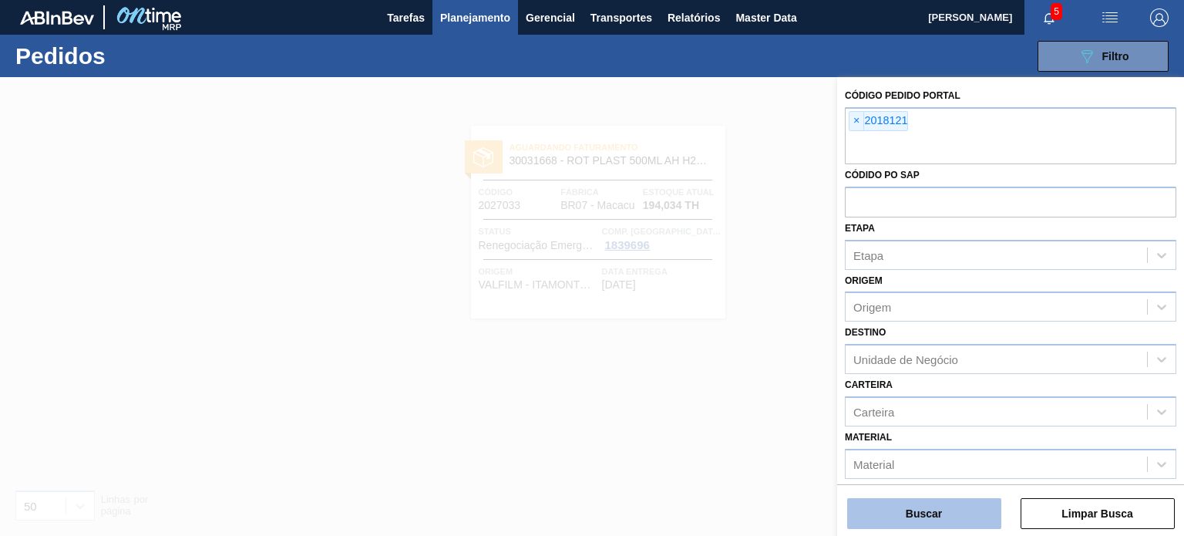
click at [914, 502] on button "Buscar" at bounding box center [924, 513] width 154 height 31
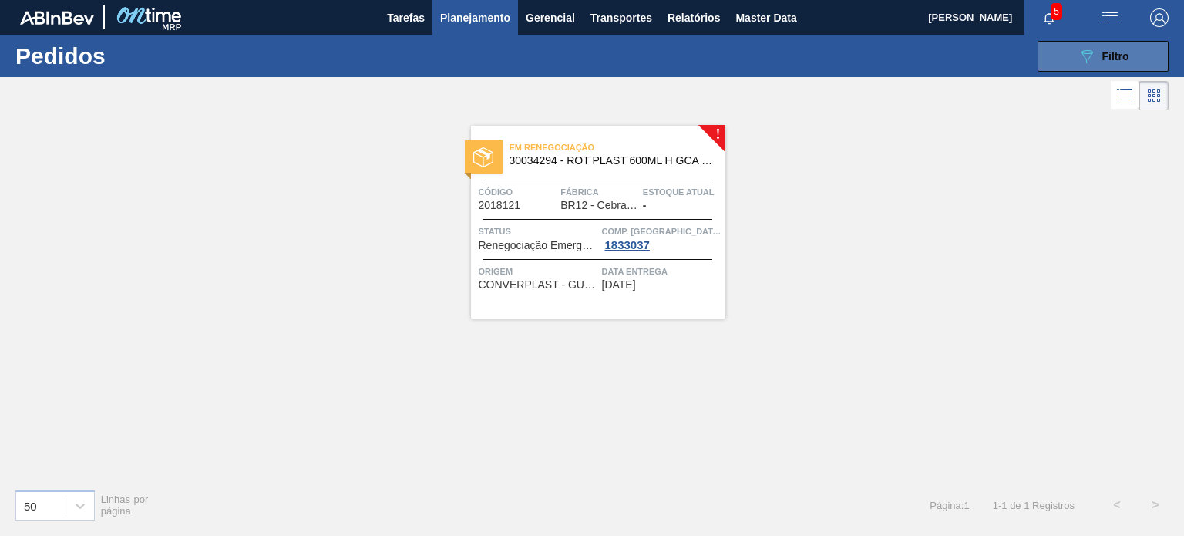
click at [1155, 56] on button "089F7B8B-B2A5-4AFE-B5C0-19BA573D28AC Filtro" at bounding box center [1103, 56] width 131 height 31
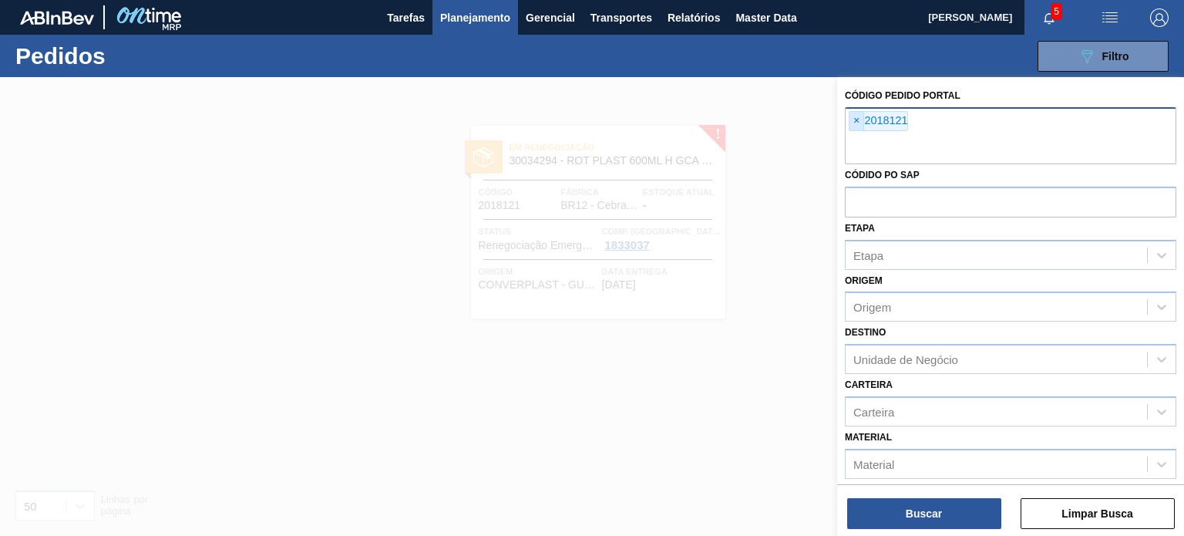
click at [857, 123] on span "×" at bounding box center [857, 121] width 15 height 19
paste input "text"
click at [931, 511] on button "Buscar" at bounding box center [924, 513] width 154 height 31
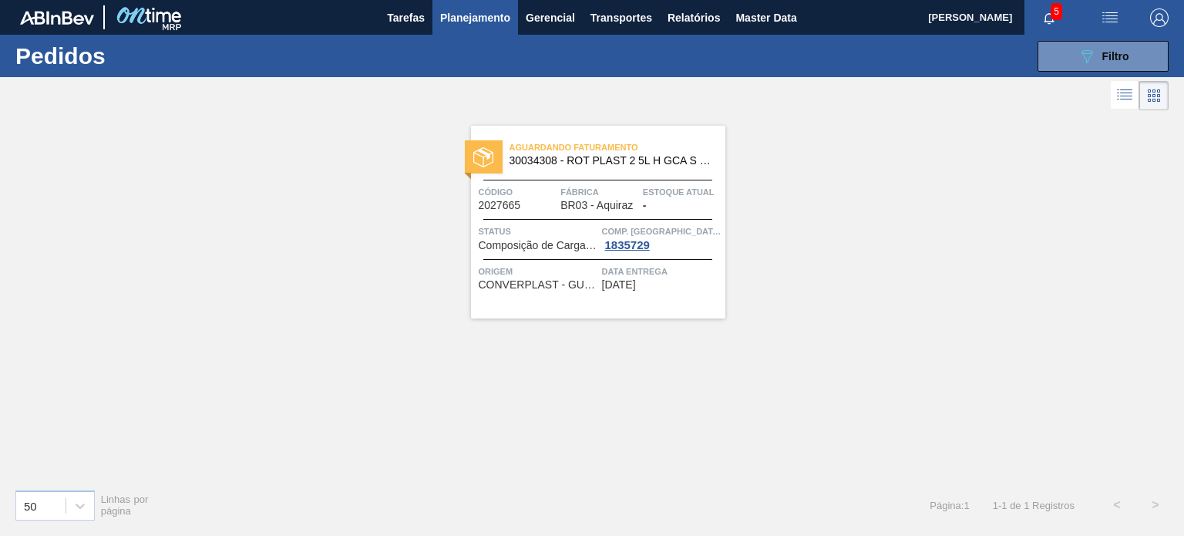
click at [475, 25] on span "Planejamento" at bounding box center [475, 17] width 70 height 19
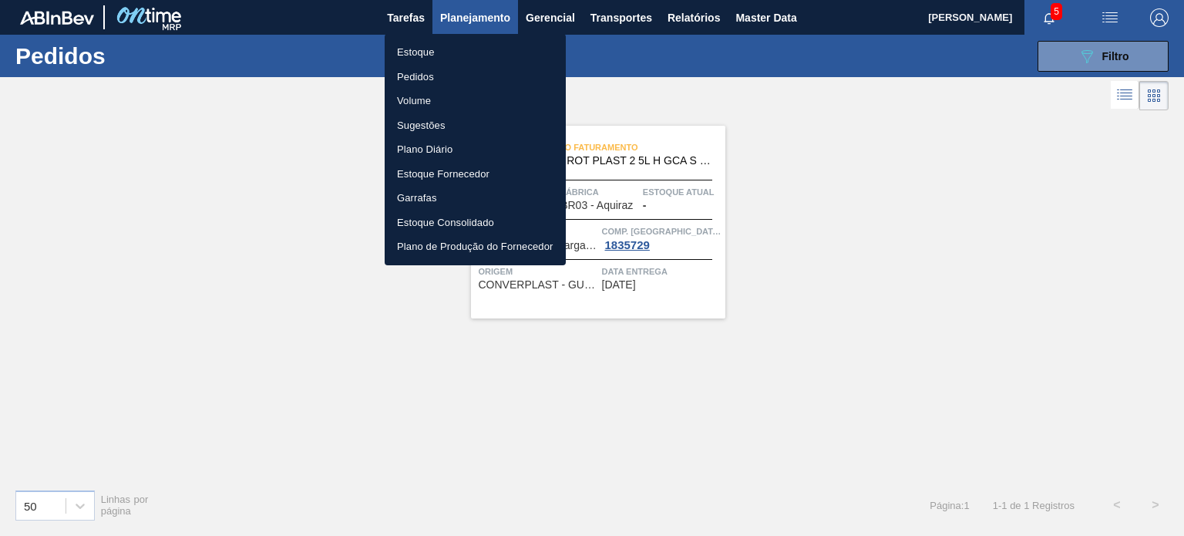
click at [438, 45] on li "Estoque" at bounding box center [475, 52] width 181 height 25
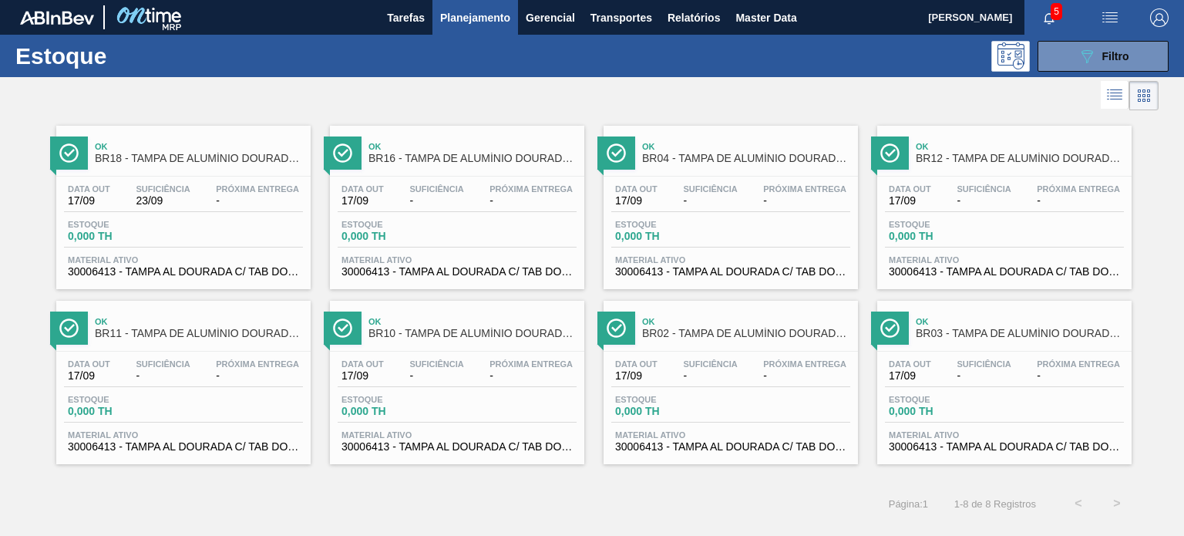
click at [1169, 56] on div "089F7B8B-B2A5-4AFE-B5C0-19BA573D28AC Filtro" at bounding box center [1103, 56] width 146 height 31
drag, startPoint x: 1126, startPoint y: 58, endPoint x: 1086, endPoint y: 100, distance: 57.8
click at [1126, 58] on span "Filtro" at bounding box center [1116, 56] width 27 height 12
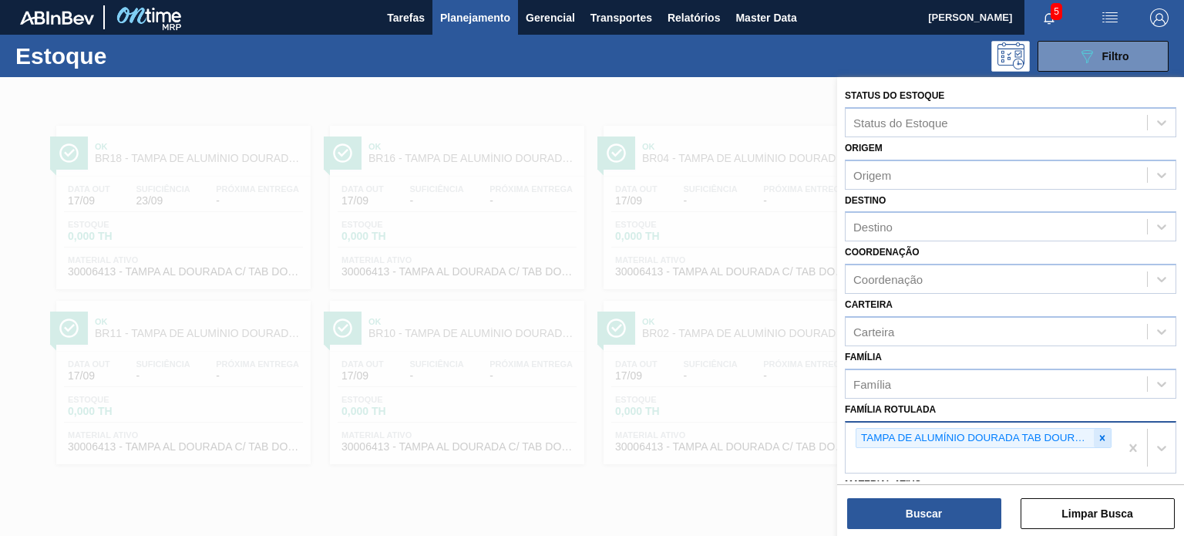
click at [1103, 434] on icon at bounding box center [1102, 438] width 11 height 11
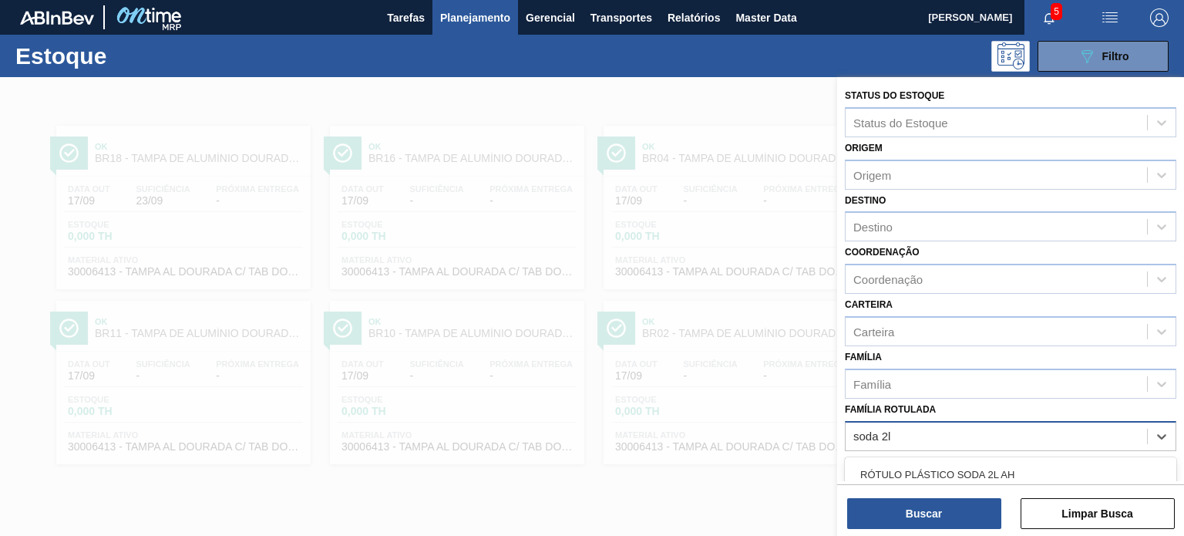
type Rotulada "soda 2l h"
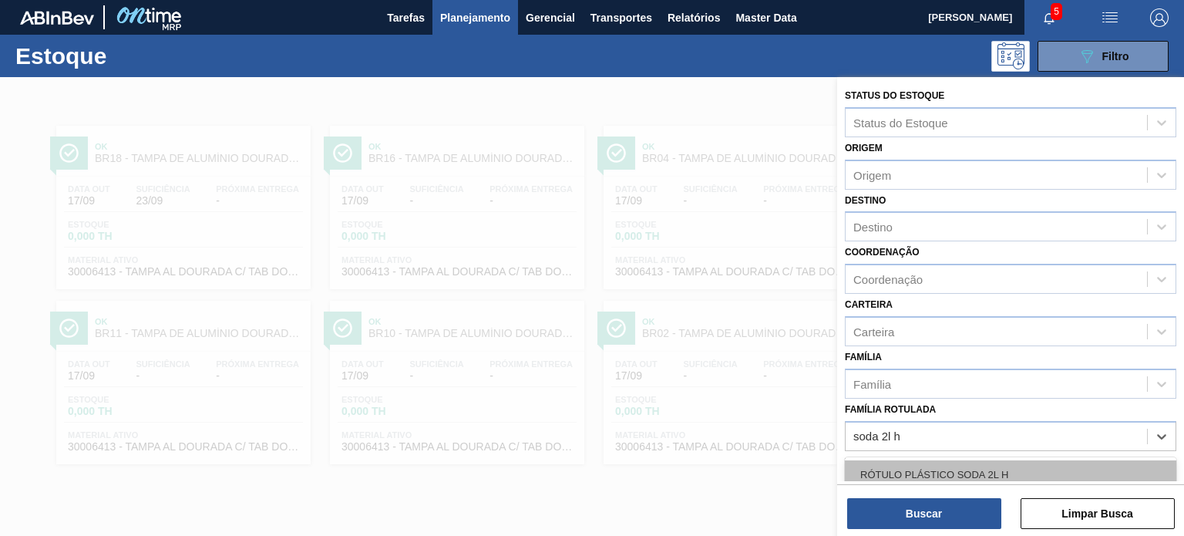
click at [972, 477] on div "RÓTULO PLÁSTICO SODA 2L H" at bounding box center [1011, 474] width 332 height 29
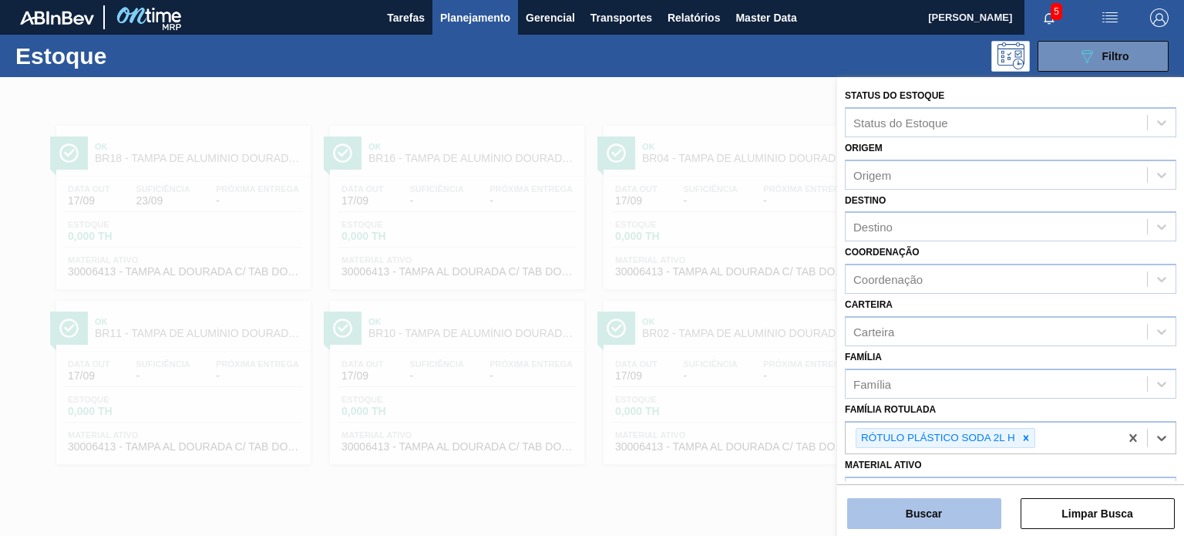
click at [960, 502] on button "Buscar" at bounding box center [924, 513] width 154 height 31
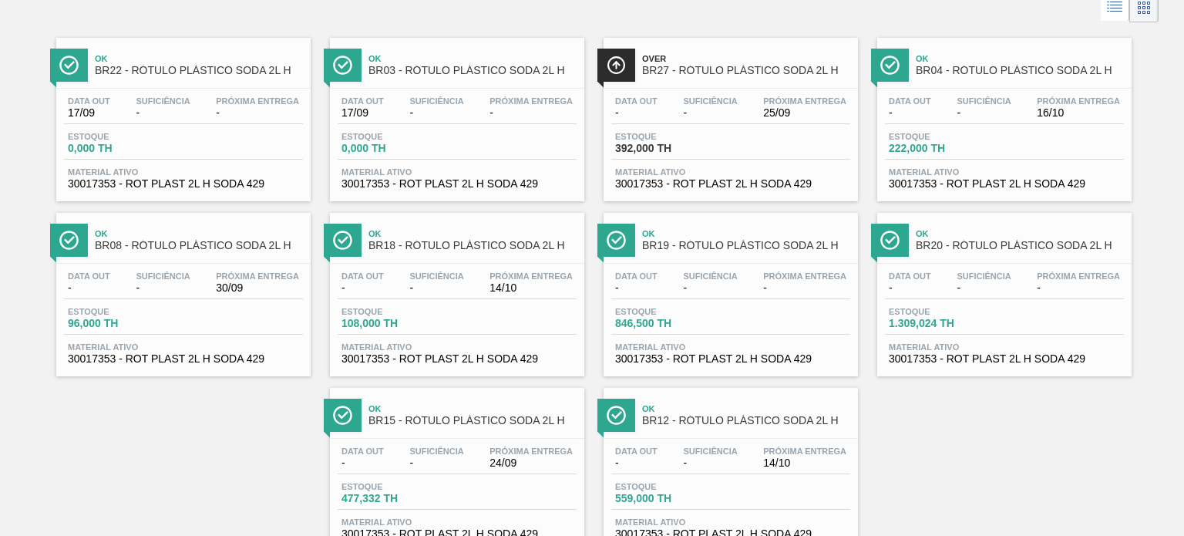
scroll to position [140, 0]
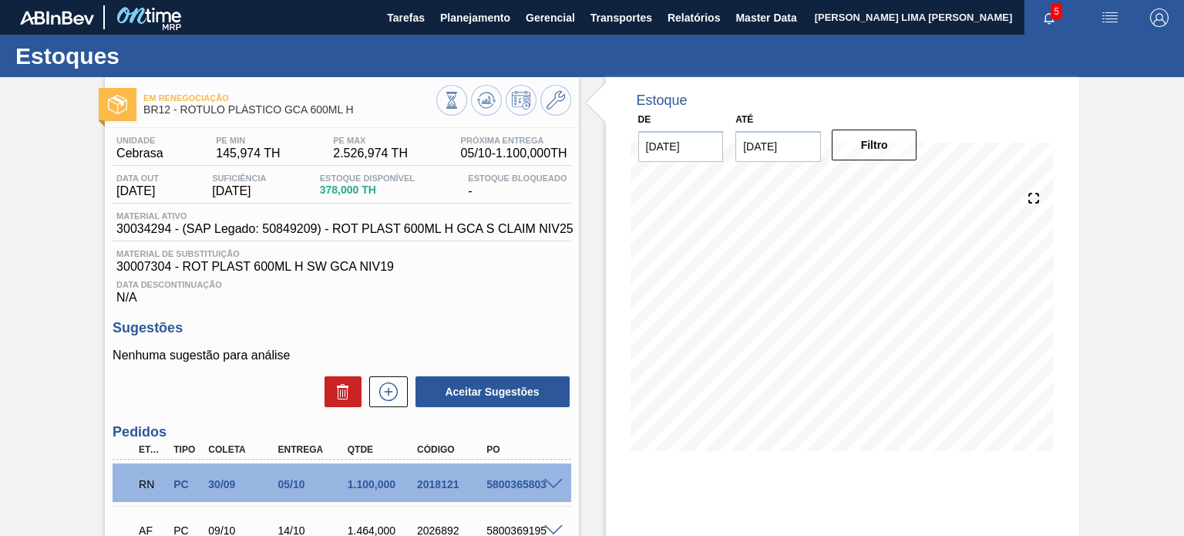
click at [553, 480] on span at bounding box center [553, 485] width 19 height 12
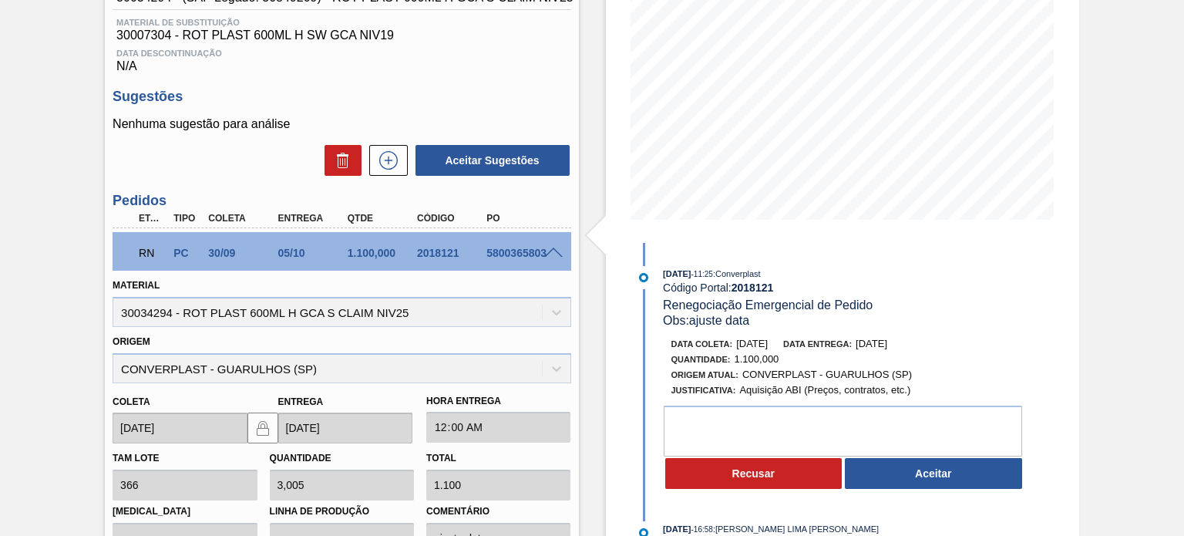
scroll to position [77, 0]
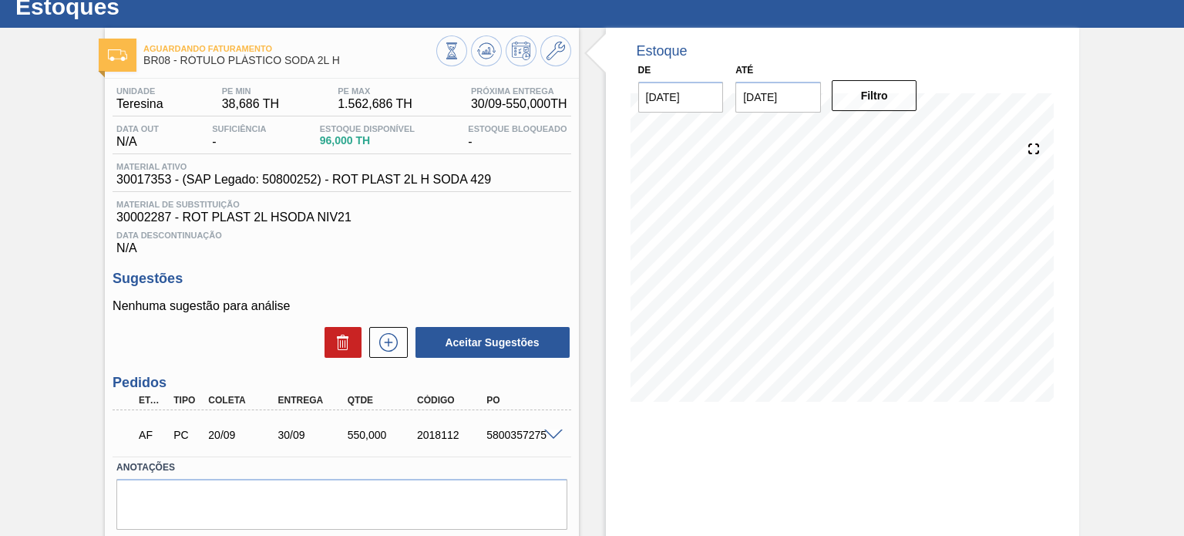
scroll to position [77, 0]
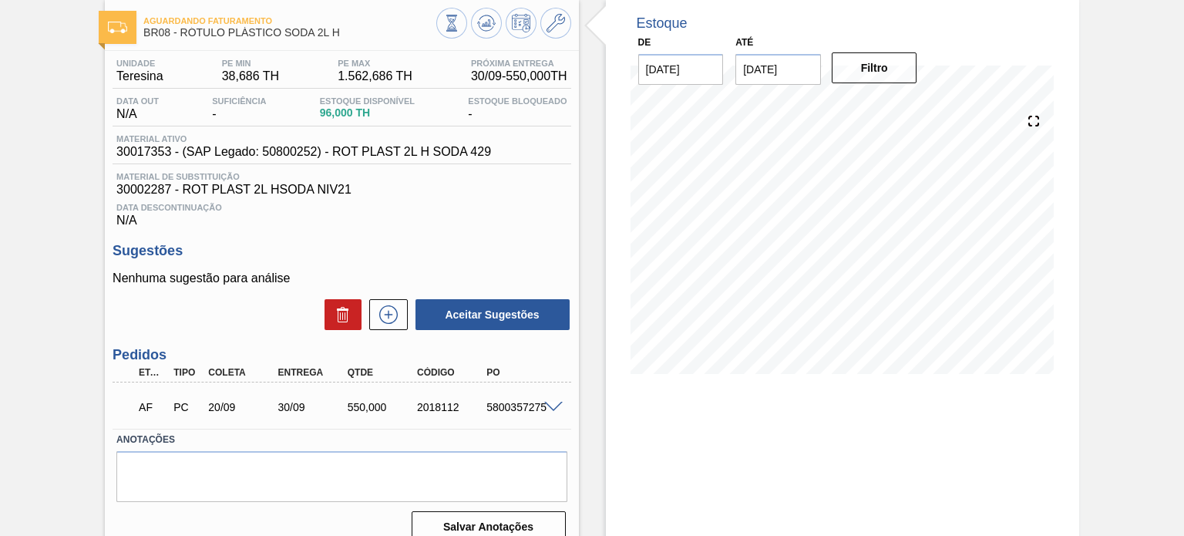
click at [476, 39] on div at bounding box center [503, 25] width 135 height 35
click at [484, 29] on icon at bounding box center [486, 23] width 19 height 19
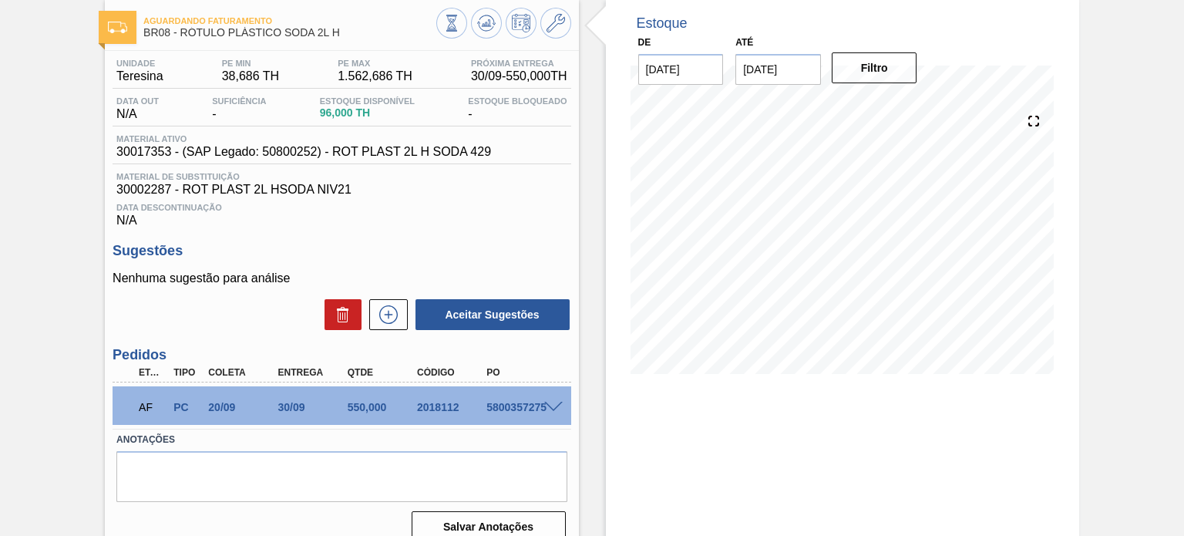
click at [555, 400] on div at bounding box center [555, 406] width 31 height 12
click at [555, 406] on span at bounding box center [553, 408] width 19 height 12
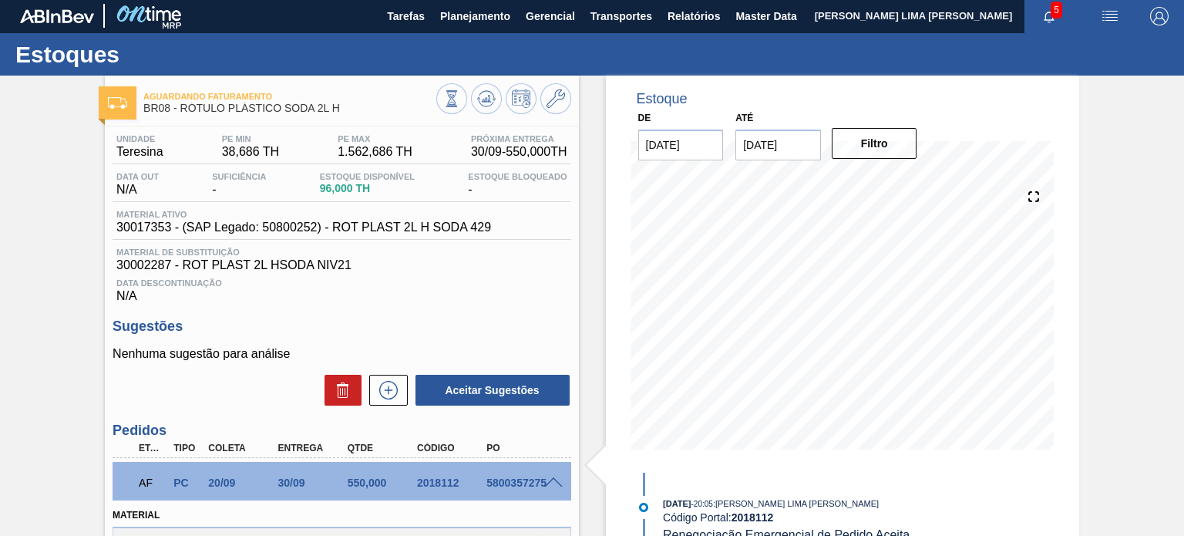
scroll to position [0, 0]
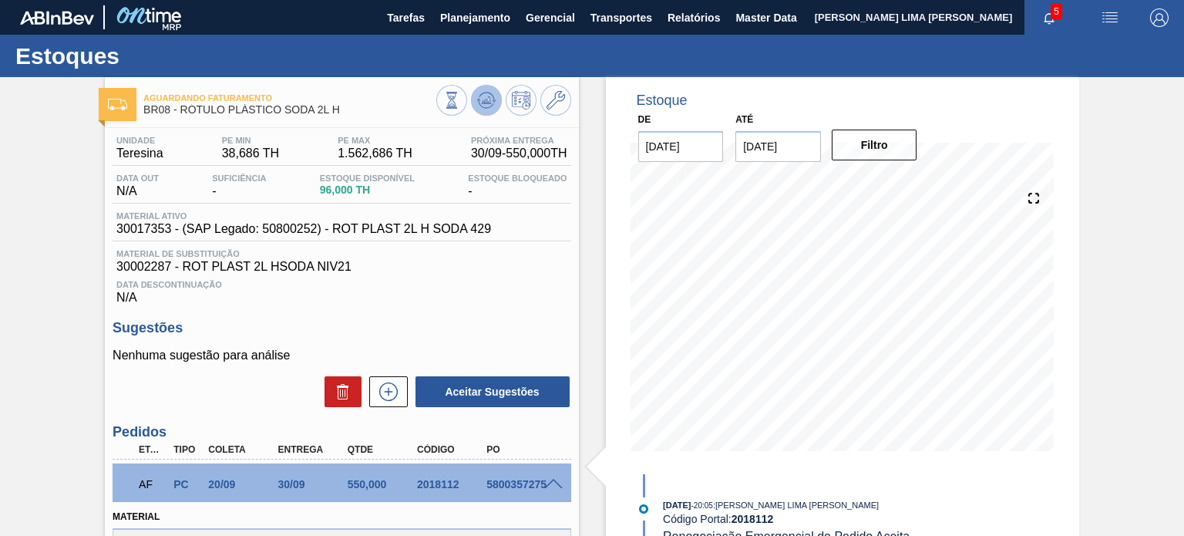
click at [483, 106] on icon at bounding box center [486, 100] width 19 height 19
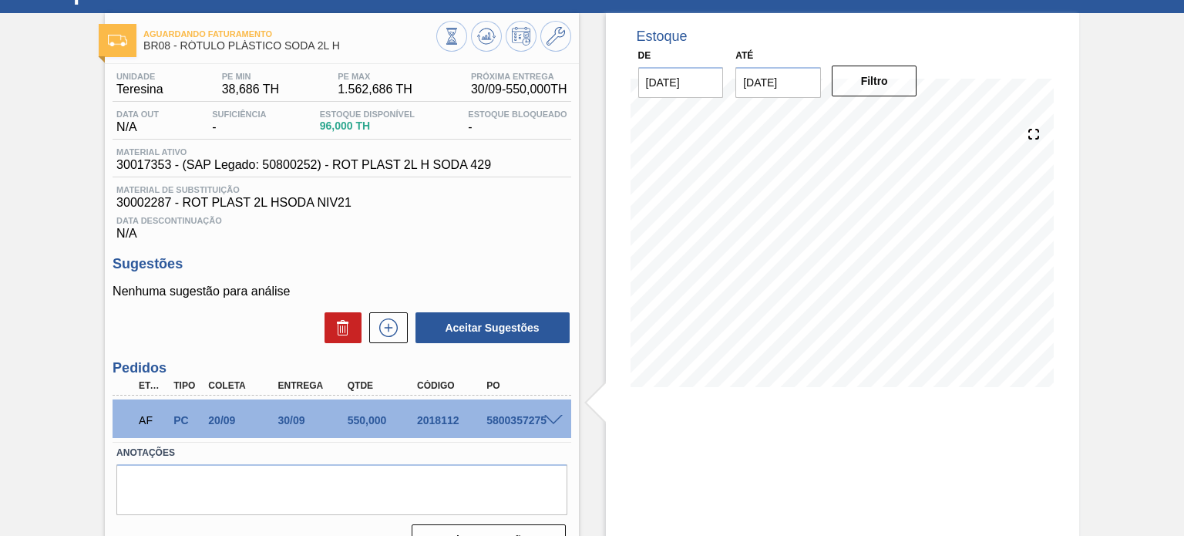
scroll to position [126, 0]
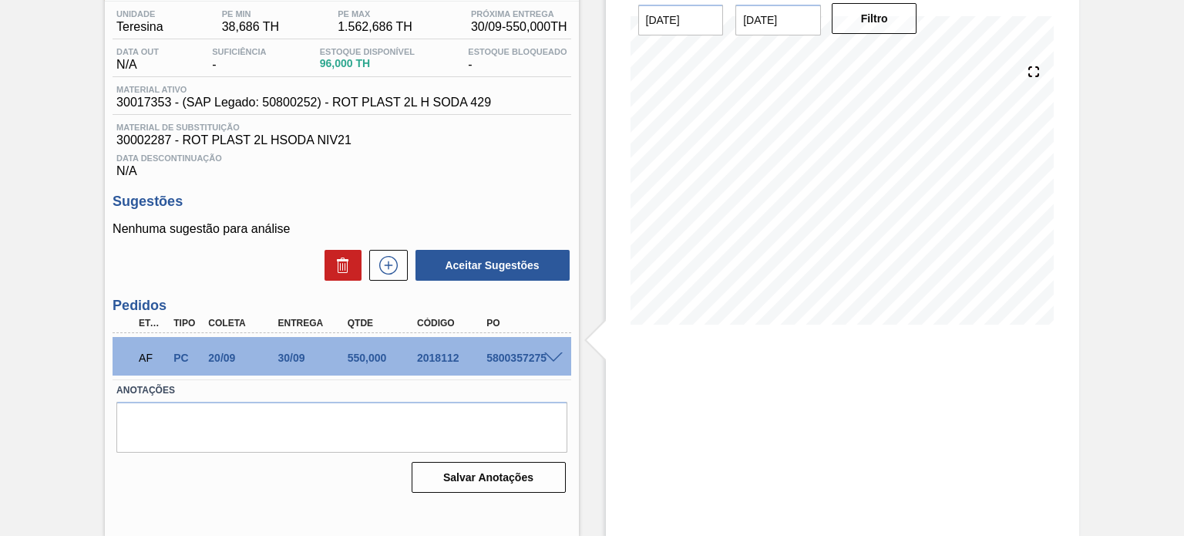
click at [546, 363] on div "5800357275" at bounding box center [521, 358] width 76 height 12
click at [547, 359] on span at bounding box center [553, 358] width 19 height 12
